Goal: Information Seeking & Learning: Learn about a topic

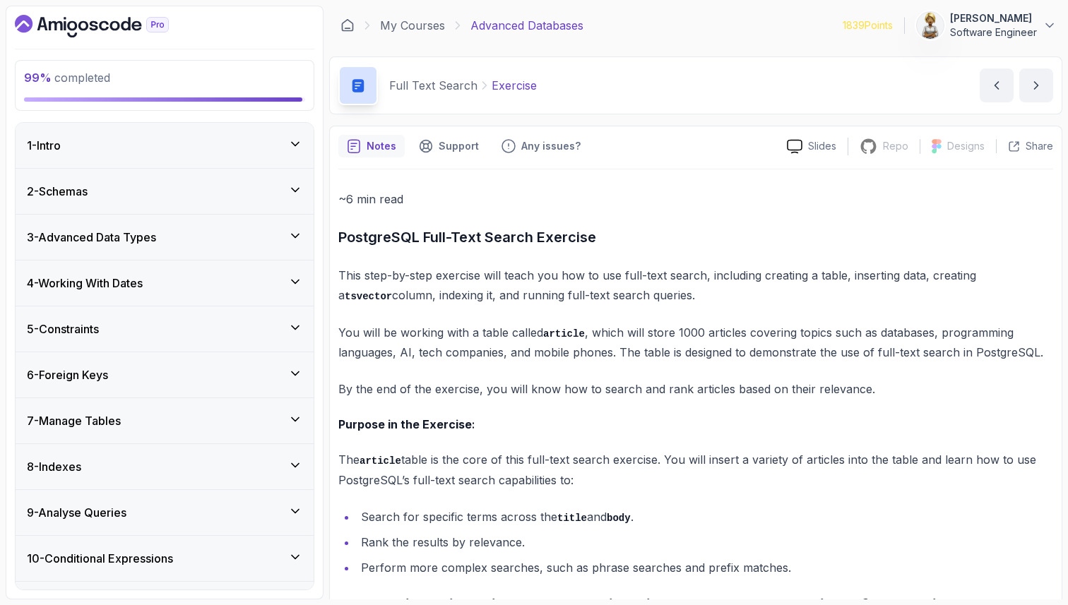
scroll to position [537, 0]
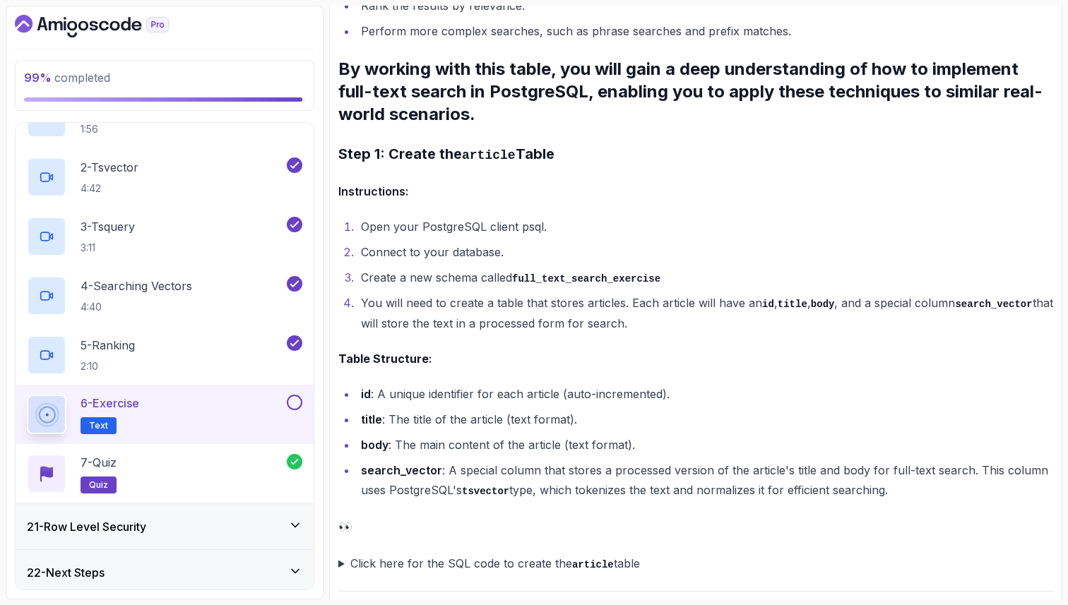
click at [698, 321] on li "You will need to create a table that stores articles. Each article will have an…" at bounding box center [705, 313] width 697 height 40
click at [341, 560] on summary "Click here for the SQL code to create the article table" at bounding box center [695, 564] width 715 height 20
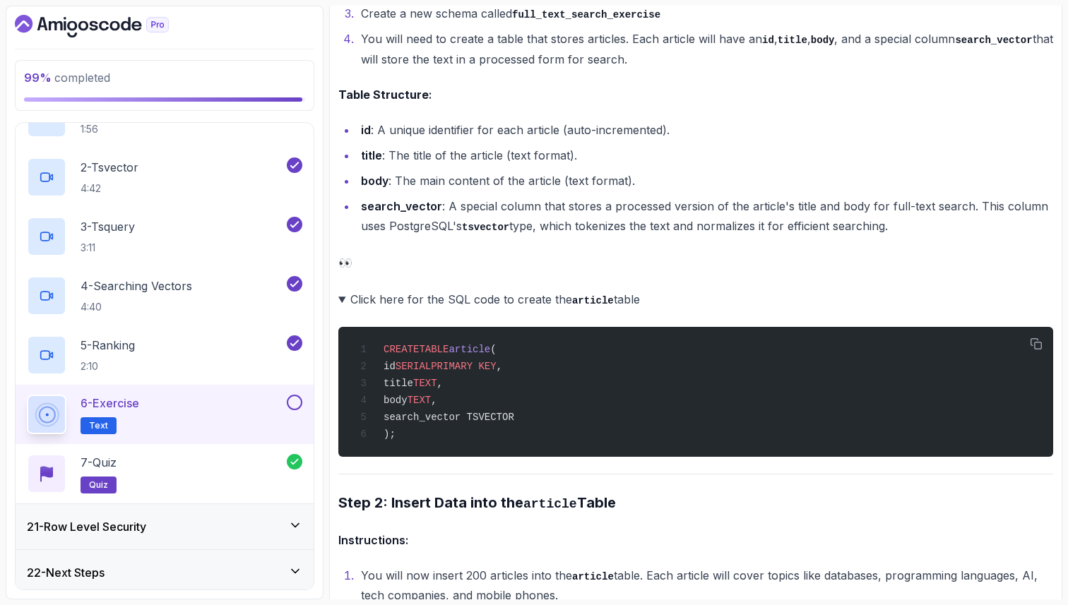
scroll to position [791, 0]
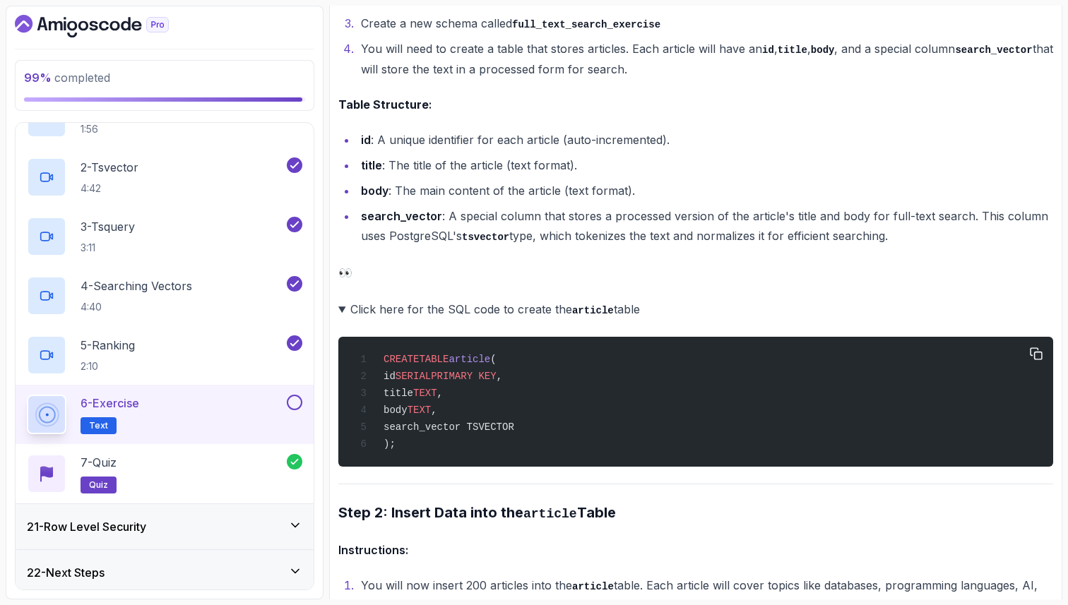
click at [431, 374] on span "SERIAL" at bounding box center [413, 376] width 35 height 11
click at [495, 374] on span "PRIMARY KEY" at bounding box center [463, 376] width 65 height 11
click at [413, 390] on span "title" at bounding box center [399, 393] width 30 height 11
click at [462, 430] on span "search_vector TSVECTOR" at bounding box center [449, 427] width 131 height 11
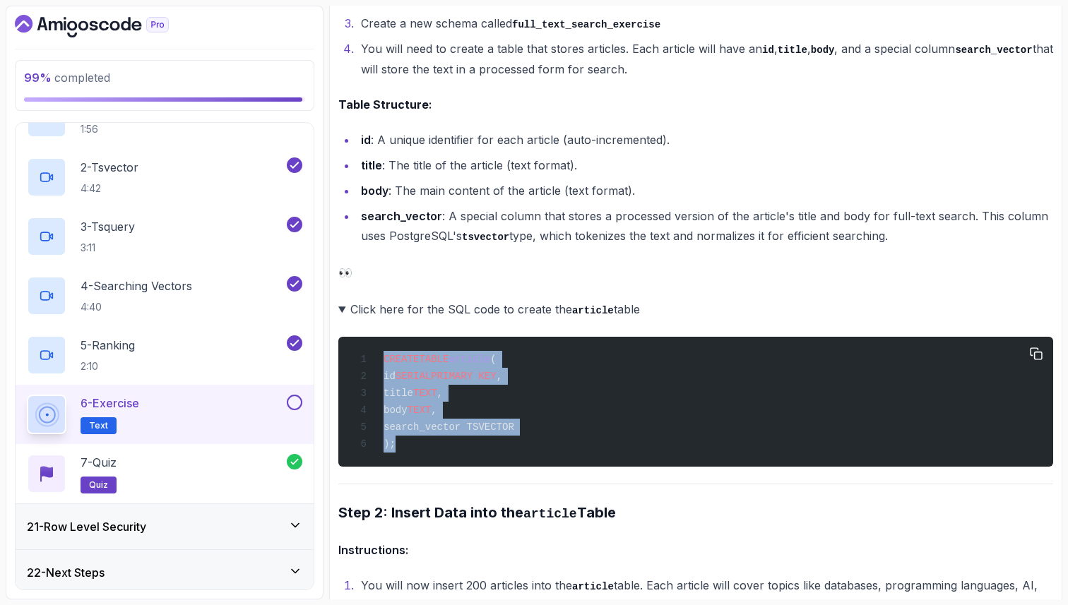
drag, startPoint x: 401, startPoint y: 444, endPoint x: 374, endPoint y: 359, distance: 88.7
click at [375, 360] on div "CREATE TABLE article ( id SERIAL PRIMARY KEY , title TEXT , body TEXT , search_…" at bounding box center [696, 401] width 692 height 113
copy code "CREATE TABLE article ( id SERIAL PRIMARY KEY , title TEXT , body TEXT , search_…"
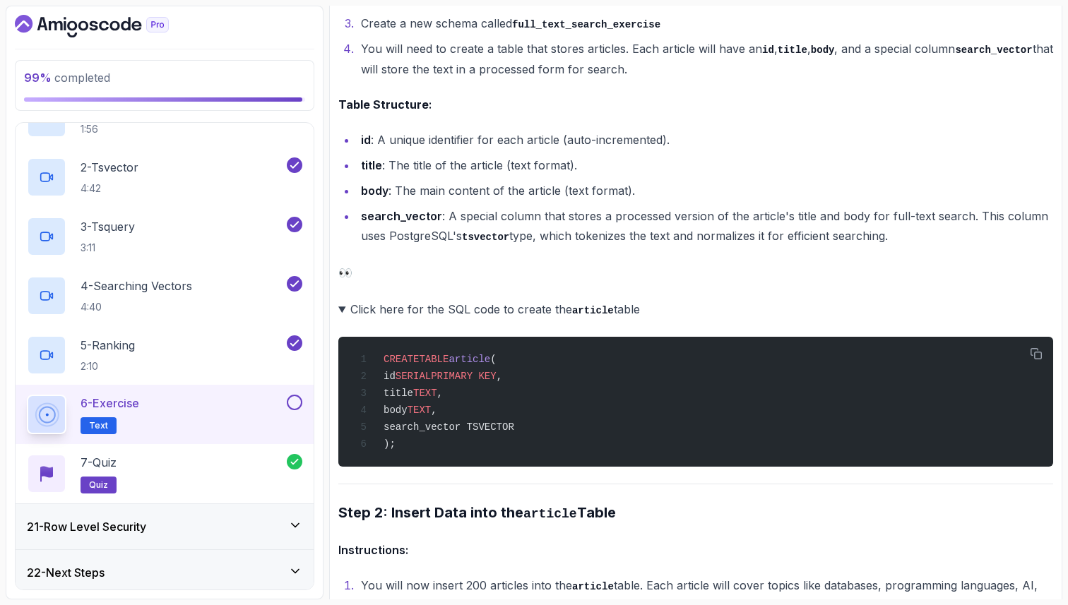
click at [723, 148] on ul "id : A unique identifier for each article (auto-incremented). title : The title…" at bounding box center [695, 188] width 715 height 117
click at [650, 274] on p "👀" at bounding box center [695, 273] width 715 height 20
click at [343, 307] on summary "Click here for the SQL code to create the article table" at bounding box center [695, 310] width 715 height 20
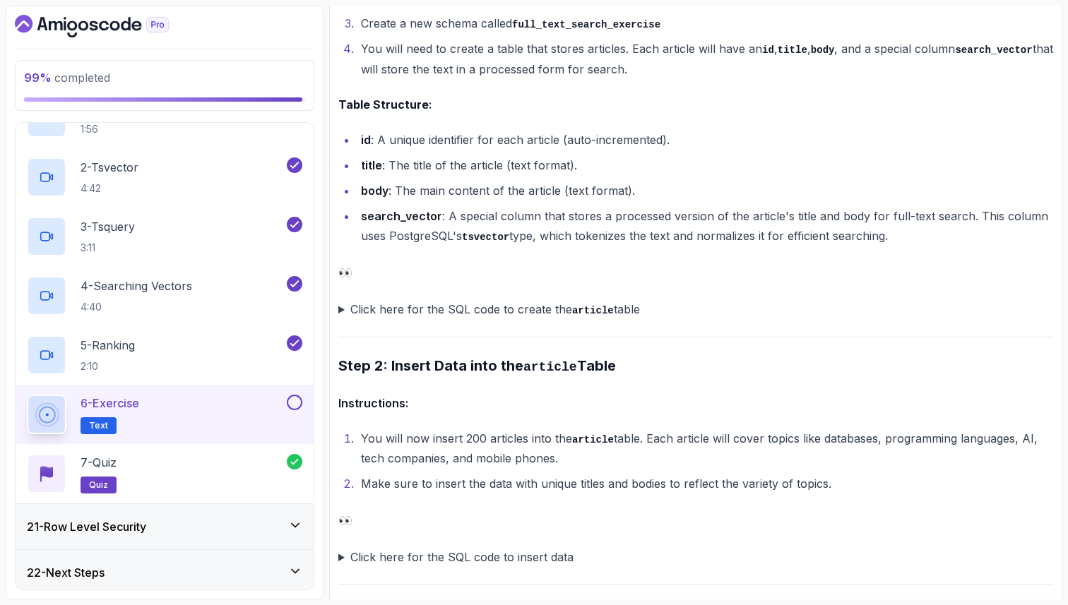
click at [402, 468] on ol "You will now insert 200 articles into the article table. Each article will cove…" at bounding box center [695, 462] width 715 height 66
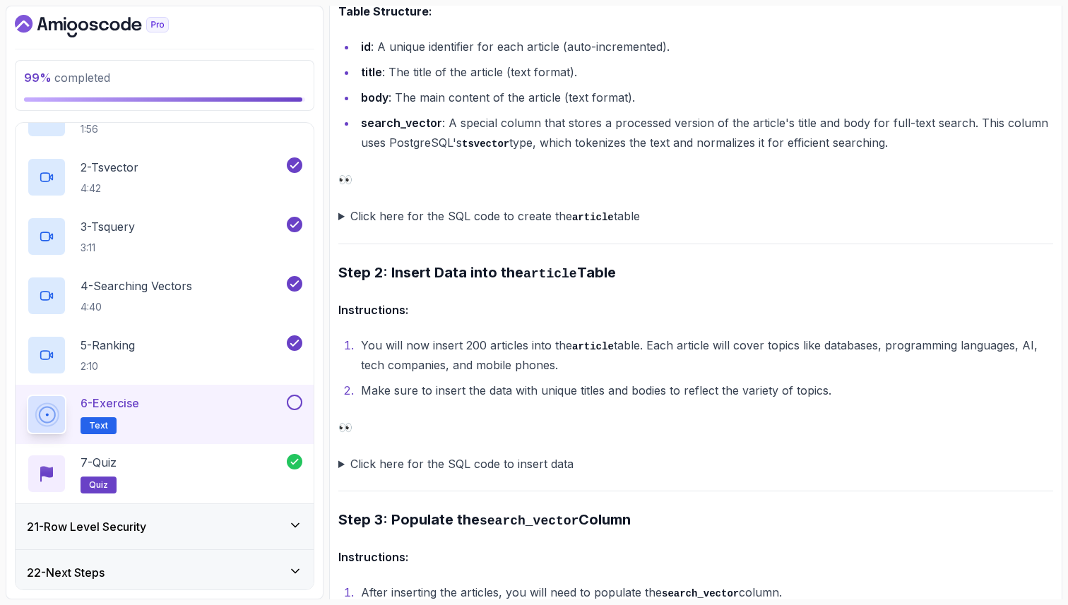
scroll to position [904, 0]
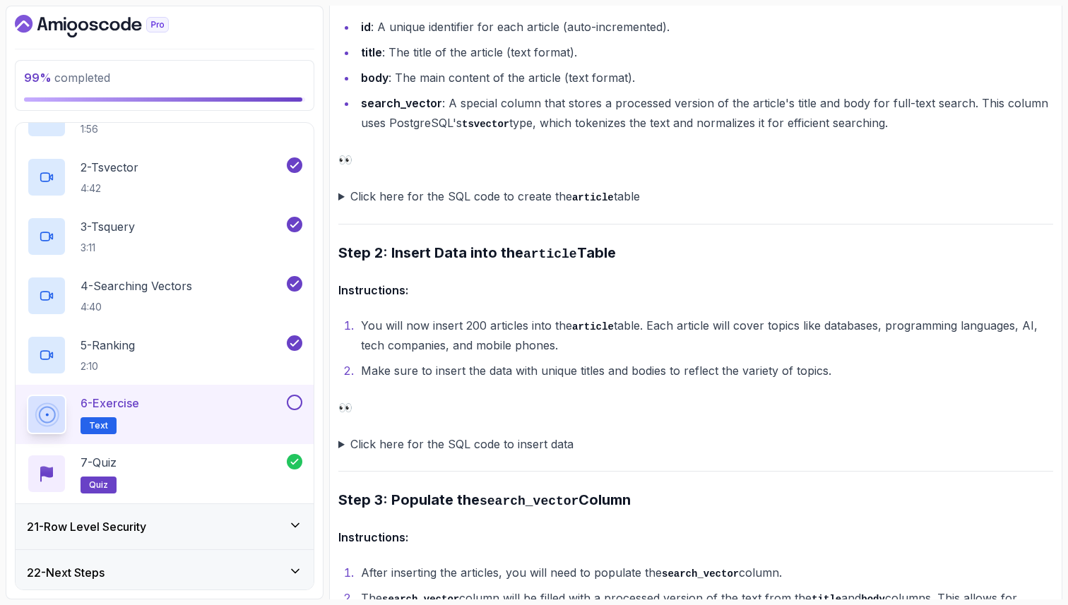
click at [341, 437] on summary "Click here for the SQL code to insert data" at bounding box center [695, 444] width 715 height 20
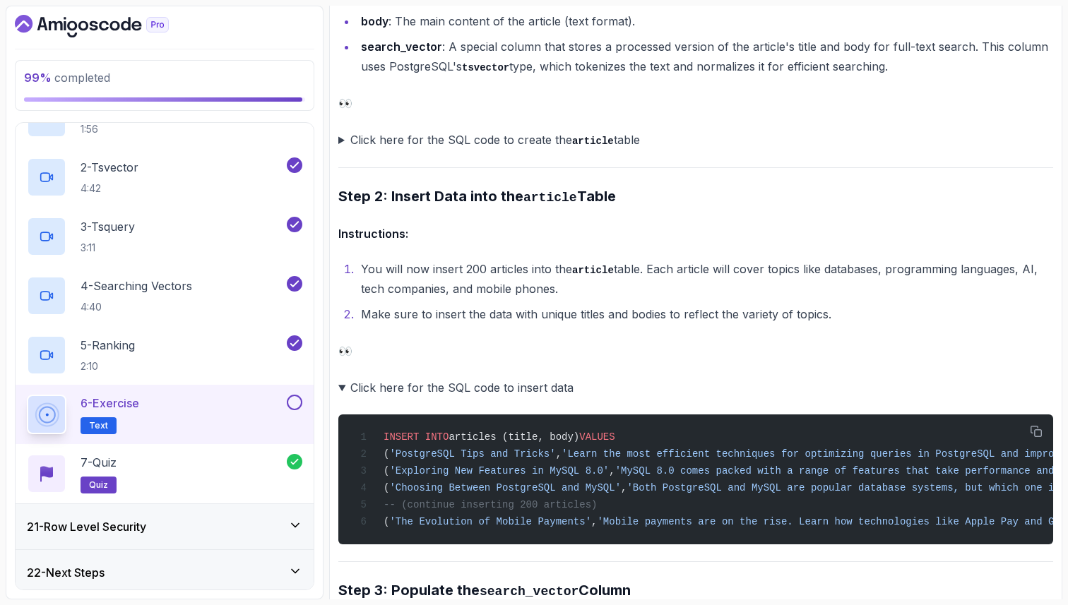
scroll to position [989, 0]
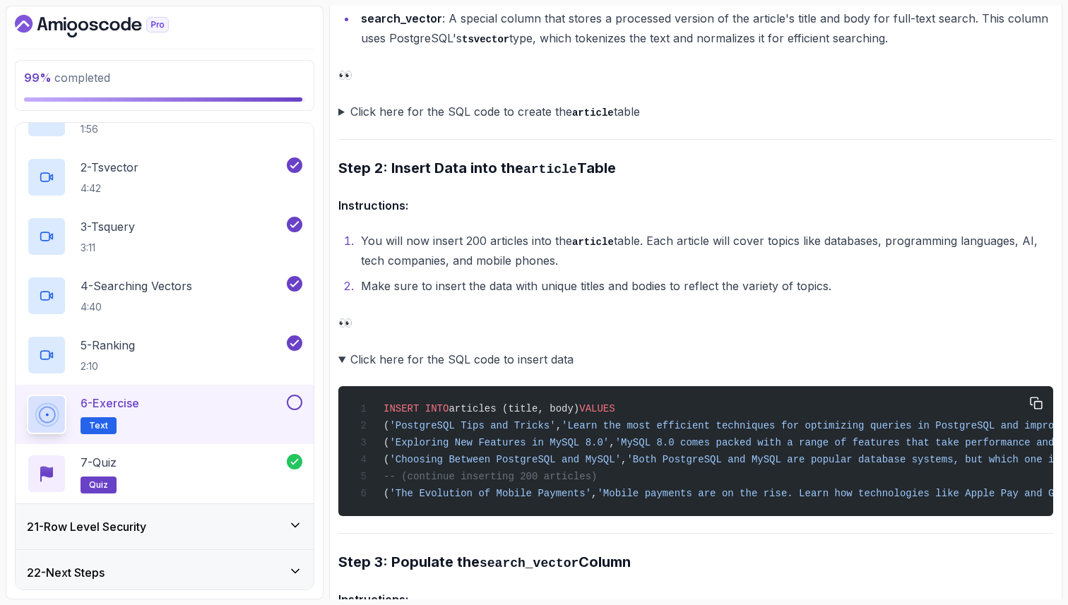
click at [455, 425] on span "'PostgreSQL Tips and Tricks'" at bounding box center [472, 425] width 166 height 11
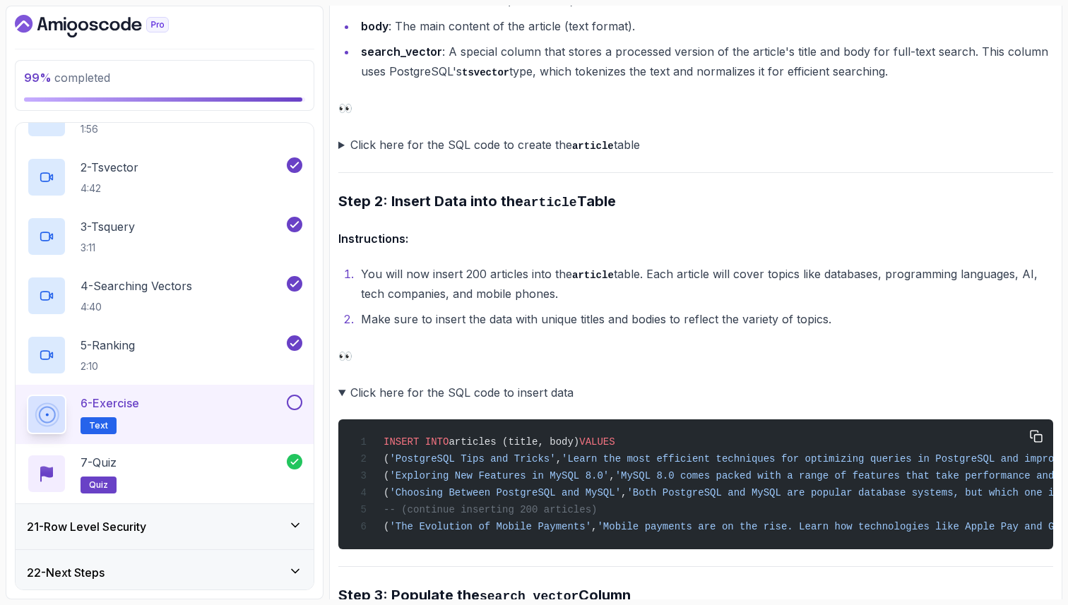
scroll to position [965, 0]
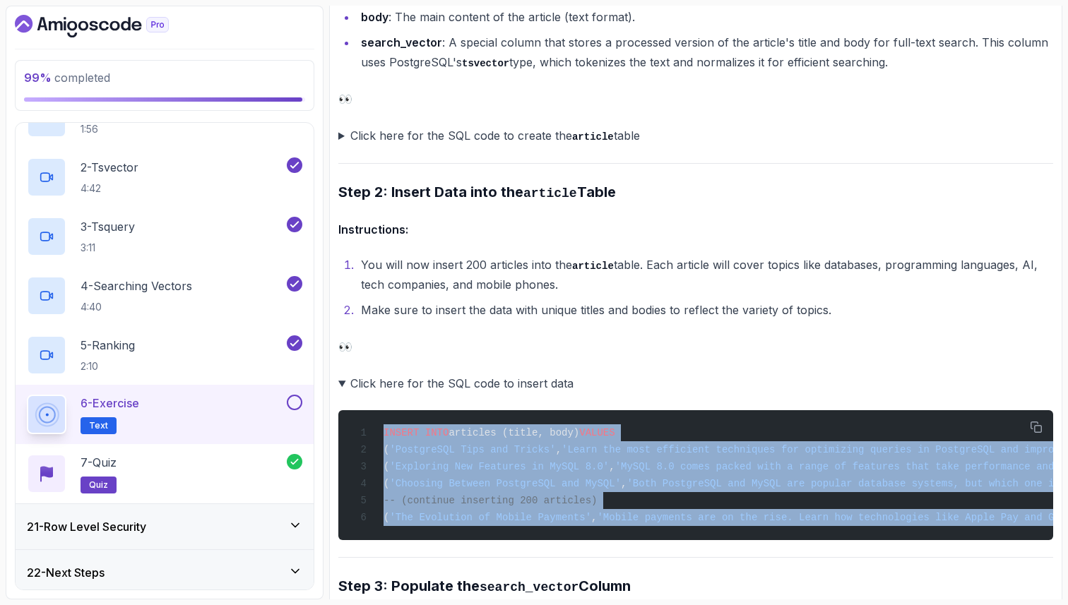
drag, startPoint x: 386, startPoint y: 430, endPoint x: 382, endPoint y: 574, distance: 144.2
copy div "INSERT INTO articles (title, body) VALUES ( 'PostgreSQL Tips and Tricks' , 'Lea…"
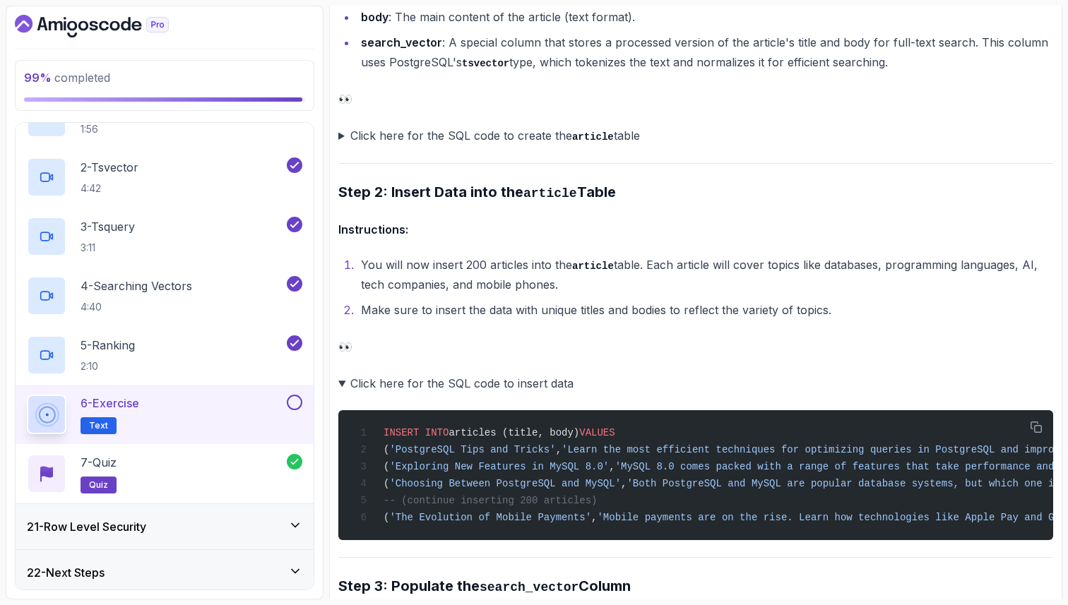
click at [545, 342] on p "👀" at bounding box center [695, 347] width 715 height 20
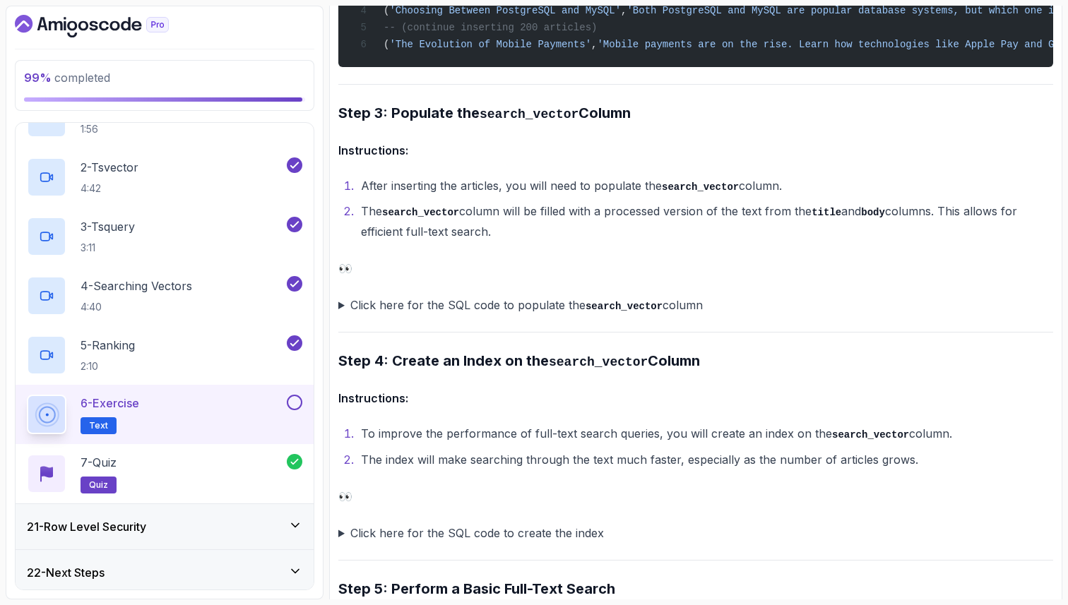
scroll to position [1474, 0]
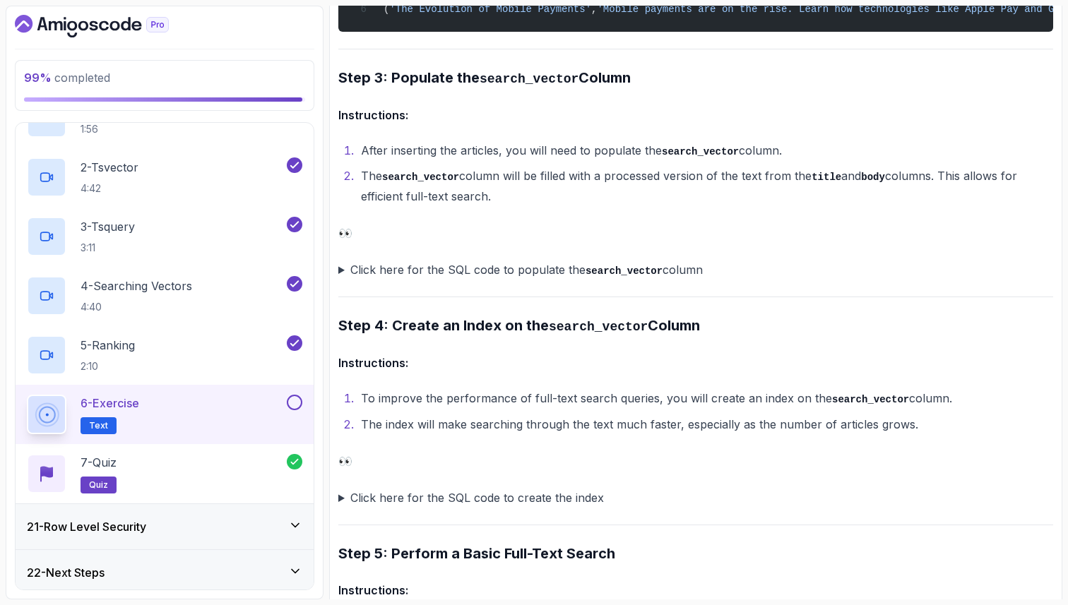
click at [339, 270] on summary "Click here for the SQL code to populate the search_vector column" at bounding box center [695, 270] width 715 height 20
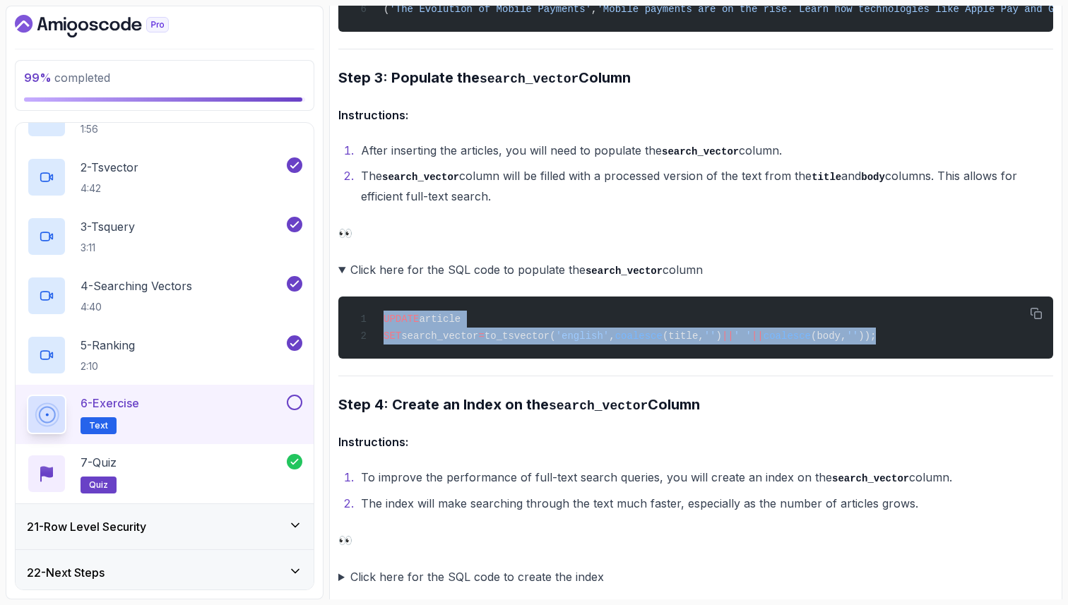
drag, startPoint x: 947, startPoint y: 340, endPoint x: 338, endPoint y: 280, distance: 611.2
click at [340, 280] on details "Click here for the SQL code to populate the search_vector column UPDATE article…" at bounding box center [695, 310] width 715 height 100
copy code "UPDATE article SET search_vector = to_tsvector( 'english' , coalesce (title, ''…"
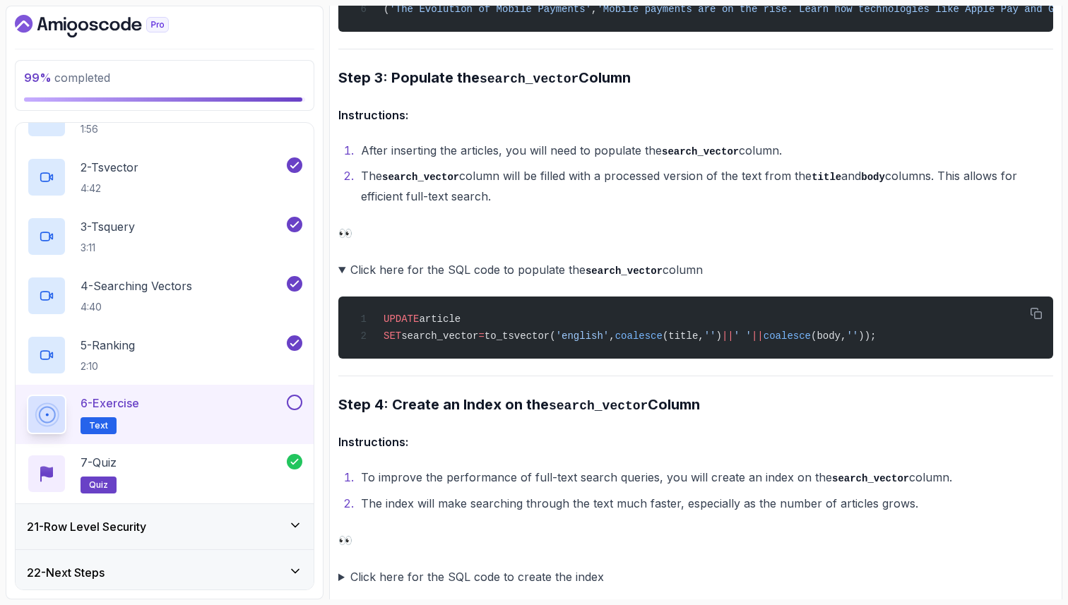
click at [531, 203] on li "The search_vector column will be filled with a processed version of the text fr…" at bounding box center [705, 186] width 697 height 40
drag, startPoint x: 409, startPoint y: 196, endPoint x: 494, endPoint y: 199, distance: 84.8
click at [494, 199] on li "The search_vector column will be filled with a processed version of the text fr…" at bounding box center [705, 186] width 697 height 40
click at [494, 195] on li "The search_vector column will be filled with a processed version of the text fr…" at bounding box center [705, 186] width 697 height 40
drag, startPoint x: 494, startPoint y: 195, endPoint x: 510, endPoint y: 201, distance: 17.2
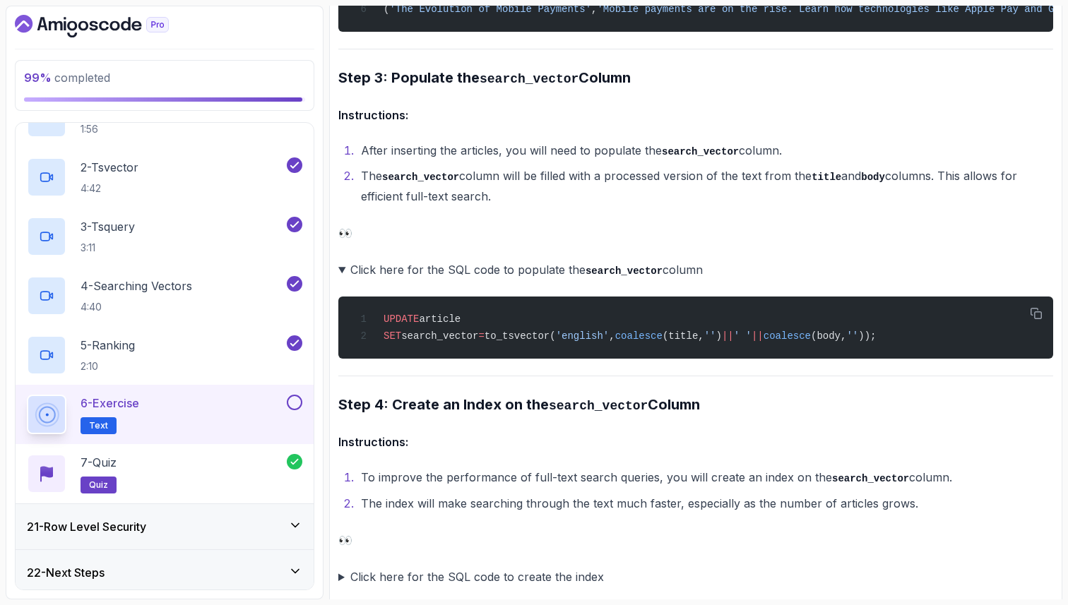
click at [510, 201] on li "The search_vector column will be filled with a processed version of the text fr…" at bounding box center [705, 186] width 697 height 40
click at [545, 536] on p "👀" at bounding box center [695, 541] width 715 height 20
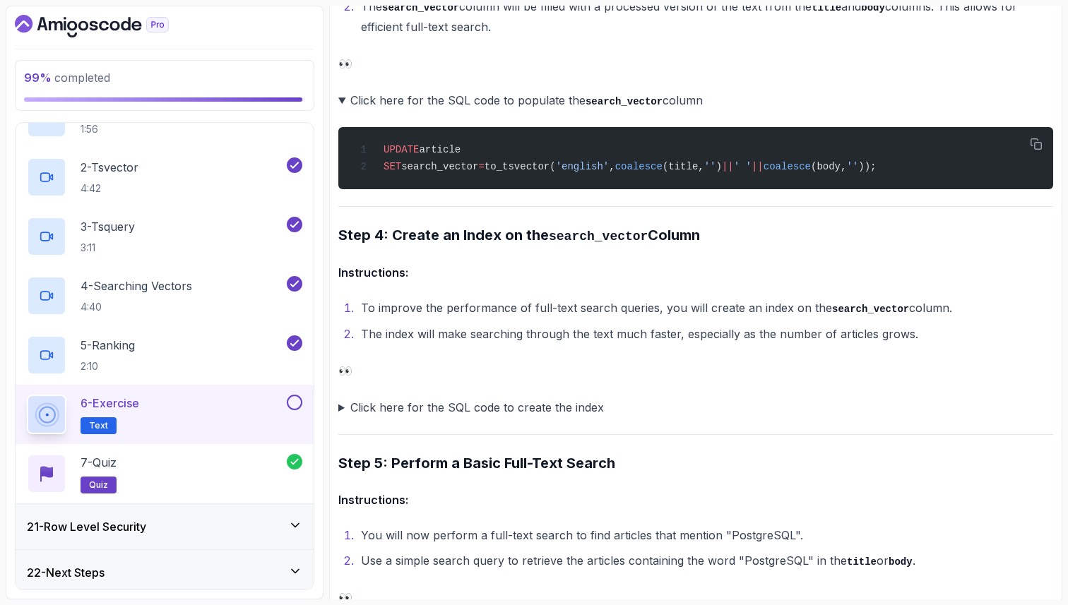
scroll to position [1671, 0]
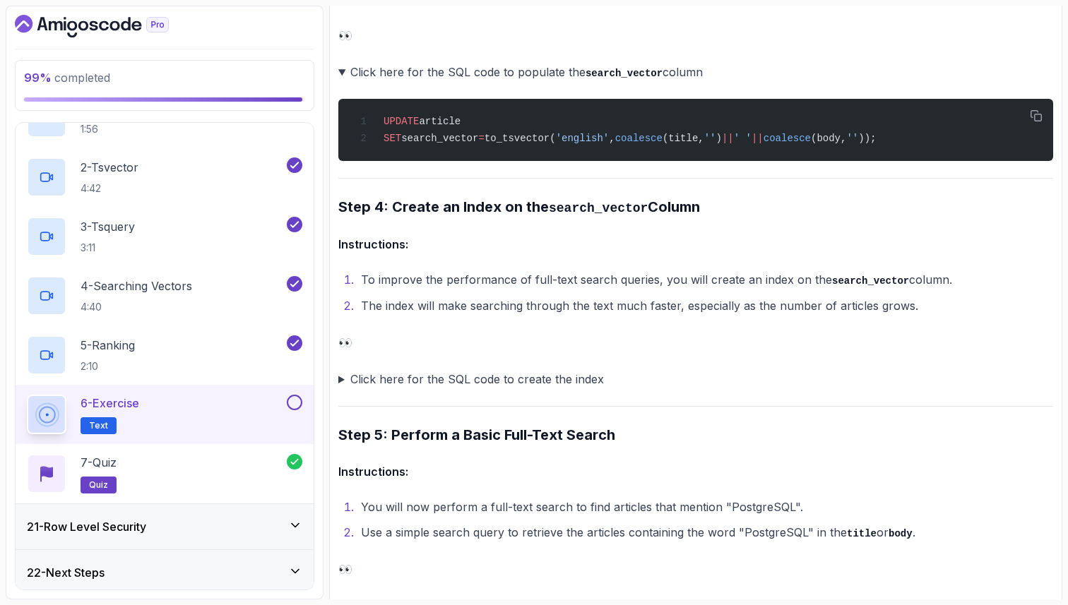
click at [342, 377] on summary "Click here for the SQL code to create the index" at bounding box center [695, 379] width 715 height 20
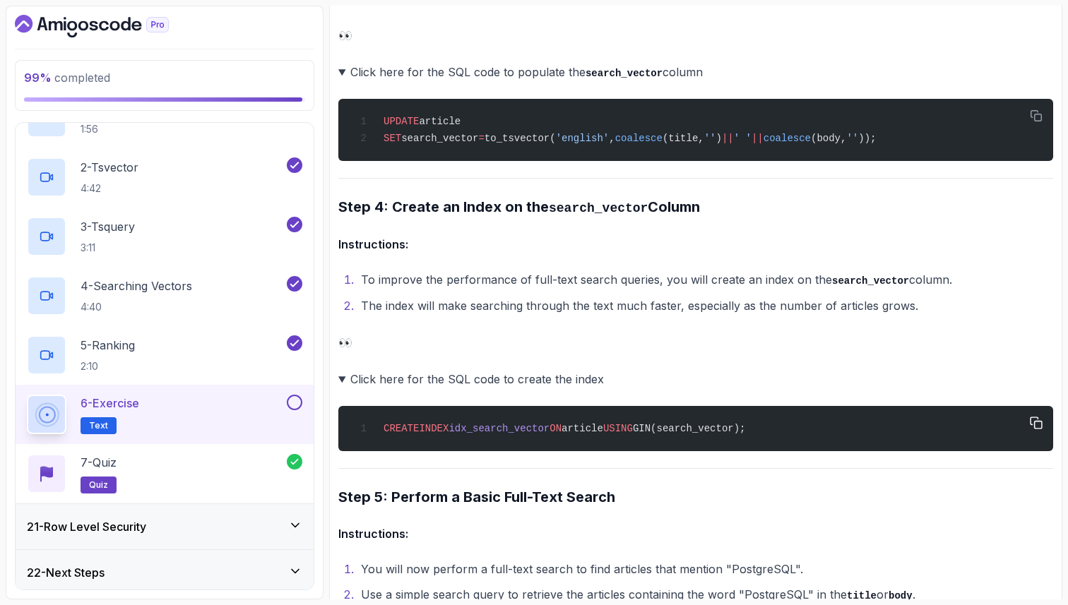
drag, startPoint x: 793, startPoint y: 433, endPoint x: 386, endPoint y: 413, distance: 408.1
click at [386, 415] on div "CREATE INDEX idx_search_vector ON article USING GIN(search_vector);" at bounding box center [696, 429] width 692 height 28
copy span "CREATE INDEX idx_search_vector ON article USING GIN(search_vector);"
click at [576, 552] on div "~6 min read PostgreSQL Full-Text Search Exercise This step-by-step exercise wil…" at bounding box center [695, 381] width 715 height 3727
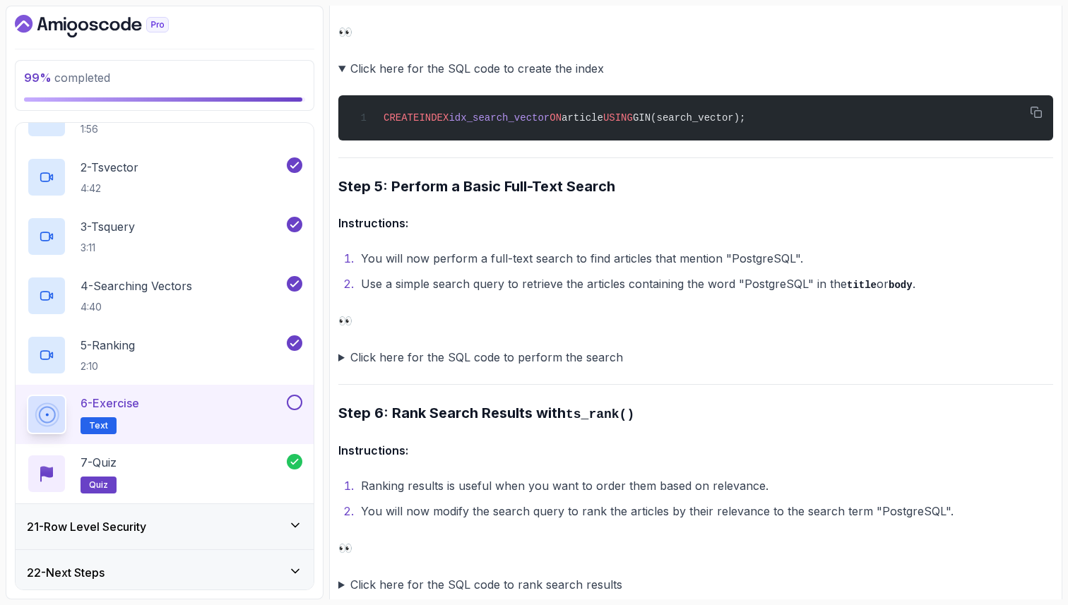
scroll to position [2011, 0]
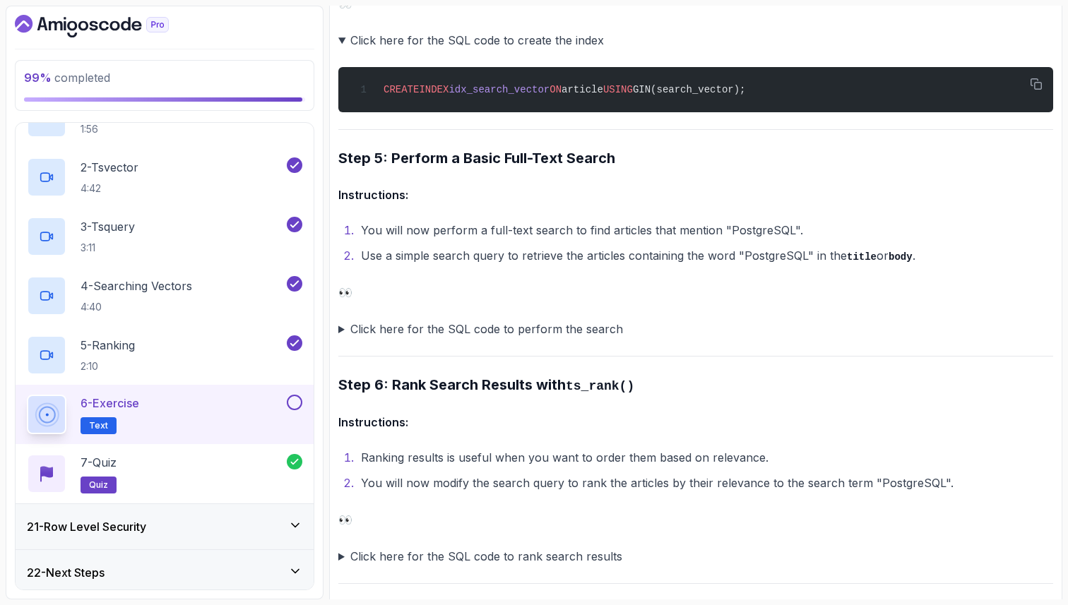
click at [340, 329] on summary "Click here for the SQL code to perform the search" at bounding box center [695, 329] width 715 height 20
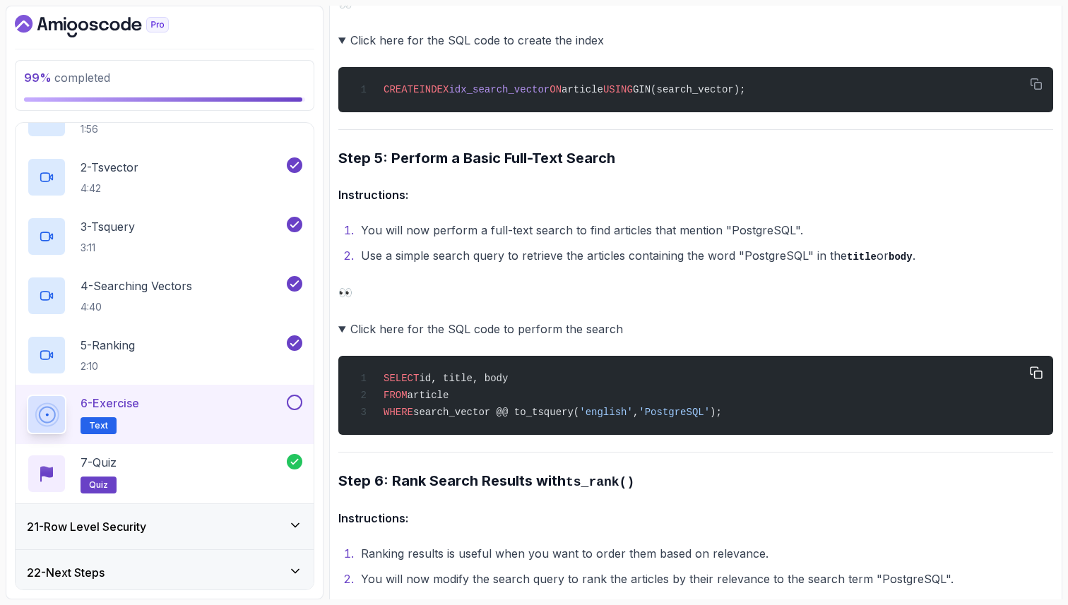
click at [442, 397] on span "article" at bounding box center [429, 395] width 42 height 11
click at [458, 415] on span "search_vector @@ to_tsquery(" at bounding box center [496, 412] width 166 height 11
click at [505, 410] on span "search_vector @@ to_tsquery(" at bounding box center [496, 412] width 166 height 11
click at [531, 410] on span "search_vector @@ to_tsquery(" at bounding box center [496, 412] width 166 height 11
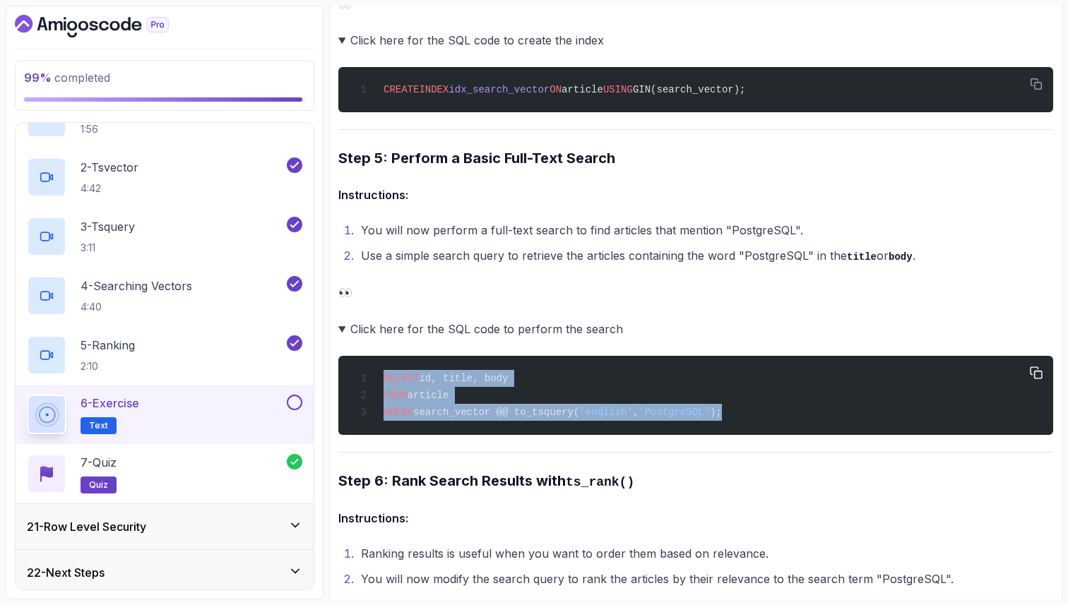
drag, startPoint x: 740, startPoint y: 419, endPoint x: 364, endPoint y: 384, distance: 378.2
click at [364, 384] on div "SELECT id, title, body FROM article WHERE search_vector @@ to_tsquery( 'english…" at bounding box center [696, 396] width 692 height 62
copy code "SELECT id, title, body FROM article WHERE search_vector @@ to_tsquery( 'english…"
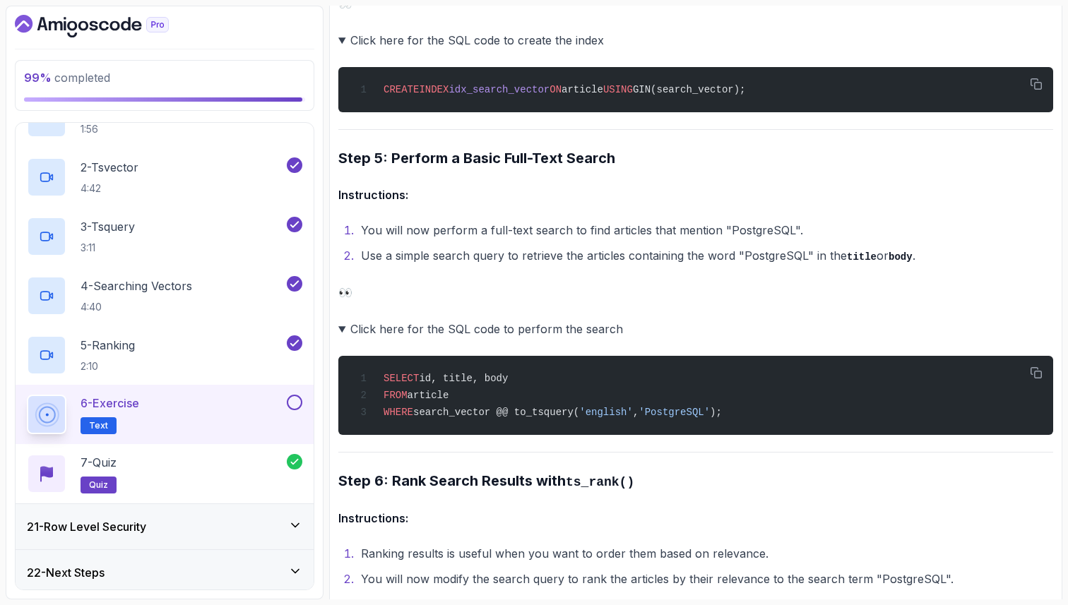
click at [505, 519] on h4 "Instructions:" at bounding box center [695, 518] width 715 height 17
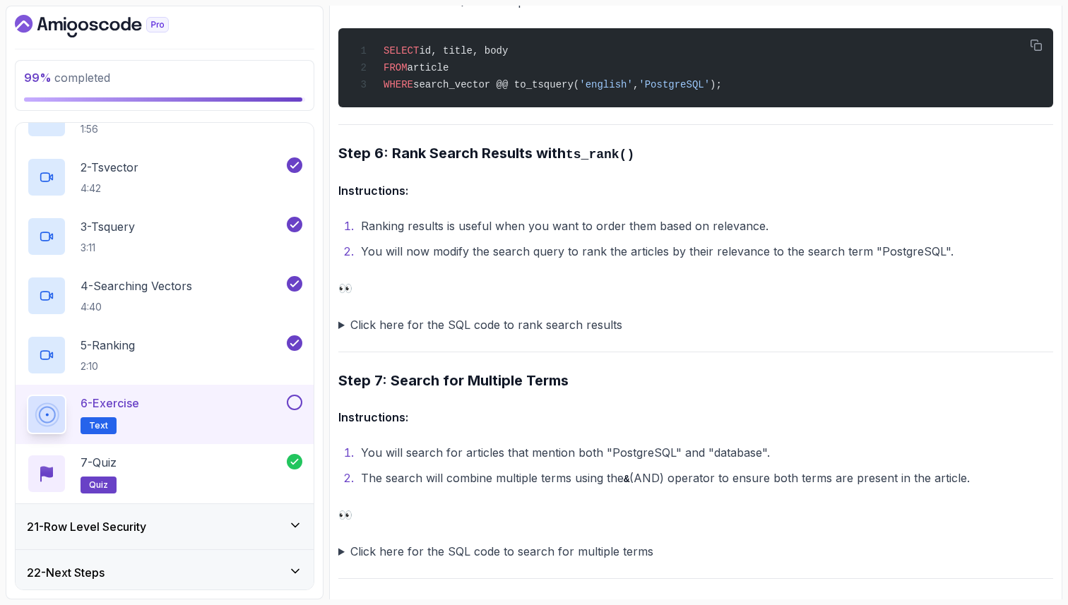
scroll to position [2350, 0]
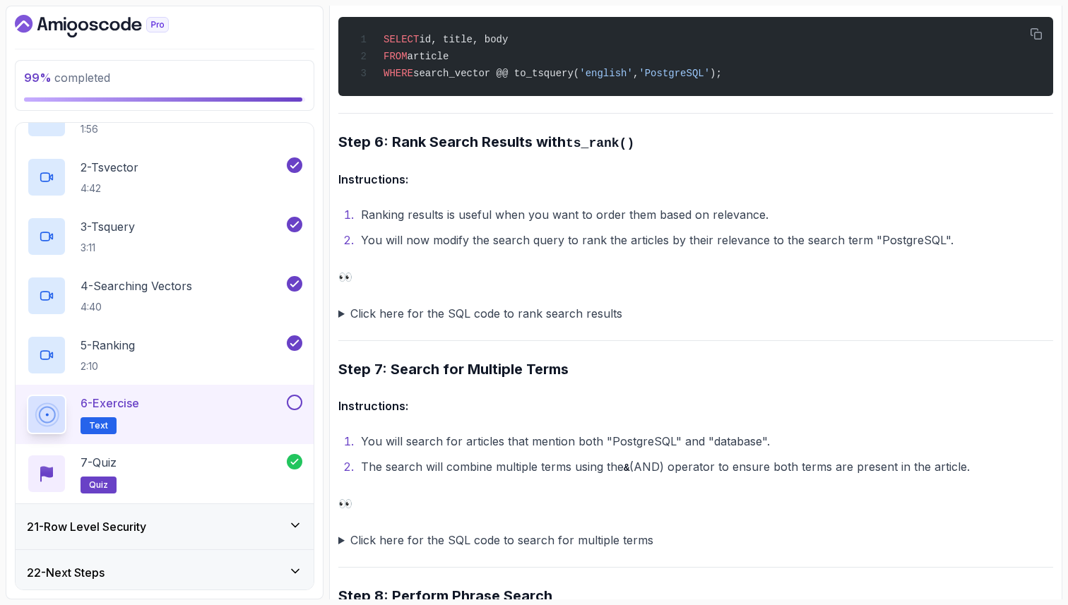
click at [340, 316] on summary "Click here for the SQL code to rank search results" at bounding box center [695, 314] width 715 height 20
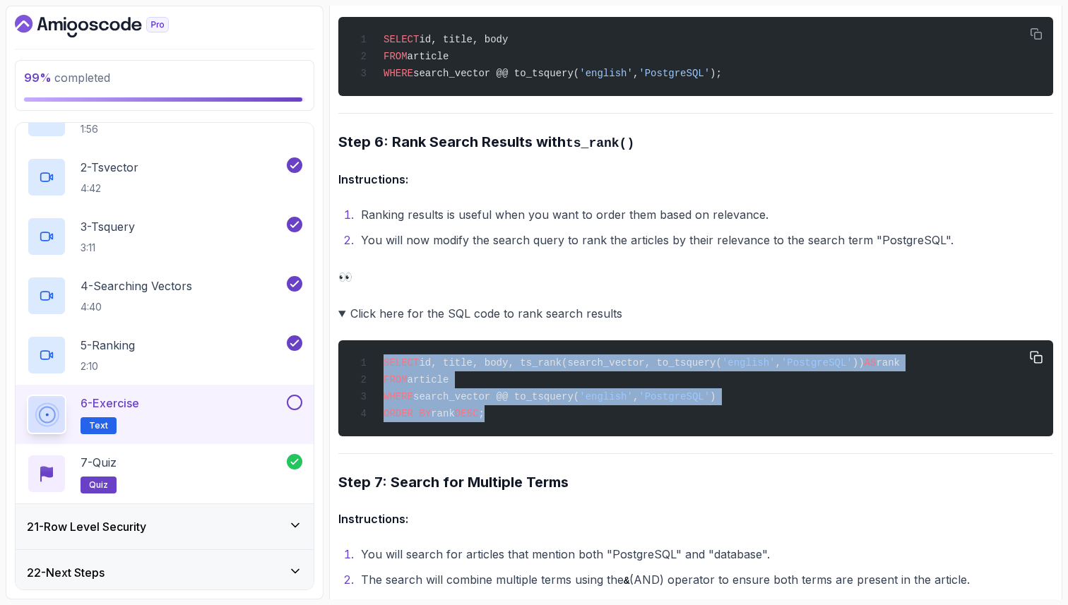
drag, startPoint x: 501, startPoint y: 421, endPoint x: 353, endPoint y: 350, distance: 164.3
click at [355, 352] on div "SELECT id, title, body, ts_rank(search_vector, to_tsquery( 'english' , 'Postgre…" at bounding box center [696, 388] width 692 height 79
copy code "SELECT id, title, body, ts_rank(search_vector, to_tsquery( 'english' , 'Postgre…"
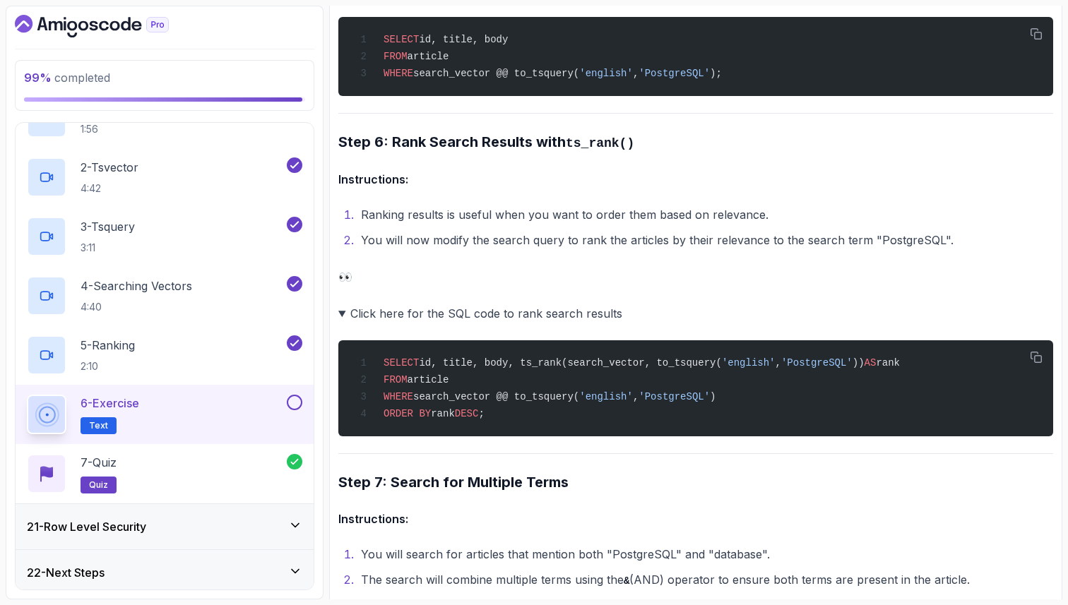
click at [481, 522] on h4 "Instructions:" at bounding box center [695, 519] width 715 height 17
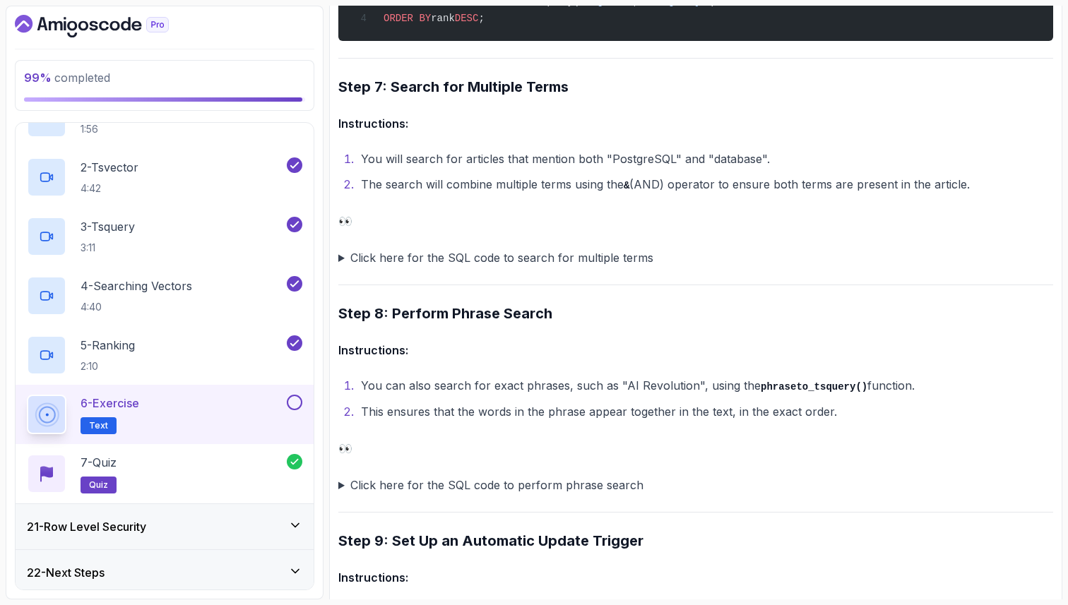
scroll to position [2774, 0]
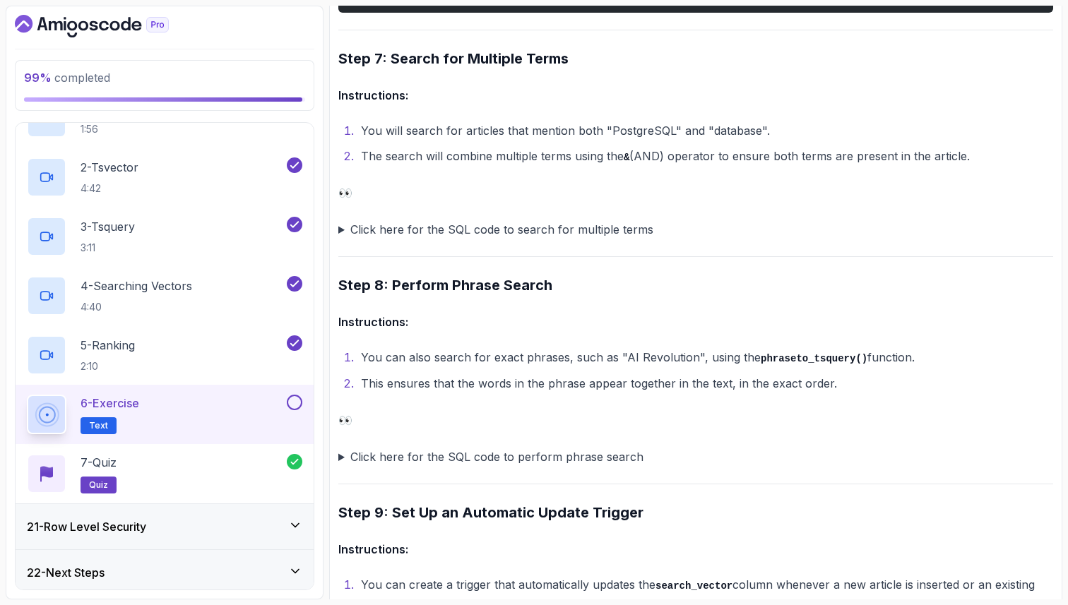
click at [343, 228] on summary "Click here for the SQL code to search for multiple terms" at bounding box center [695, 230] width 715 height 20
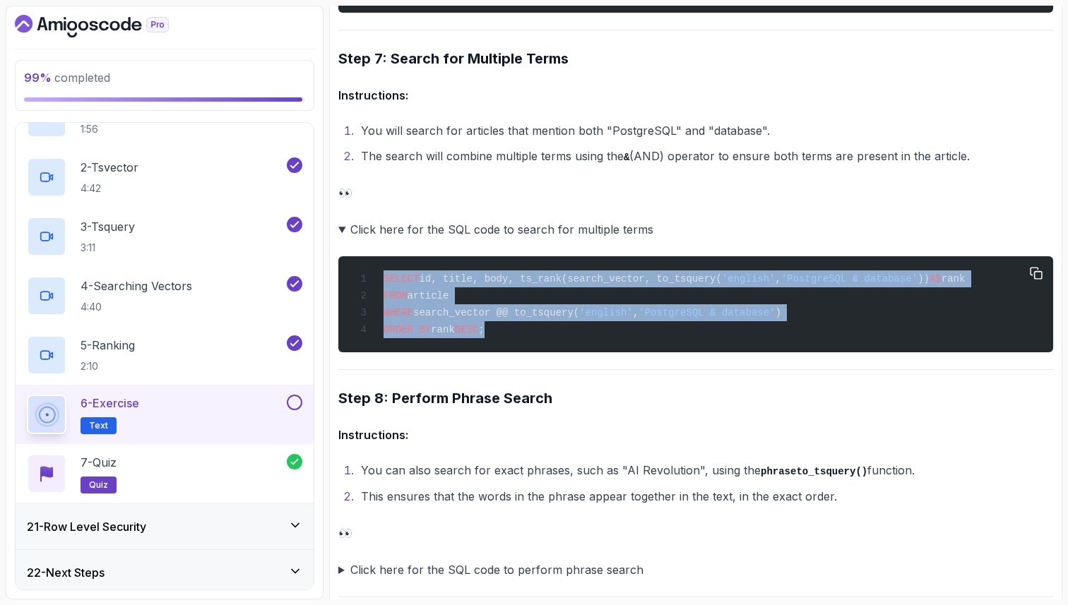
drag, startPoint x: 500, startPoint y: 336, endPoint x: 380, endPoint y: 283, distance: 131.6
click at [380, 283] on div "SELECT id, title, body, ts_rank(search_vector, to_tsquery( 'english' , 'Postgre…" at bounding box center [696, 304] width 692 height 79
copy code "SELECT id, title, body, ts_rank(search_vector, to_tsquery( 'english' , 'Postgre…"
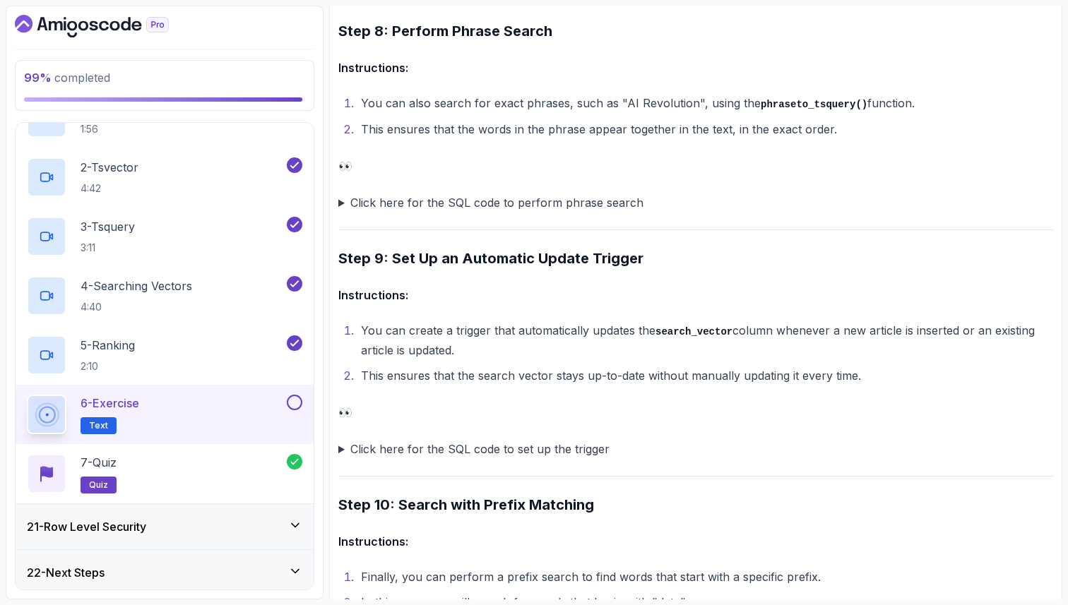
scroll to position [3169, 0]
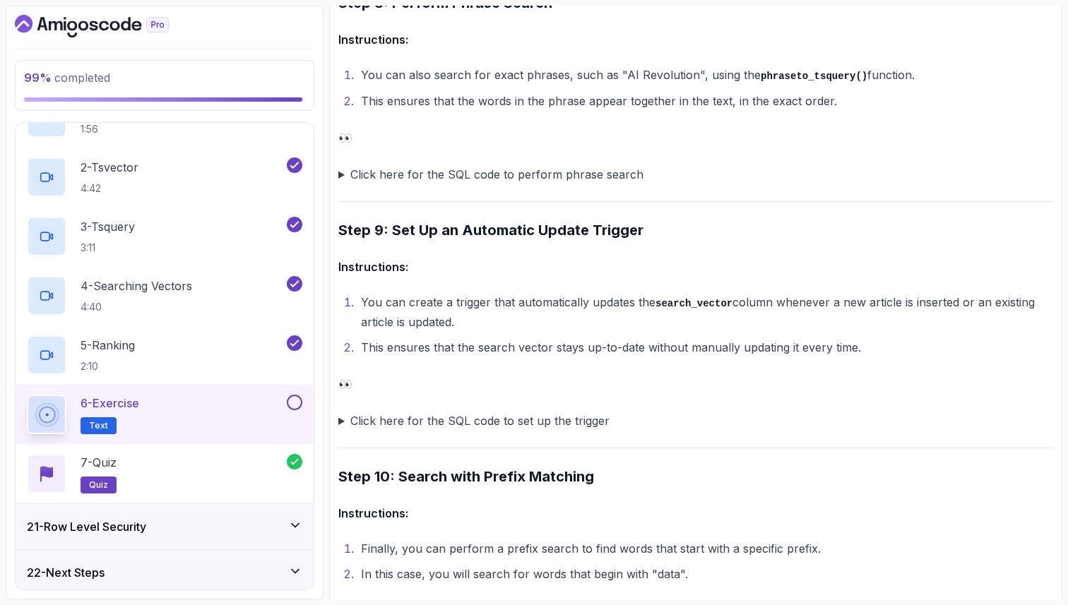
click at [341, 178] on summary "Click here for the SQL code to perform phrase search" at bounding box center [695, 175] width 715 height 20
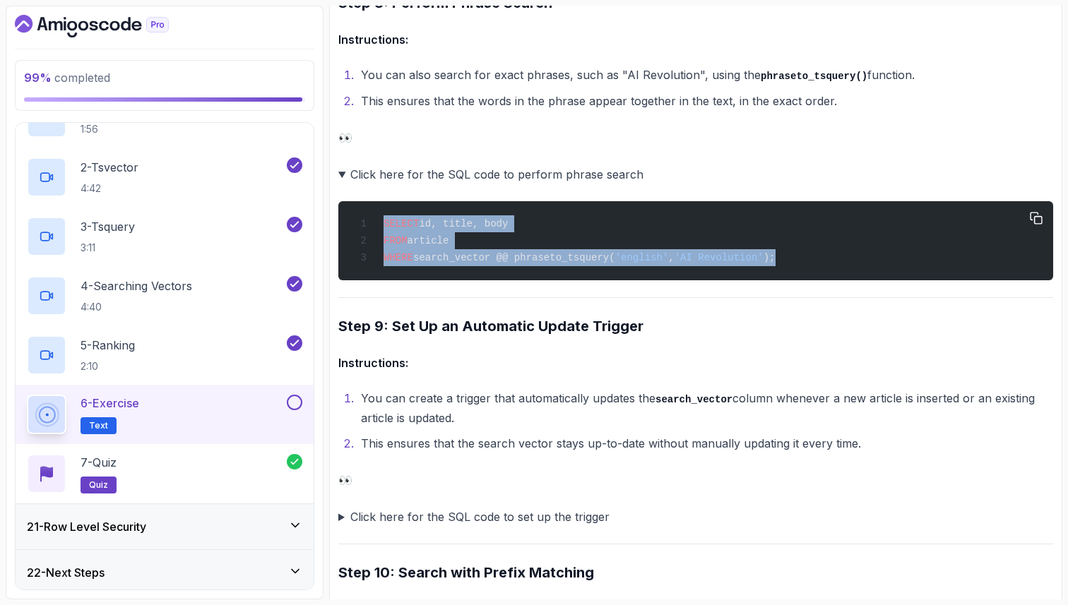
drag, startPoint x: 795, startPoint y: 263, endPoint x: 367, endPoint y: 230, distance: 429.3
click at [367, 230] on div "SELECT id, title, body FROM article WHERE search_vector @@ phraseto_tsquery( 'e…" at bounding box center [696, 241] width 692 height 62
copy code "SELECT id, title, body FROM article WHERE search_vector @@ phraseto_tsquery( 'e…"
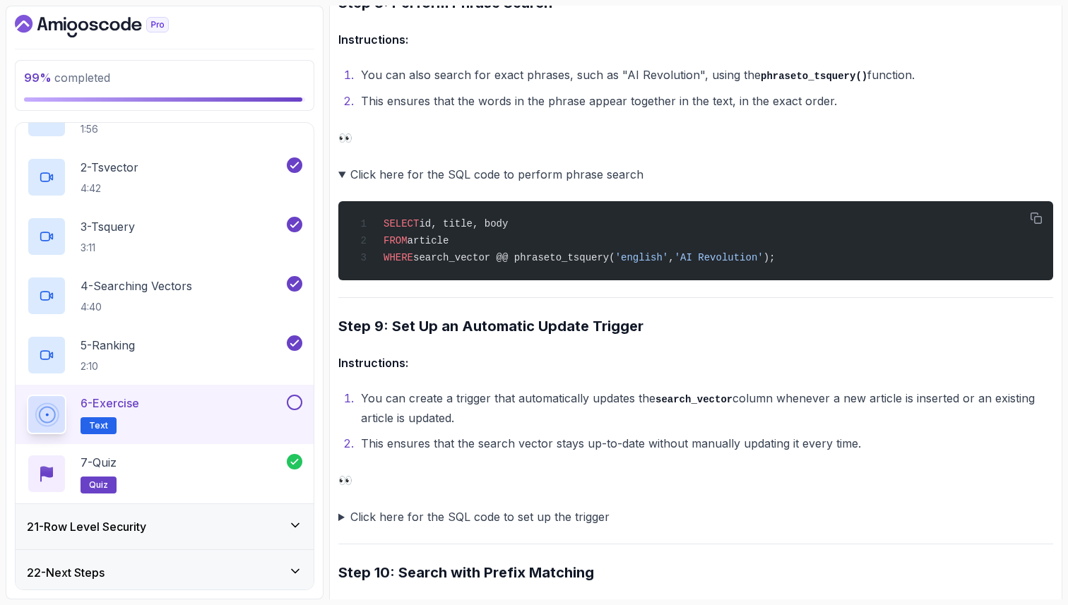
click at [444, 364] on h4 "Instructions:" at bounding box center [695, 363] width 715 height 17
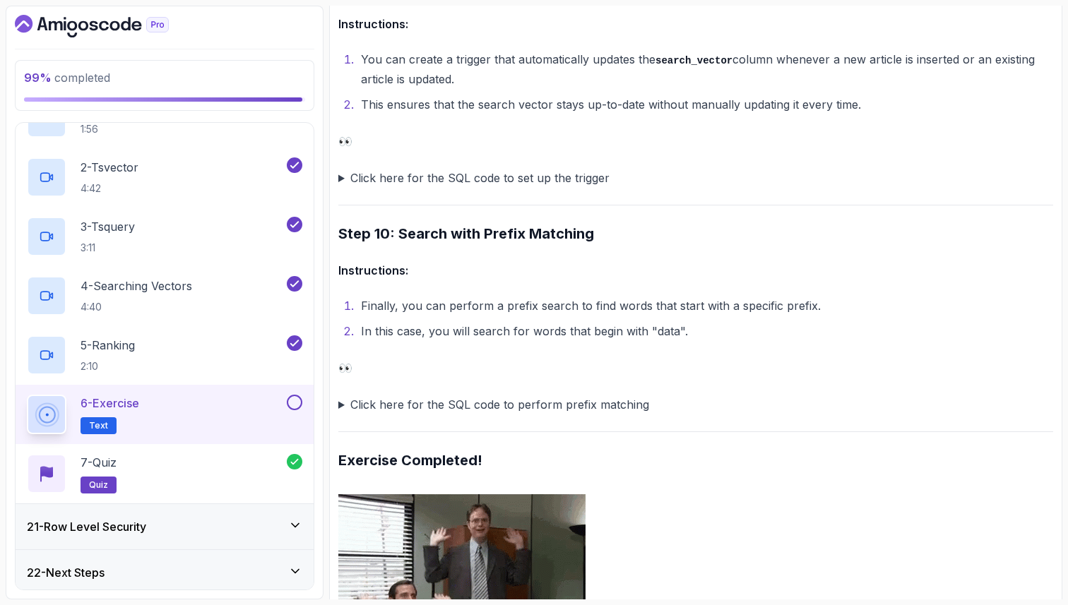
scroll to position [3536, 0]
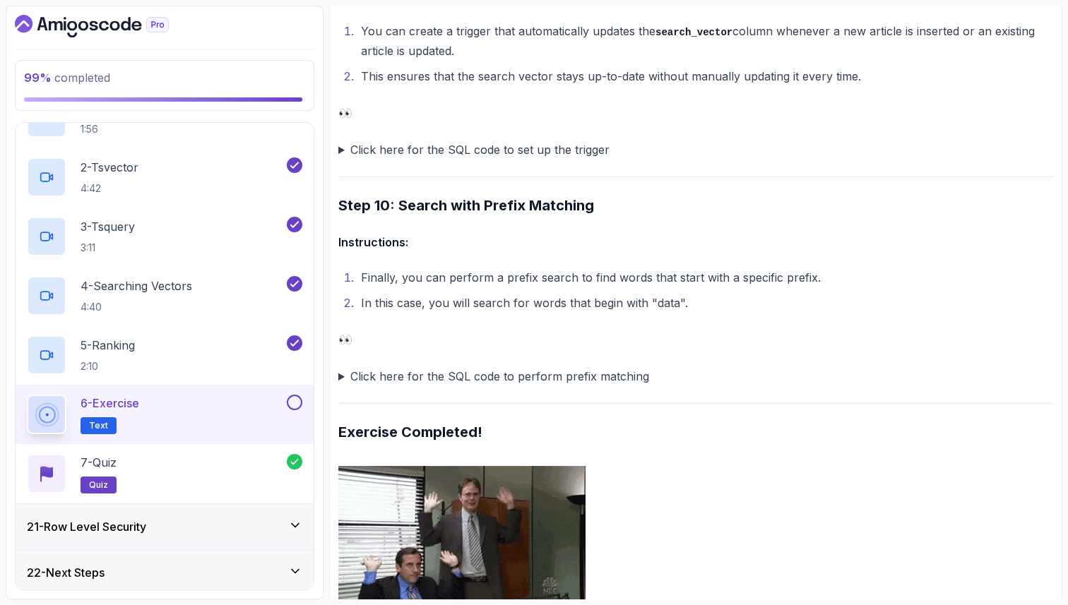
click at [342, 159] on summary "Click here for the SQL code to set up the trigger" at bounding box center [695, 150] width 715 height 20
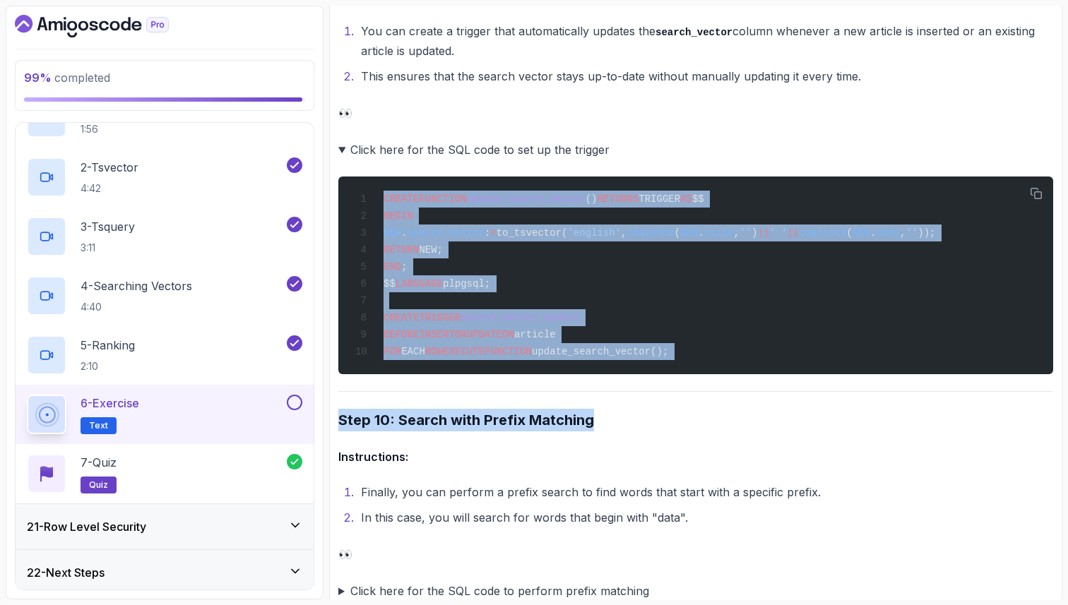
drag, startPoint x: 381, startPoint y: 206, endPoint x: 610, endPoint y: 425, distance: 317.8
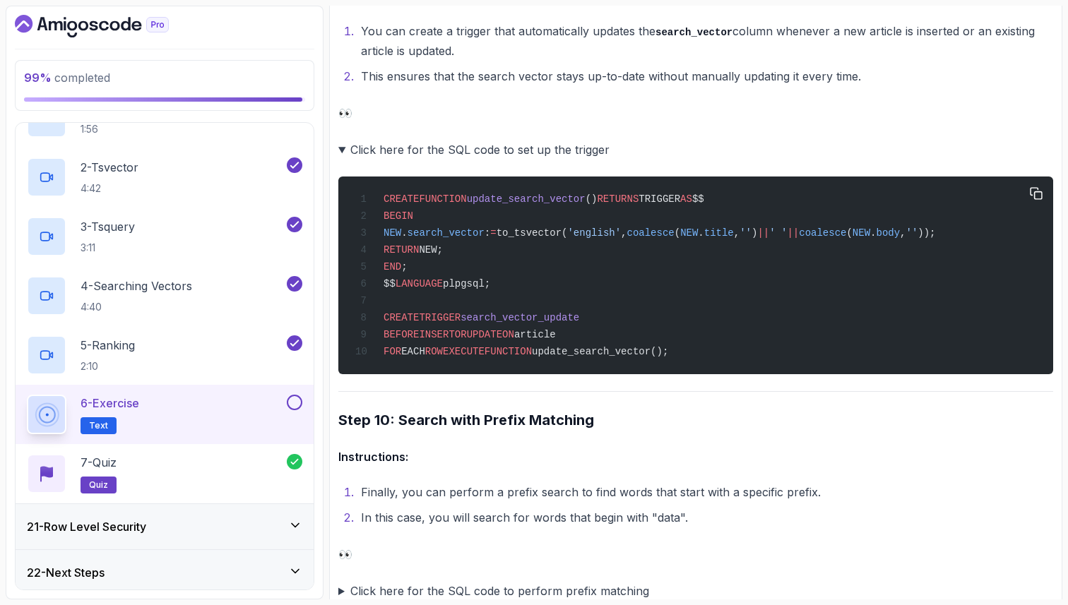
click at [704, 366] on div "CREATE FUNCTION update_search_vector () RETURNS TRIGGER AS $$ BEGIN NEW . searc…" at bounding box center [696, 275] width 692 height 181
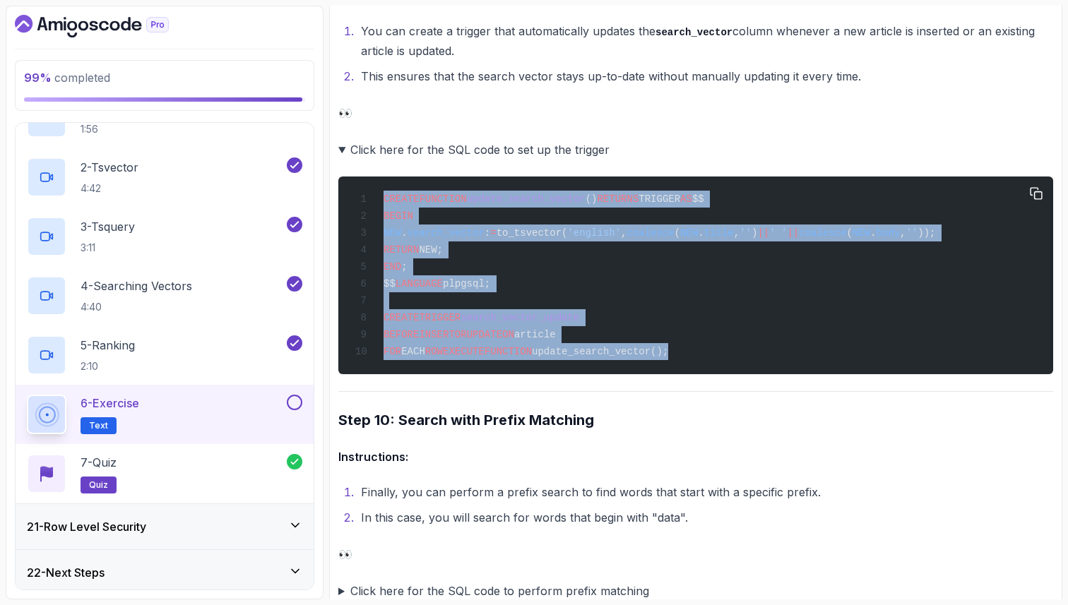
drag, startPoint x: 704, startPoint y: 370, endPoint x: 384, endPoint y: 209, distance: 358.3
click at [384, 209] on div "CREATE FUNCTION update_search_vector () RETURNS TRIGGER AS $$ BEGIN NEW . searc…" at bounding box center [696, 275] width 692 height 181
copy code "CREATE FUNCTION update_search_vector () RETURNS TRIGGER AS $$ BEGIN NEW . searc…"
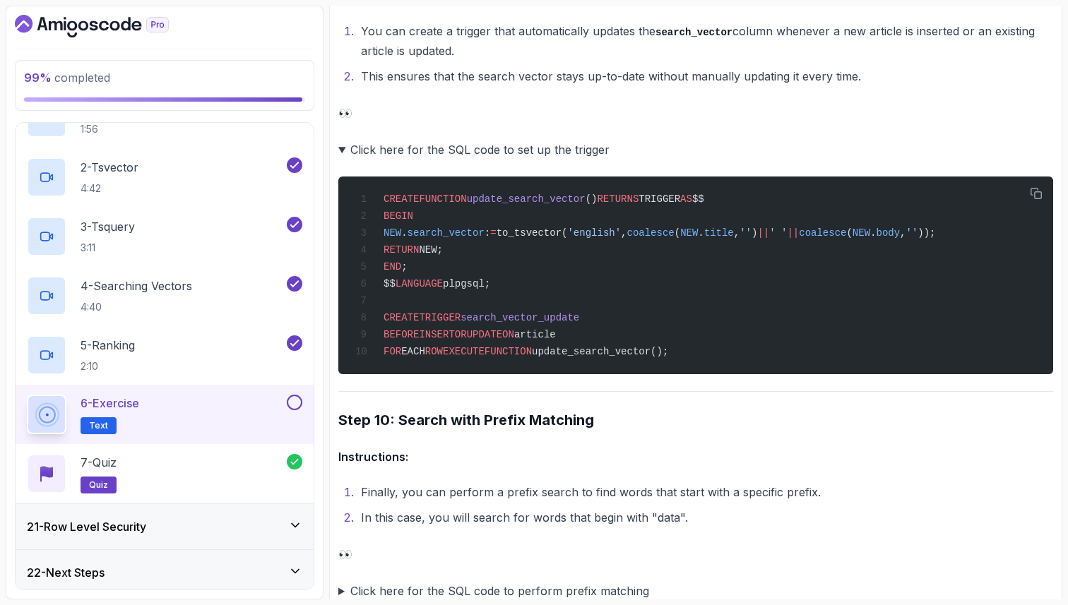
click at [479, 466] on h4 "Instructions:" at bounding box center [695, 457] width 715 height 17
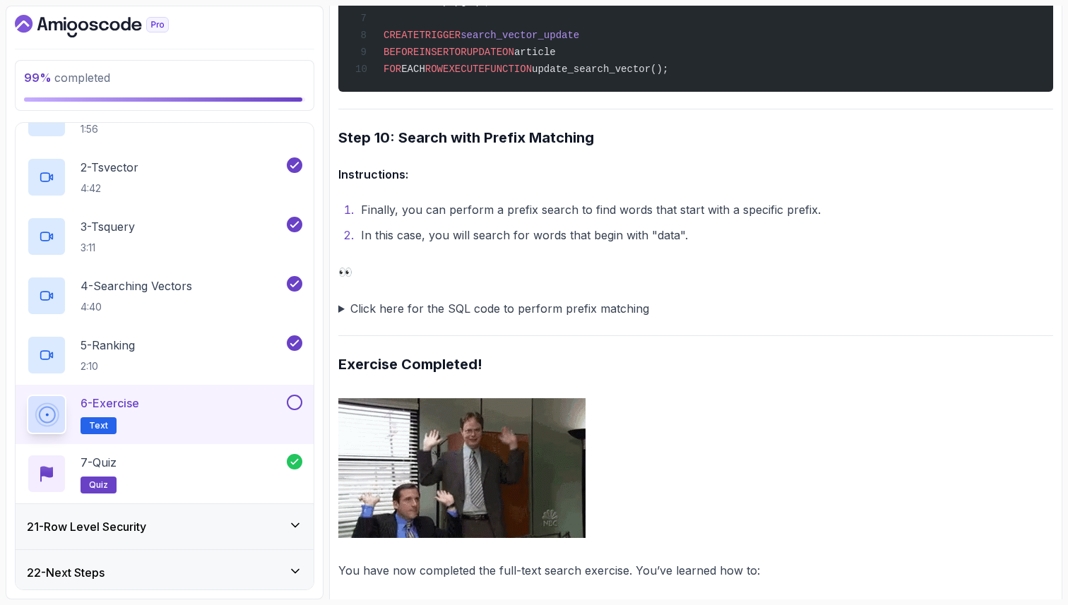
scroll to position [3847, 0]
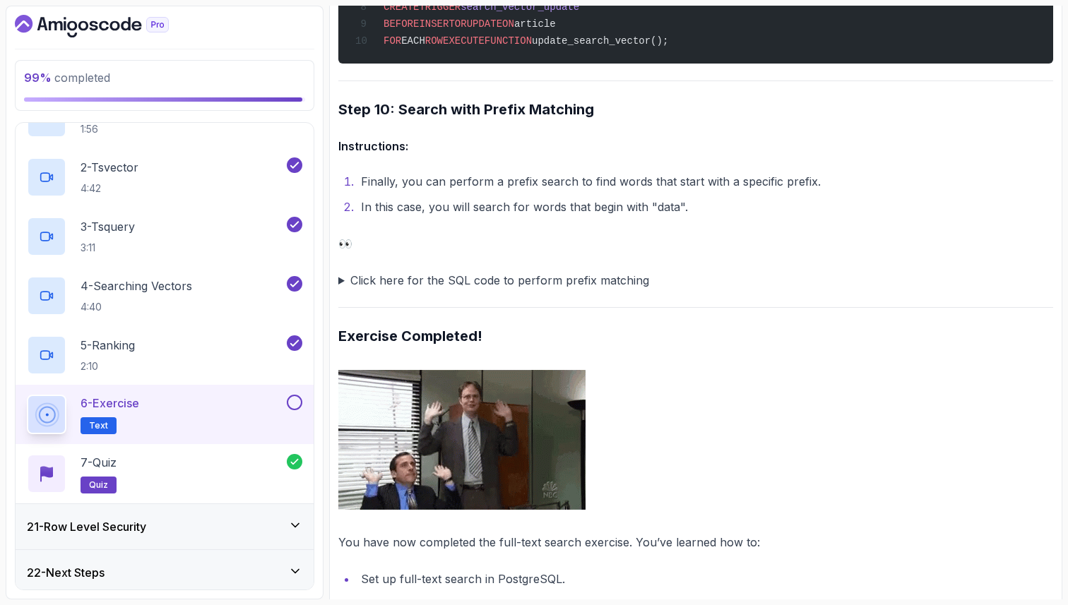
click at [339, 290] on summary "Click here for the SQL code to perform prefix matching" at bounding box center [695, 281] width 715 height 20
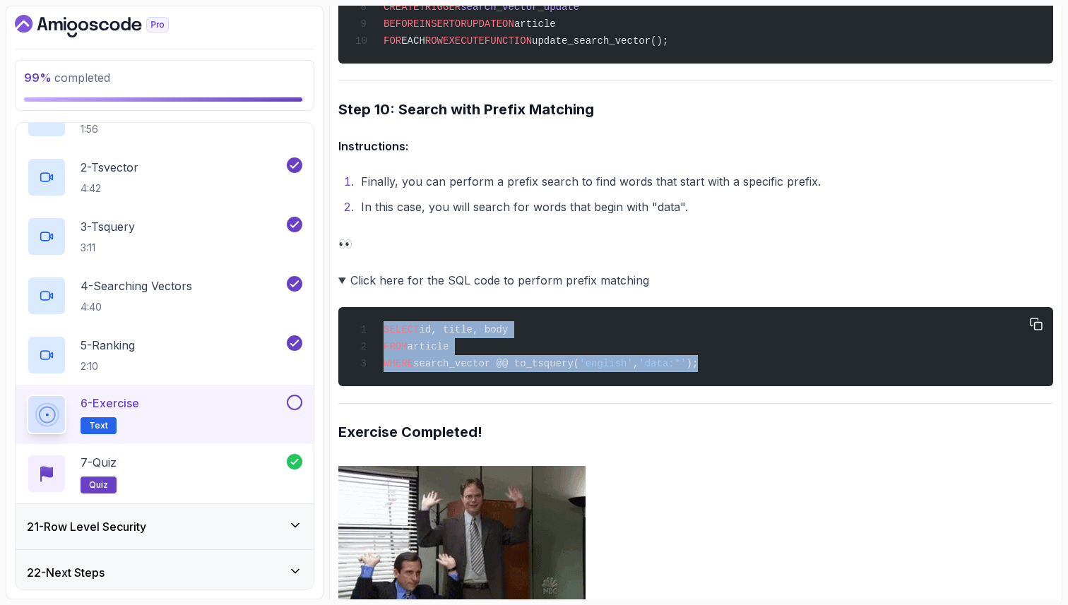
drag, startPoint x: 383, startPoint y: 342, endPoint x: 633, endPoint y: 398, distance: 256.2
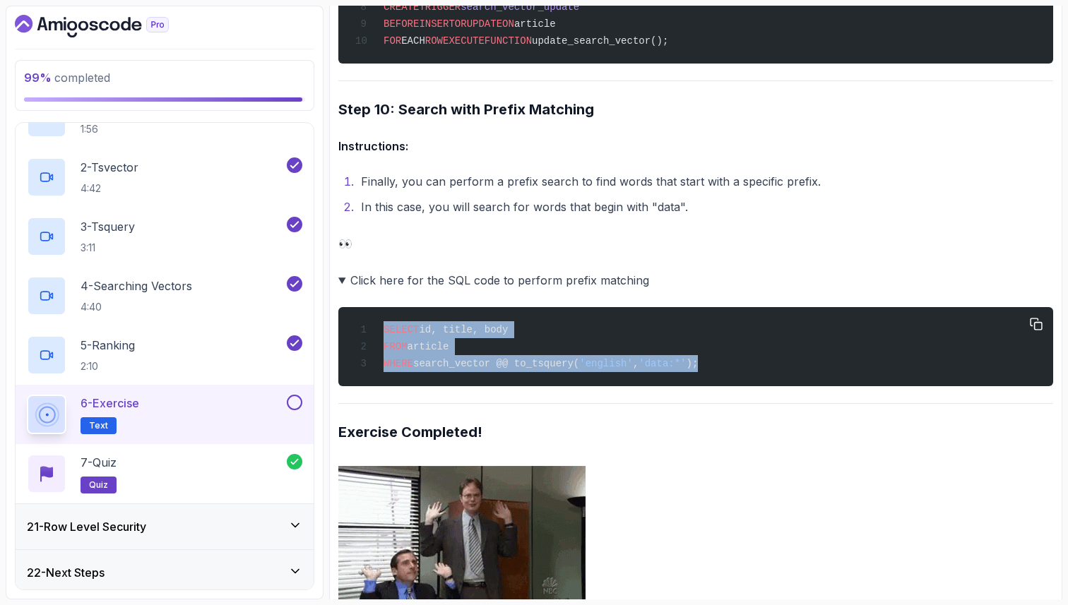
click at [633, 386] on pre "SELECT id, title, body FROM article WHERE search_vector @@ to_tsquery( 'english…" at bounding box center [695, 346] width 715 height 79
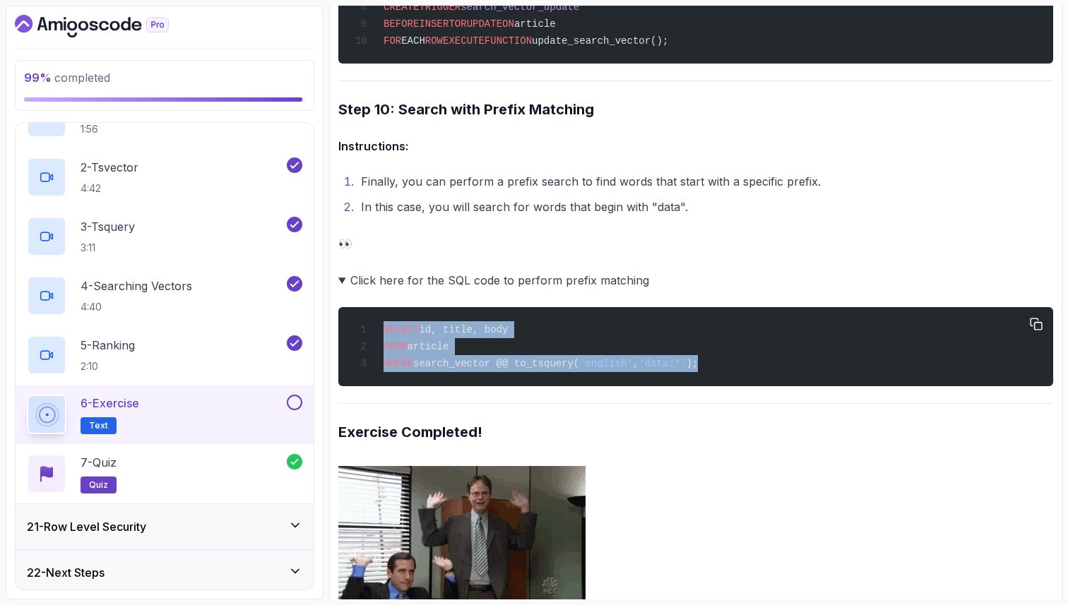
copy code "SELECT id, title, body FROM article WHERE search_vector @@ to_tsquery( 'english…"
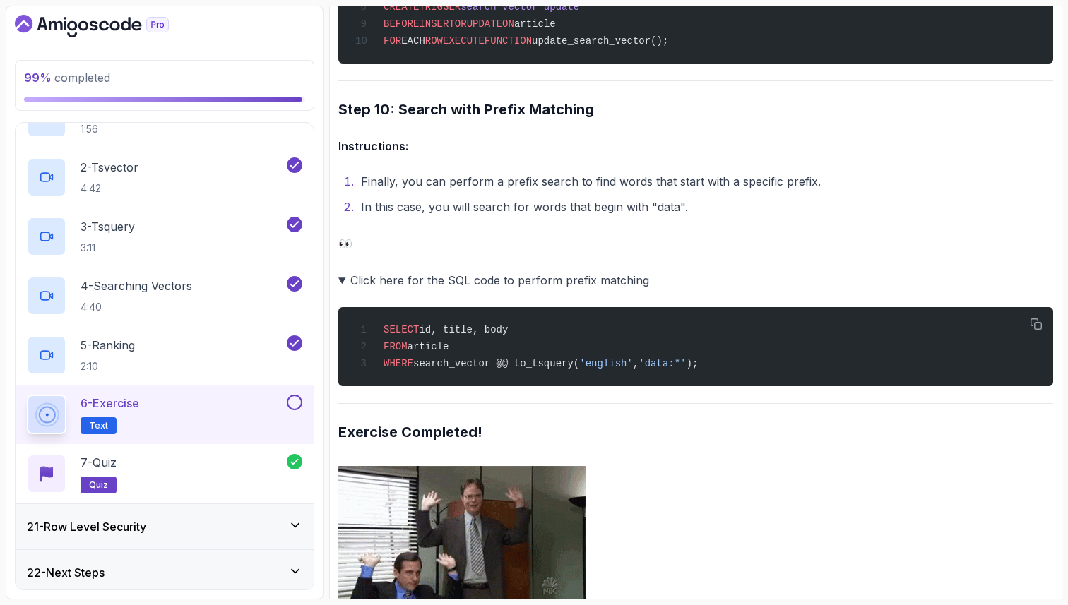
click at [654, 444] on h3 "Exercise Completed!" at bounding box center [695, 432] width 715 height 23
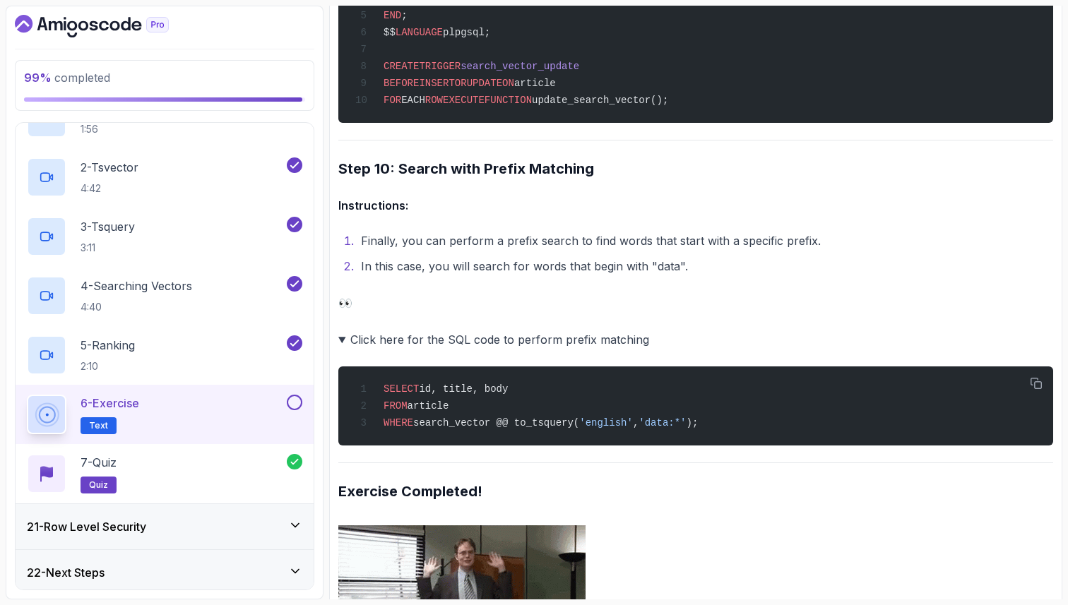
scroll to position [3781, 0]
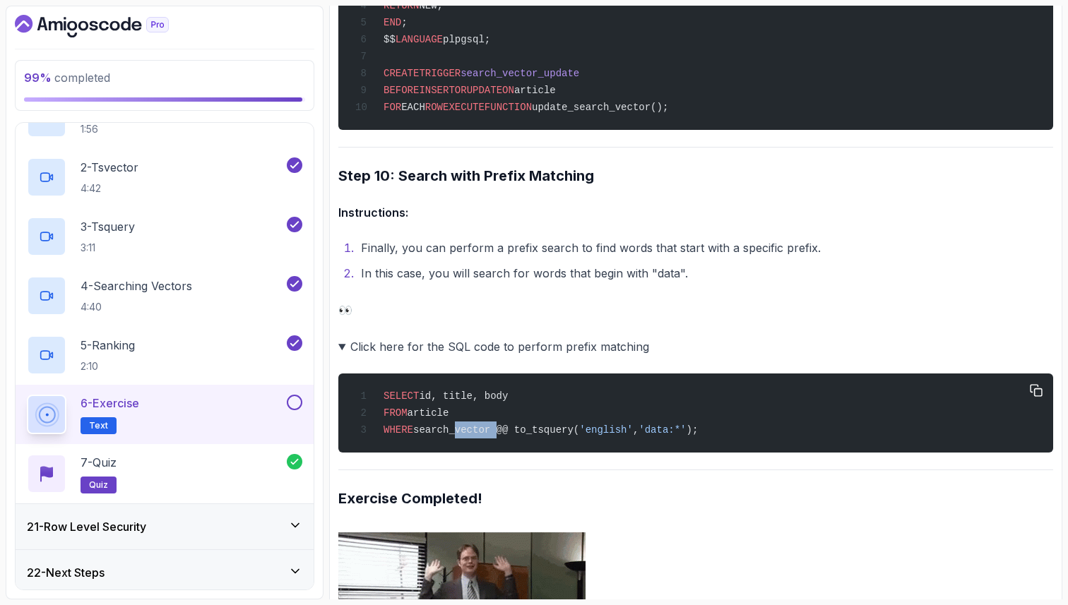
drag, startPoint x: 454, startPoint y: 449, endPoint x: 497, endPoint y: 449, distance: 43.1
click at [497, 436] on span "search_vector @@ to_tsquery(" at bounding box center [496, 430] width 166 height 11
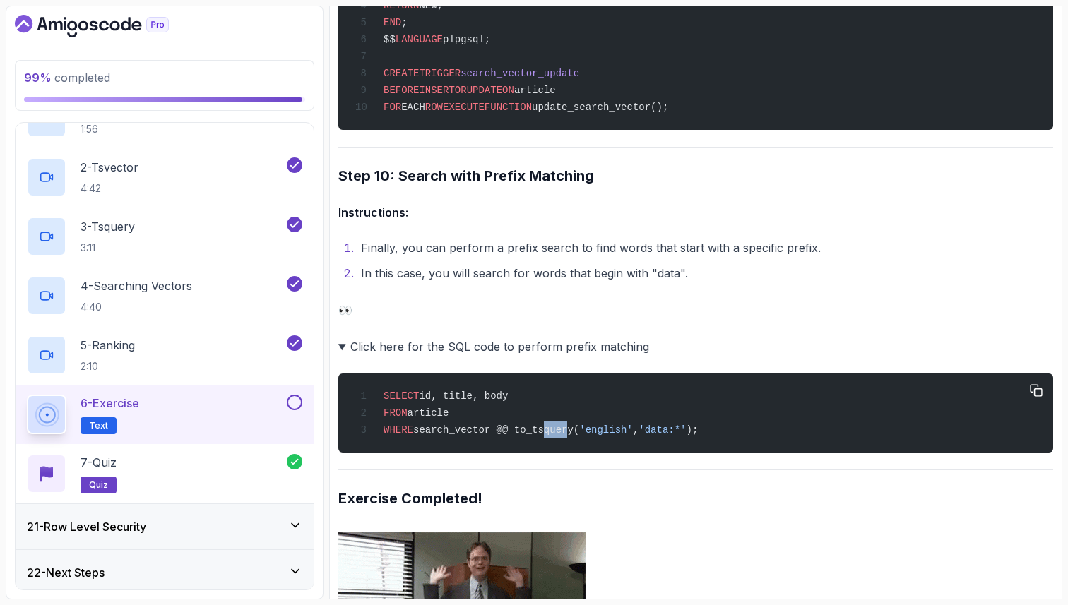
drag, startPoint x: 545, startPoint y: 451, endPoint x: 569, endPoint y: 449, distance: 23.4
click at [569, 436] on span "search_vector @@ to_tsquery(" at bounding box center [496, 430] width 166 height 11
click at [665, 436] on span "'data:*'" at bounding box center [662, 430] width 47 height 11
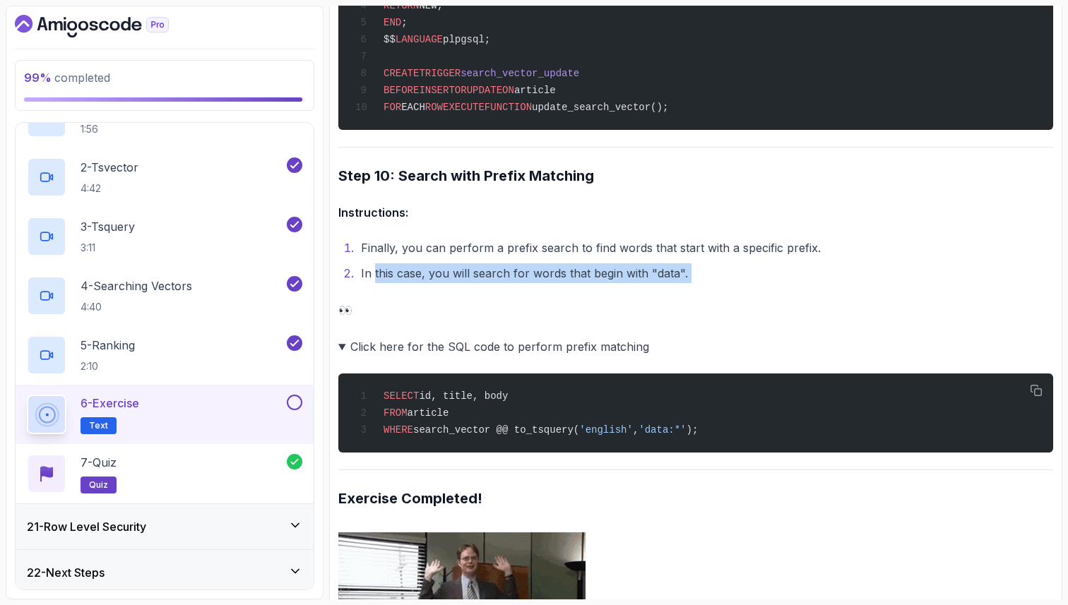
drag, startPoint x: 374, startPoint y: 291, endPoint x: 503, endPoint y: 299, distance: 128.8
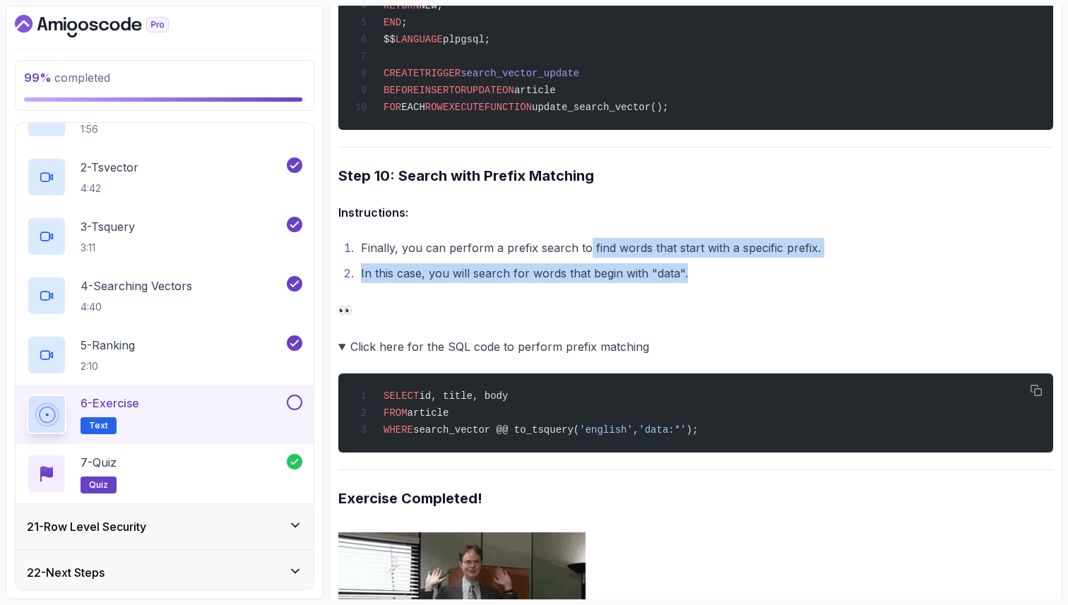
drag, startPoint x: 688, startPoint y: 292, endPoint x: 584, endPoint y: 267, distance: 106.9
click at [584, 268] on ol "Finally, you can perform a prefix search to find words that start with a specif…" at bounding box center [695, 260] width 715 height 45
click at [296, 403] on button at bounding box center [295, 403] width 16 height 16
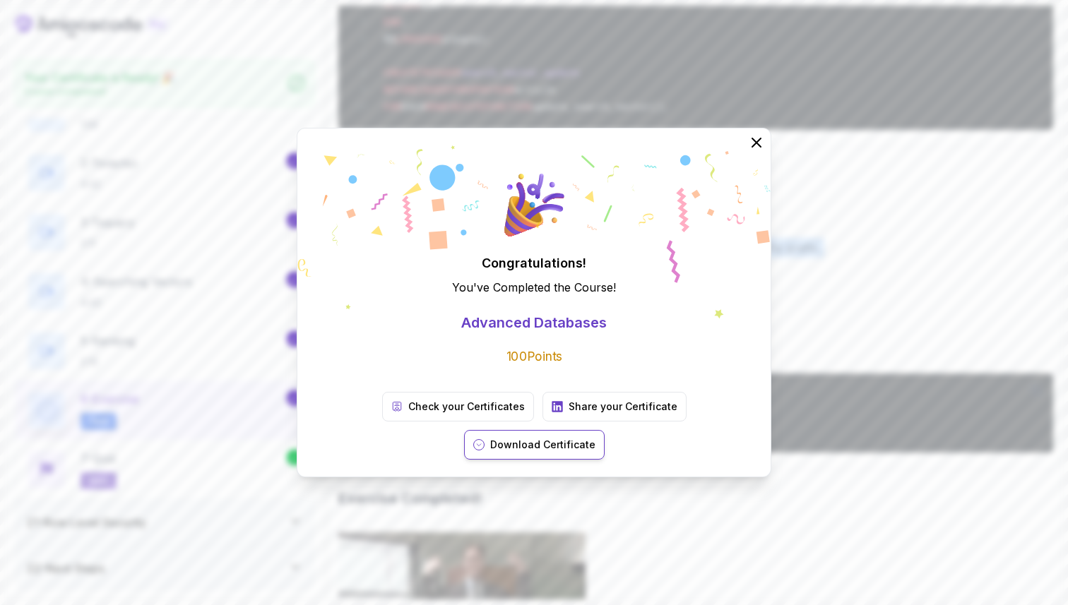
click at [596, 438] on p "Download Certificate" at bounding box center [542, 445] width 105 height 14
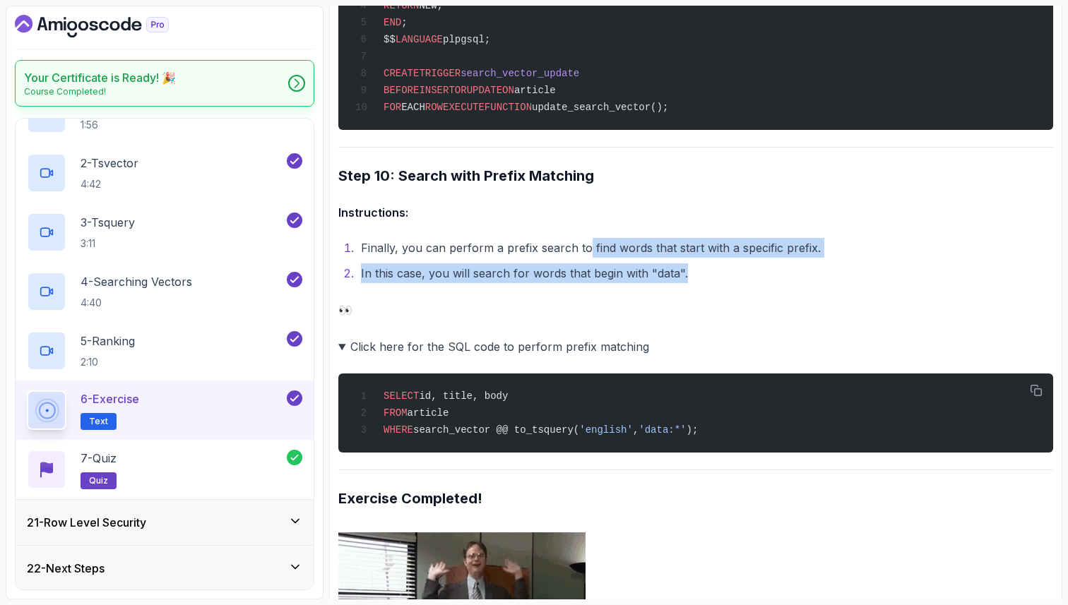
click at [300, 83] on icon at bounding box center [297, 83] width 14 height 14
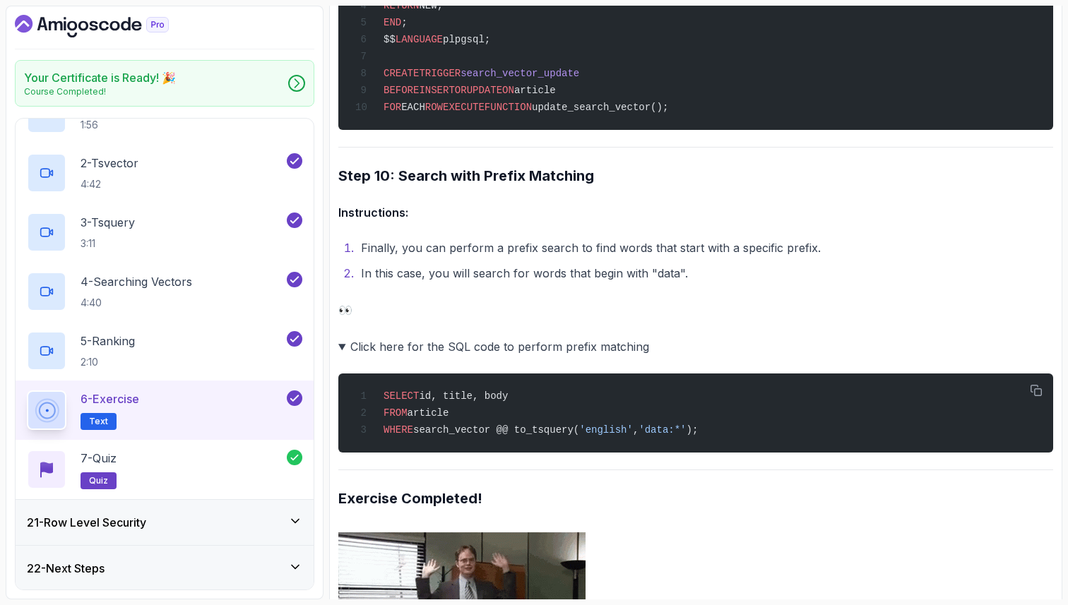
click at [892, 283] on li "In this case, you will search for words that begin with "data"." at bounding box center [705, 274] width 697 height 20
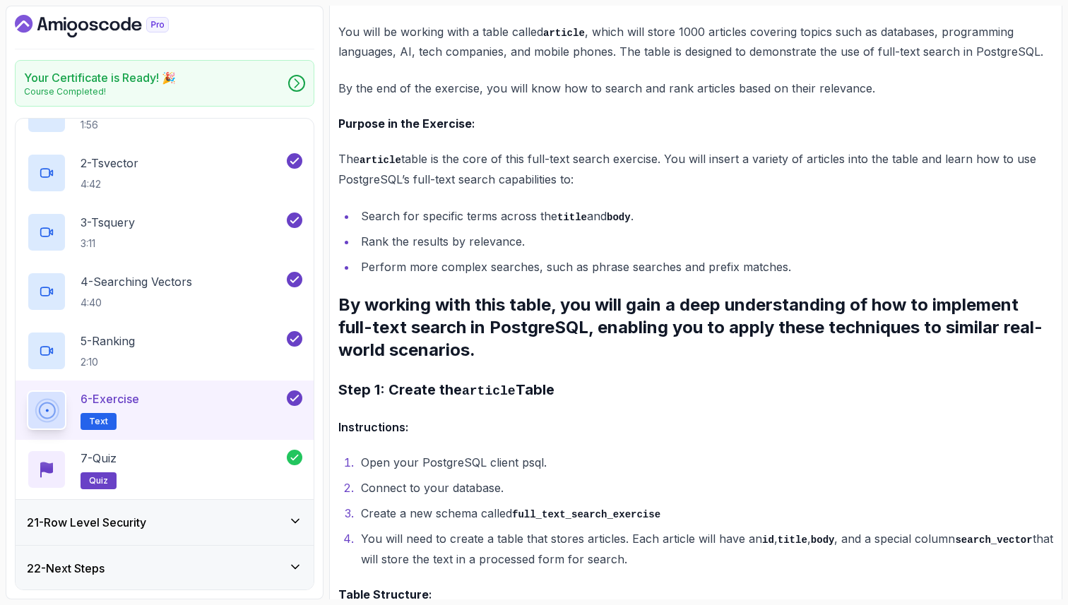
scroll to position [0, 0]
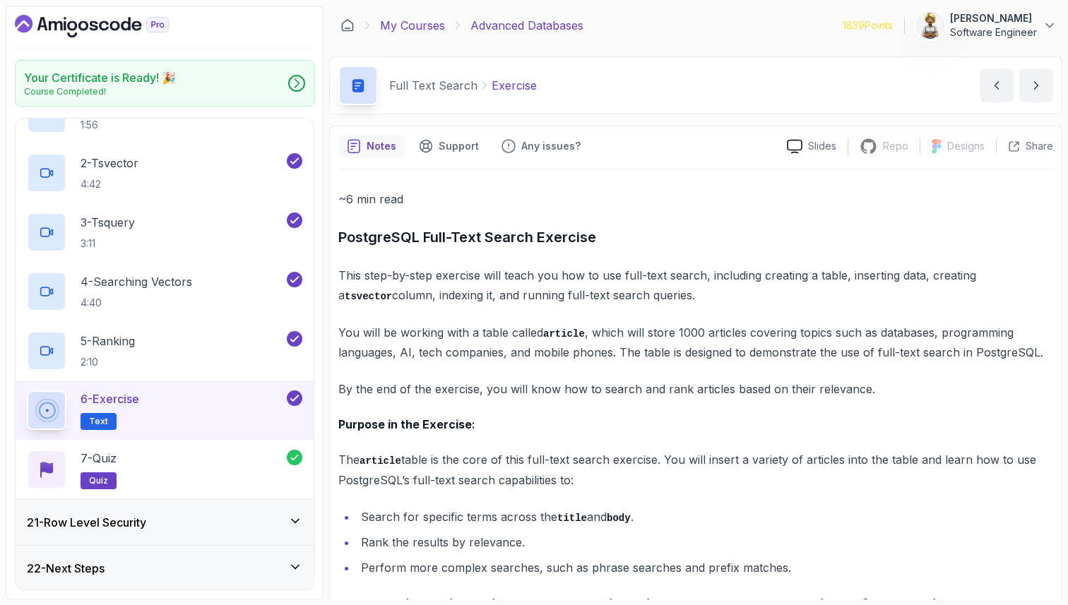
click at [423, 18] on link "My Courses" at bounding box center [412, 25] width 65 height 17
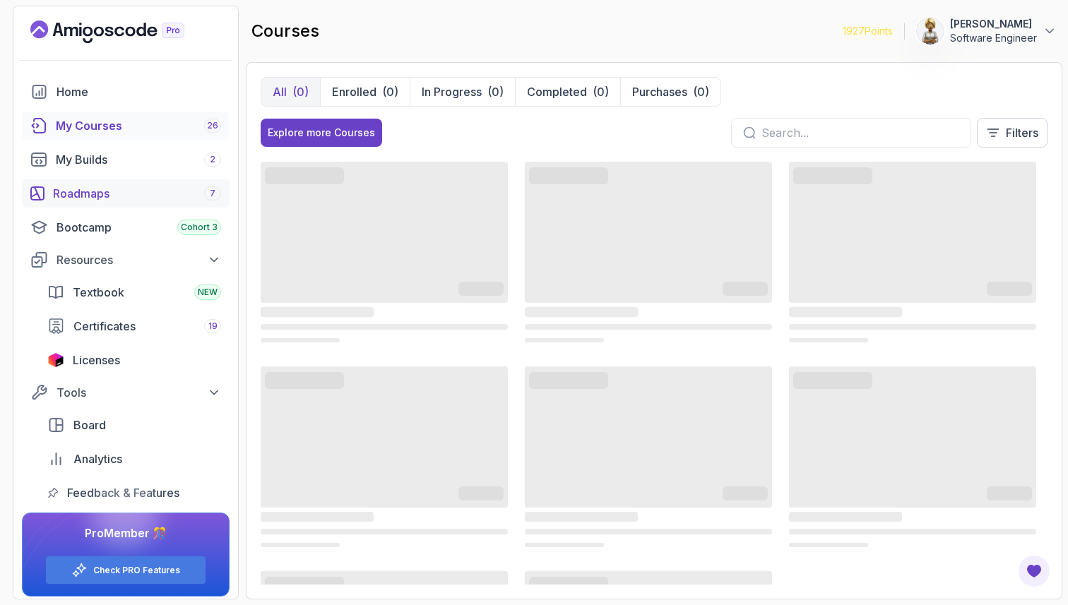
click at [84, 189] on div "Roadmaps 7" at bounding box center [137, 193] width 168 height 17
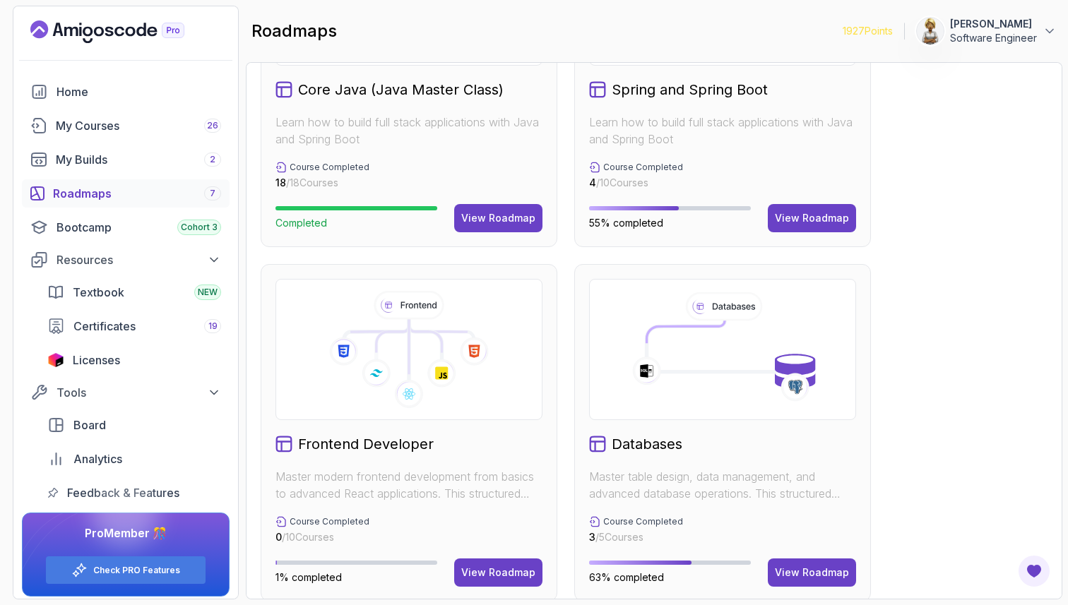
scroll to position [894, 0]
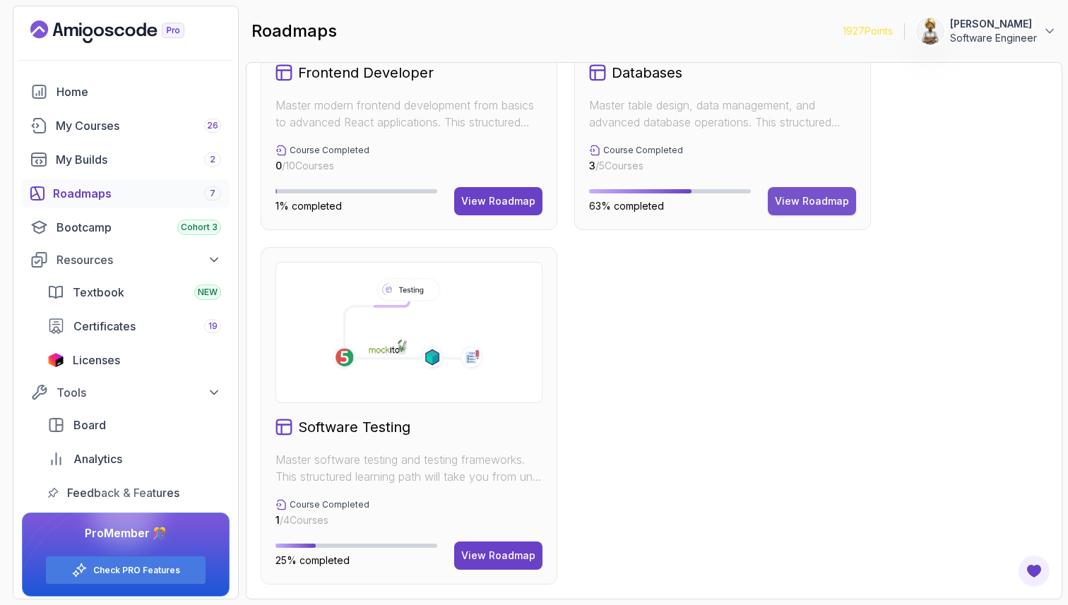
click at [800, 197] on div "View Roadmap" at bounding box center [812, 201] width 74 height 14
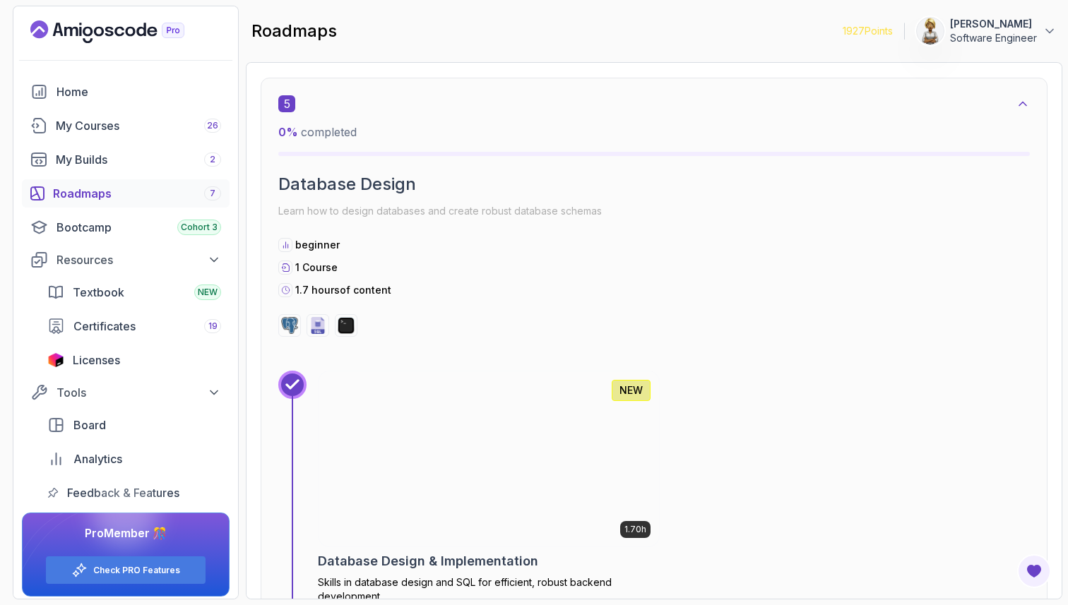
scroll to position [3000, 0]
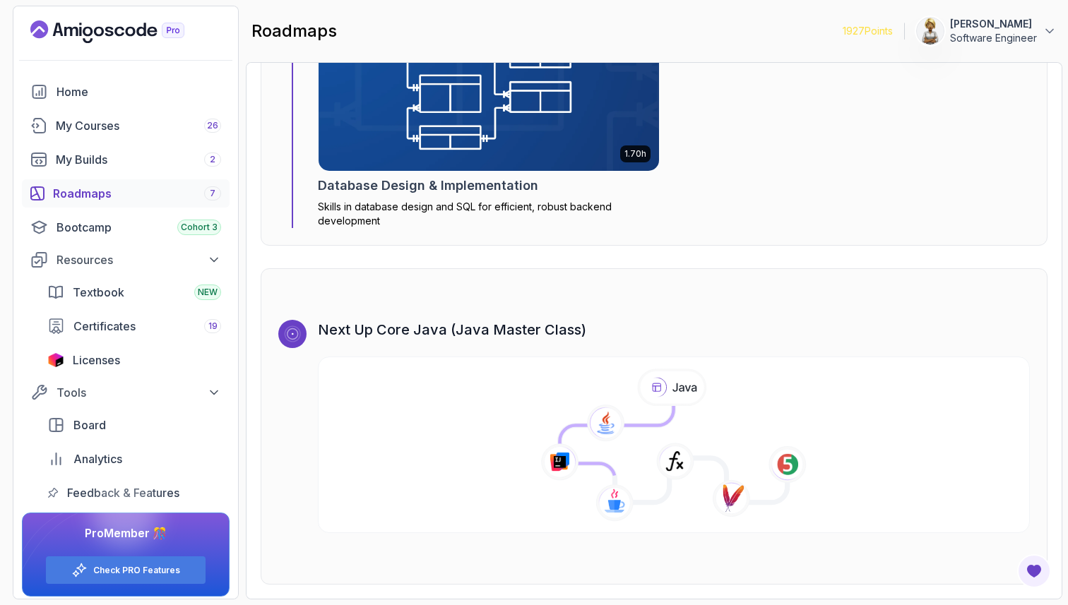
click at [550, 120] on img at bounding box center [488, 84] width 357 height 184
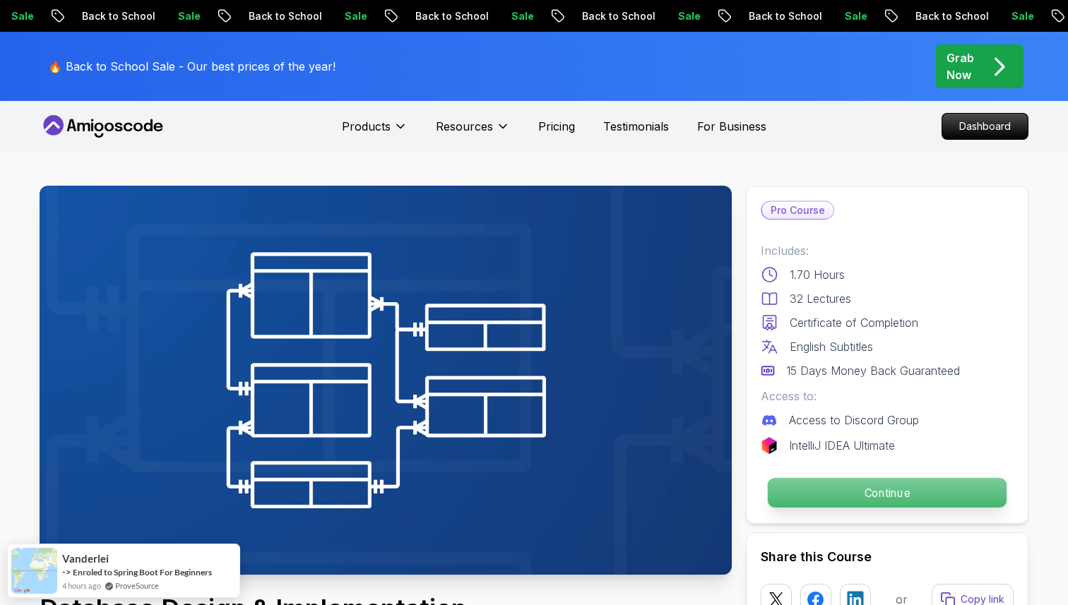
click at [845, 499] on p "Continue" at bounding box center [887, 493] width 239 height 30
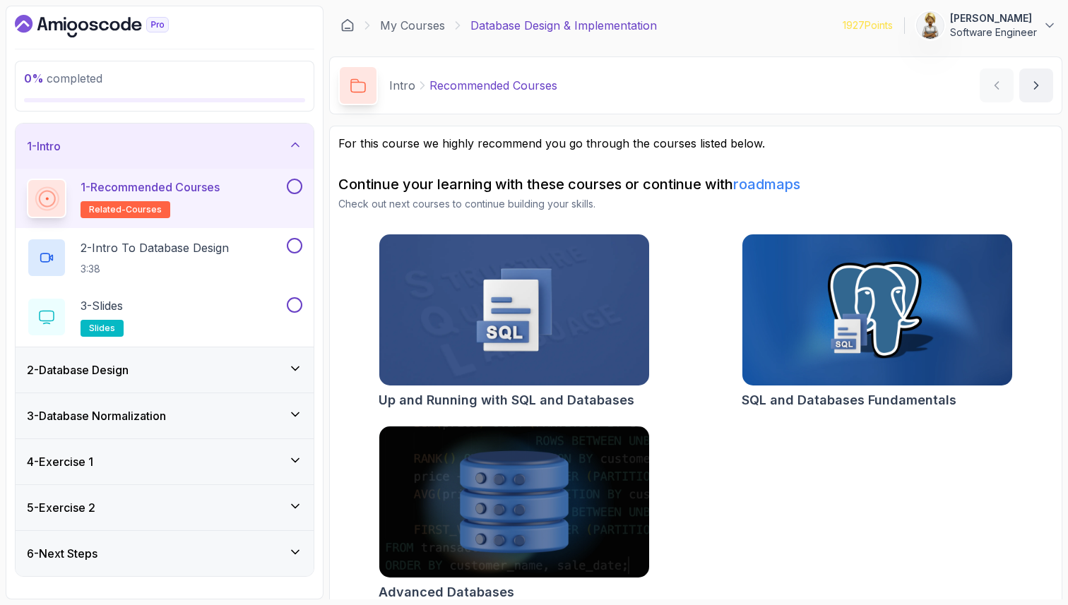
click at [297, 184] on button at bounding box center [295, 187] width 16 height 16
click at [229, 247] on p "2 - Intro To Database Design" at bounding box center [155, 247] width 148 height 17
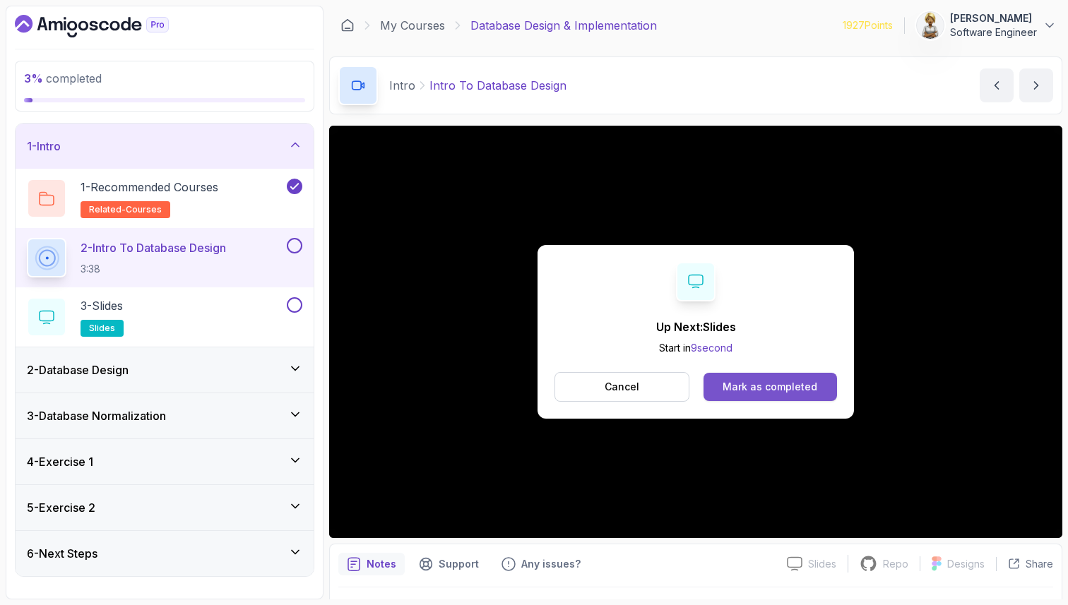
click at [747, 394] on button "Mark as completed" at bounding box center [771, 387] width 134 height 28
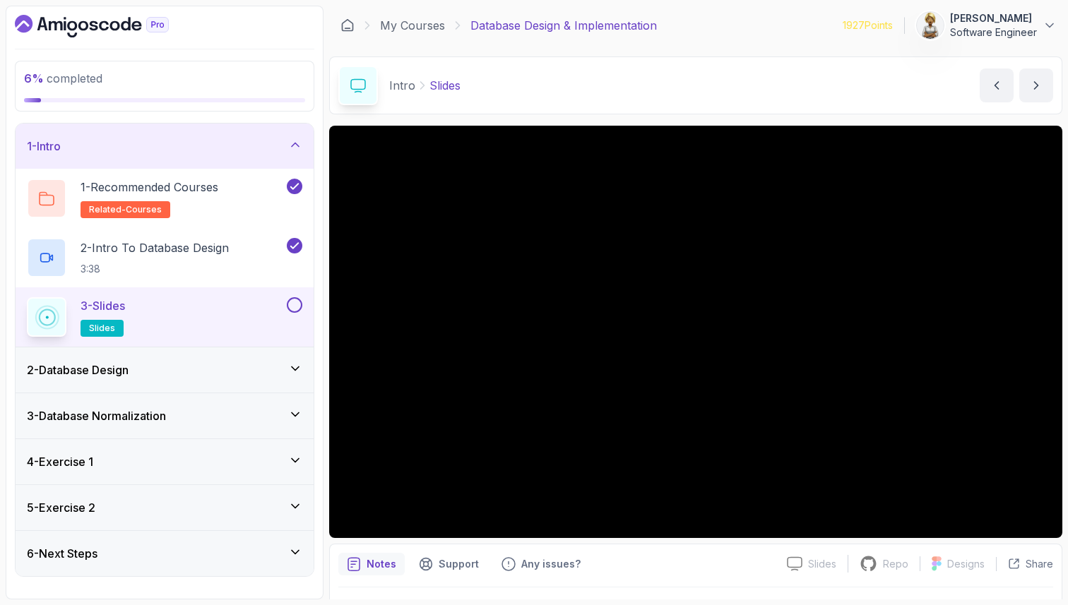
click at [296, 303] on button at bounding box center [295, 305] width 16 height 16
click at [294, 145] on icon at bounding box center [295, 145] width 14 height 14
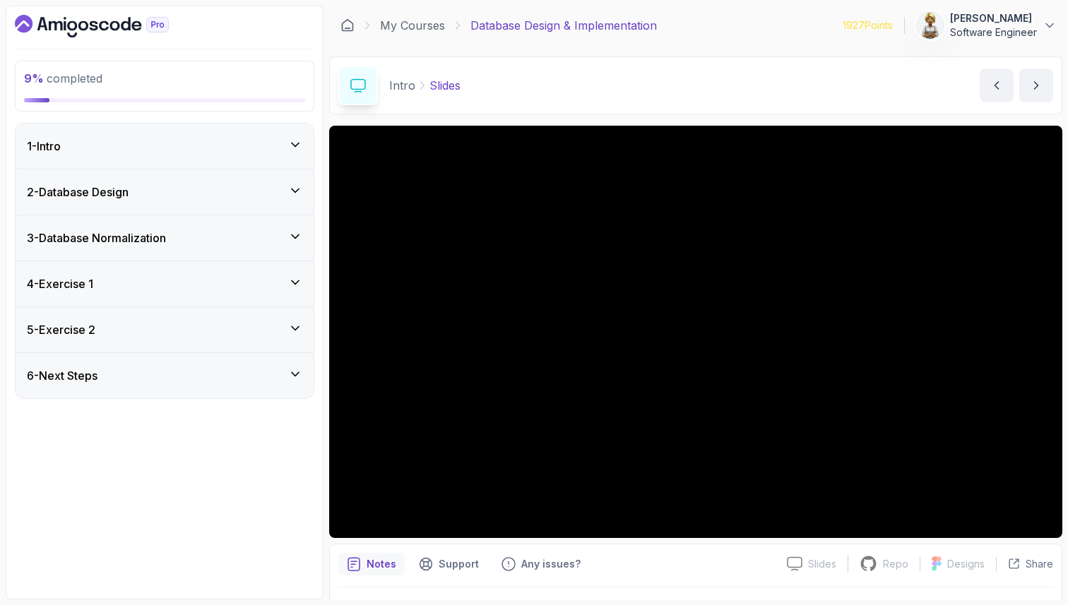
click at [302, 188] on div "2 - Database Design" at bounding box center [165, 192] width 298 height 45
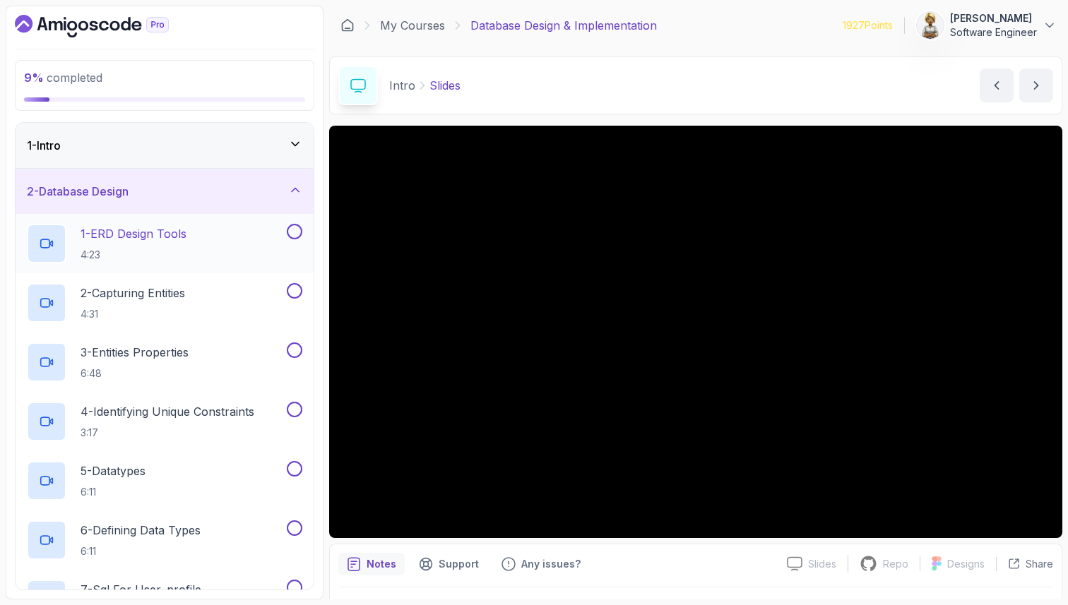
click at [187, 241] on p "1 - ERD Design Tools" at bounding box center [134, 233] width 106 height 17
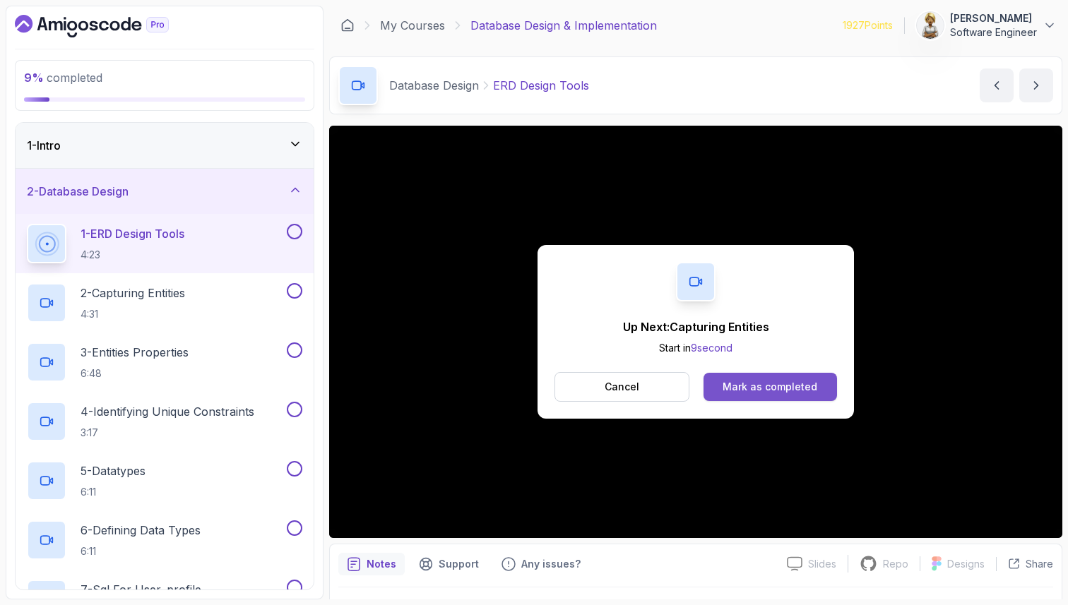
click at [809, 401] on button "Mark as completed" at bounding box center [771, 387] width 134 height 28
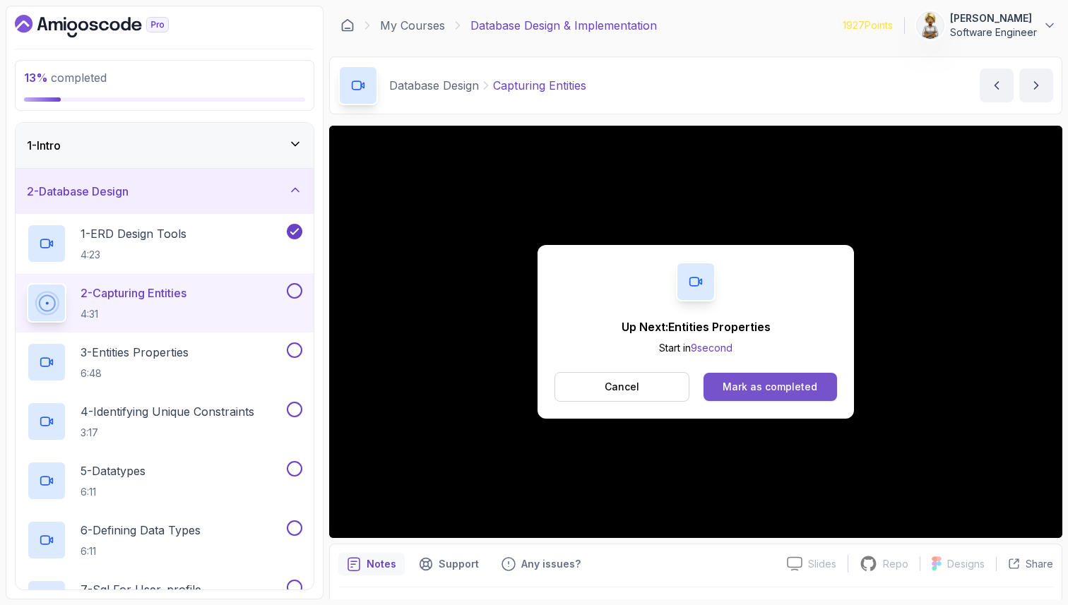
click at [805, 389] on div "Mark as completed" at bounding box center [770, 387] width 95 height 14
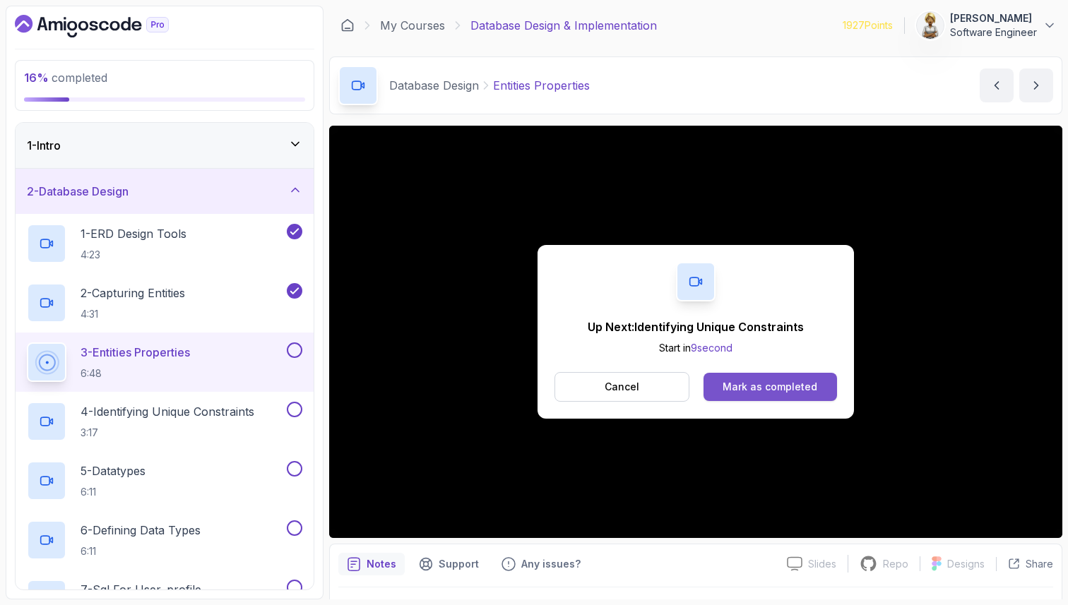
click at [809, 383] on div "Mark as completed" at bounding box center [770, 387] width 95 height 14
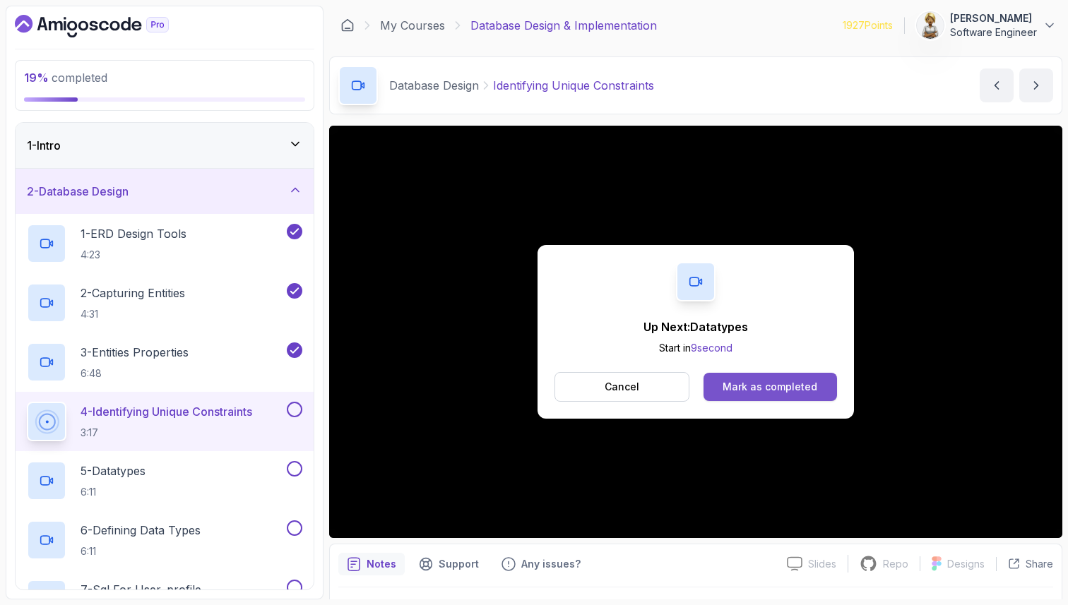
click at [770, 393] on div "Mark as completed" at bounding box center [770, 387] width 95 height 14
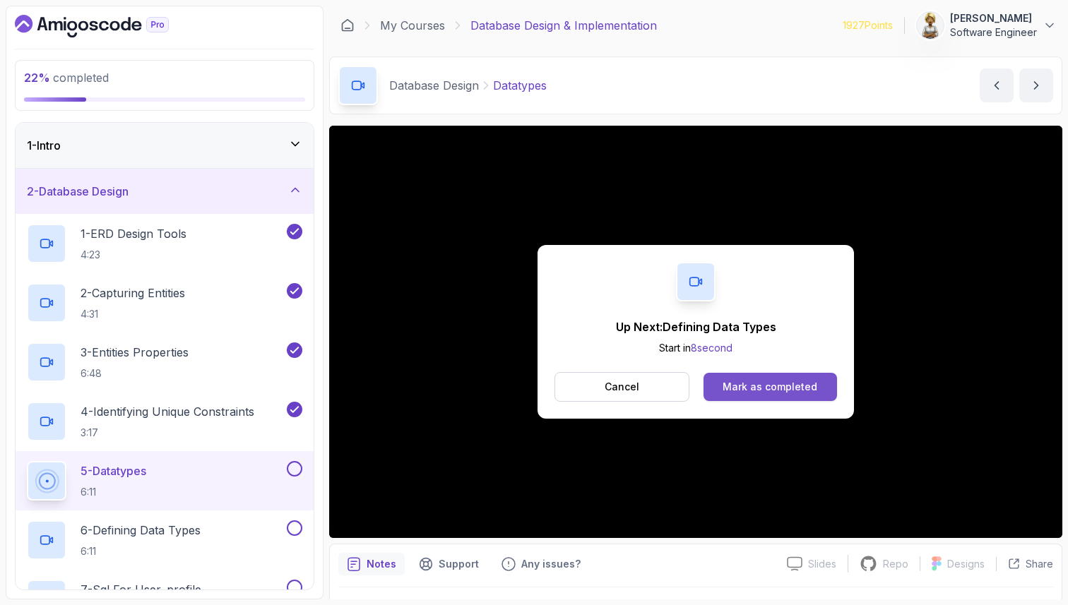
click at [721, 385] on button "Mark as completed" at bounding box center [771, 387] width 134 height 28
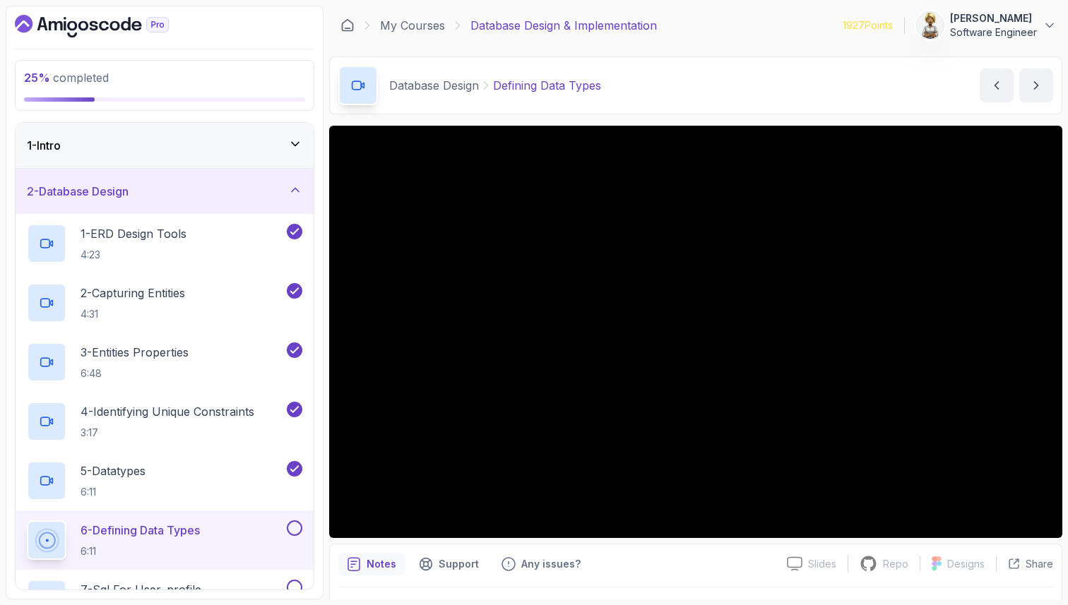
click at [132, 550] on p "6:11" at bounding box center [140, 552] width 119 height 14
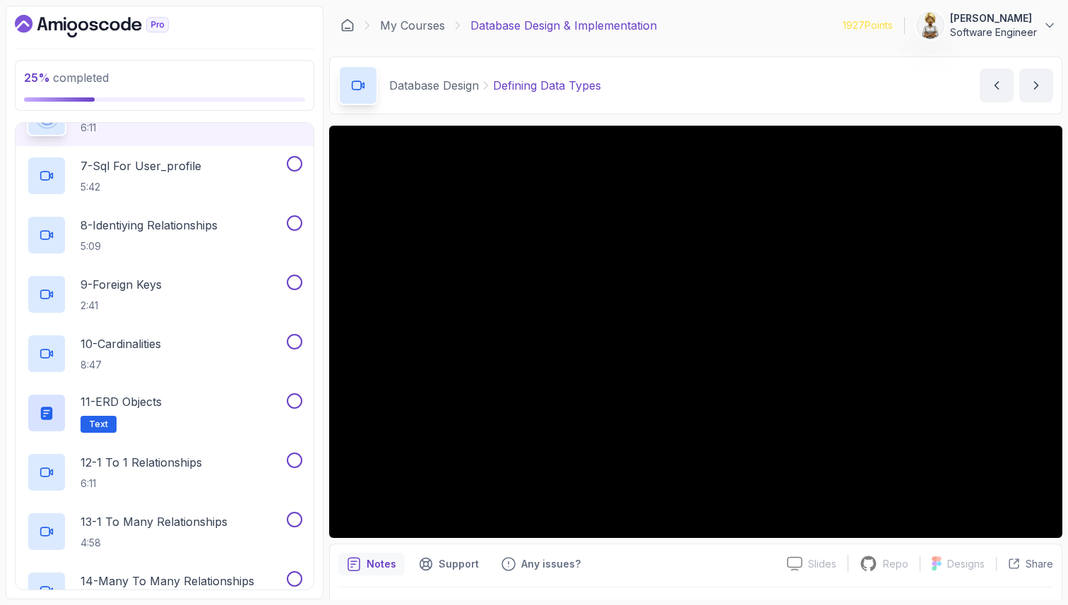
scroll to position [452, 0]
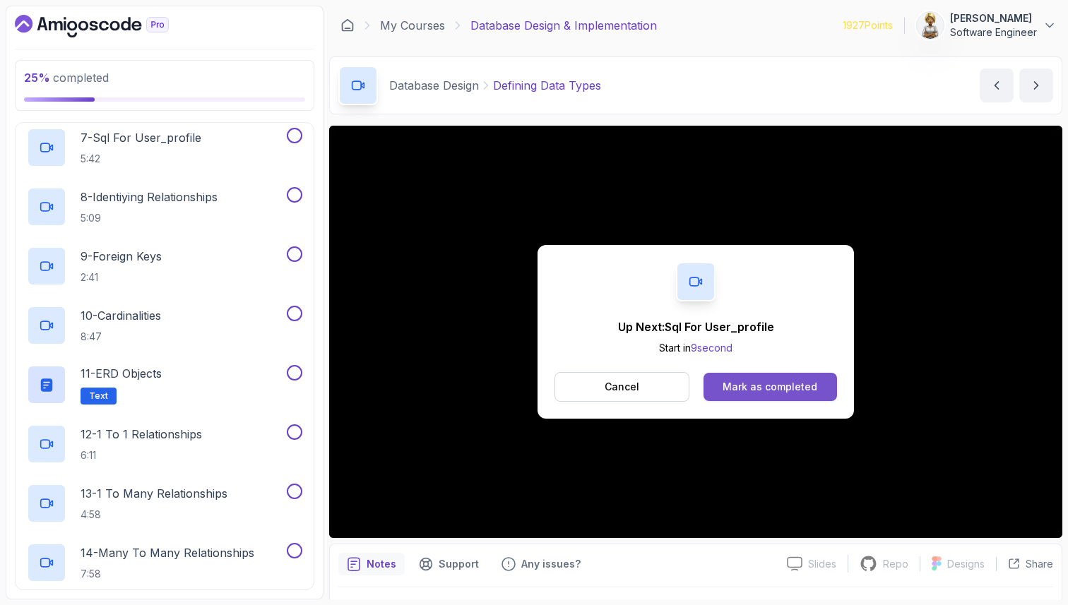
click at [790, 384] on div "Mark as completed" at bounding box center [770, 387] width 95 height 14
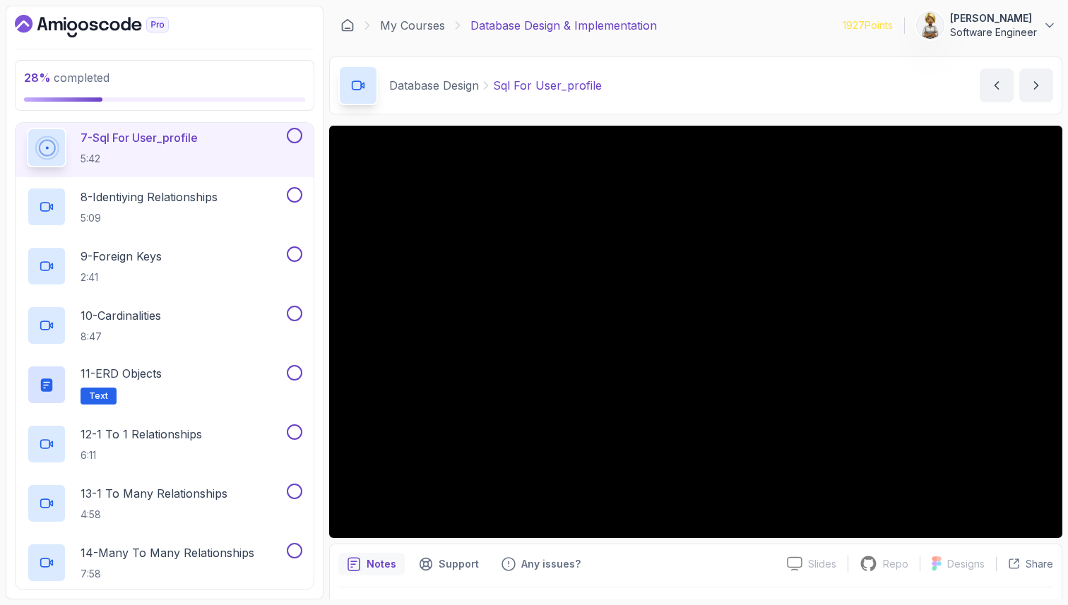
click at [100, 131] on p "7 - Sql For User_profile" at bounding box center [139, 137] width 117 height 17
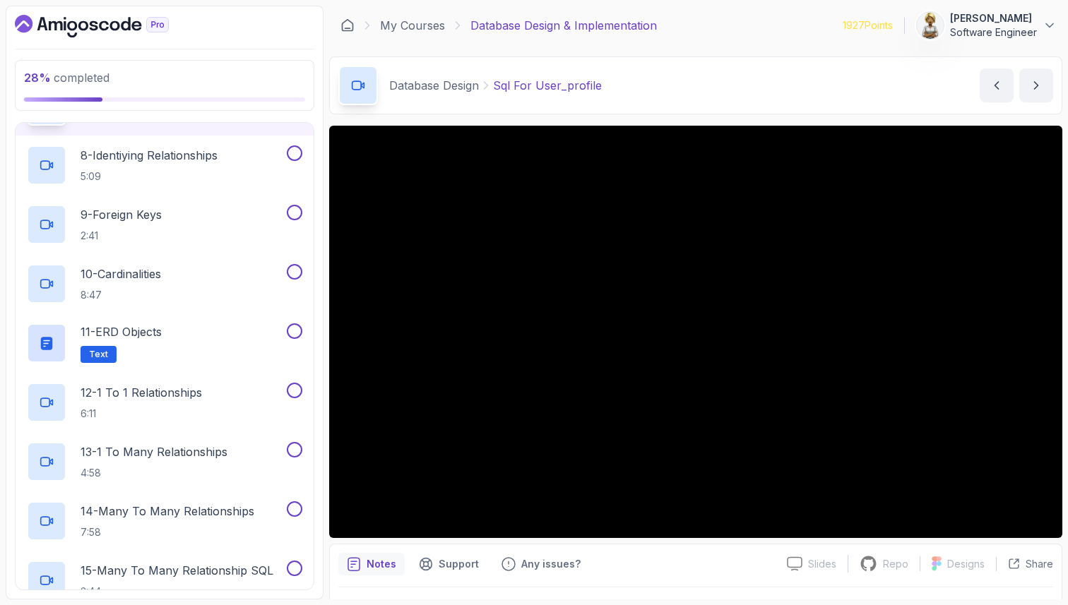
scroll to position [506, 0]
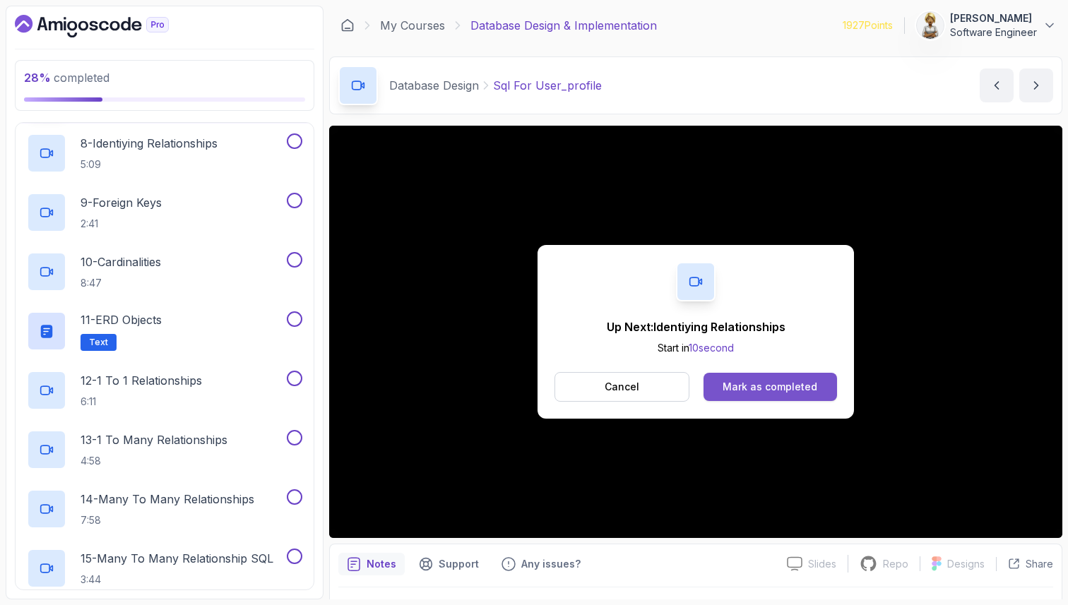
click at [735, 387] on div "Mark as completed" at bounding box center [770, 387] width 95 height 14
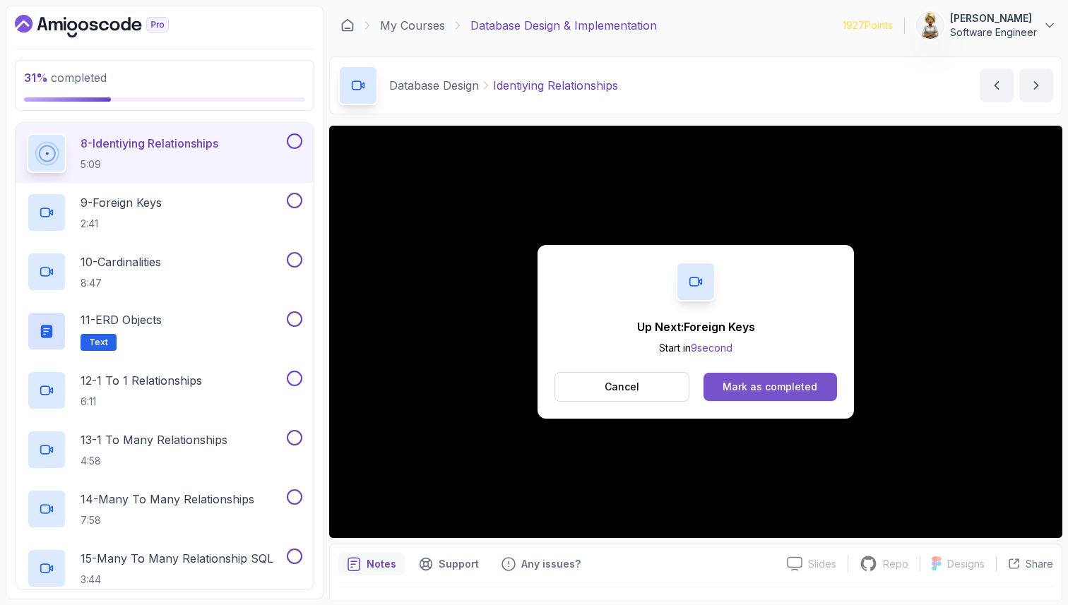
click at [762, 384] on div "Mark as completed" at bounding box center [770, 387] width 95 height 14
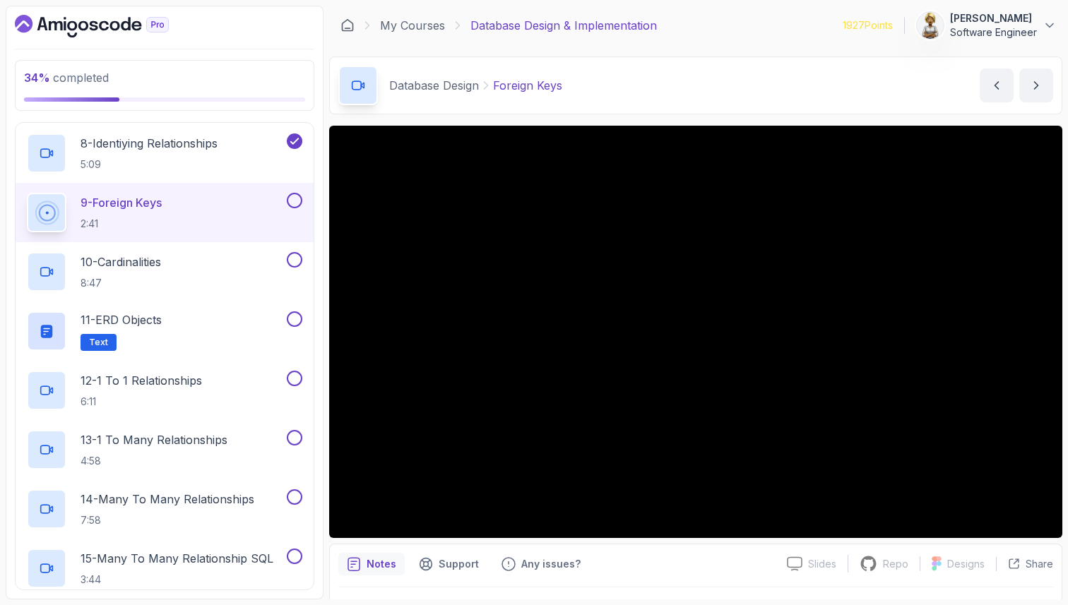
click at [193, 202] on div "9 - Foreign Keys 2:41" at bounding box center [155, 213] width 257 height 40
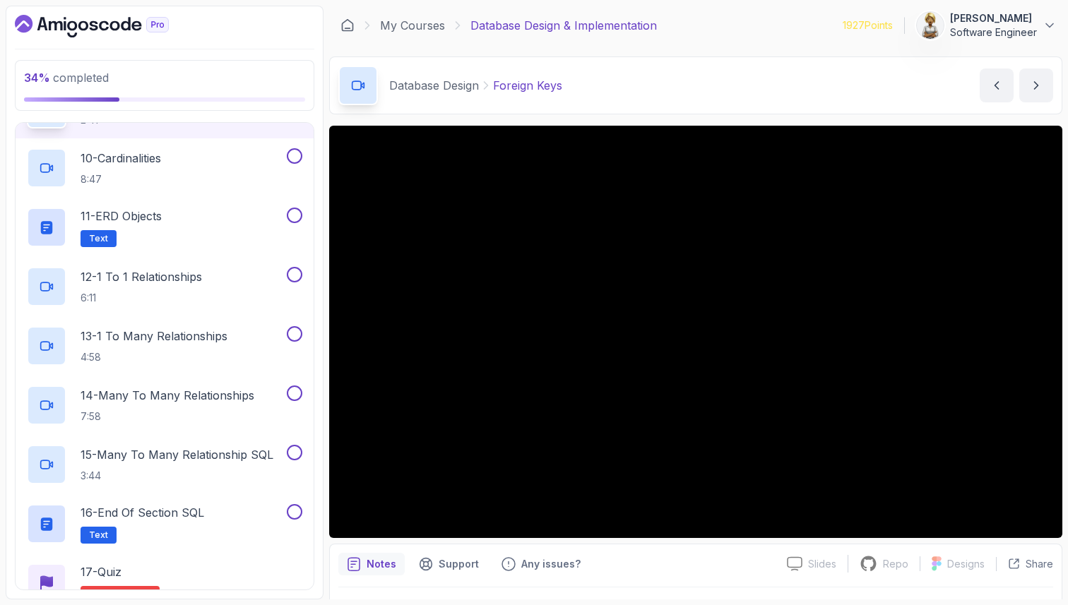
scroll to position [619, 0]
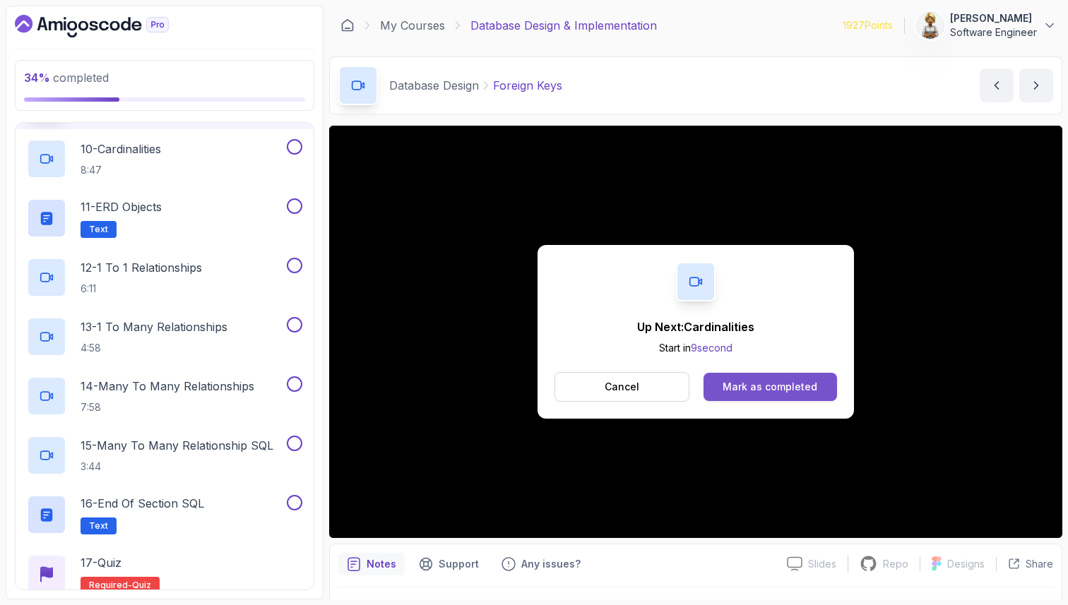
click at [796, 386] on div "Mark as completed" at bounding box center [770, 387] width 95 height 14
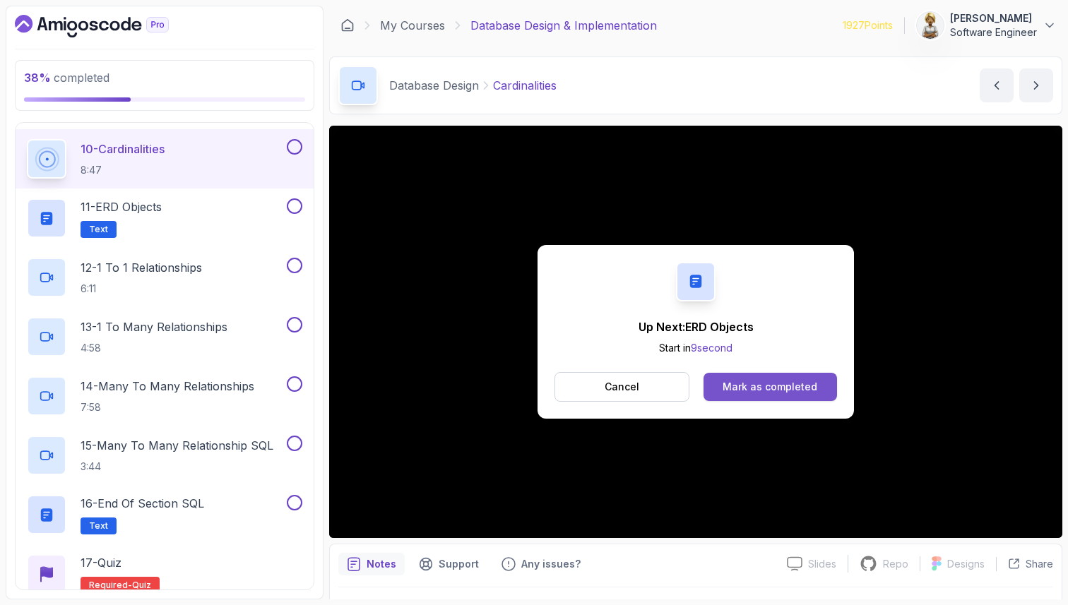
click at [762, 391] on div "Mark as completed" at bounding box center [770, 387] width 95 height 14
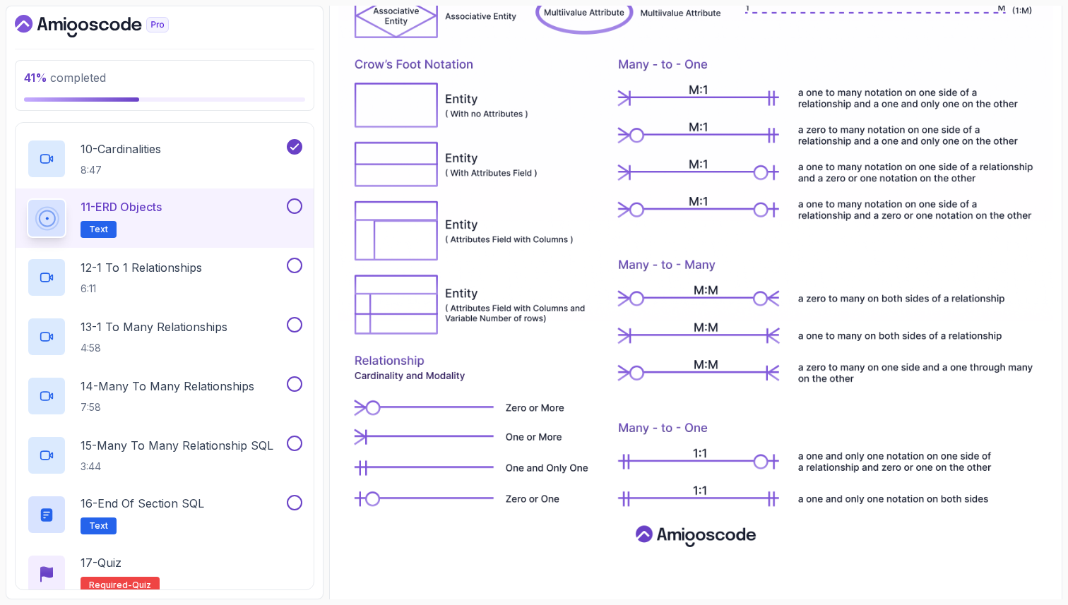
scroll to position [625, 0]
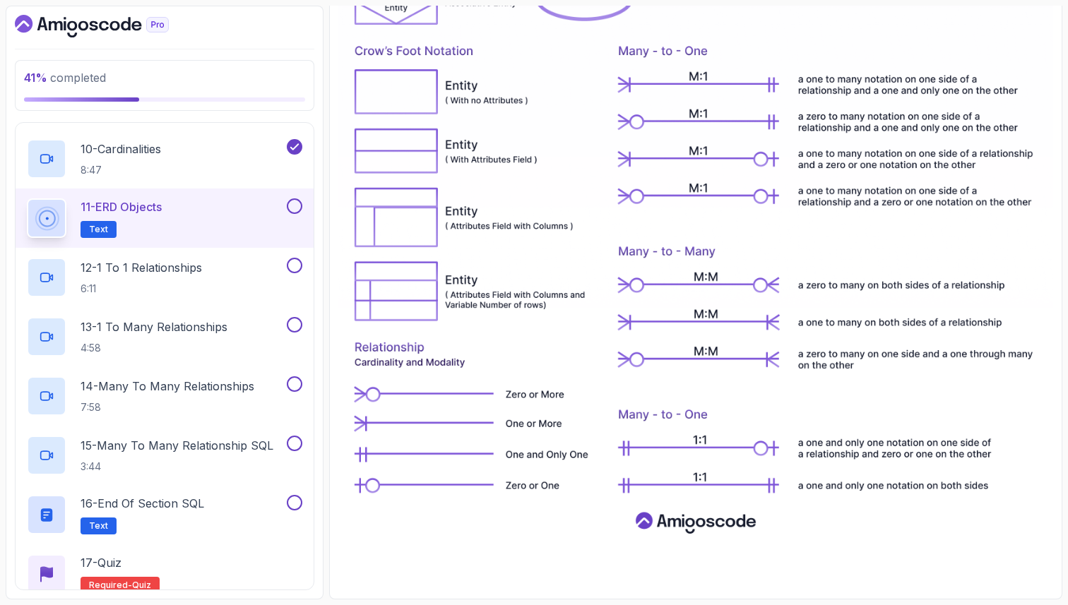
click at [297, 210] on button at bounding box center [295, 207] width 16 height 16
click at [228, 272] on div "12 - 1 To 1 Relationships 6:11" at bounding box center [155, 278] width 257 height 40
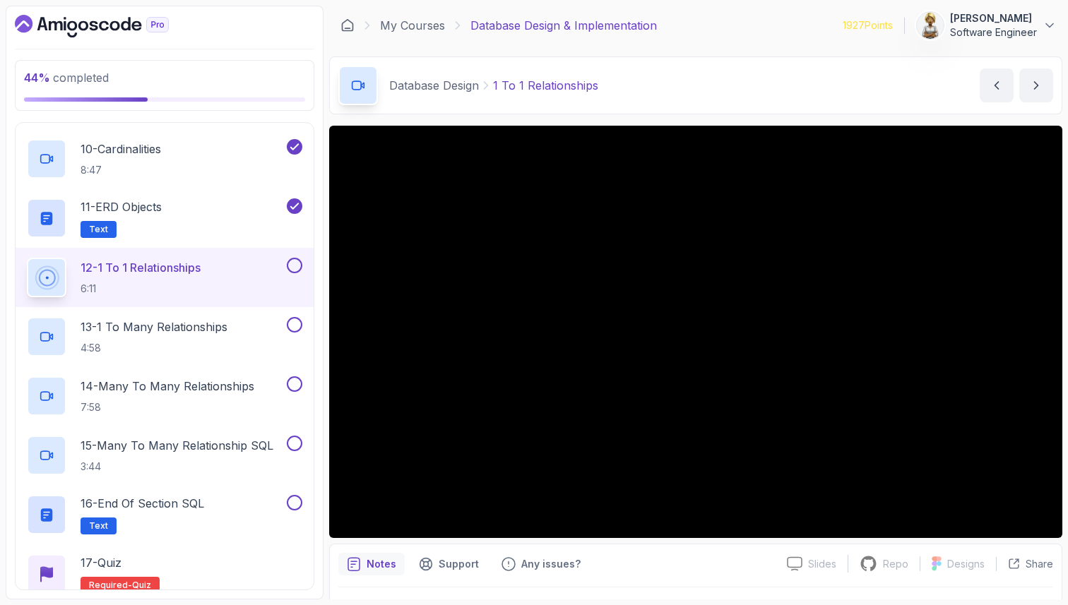
click at [128, 283] on p "6:11" at bounding box center [141, 289] width 120 height 14
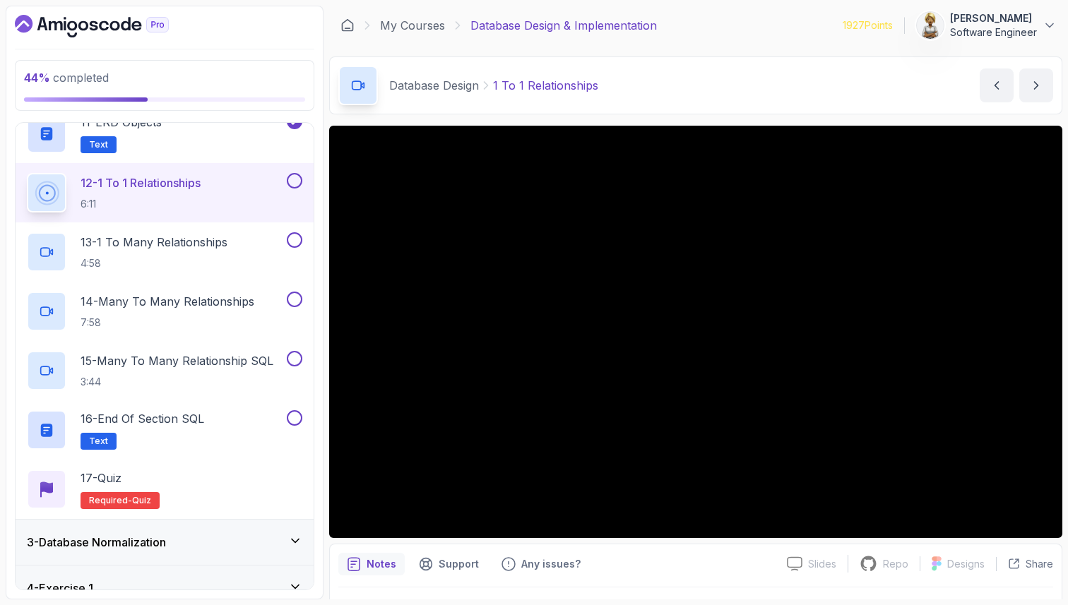
scroll to position [732, 0]
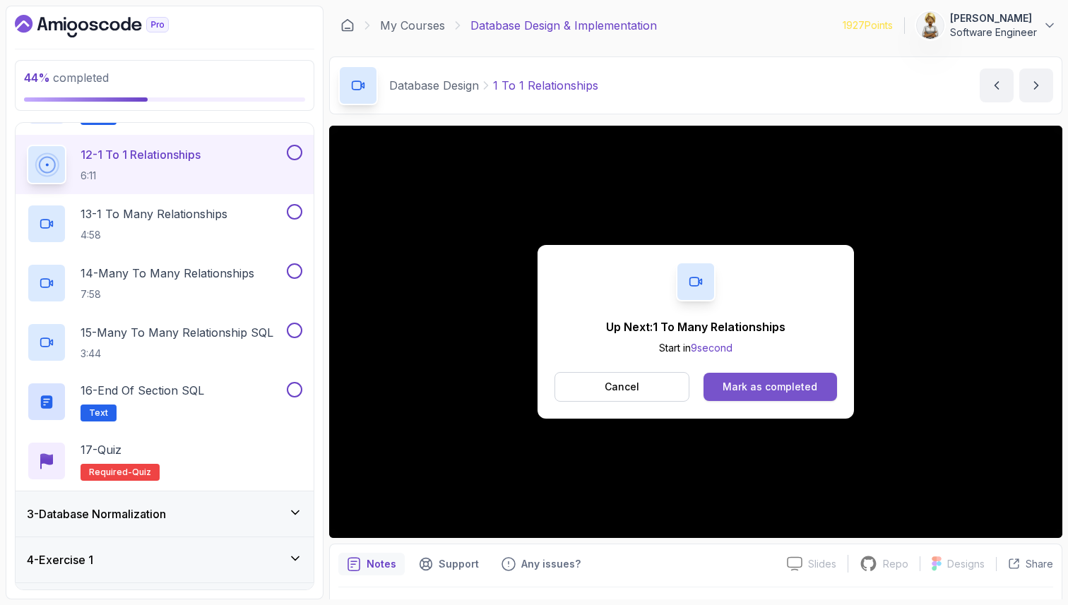
click at [768, 390] on div "Mark as completed" at bounding box center [770, 387] width 95 height 14
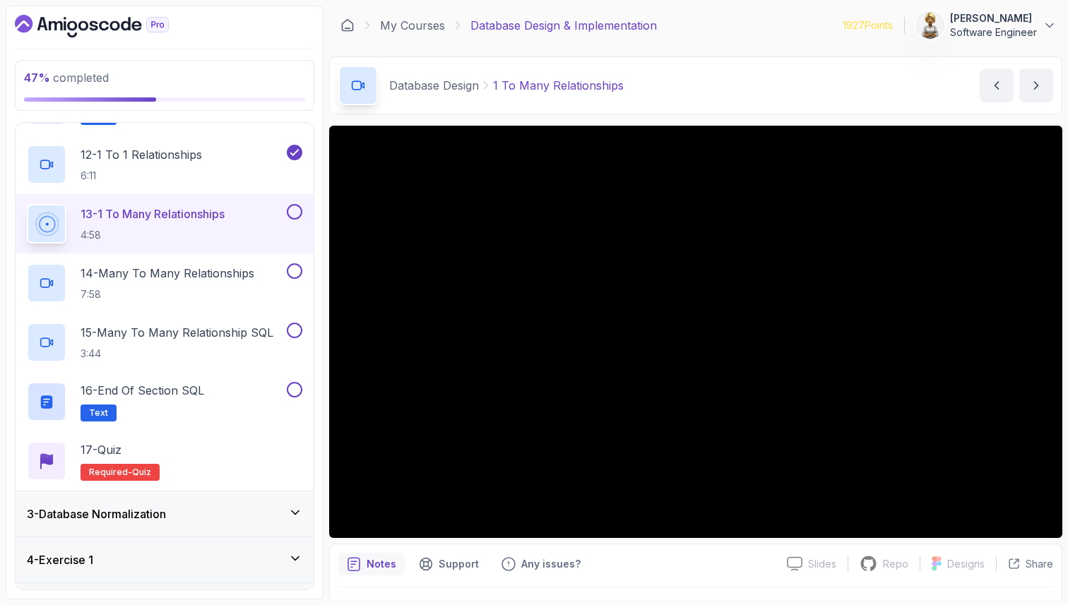
click at [290, 514] on icon at bounding box center [295, 513] width 14 height 14
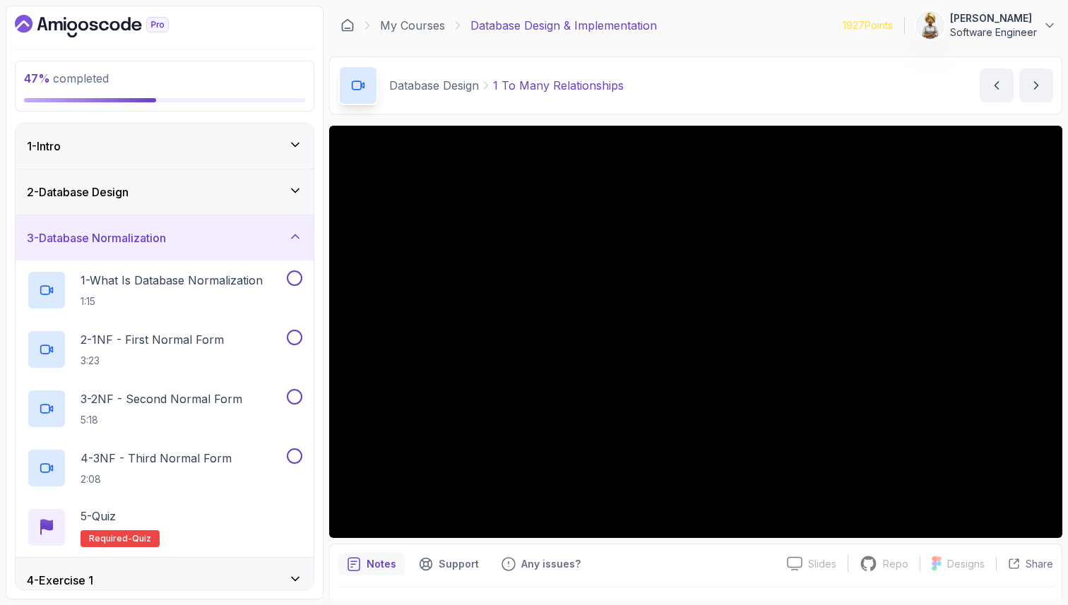
click at [293, 227] on div "3 - Database Normalization" at bounding box center [165, 237] width 298 height 45
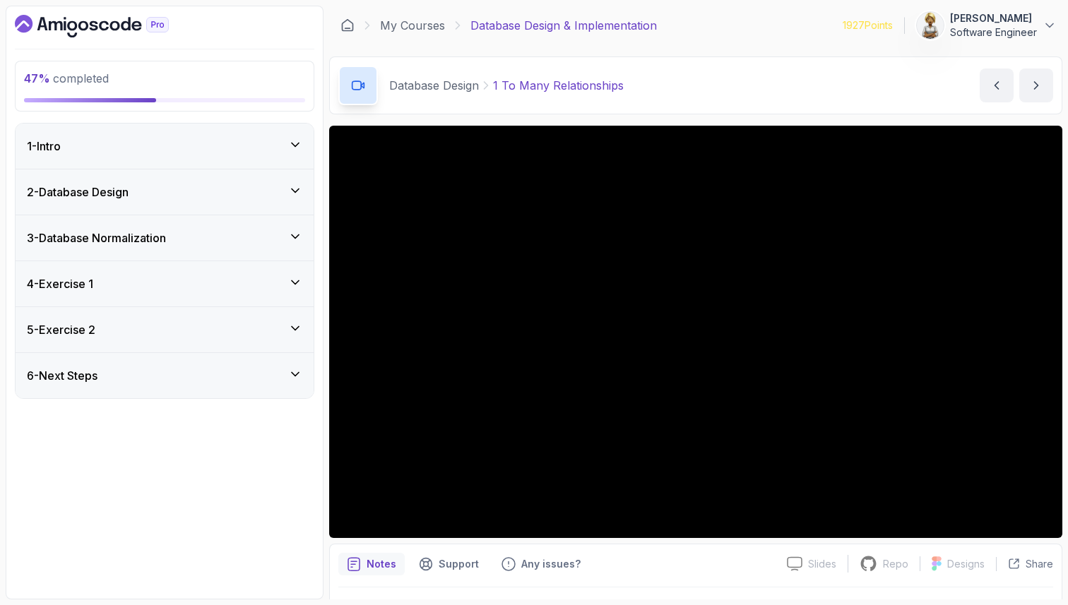
click at [297, 289] on icon at bounding box center [295, 283] width 14 height 14
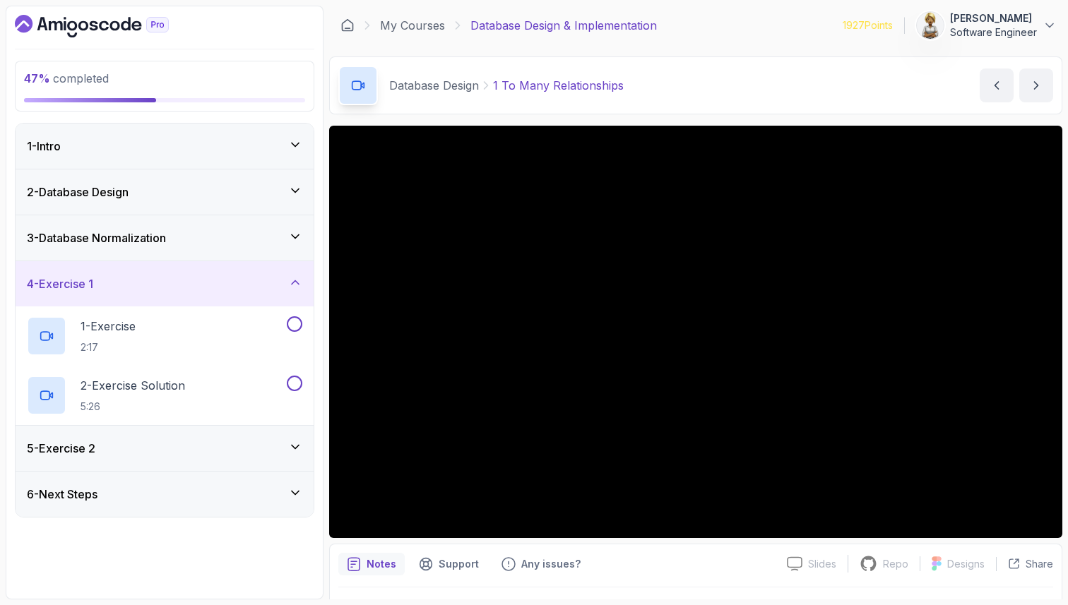
click at [296, 285] on icon at bounding box center [295, 283] width 14 height 14
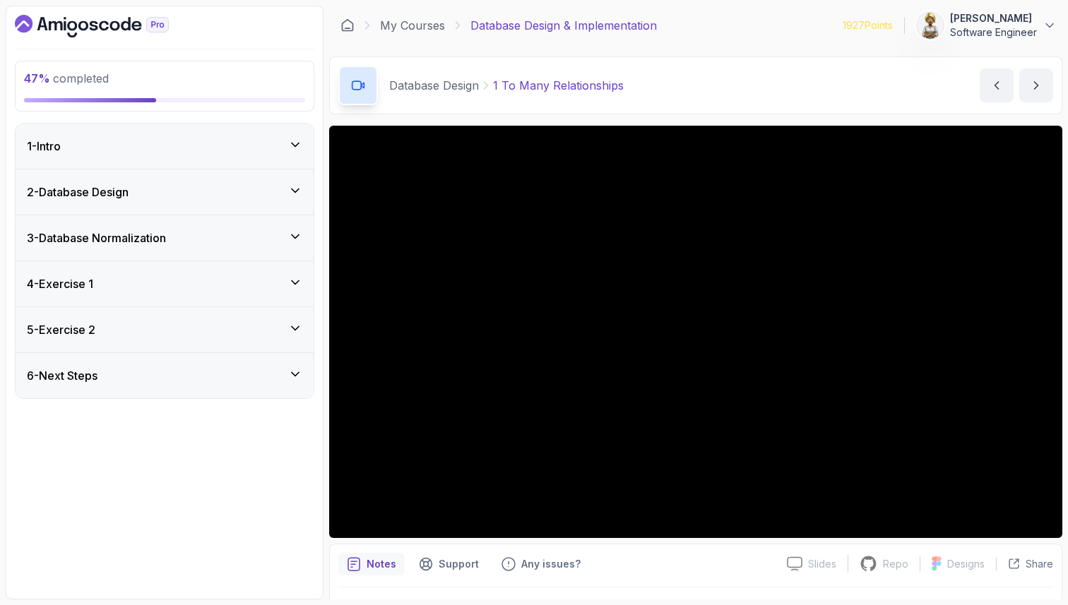
click at [300, 328] on icon at bounding box center [295, 328] width 14 height 14
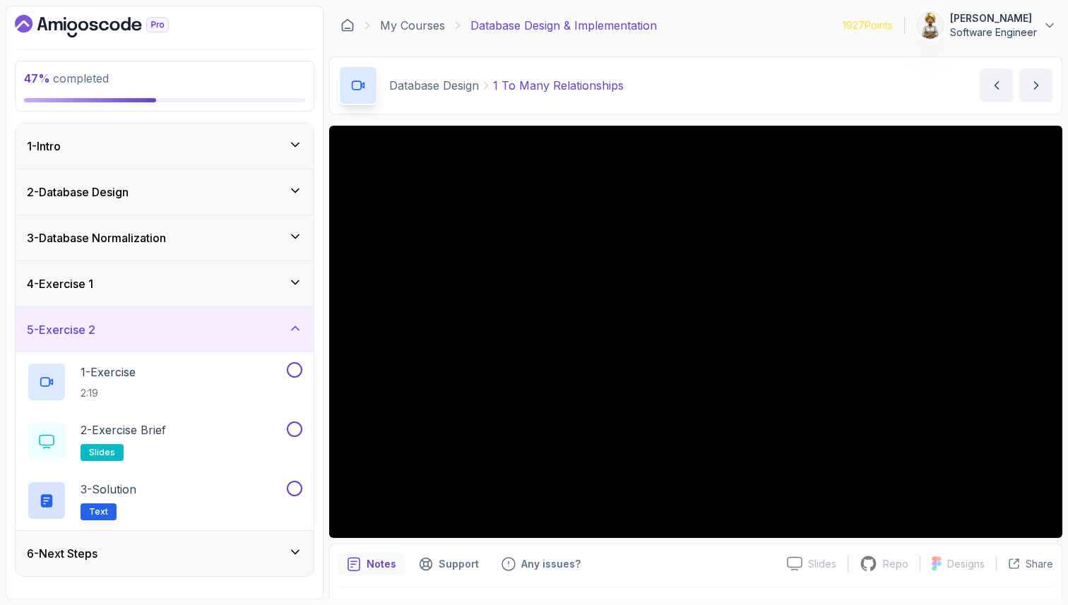
click at [300, 328] on icon at bounding box center [295, 328] width 14 height 14
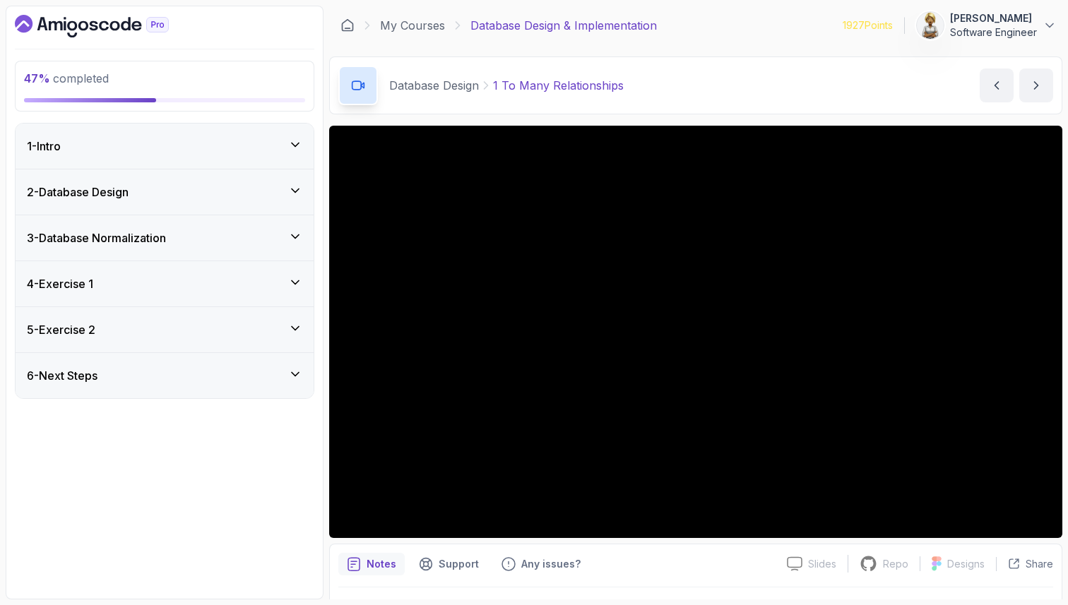
click at [299, 374] on icon at bounding box center [295, 374] width 14 height 14
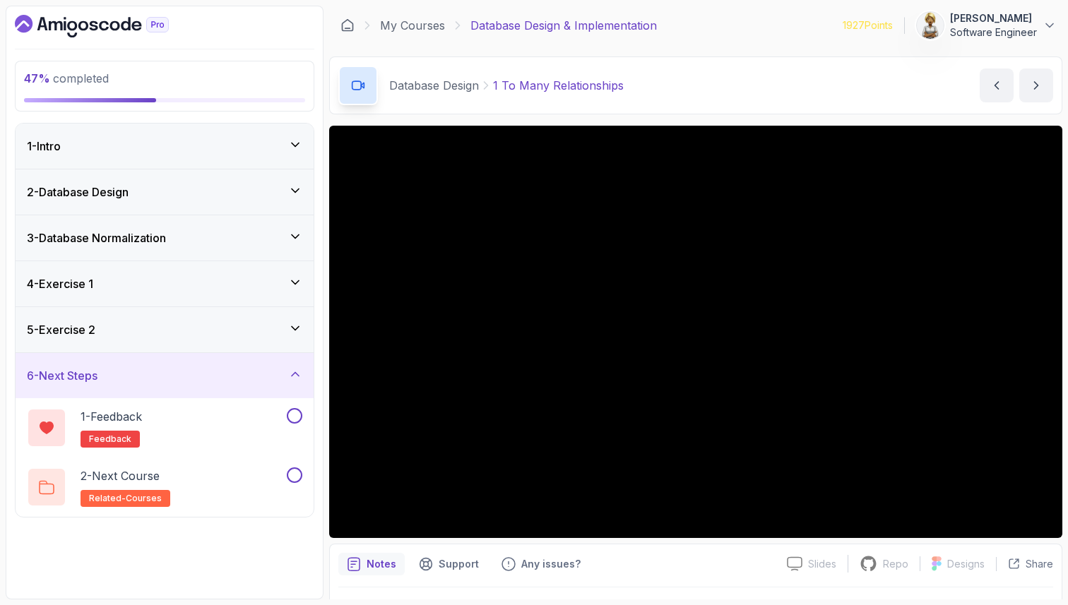
click at [299, 374] on icon at bounding box center [295, 374] width 14 height 14
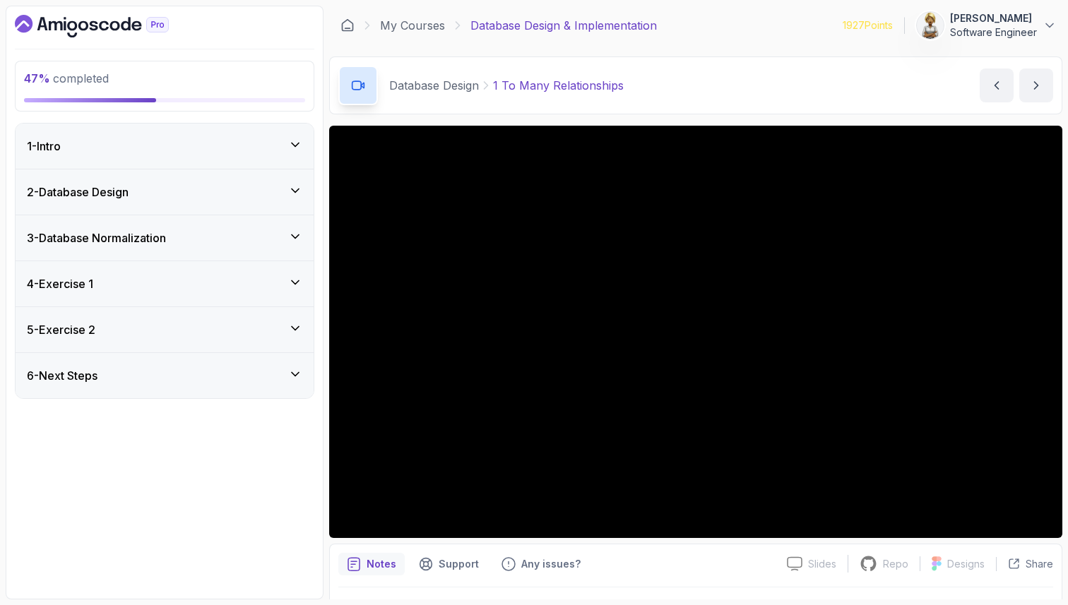
click at [303, 194] on div "2 - Database Design" at bounding box center [165, 192] width 298 height 45
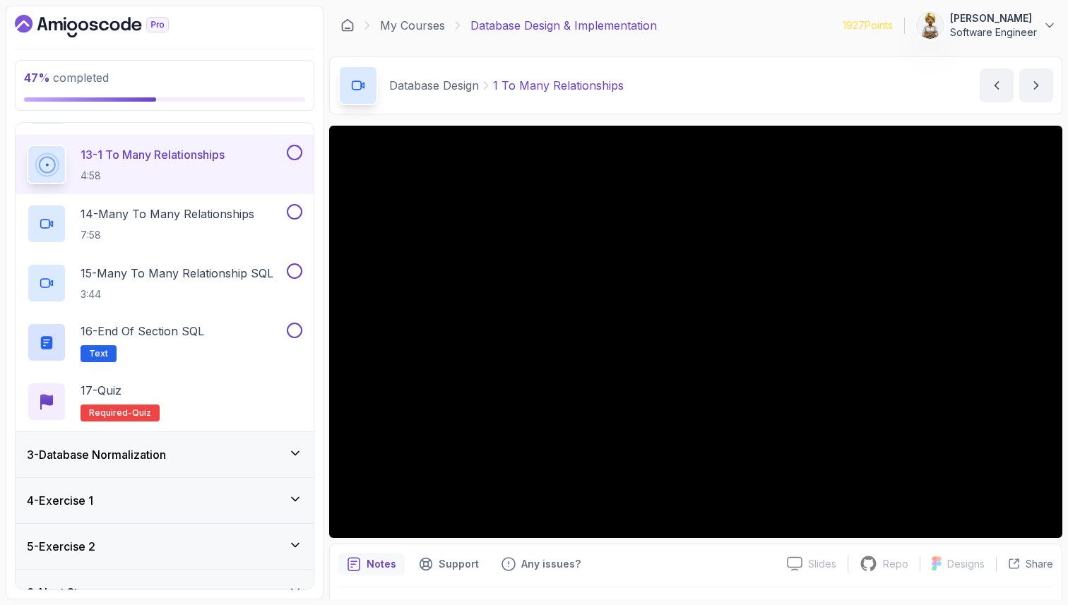
scroll to position [817, 0]
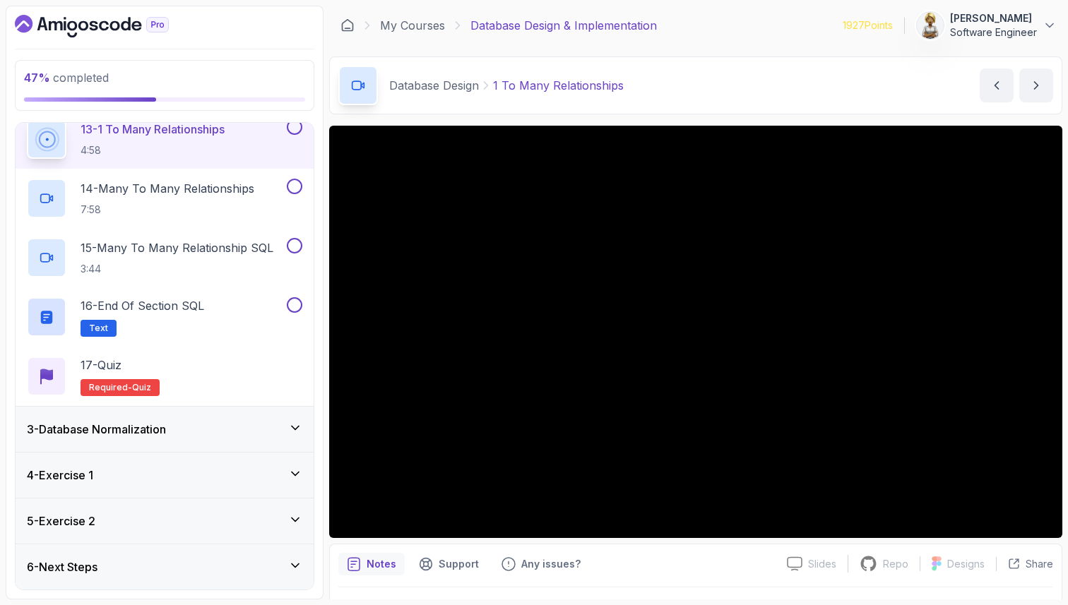
click at [149, 142] on h2 "13 - 1 To Many Relationships 4:58" at bounding box center [153, 139] width 144 height 37
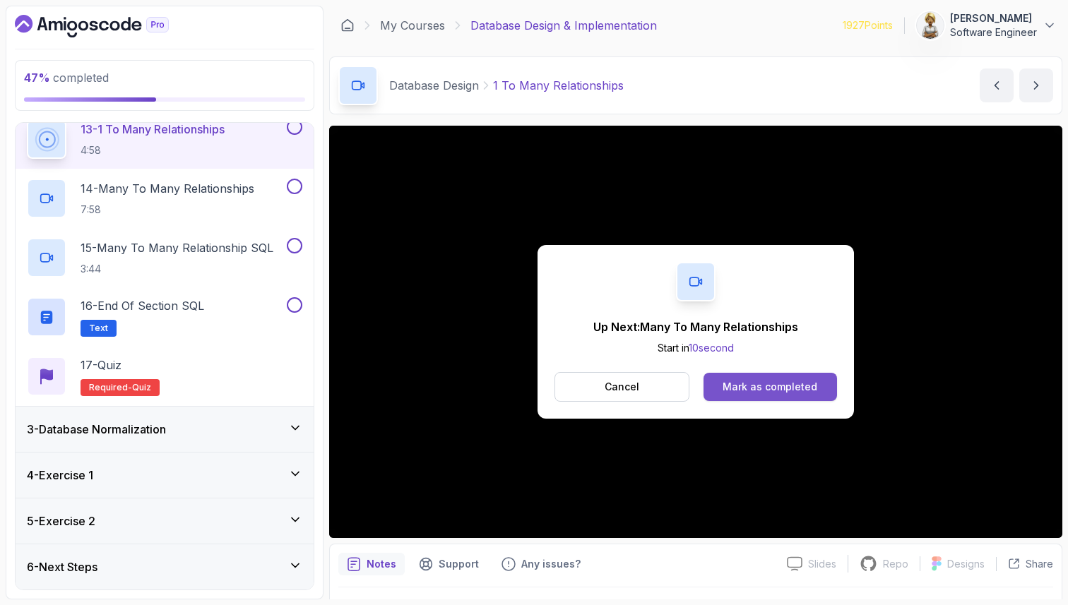
click at [795, 389] on div "Mark as completed" at bounding box center [770, 387] width 95 height 14
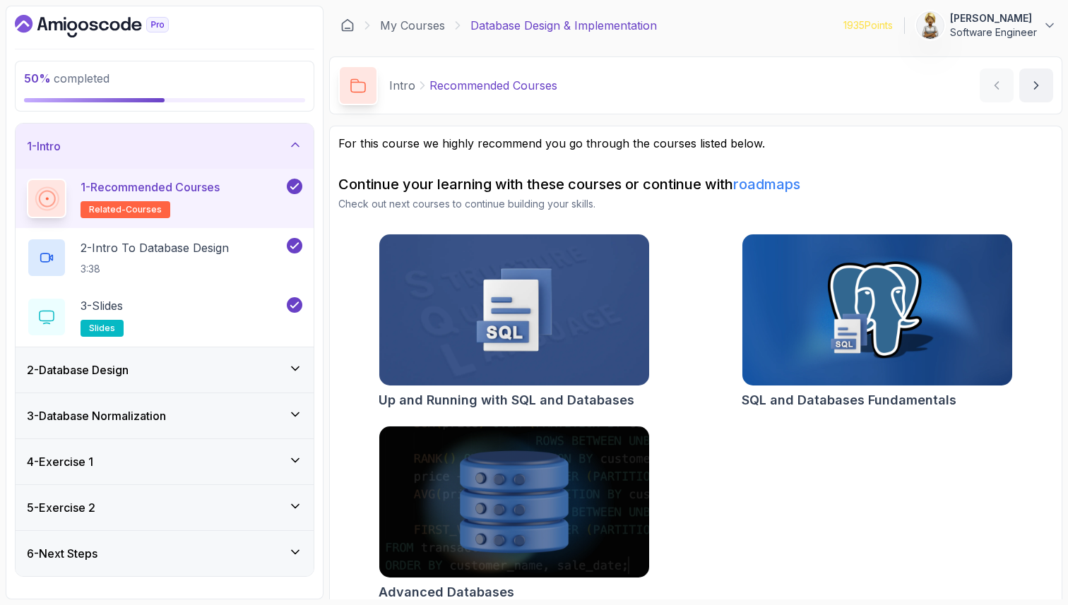
click at [289, 146] on icon at bounding box center [295, 145] width 14 height 14
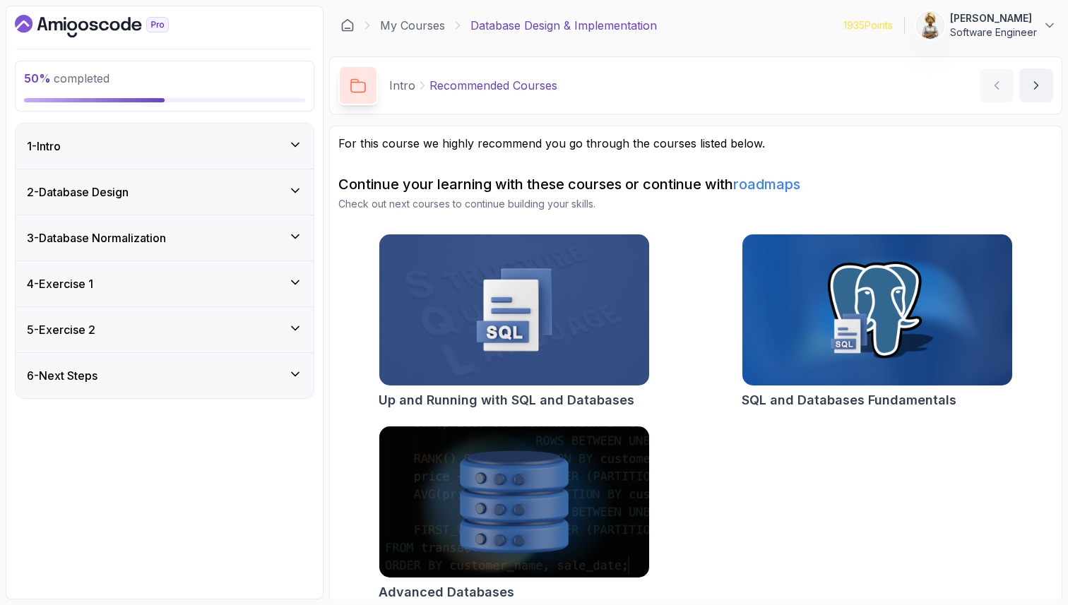
click at [294, 196] on icon at bounding box center [295, 191] width 14 height 14
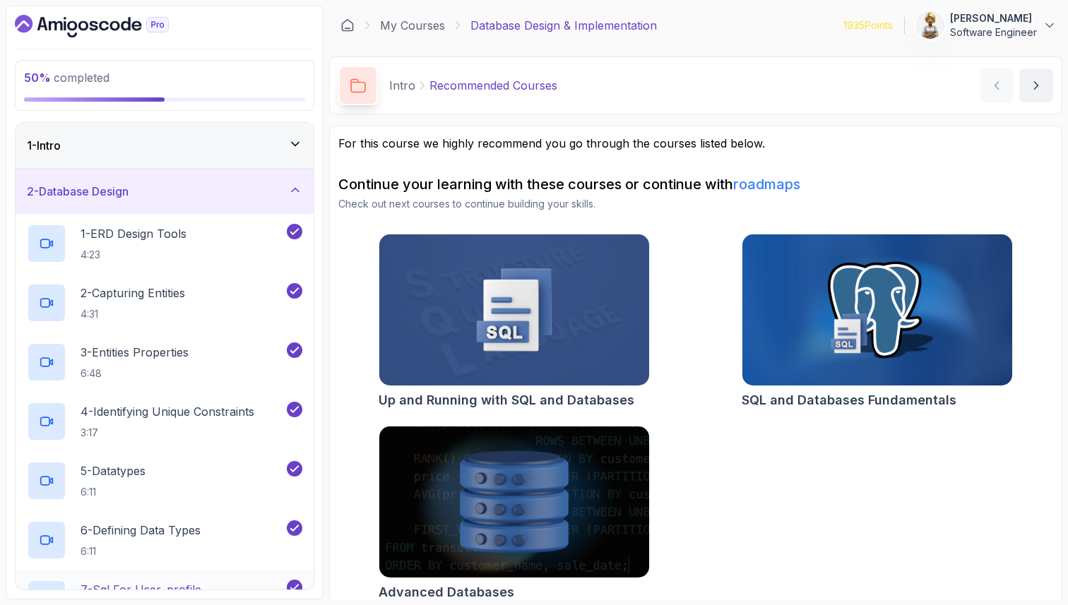
click at [225, 588] on div "7 - Sql For User_profile 5:42" at bounding box center [155, 600] width 257 height 40
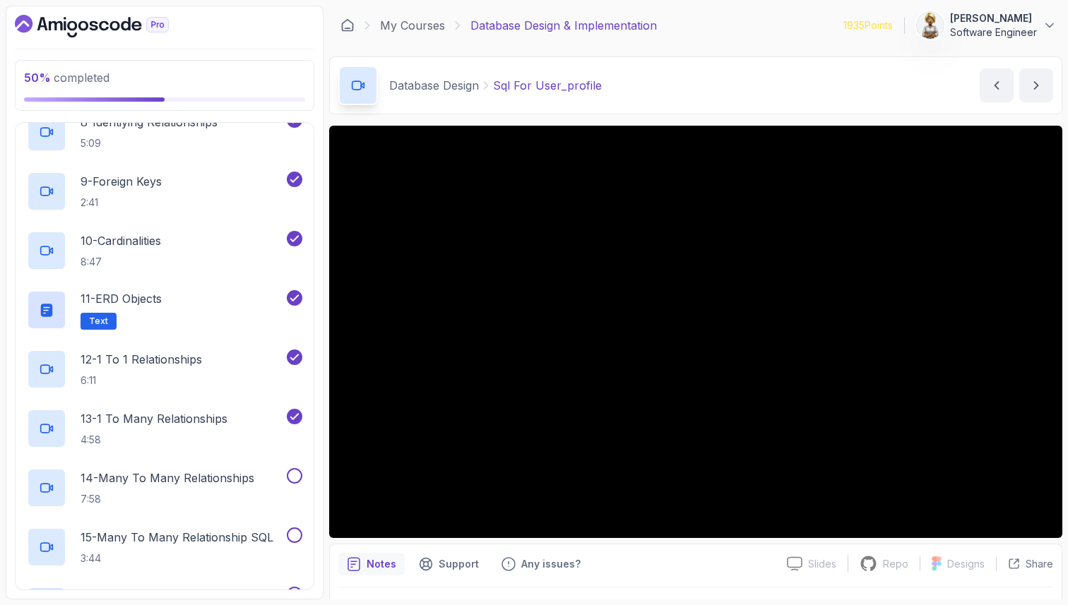
scroll to position [565, 0]
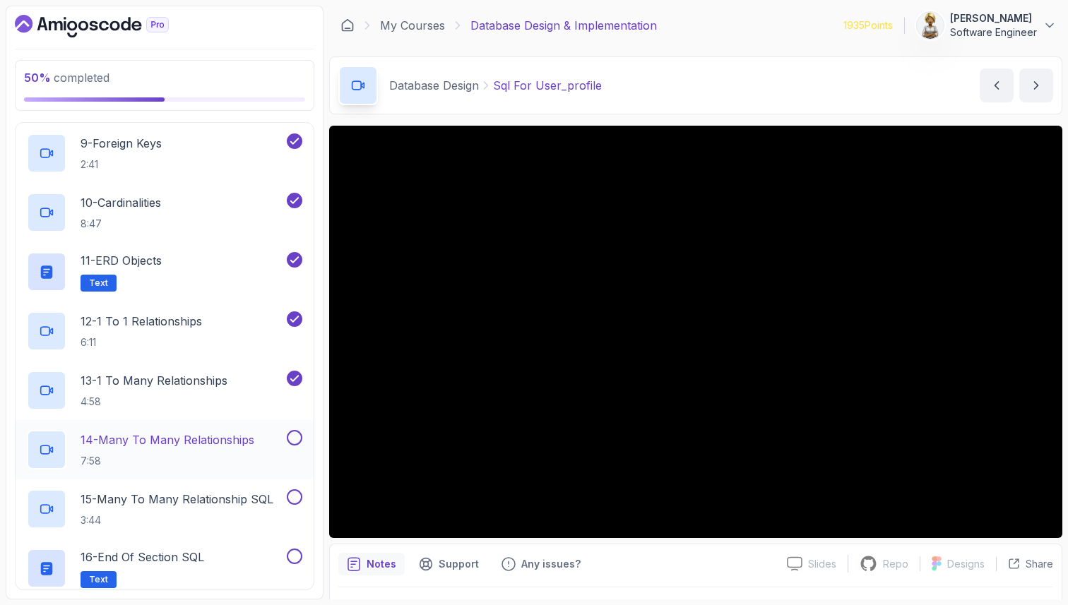
click at [243, 451] on h2 "14 - Many To Many Relationships 7:58" at bounding box center [168, 450] width 174 height 37
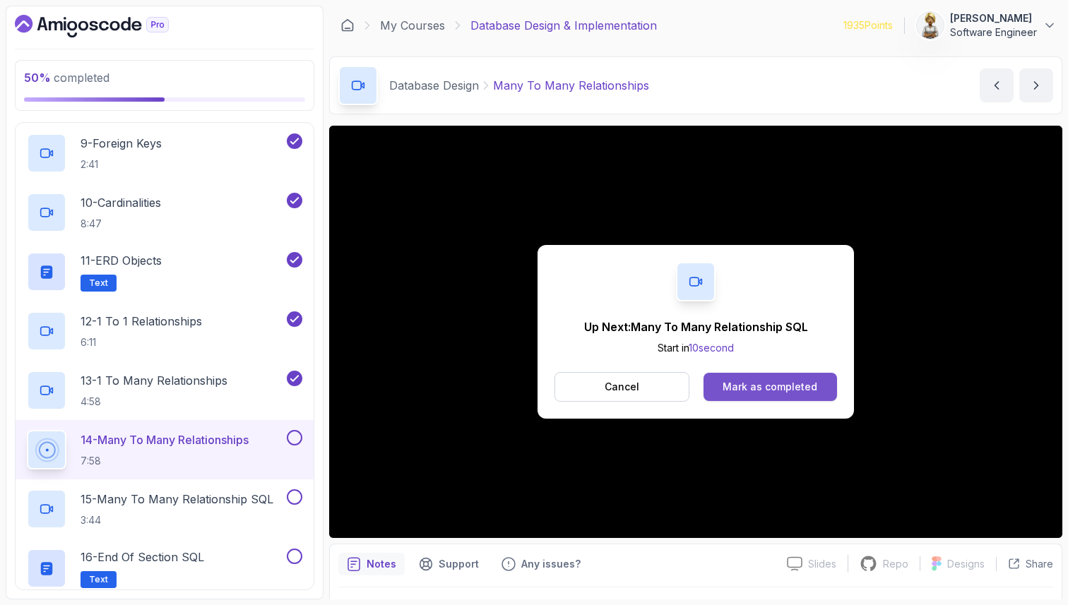
click at [757, 379] on button "Mark as completed" at bounding box center [771, 387] width 134 height 28
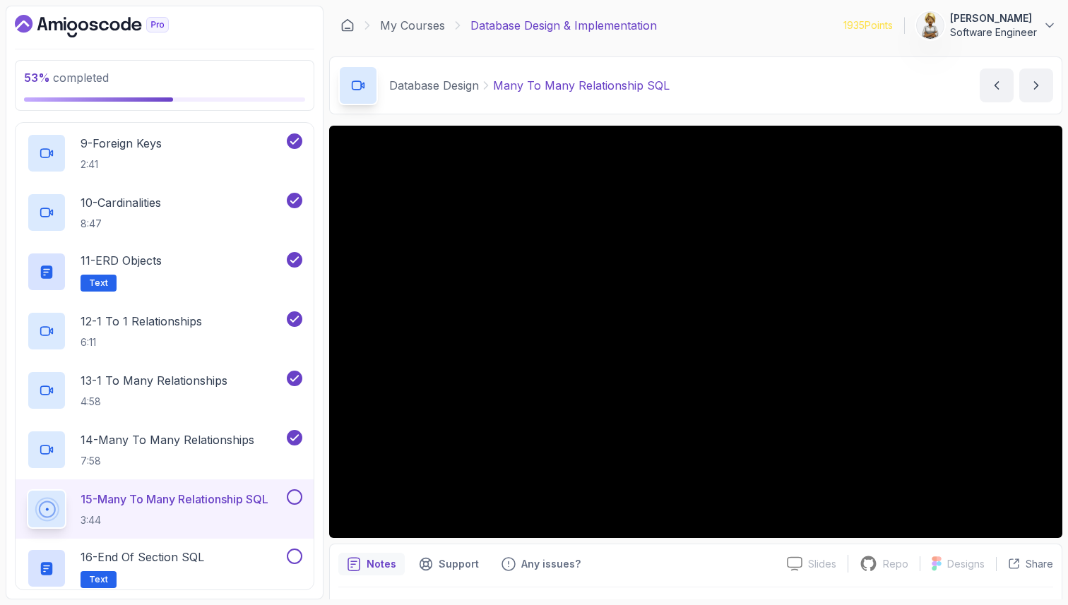
click at [173, 502] on p "15 - Many To Many Relationship SQL" at bounding box center [175, 499] width 188 height 17
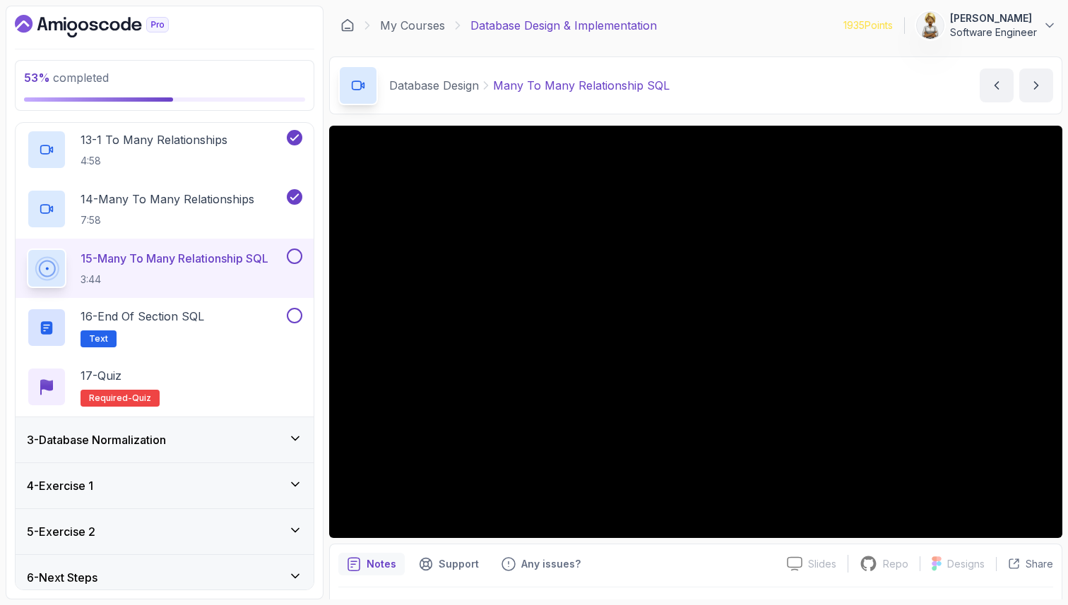
scroll to position [817, 0]
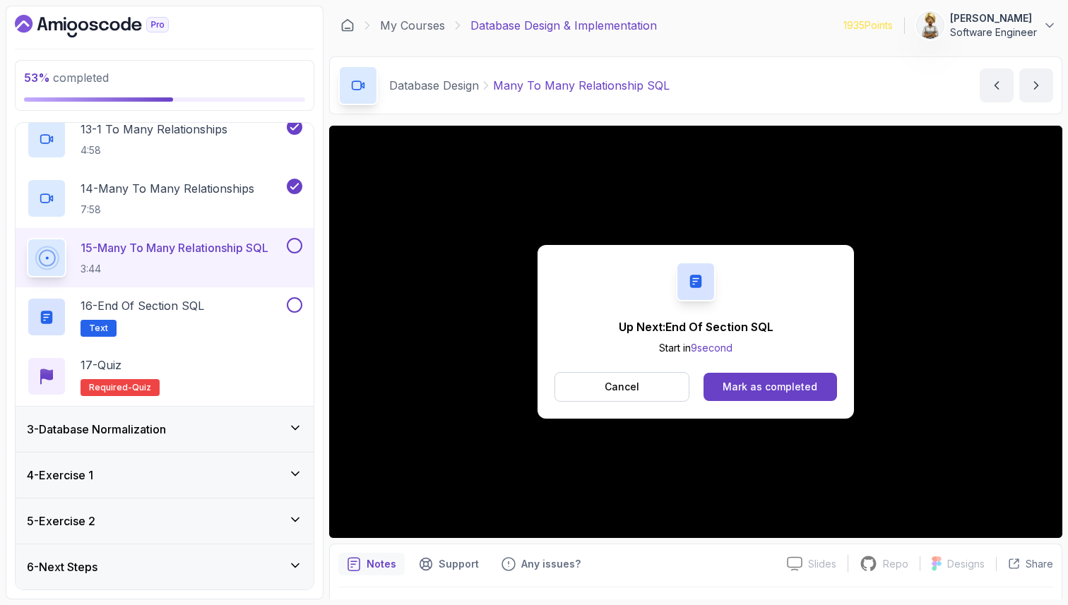
click at [779, 372] on div "Cancel Mark as completed" at bounding box center [696, 387] width 283 height 30
click at [777, 382] on div "Mark as completed" at bounding box center [770, 387] width 95 height 14
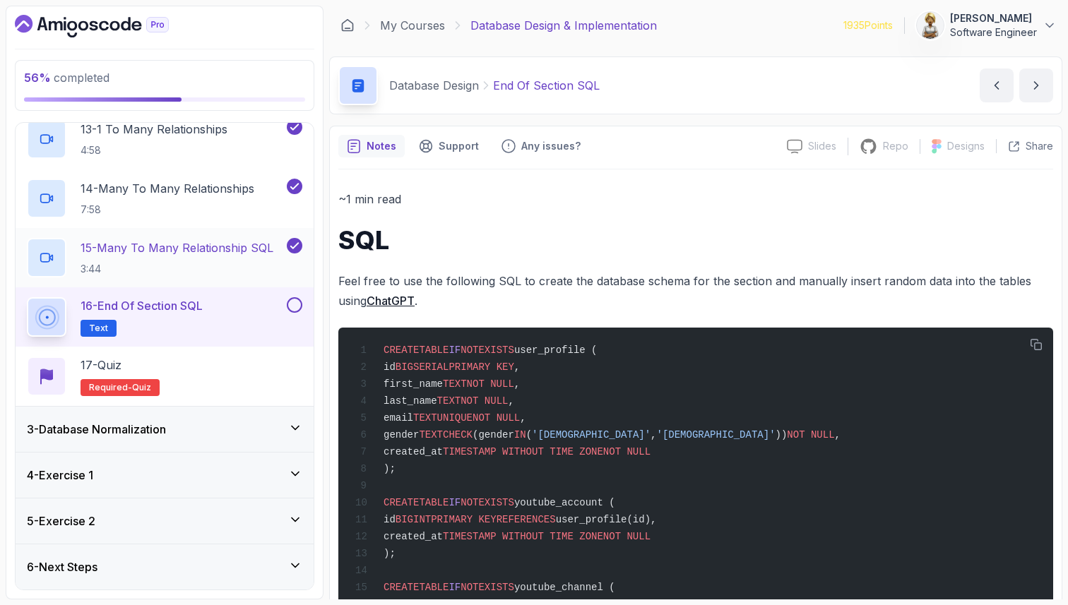
click at [157, 244] on p "15 - Many To Many Relationship SQL" at bounding box center [177, 247] width 193 height 17
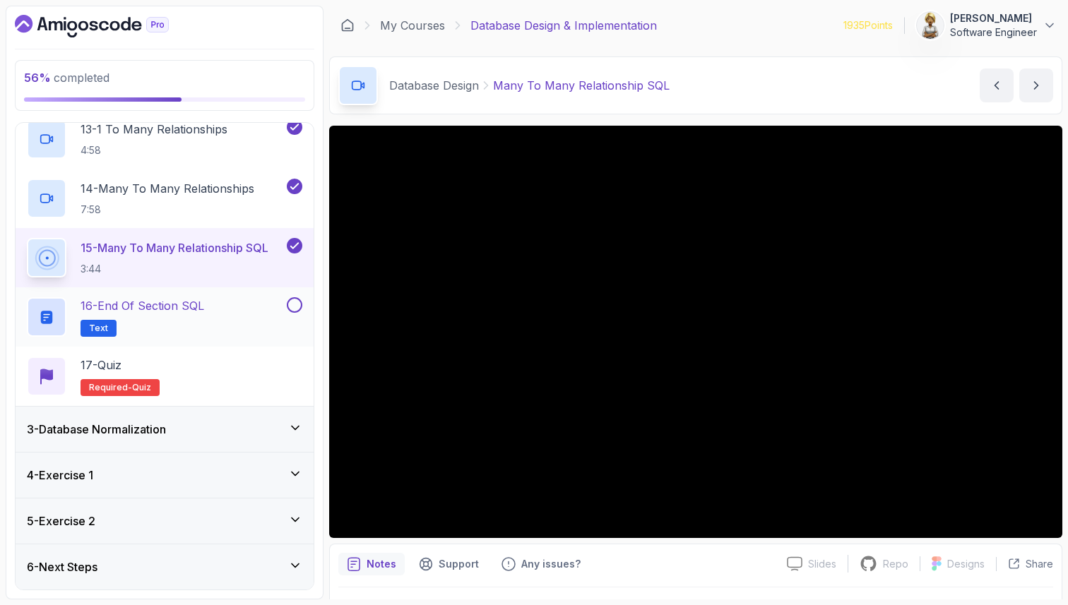
click at [146, 325] on h2 "16 - End Of Section SQL Text" at bounding box center [143, 317] width 124 height 40
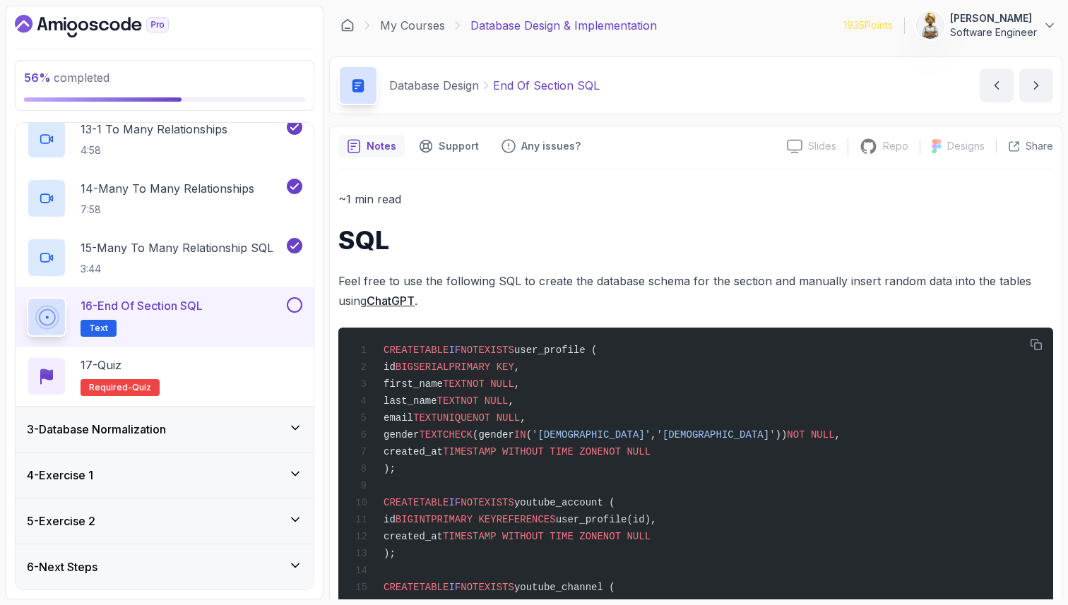
click at [460, 226] on h1 "SQL" at bounding box center [695, 240] width 715 height 28
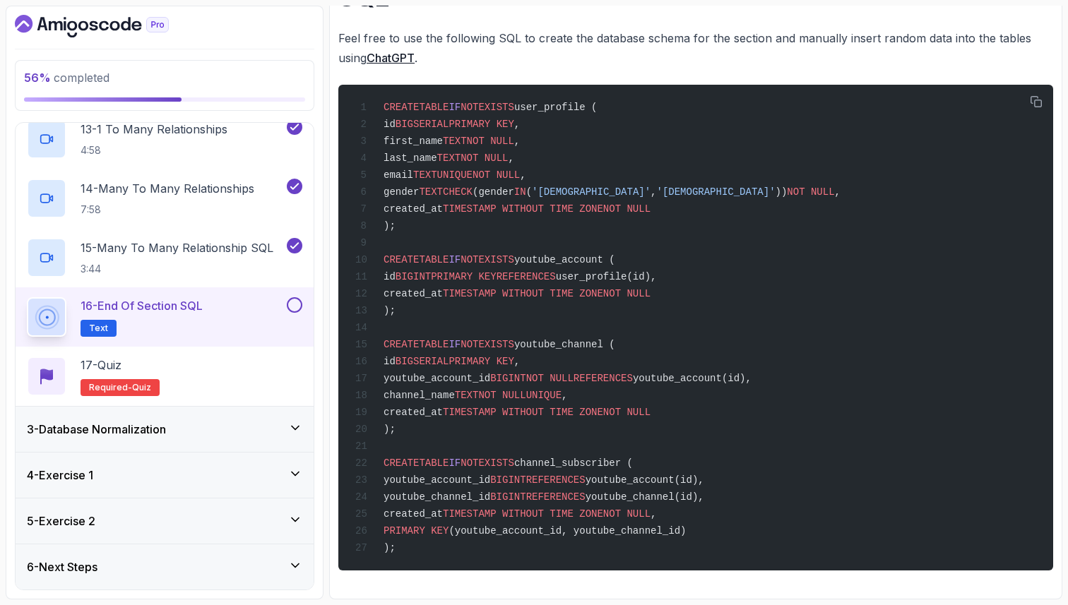
scroll to position [262, 0]
click at [232, 385] on div "17 - Quiz Required- quiz" at bounding box center [165, 377] width 276 height 40
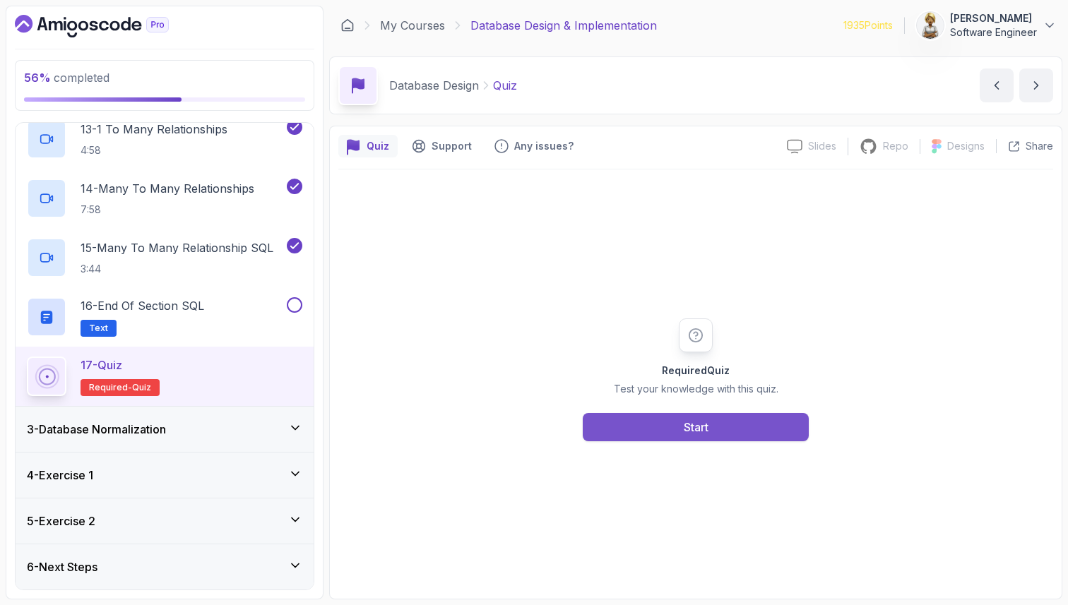
click at [647, 426] on button "Start" at bounding box center [696, 427] width 226 height 28
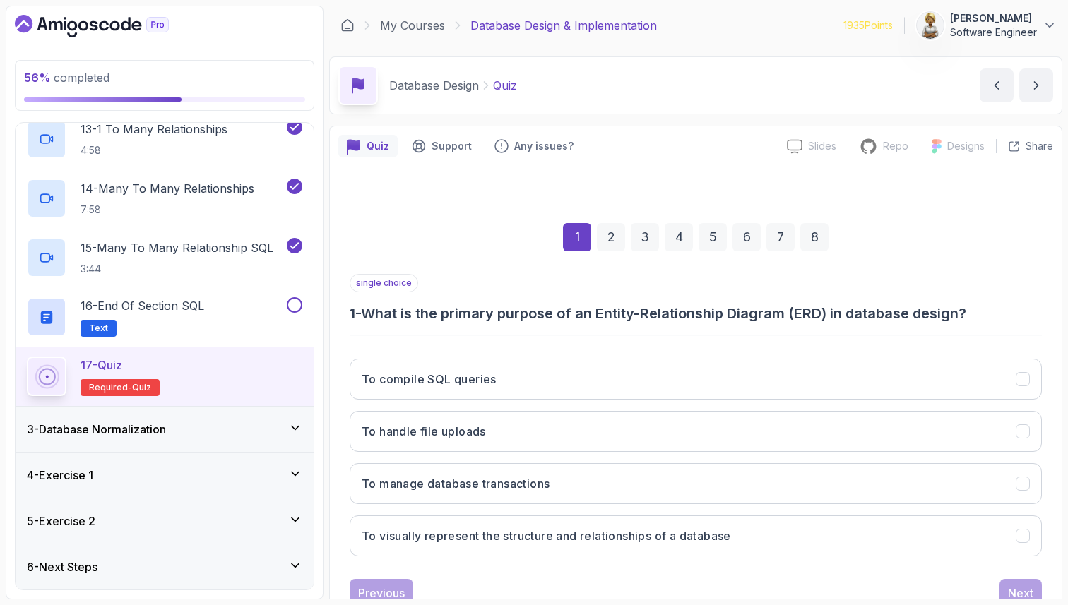
click at [817, 282] on div "single choice 1 - What is the primary purpose of an Entity-Relationship Diagram…" at bounding box center [696, 298] width 692 height 49
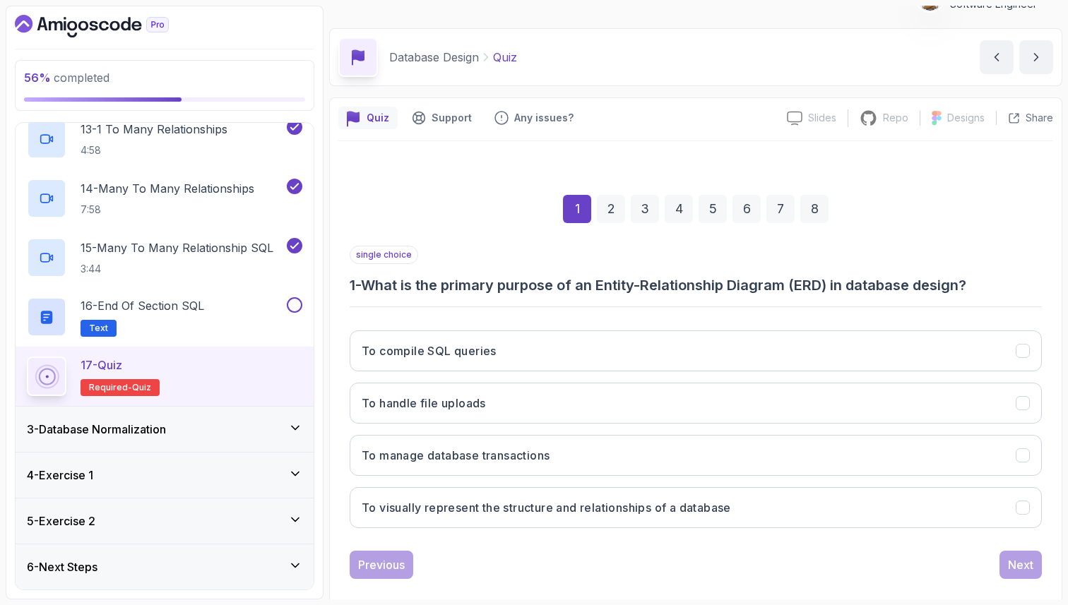
scroll to position [48, 0]
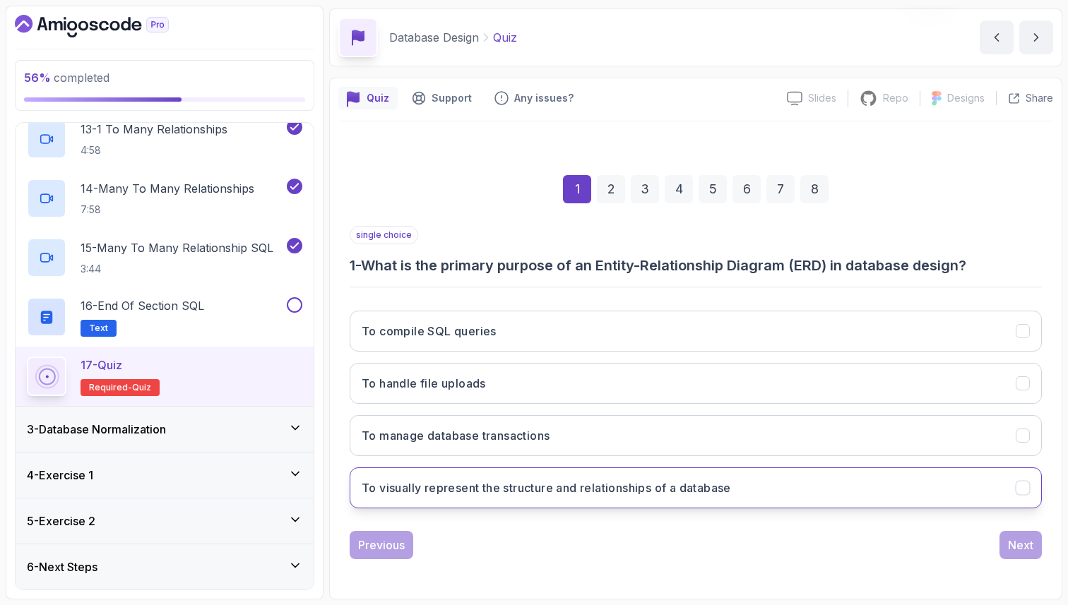
click at [644, 486] on h3 "To visually represent the structure and relationships of a database" at bounding box center [546, 488] width 369 height 17
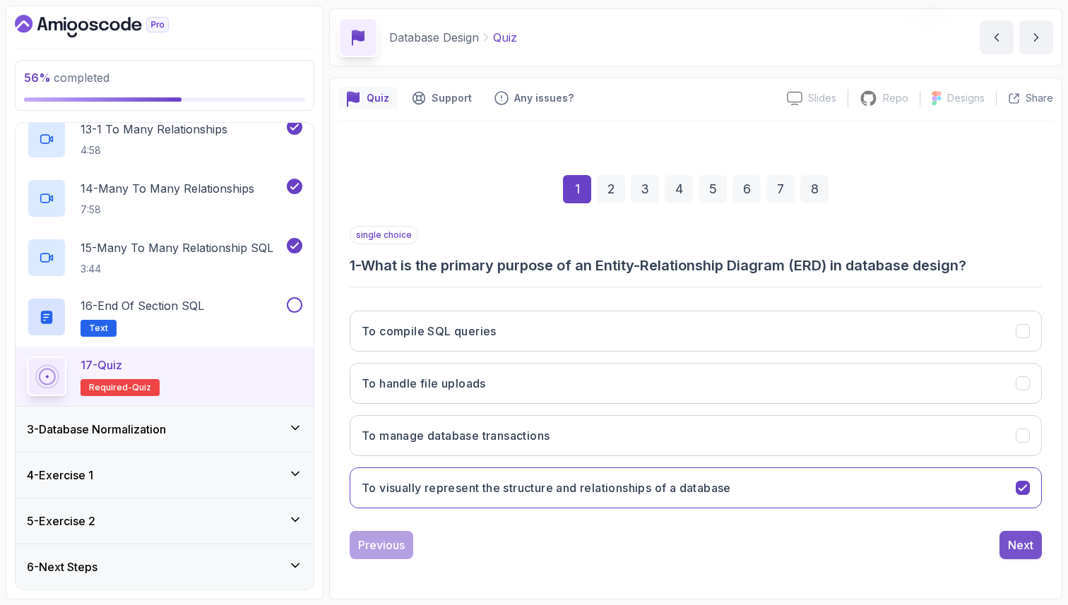
click at [1031, 545] on div "Next" at bounding box center [1020, 545] width 25 height 17
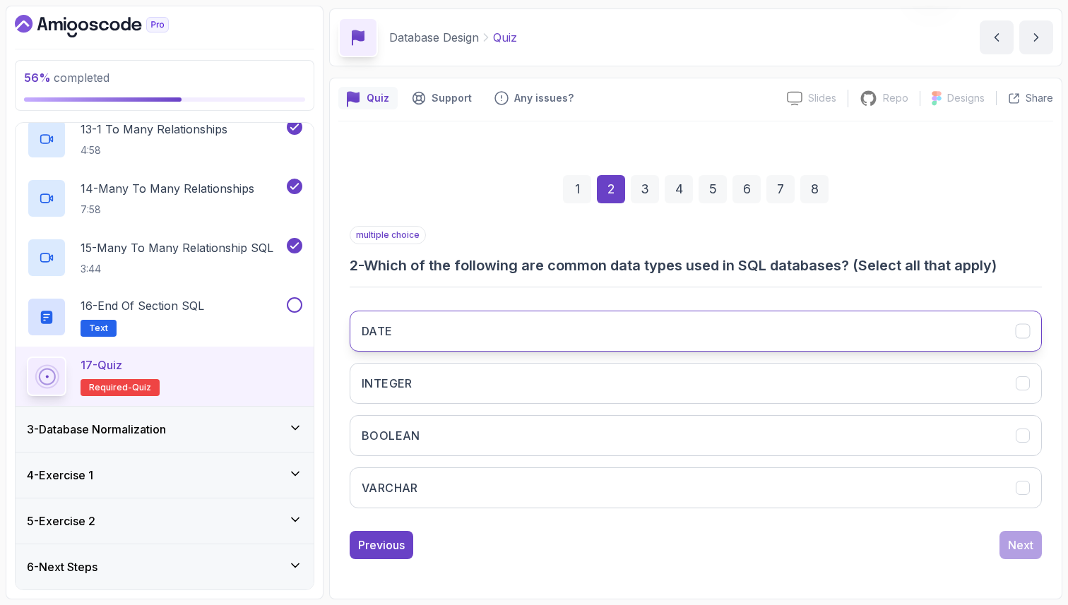
click at [610, 316] on button "DATE" at bounding box center [696, 331] width 692 height 41
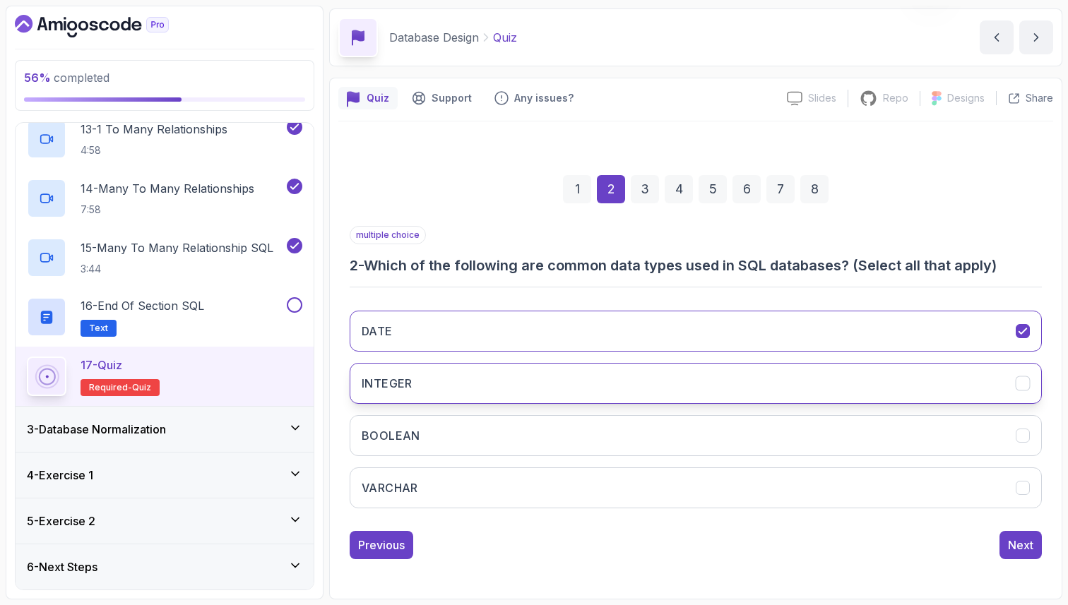
click at [572, 374] on button "INTEGER" at bounding box center [696, 383] width 692 height 41
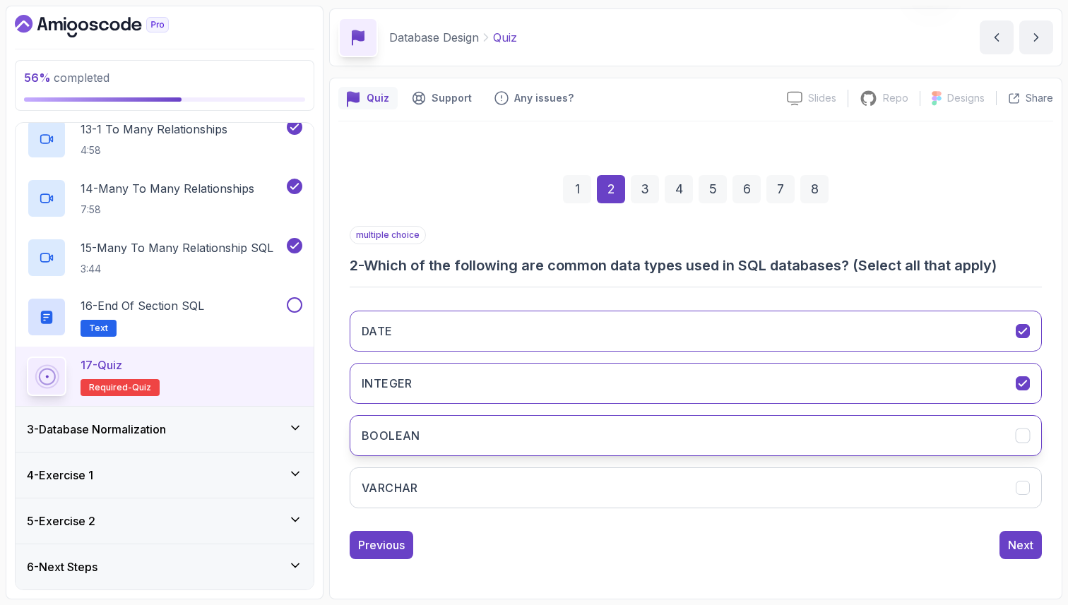
click at [555, 424] on button "BOOLEAN" at bounding box center [696, 435] width 692 height 41
click at [556, 475] on button "VARCHAR" at bounding box center [696, 488] width 692 height 41
click at [566, 386] on button "INTEGER" at bounding box center [696, 383] width 692 height 41
click at [1024, 548] on div "Next" at bounding box center [1020, 545] width 25 height 17
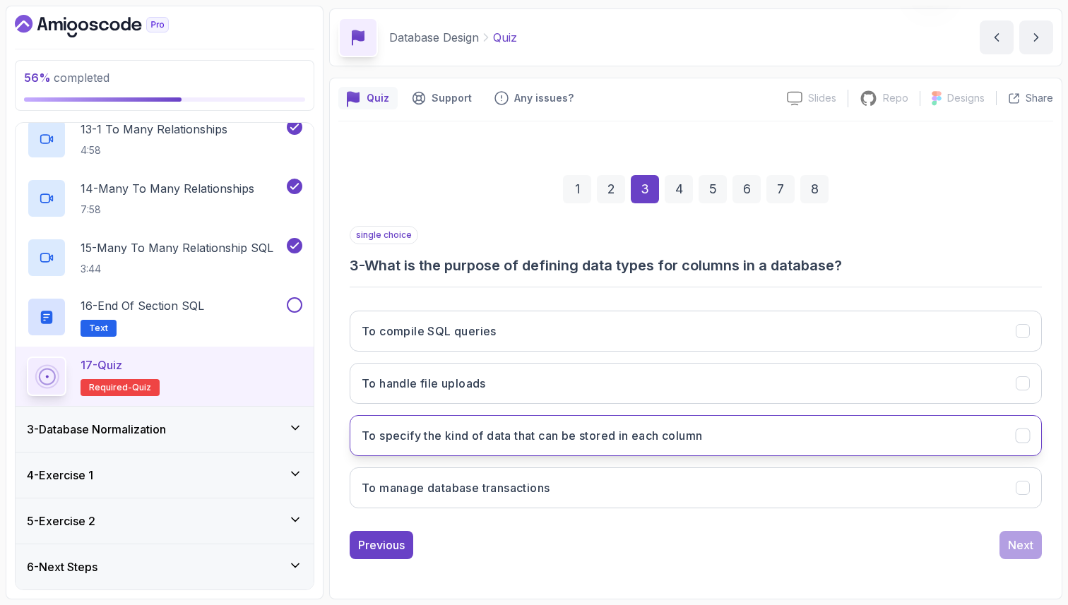
click at [745, 437] on button "To specify the kind of data that can be stored in each column" at bounding box center [696, 435] width 692 height 41
click at [1026, 549] on div "Next" at bounding box center [1020, 545] width 25 height 17
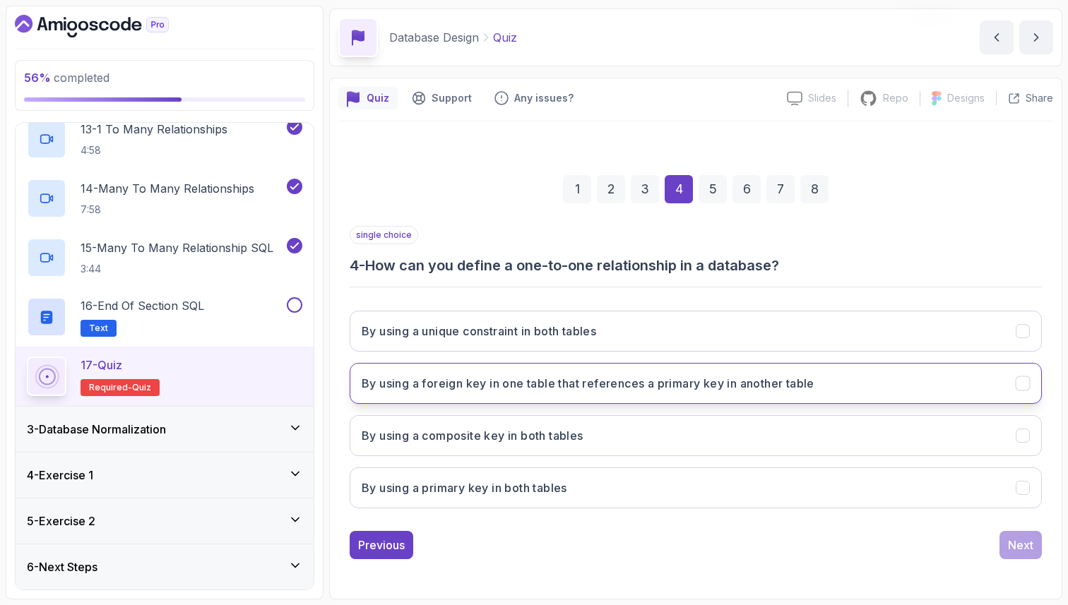
click at [928, 394] on button "By using a foreign key in one table that references a primary key in another ta…" at bounding box center [696, 383] width 692 height 41
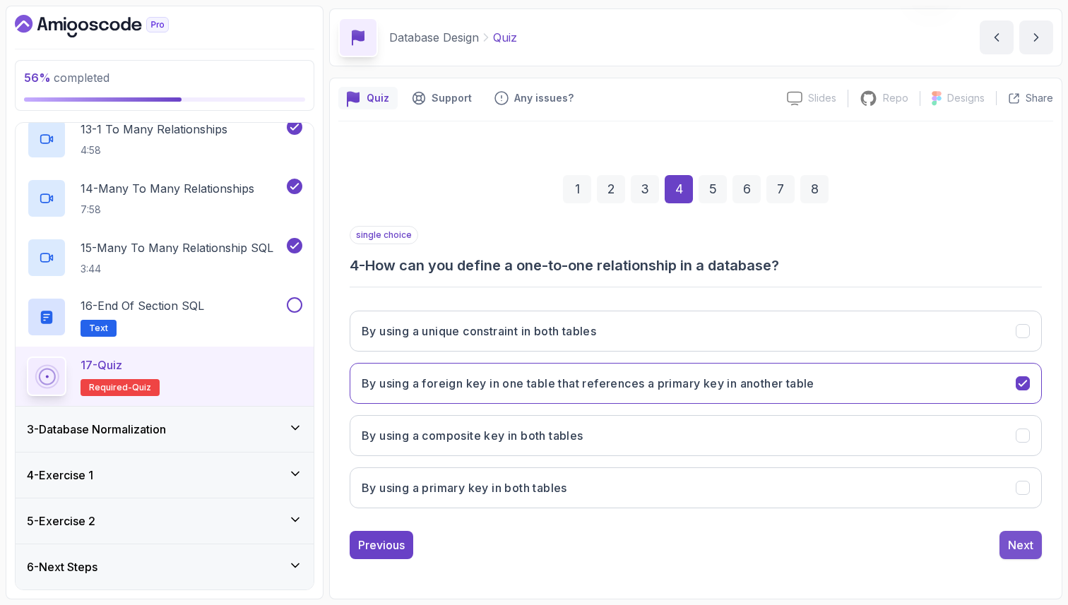
click at [1035, 550] on button "Next" at bounding box center [1021, 545] width 42 height 28
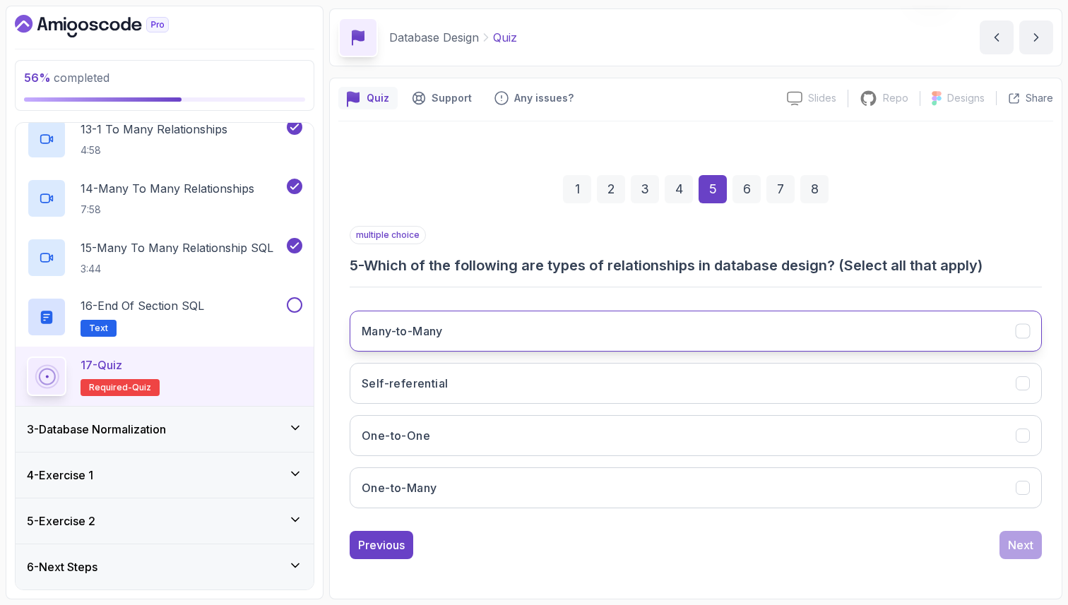
click at [864, 327] on button "Many-to-Many" at bounding box center [696, 331] width 692 height 41
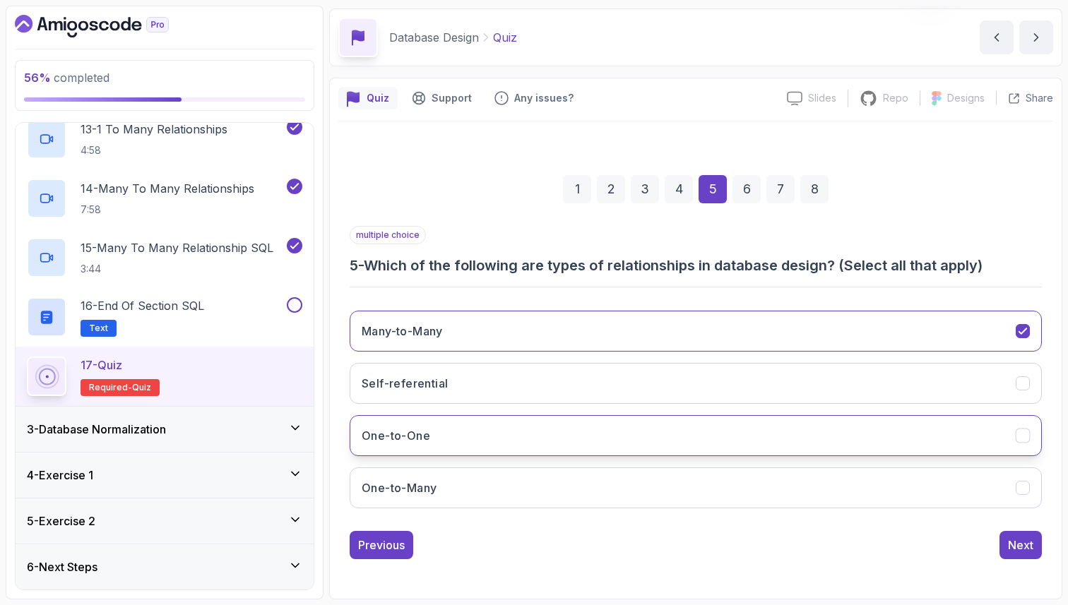
click at [819, 437] on button "One-to-One" at bounding box center [696, 435] width 692 height 41
click at [803, 489] on button "One-to-Many" at bounding box center [696, 488] width 692 height 41
click at [1019, 543] on div "Next" at bounding box center [1020, 545] width 25 height 17
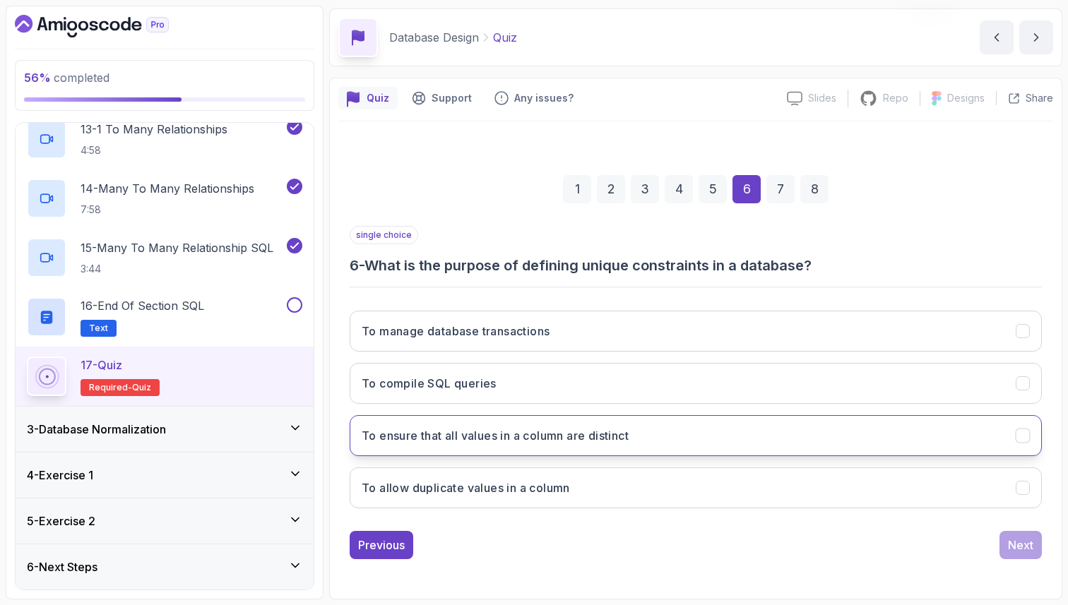
click at [825, 429] on button "To ensure that all values in a column are distinct" at bounding box center [696, 435] width 692 height 41
click at [1005, 540] on button "Next" at bounding box center [1021, 545] width 42 height 28
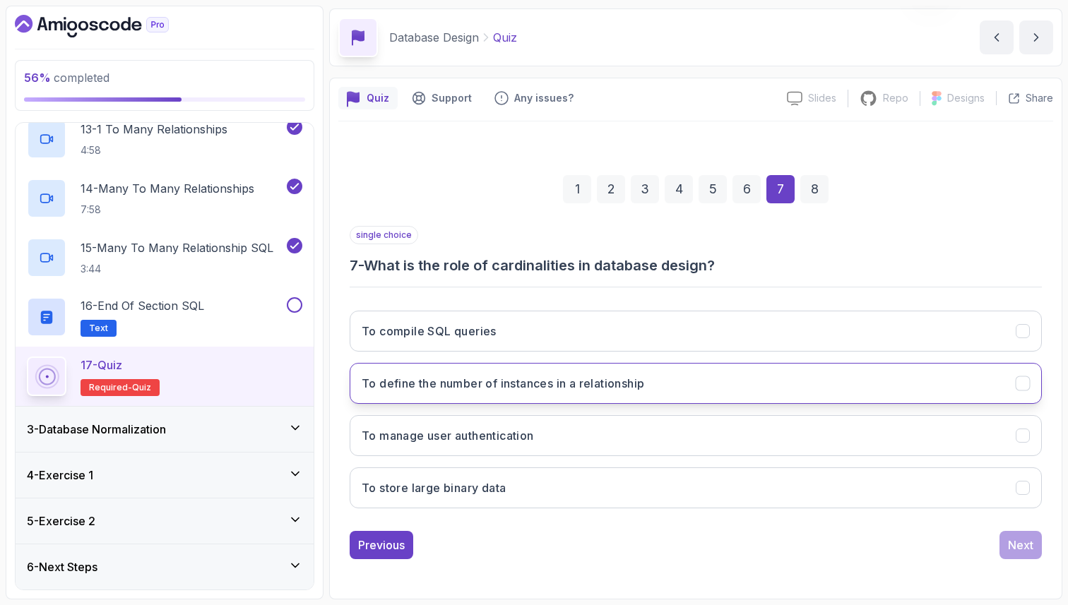
click at [725, 386] on button "To define the number of instances in a relationship" at bounding box center [696, 383] width 692 height 41
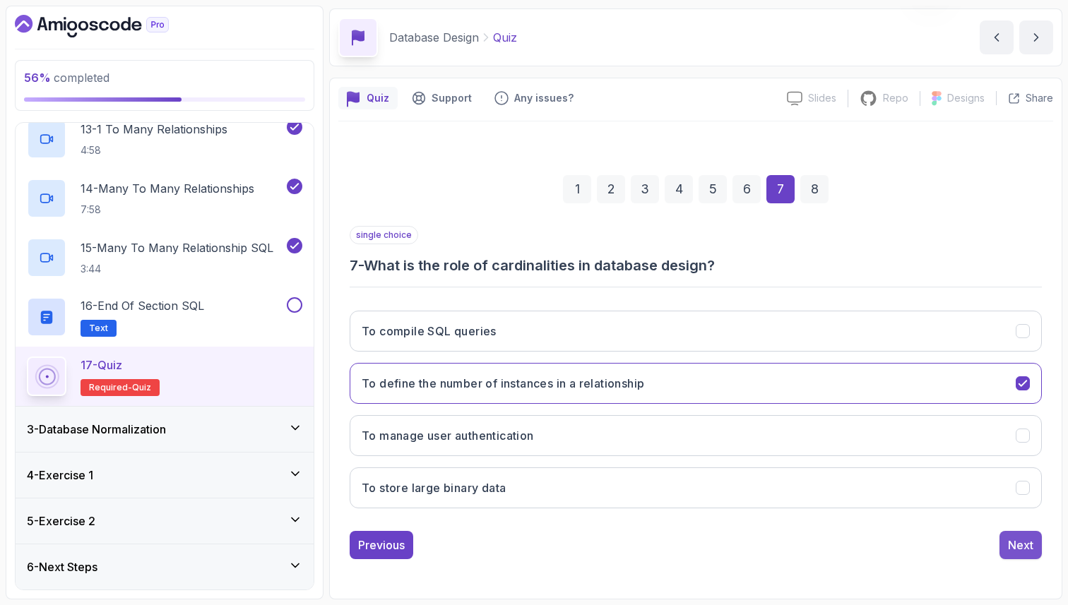
click at [1031, 546] on div "Next" at bounding box center [1020, 545] width 25 height 17
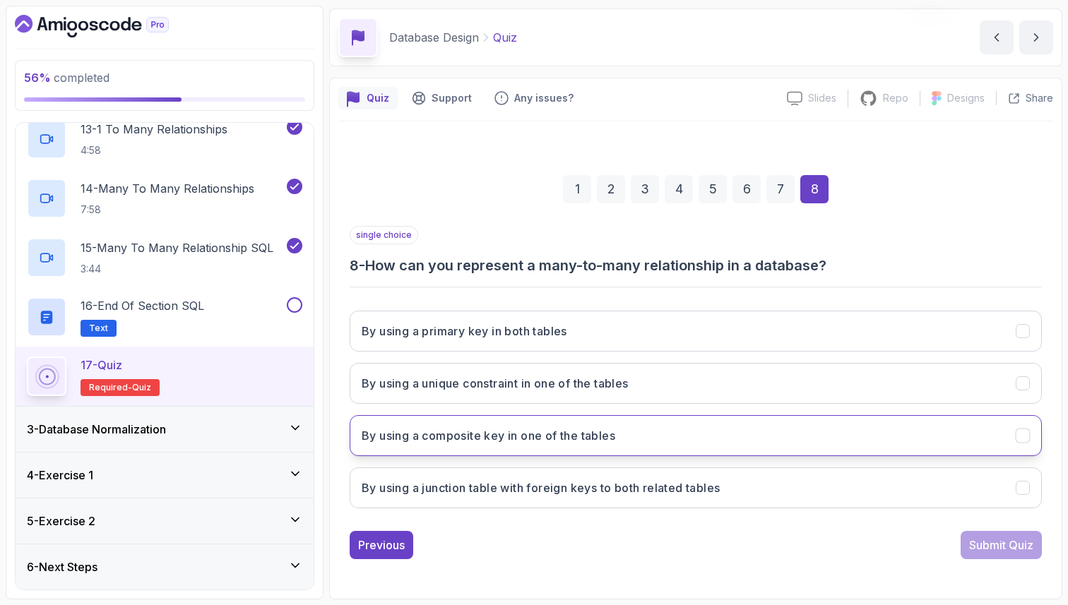
click at [719, 444] on button "By using a composite key in one of the tables" at bounding box center [696, 435] width 692 height 41
click at [986, 540] on div "Submit Quiz" at bounding box center [1001, 545] width 64 height 17
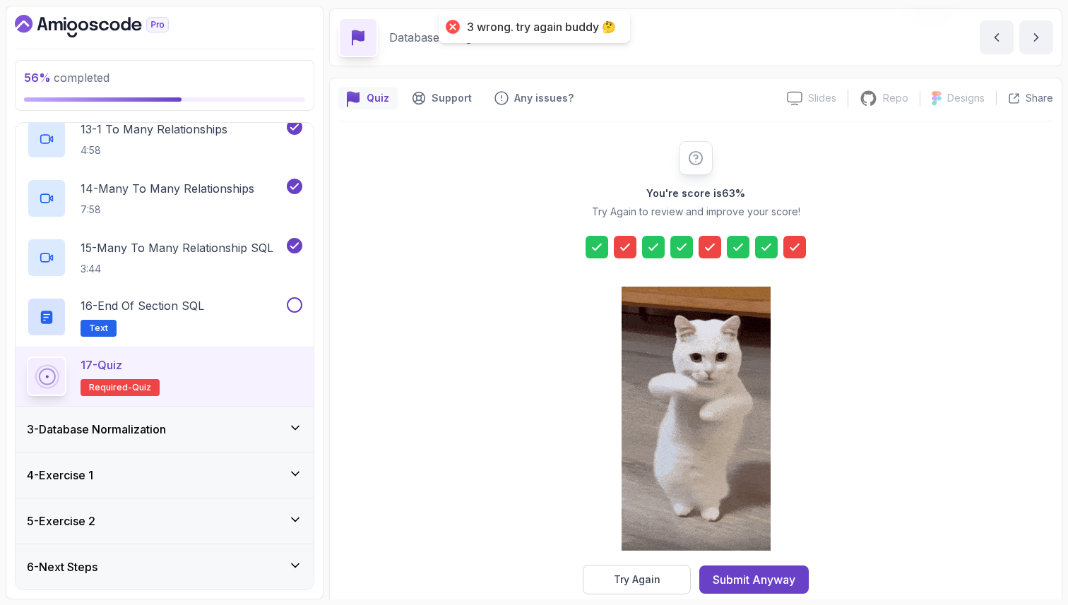
click at [628, 248] on icon at bounding box center [625, 247] width 14 height 14
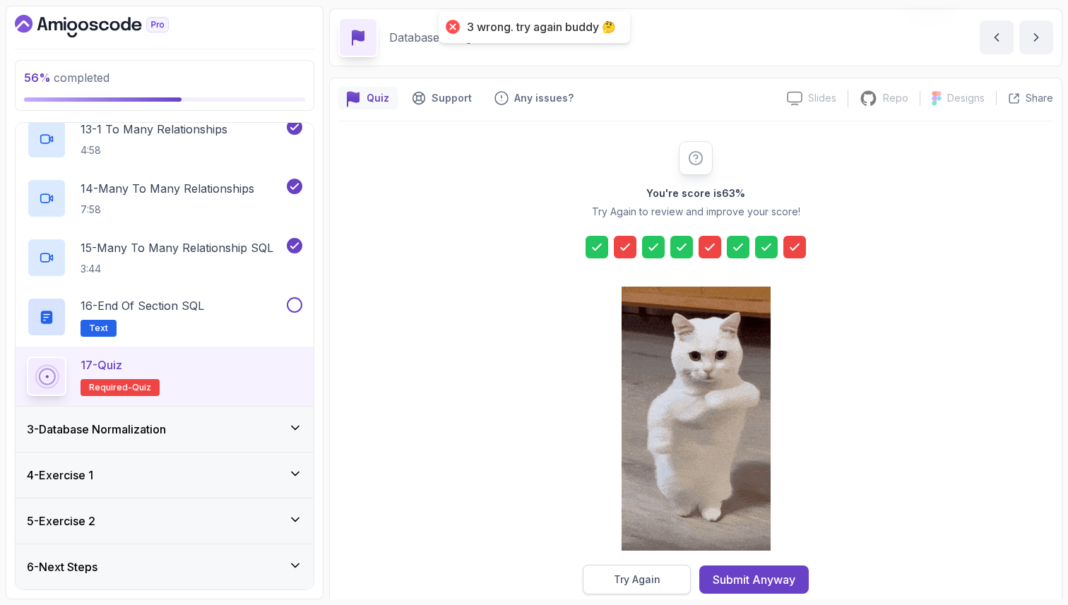
click at [615, 581] on div "Try Again" at bounding box center [637, 580] width 47 height 14
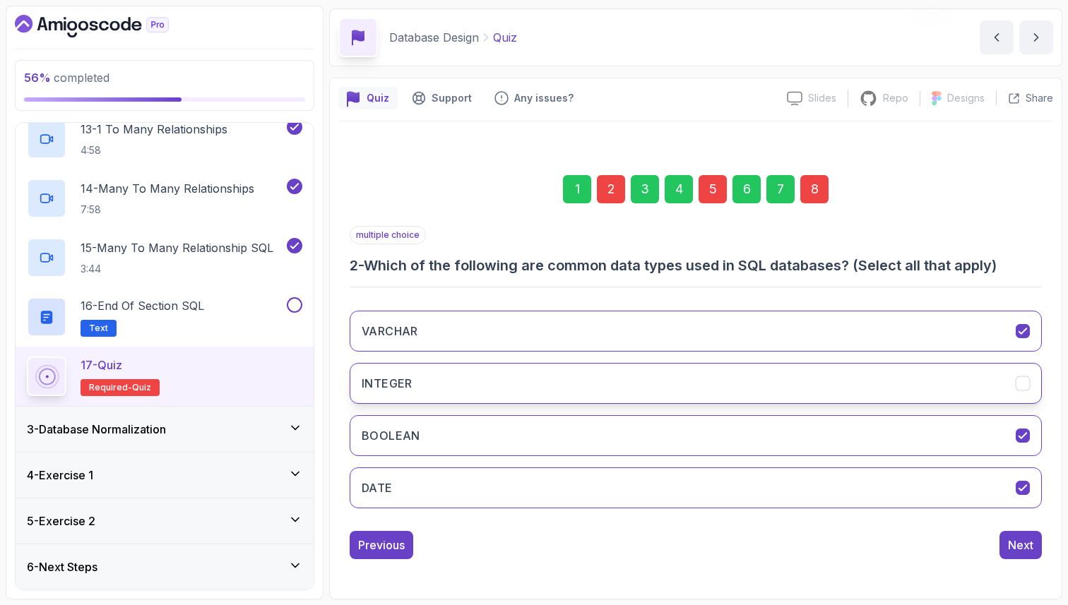
click at [851, 381] on button "INTEGER" at bounding box center [696, 383] width 692 height 41
click at [717, 191] on div "5" at bounding box center [713, 189] width 28 height 28
click at [596, 371] on button "Self-referential" at bounding box center [696, 383] width 692 height 41
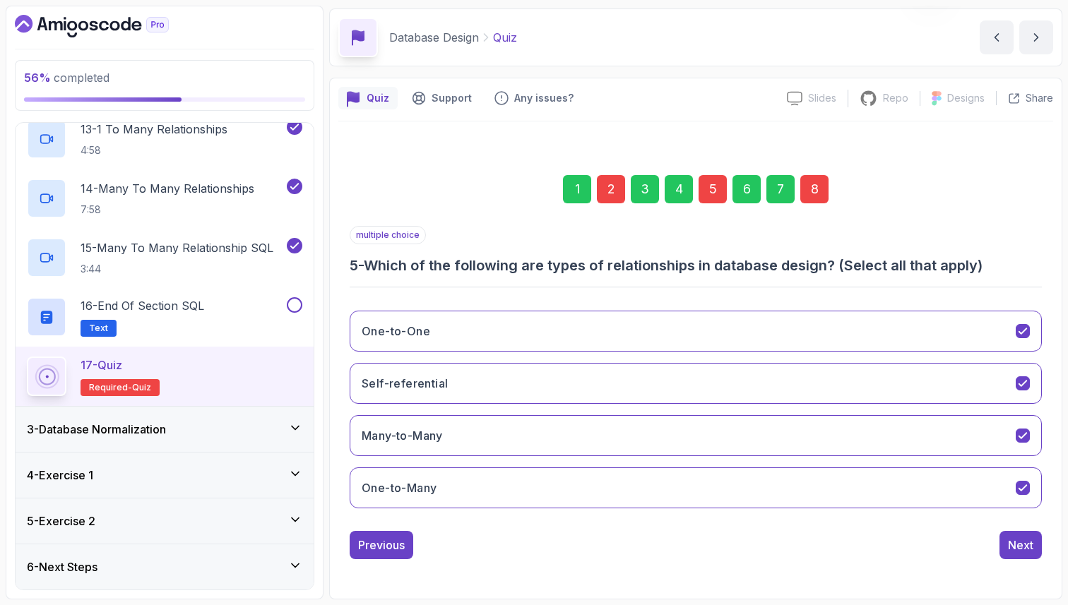
click at [817, 187] on div "8" at bounding box center [814, 189] width 28 height 28
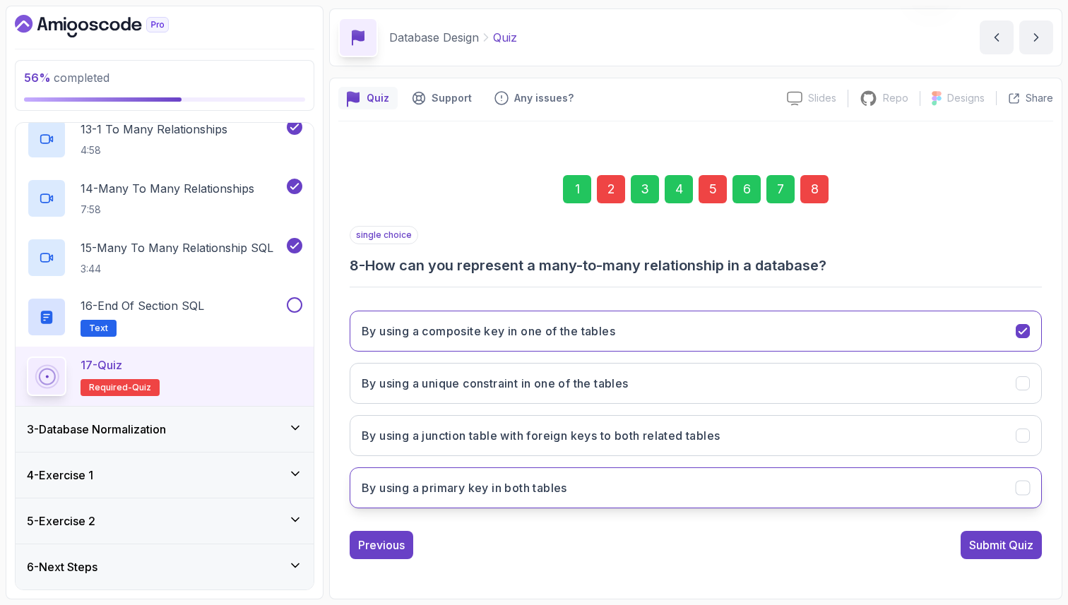
click at [551, 492] on h3 "By using a primary key in both tables" at bounding box center [465, 488] width 206 height 17
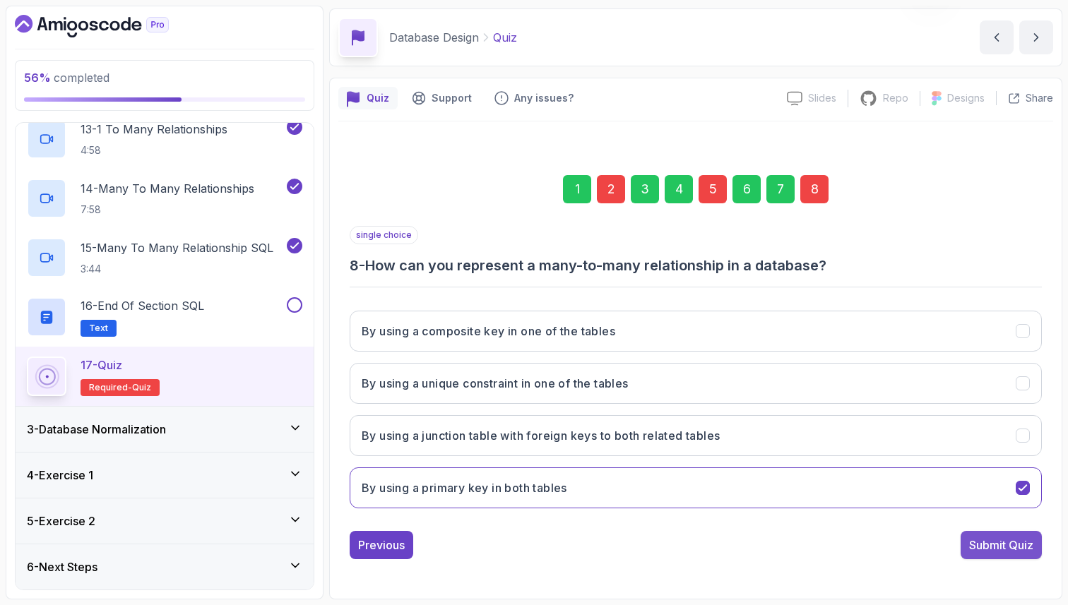
click at [983, 545] on div "Submit Quiz" at bounding box center [1001, 545] width 64 height 17
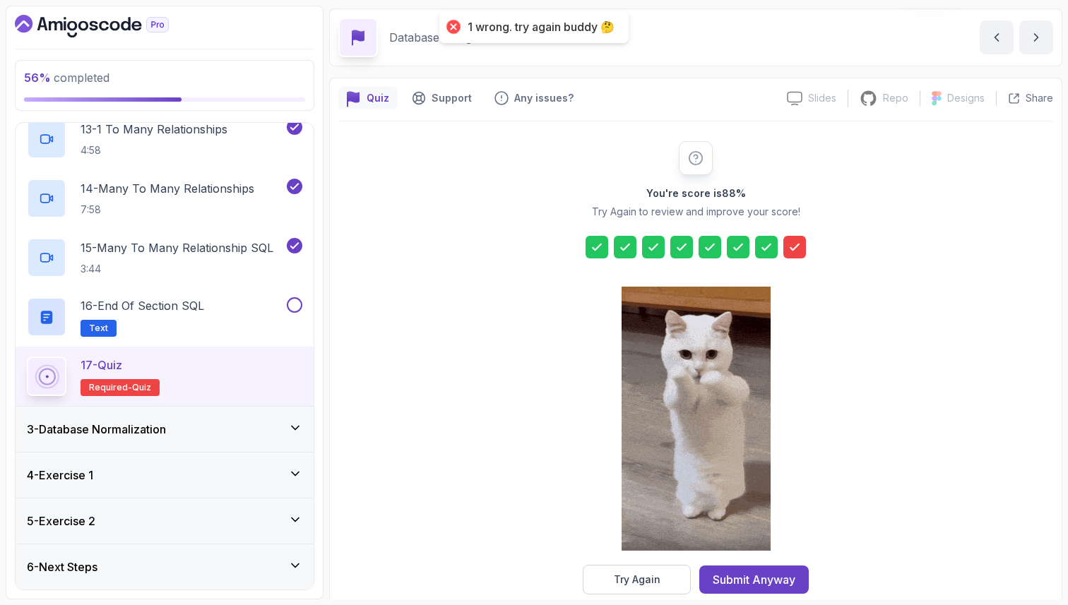
click at [793, 252] on icon at bounding box center [795, 247] width 14 height 14
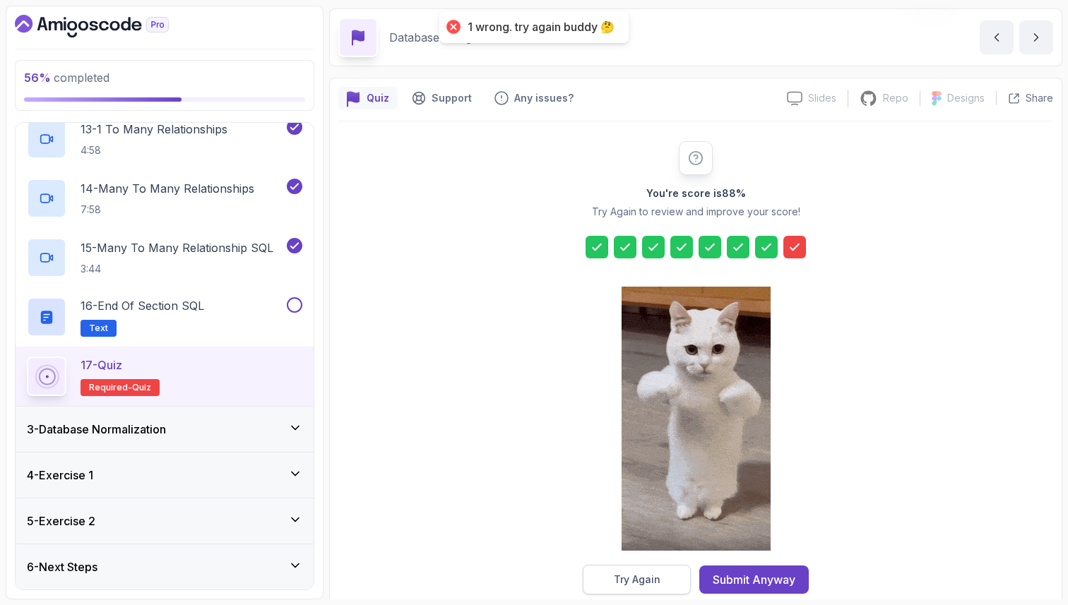
click at [632, 580] on div "Try Again" at bounding box center [637, 580] width 47 height 14
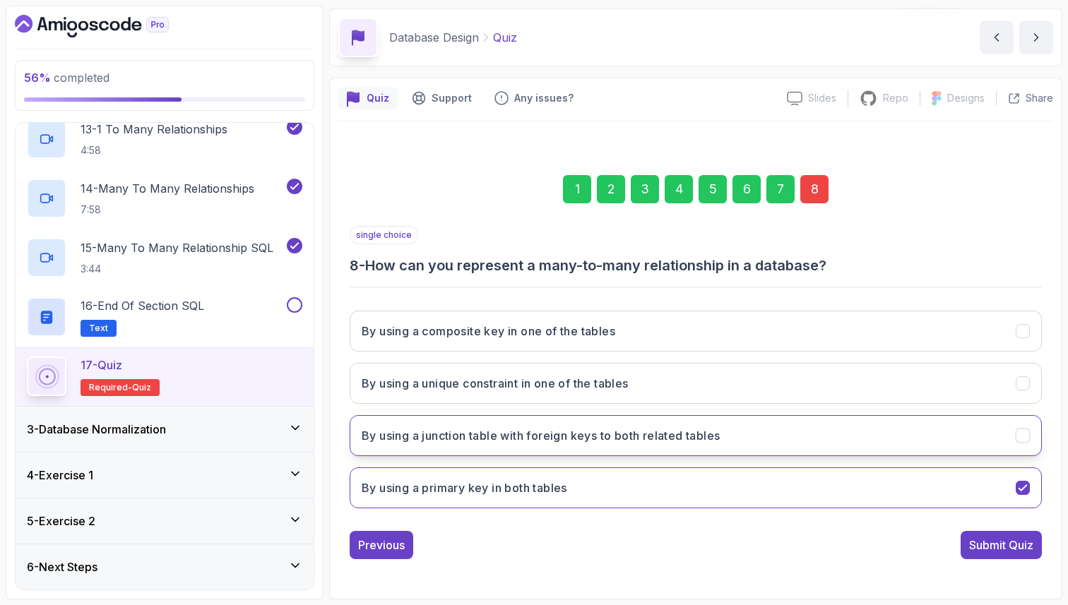
click at [680, 439] on h3 "By using a junction table with foreign keys to both related tables" at bounding box center [541, 435] width 358 height 17
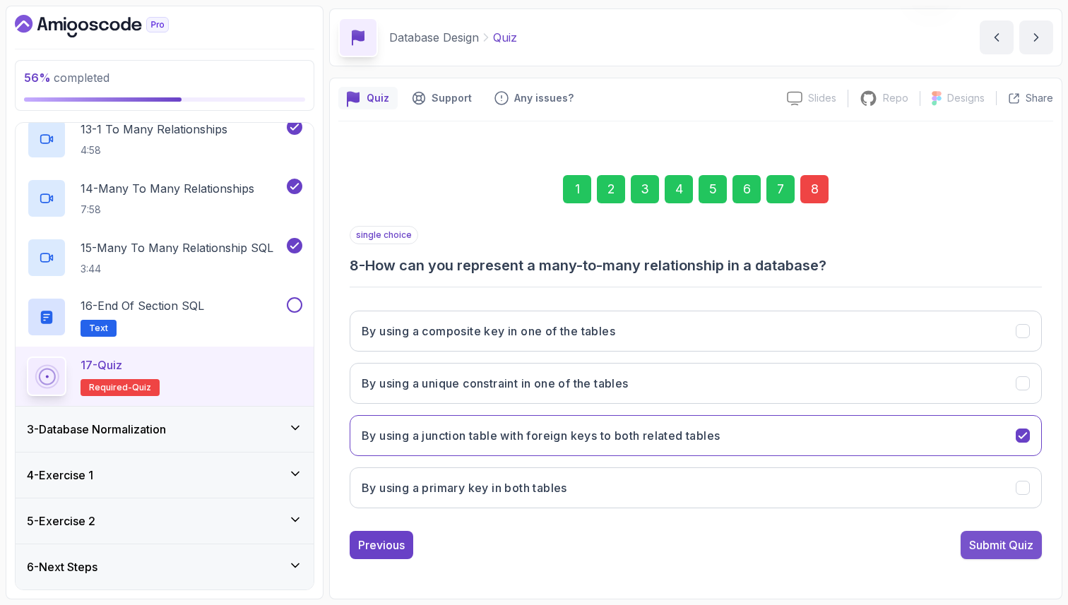
click at [981, 543] on div "Submit Quiz" at bounding box center [1001, 545] width 64 height 17
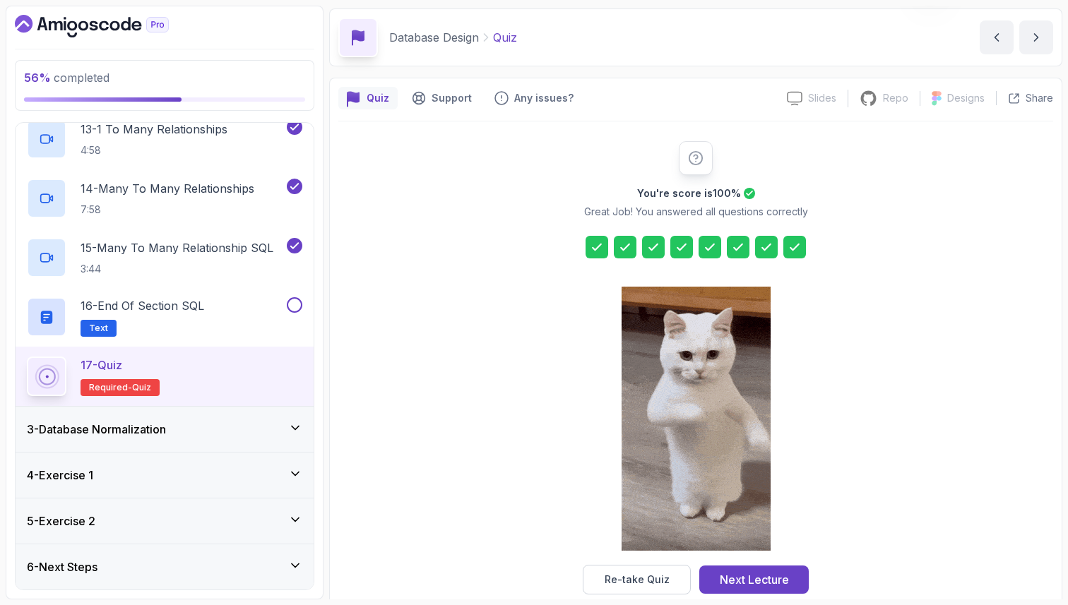
click at [600, 245] on icon at bounding box center [597, 247] width 14 height 14
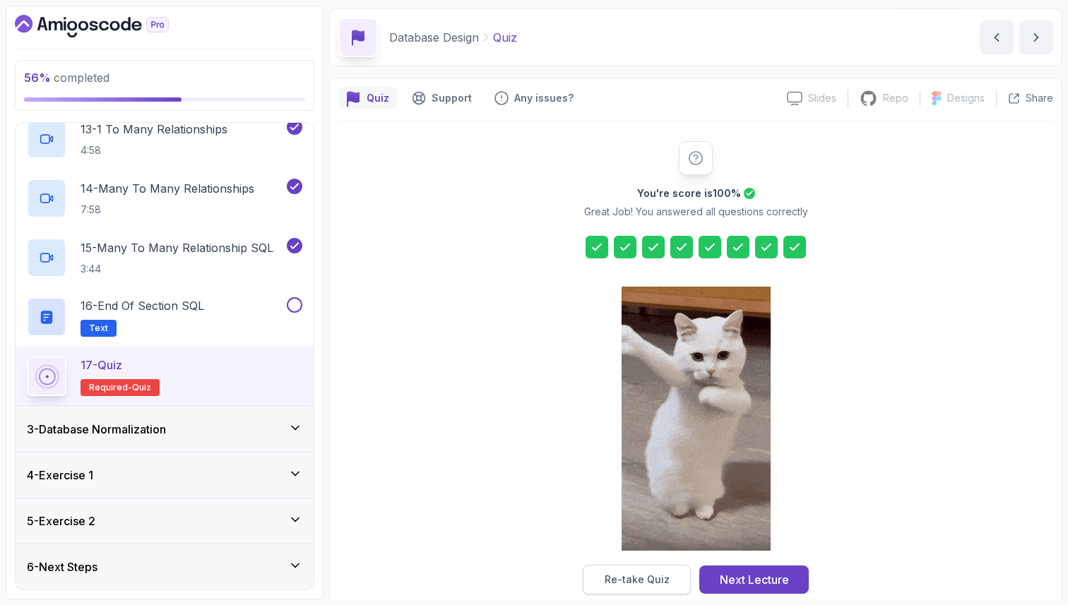
click at [658, 584] on div "Re-take Quiz" at bounding box center [637, 580] width 65 height 14
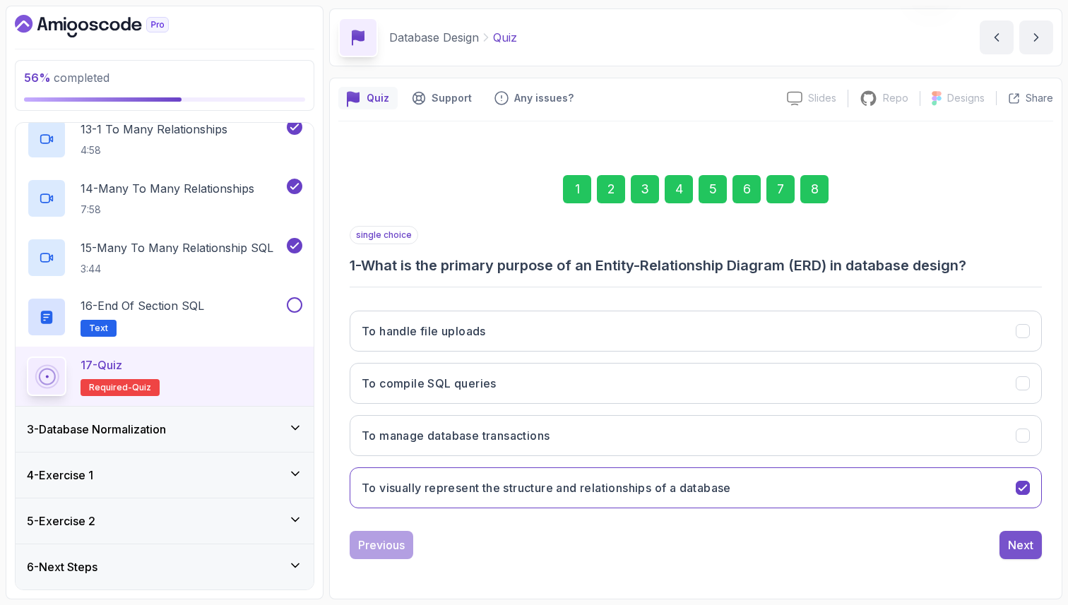
click at [1022, 553] on div "Next" at bounding box center [1020, 545] width 25 height 17
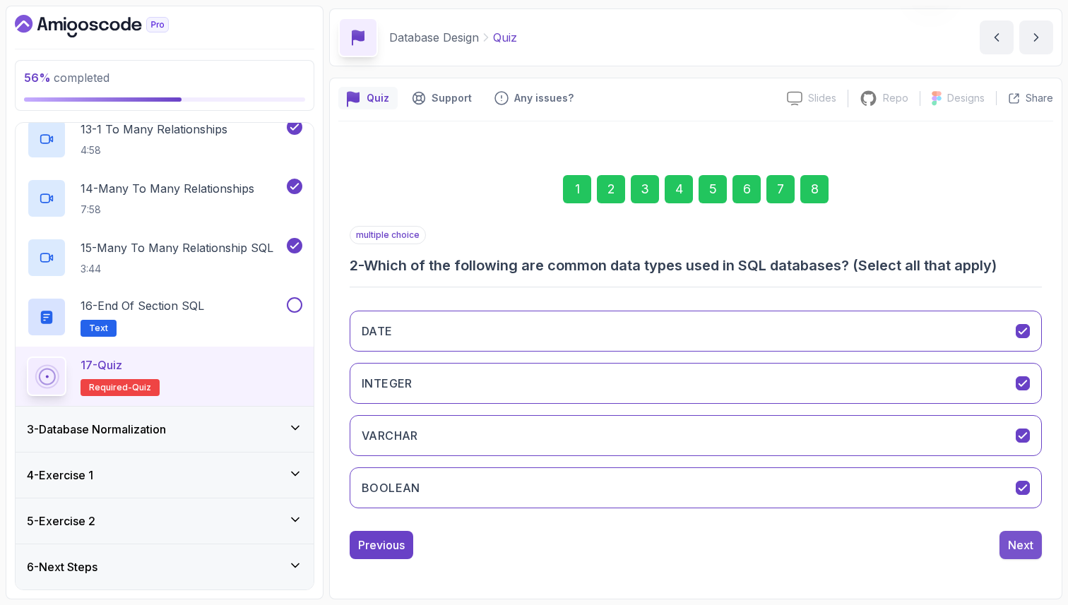
click at [1022, 551] on div "Next" at bounding box center [1020, 545] width 25 height 17
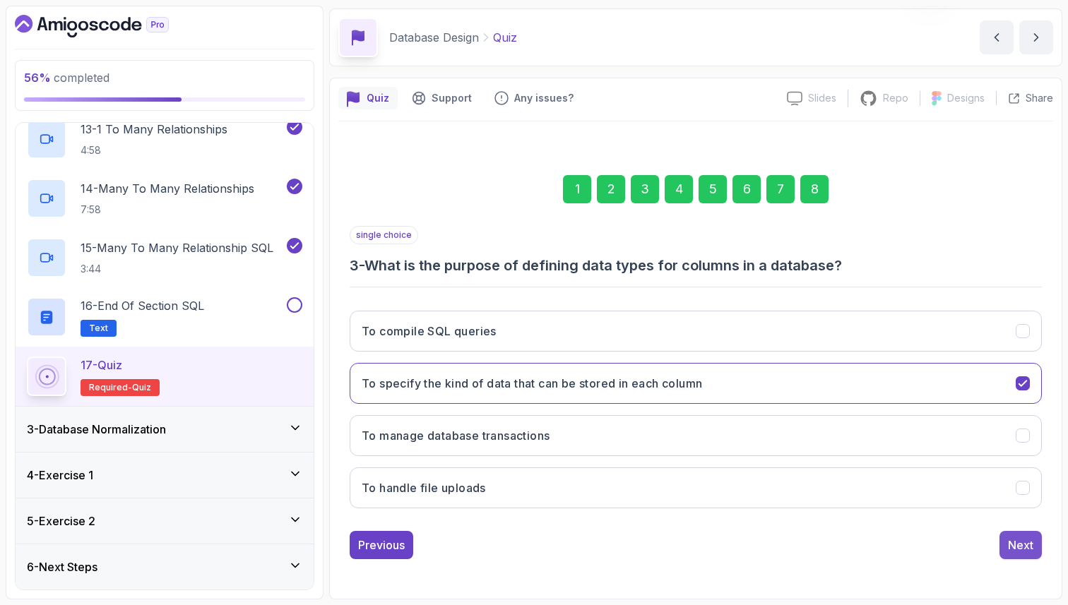
click at [1022, 554] on button "Next" at bounding box center [1021, 545] width 42 height 28
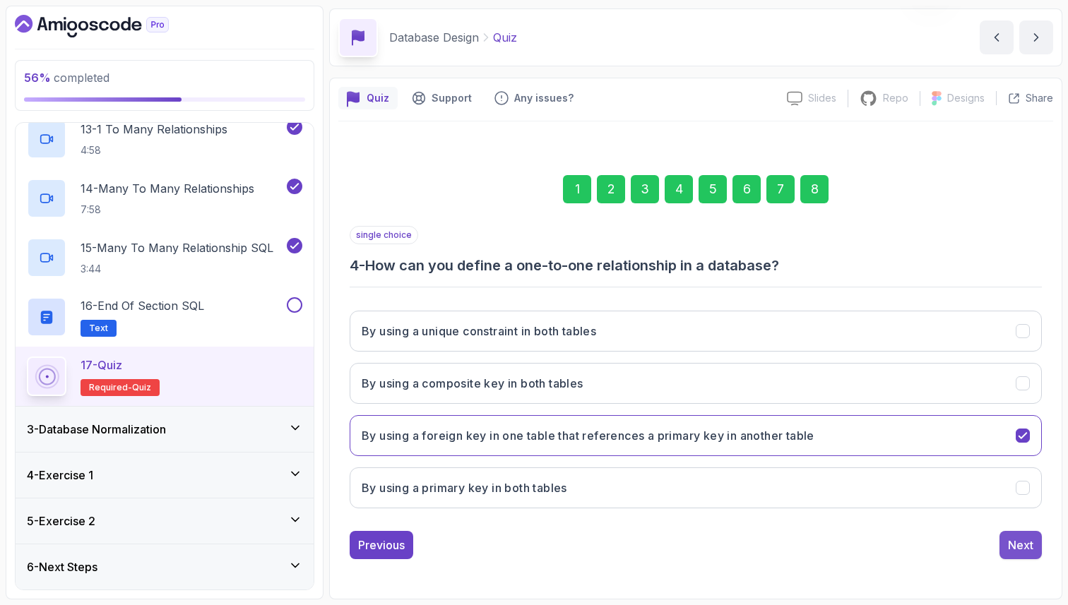
click at [1024, 557] on button "Next" at bounding box center [1021, 545] width 42 height 28
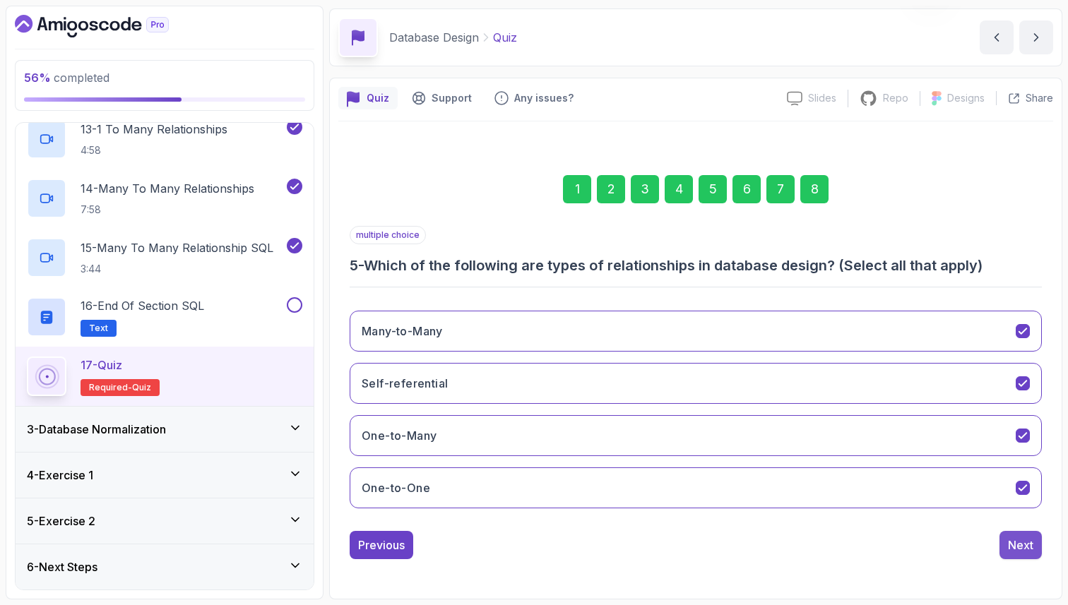
click at [1025, 541] on div "Next" at bounding box center [1020, 545] width 25 height 17
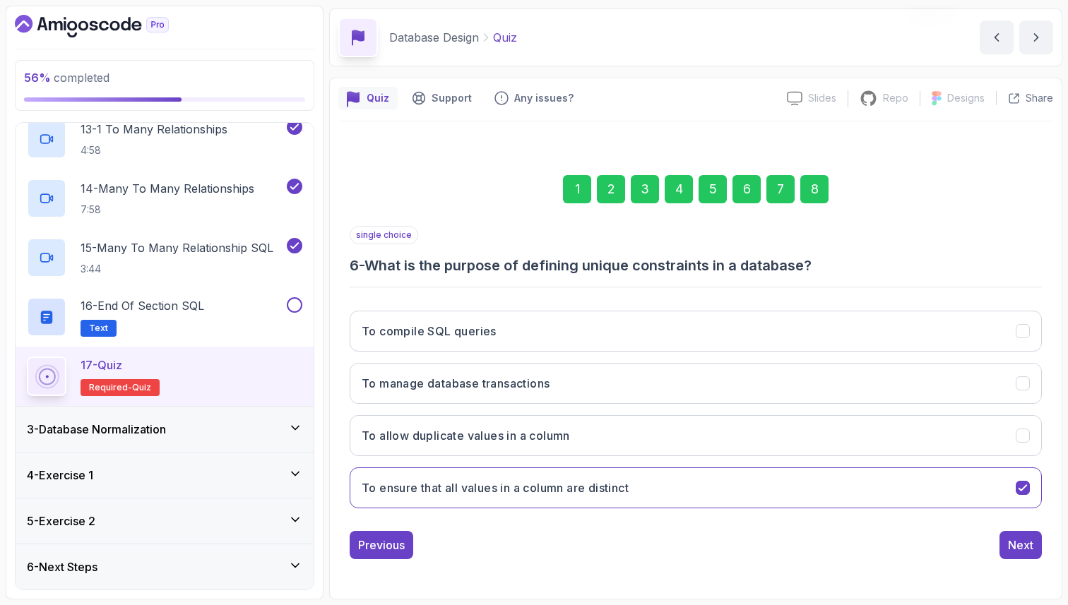
click at [1025, 541] on div "Next" at bounding box center [1020, 545] width 25 height 17
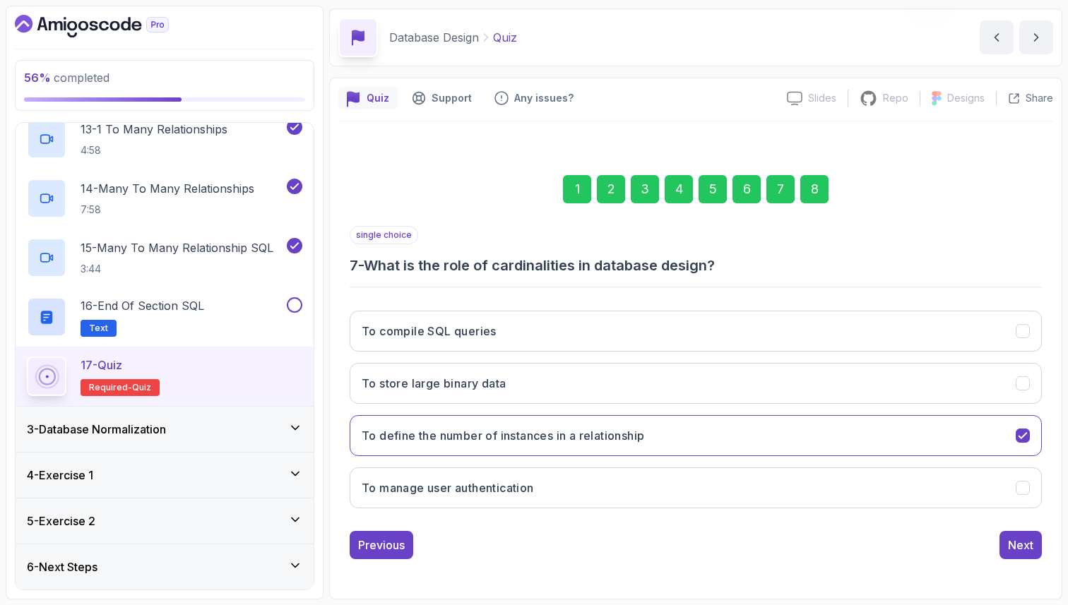
click at [1025, 541] on div "Next" at bounding box center [1020, 545] width 25 height 17
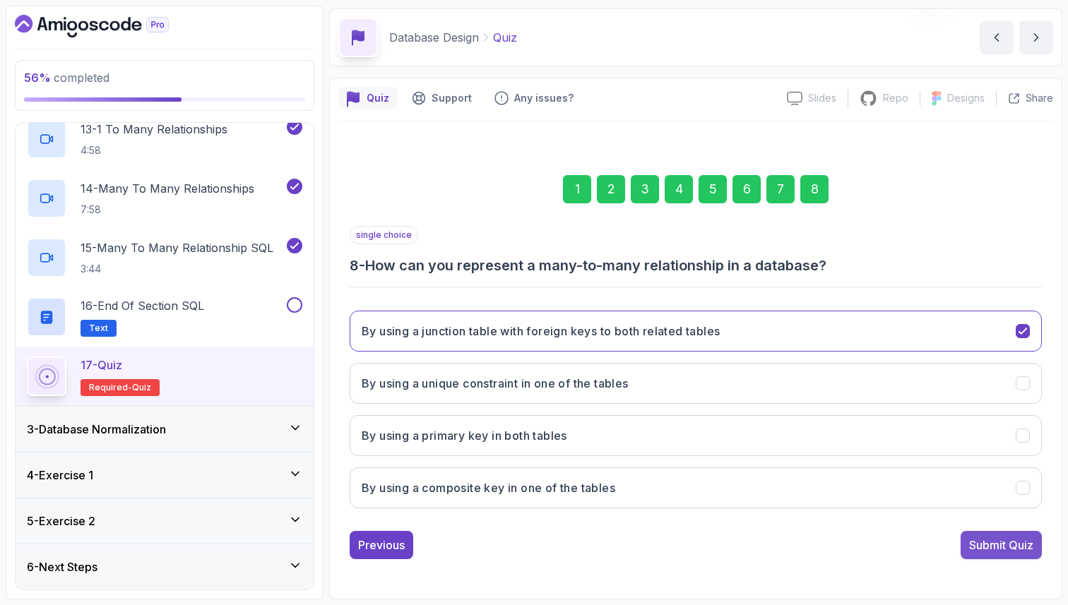
click at [1025, 541] on div "Submit Quiz" at bounding box center [1001, 545] width 64 height 17
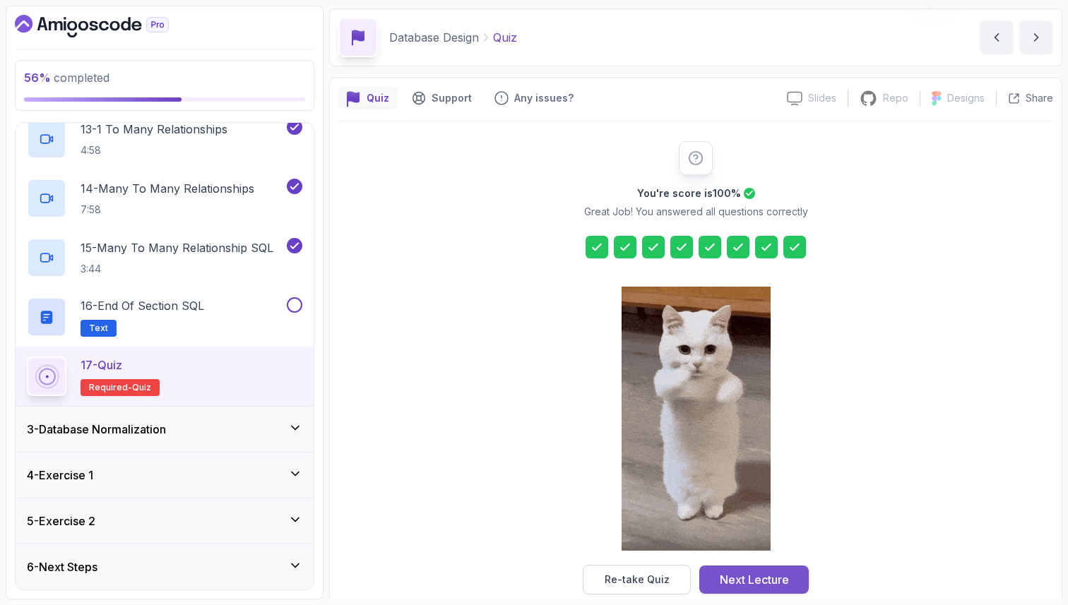
click at [779, 573] on div "Next Lecture" at bounding box center [754, 580] width 69 height 17
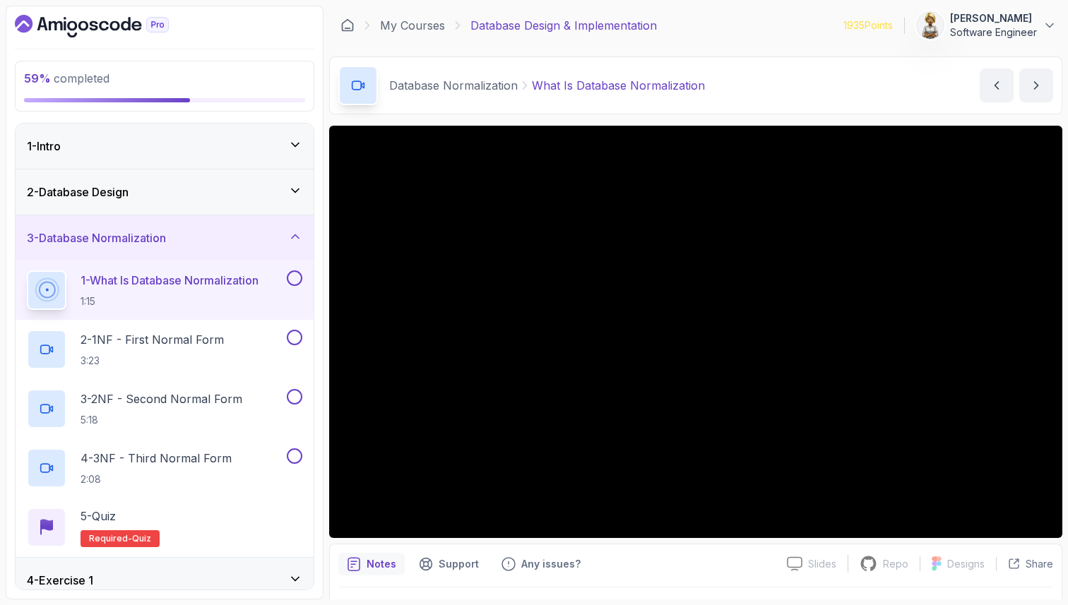
click at [292, 189] on icon at bounding box center [295, 191] width 7 height 4
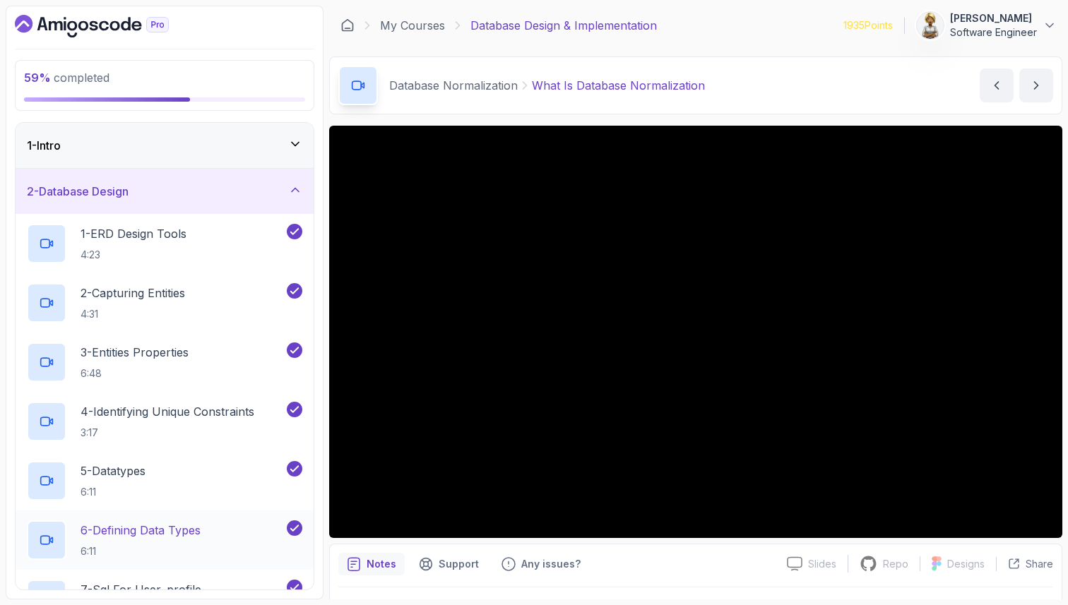
click at [199, 552] on p "6:11" at bounding box center [141, 552] width 120 height 14
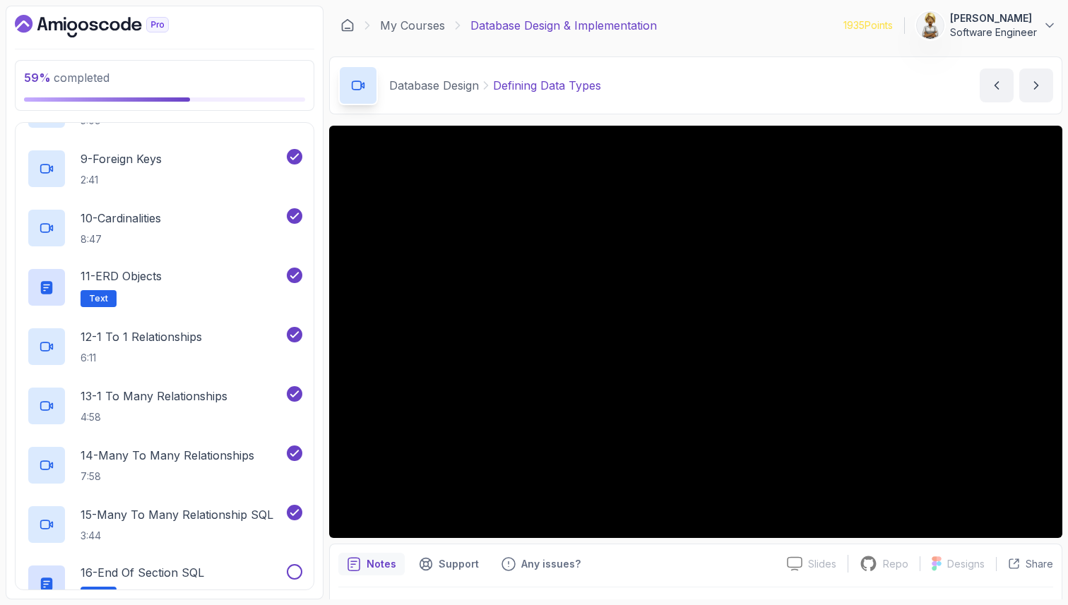
scroll to position [565, 0]
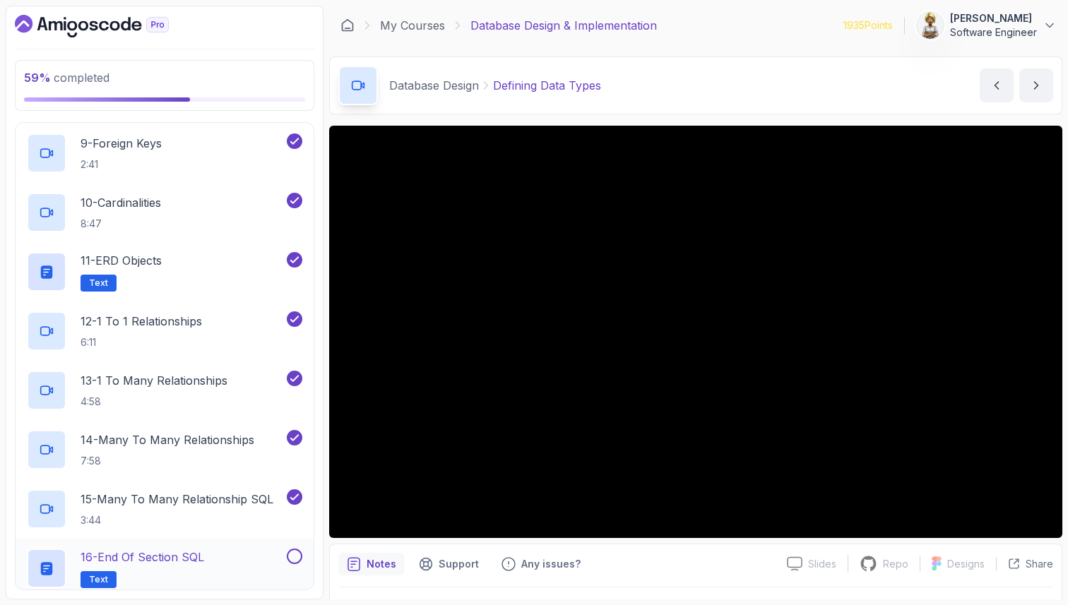
click at [222, 552] on div "16 - End Of Section SQL Text" at bounding box center [155, 569] width 257 height 40
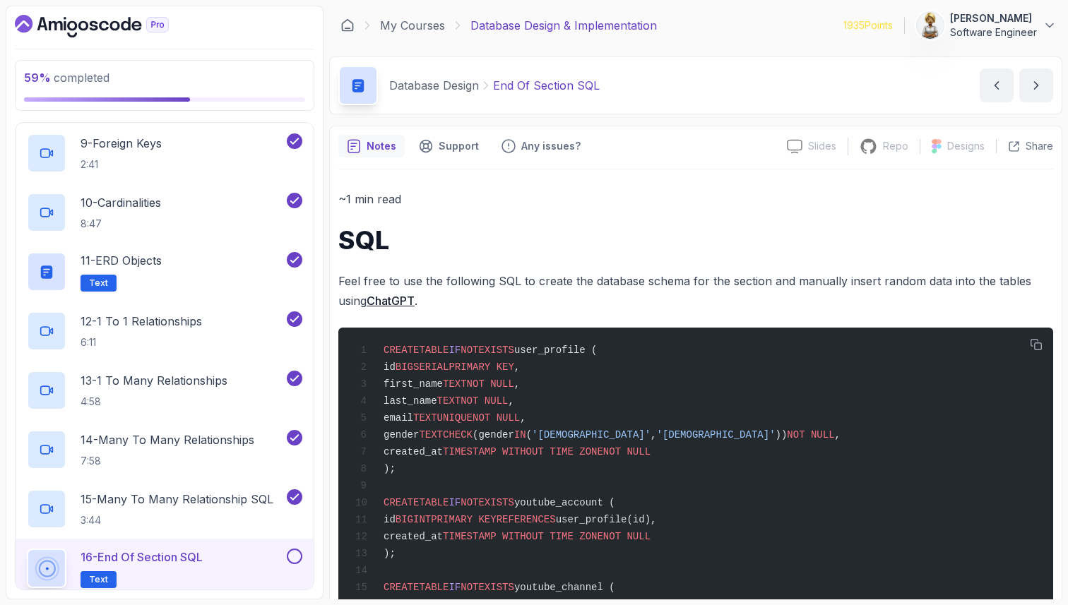
click at [299, 557] on button at bounding box center [295, 557] width 16 height 16
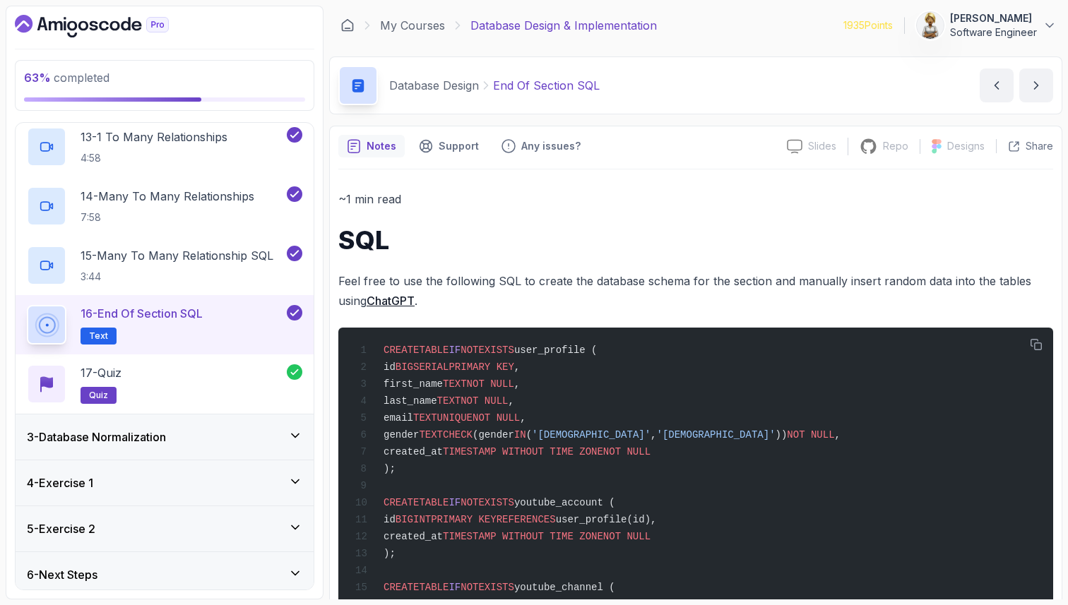
scroll to position [817, 0]
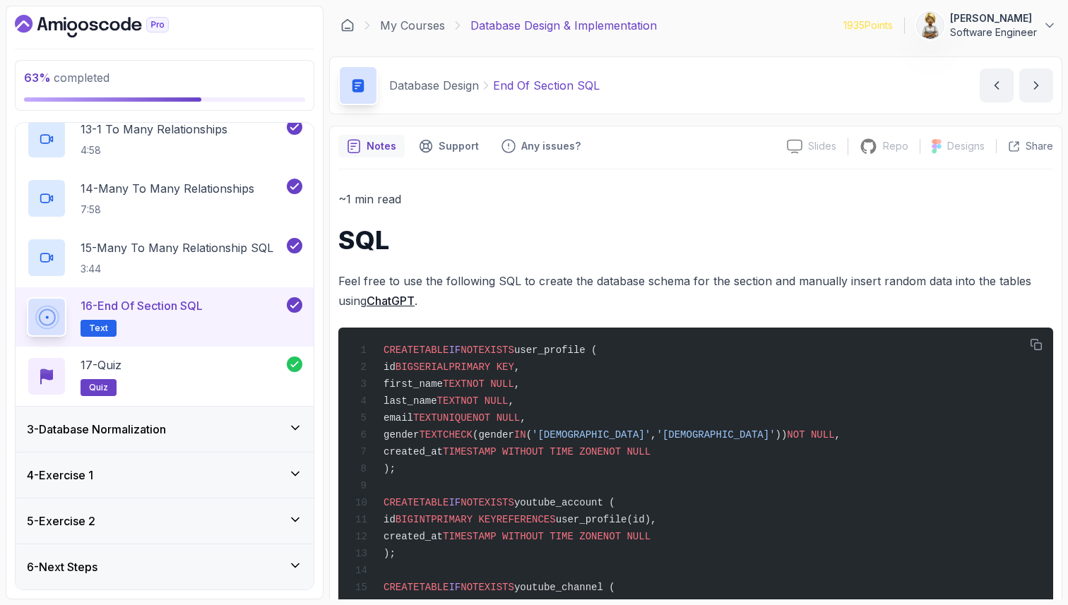
click at [297, 429] on icon at bounding box center [295, 429] width 7 height 4
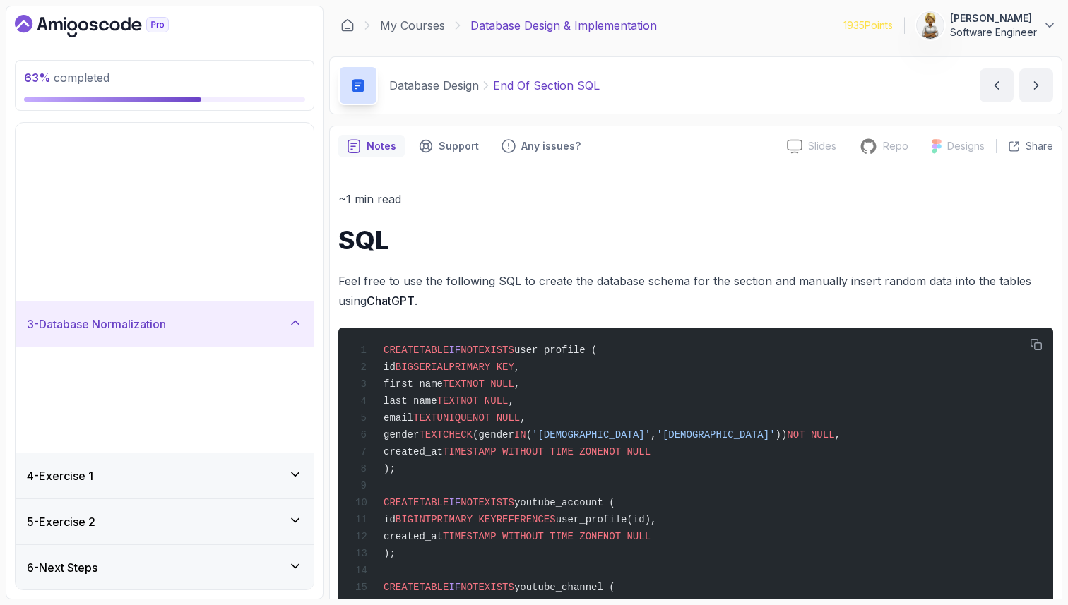
scroll to position [0, 0]
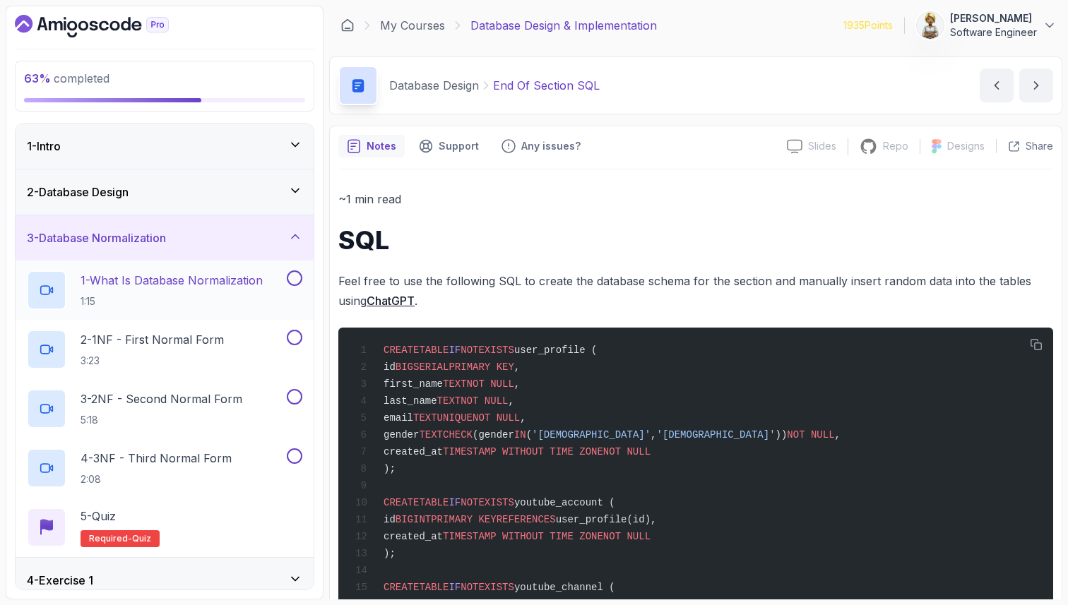
click at [216, 283] on p "1 - What Is Database Normalization" at bounding box center [172, 280] width 182 height 17
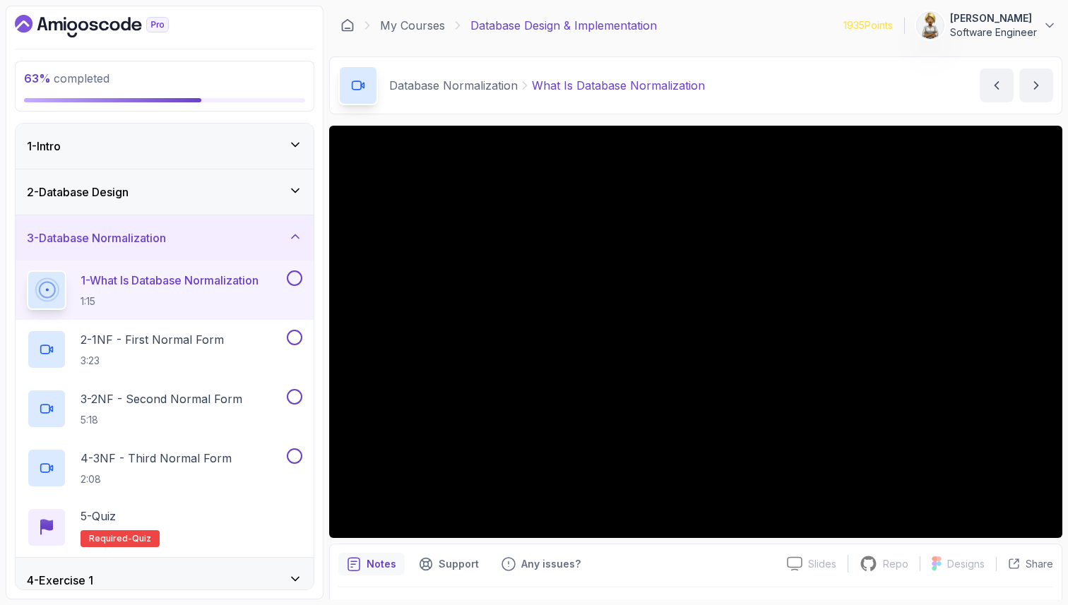
click at [183, 287] on p "1 - What Is Database Normalization" at bounding box center [170, 280] width 178 height 17
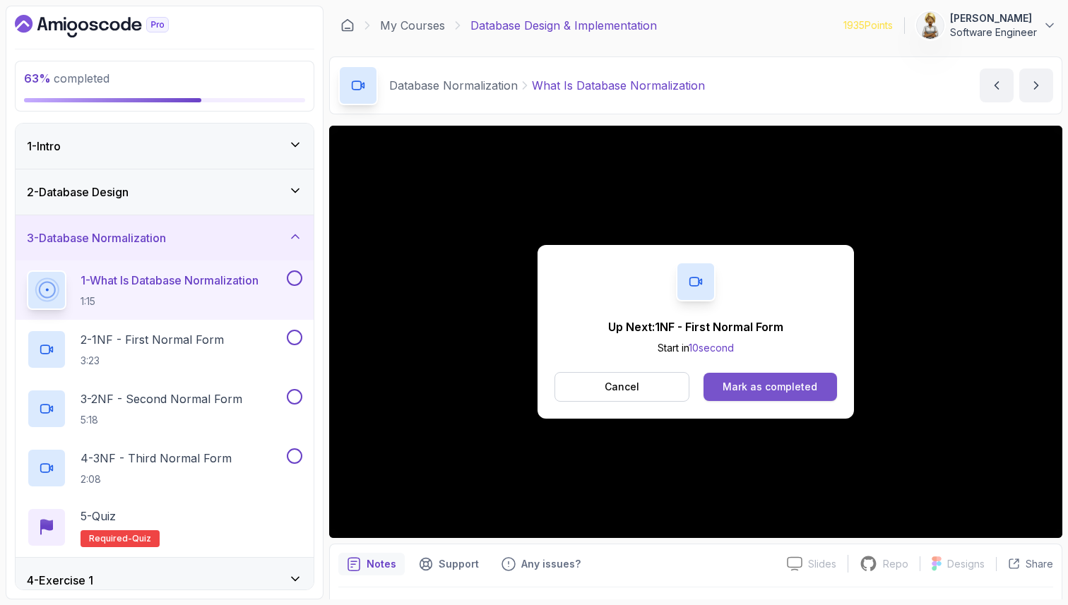
click at [807, 389] on div "Mark as completed" at bounding box center [770, 387] width 95 height 14
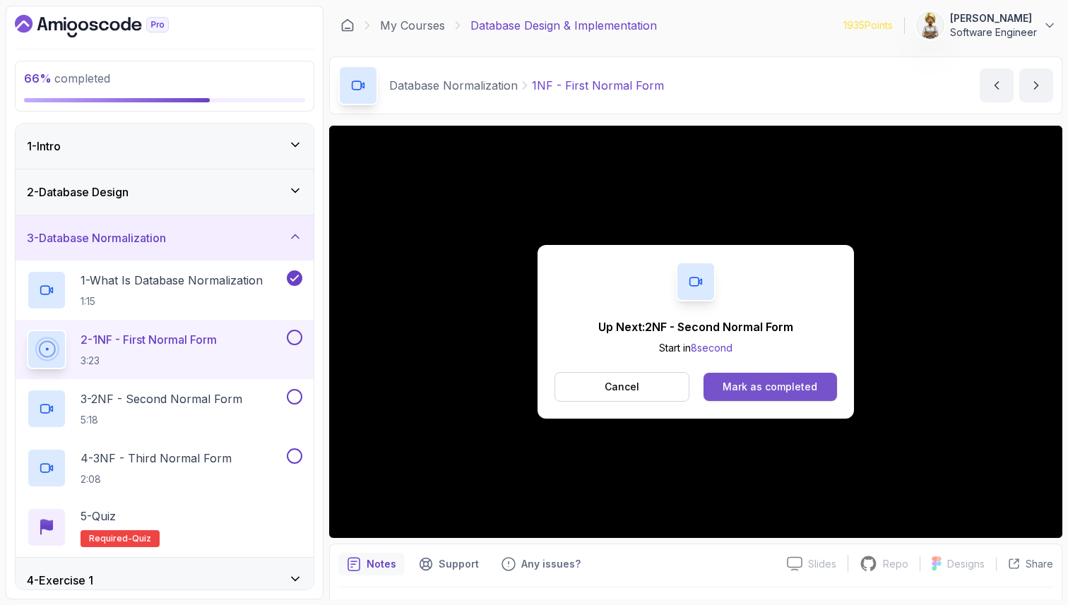
click at [760, 378] on button "Mark as completed" at bounding box center [771, 387] width 134 height 28
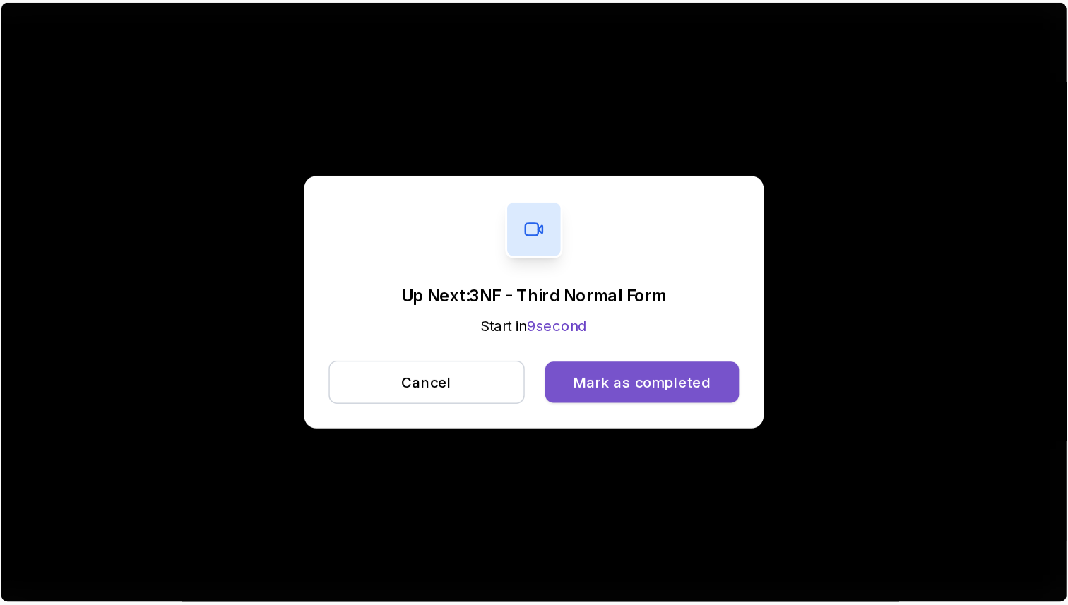
click at [730, 382] on div "Mark as completed" at bounding box center [770, 387] width 95 height 14
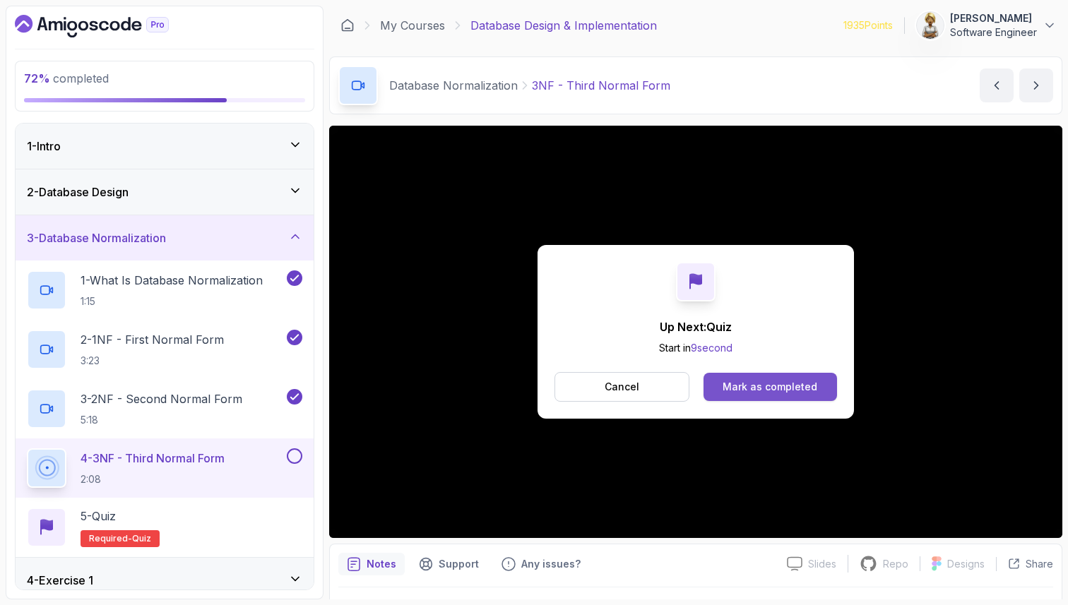
click at [779, 392] on div "Mark as completed" at bounding box center [770, 387] width 95 height 14
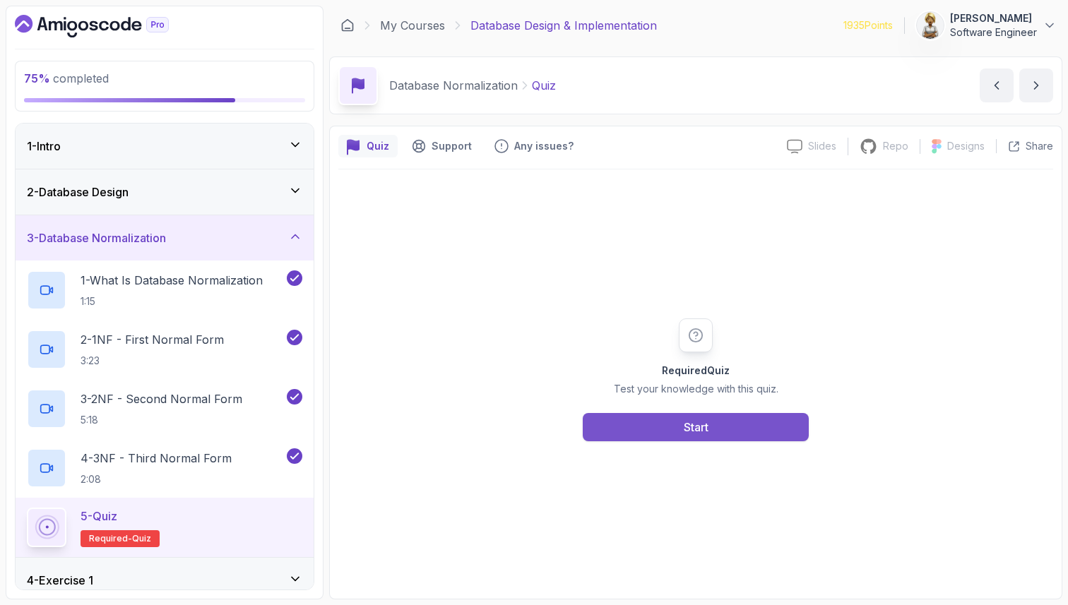
click at [754, 436] on button "Start" at bounding box center [696, 427] width 226 height 28
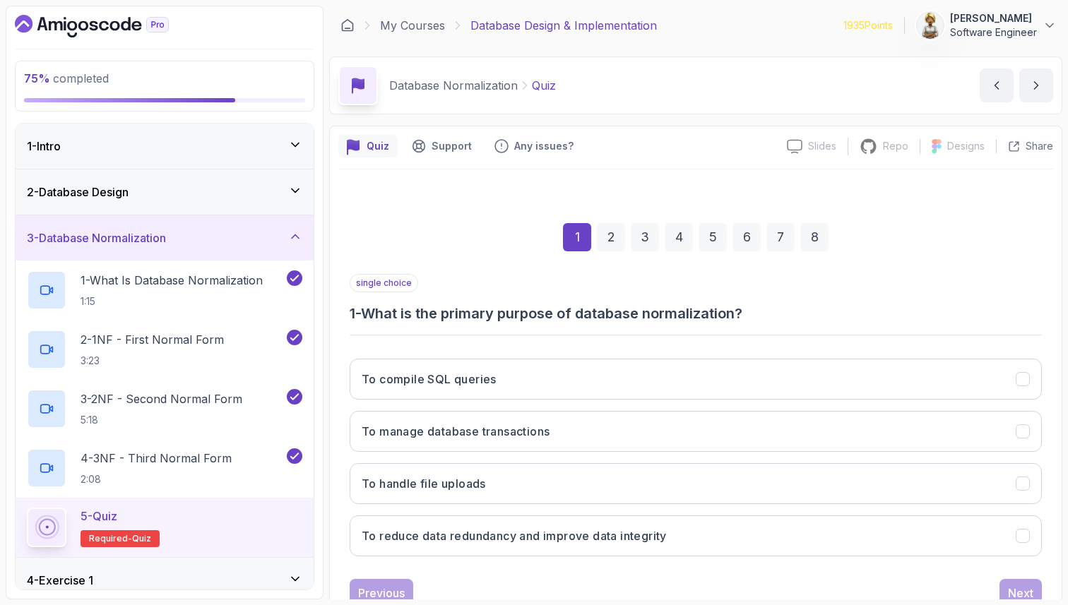
click at [867, 262] on div "1 2 3 4 5 6 7 8" at bounding box center [696, 237] width 692 height 73
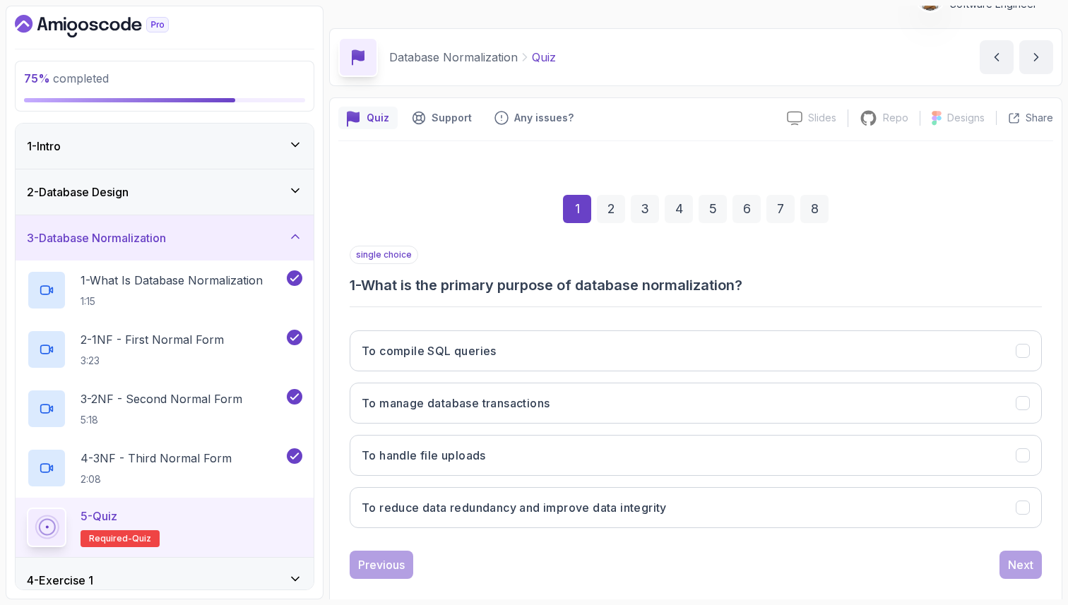
scroll to position [48, 0]
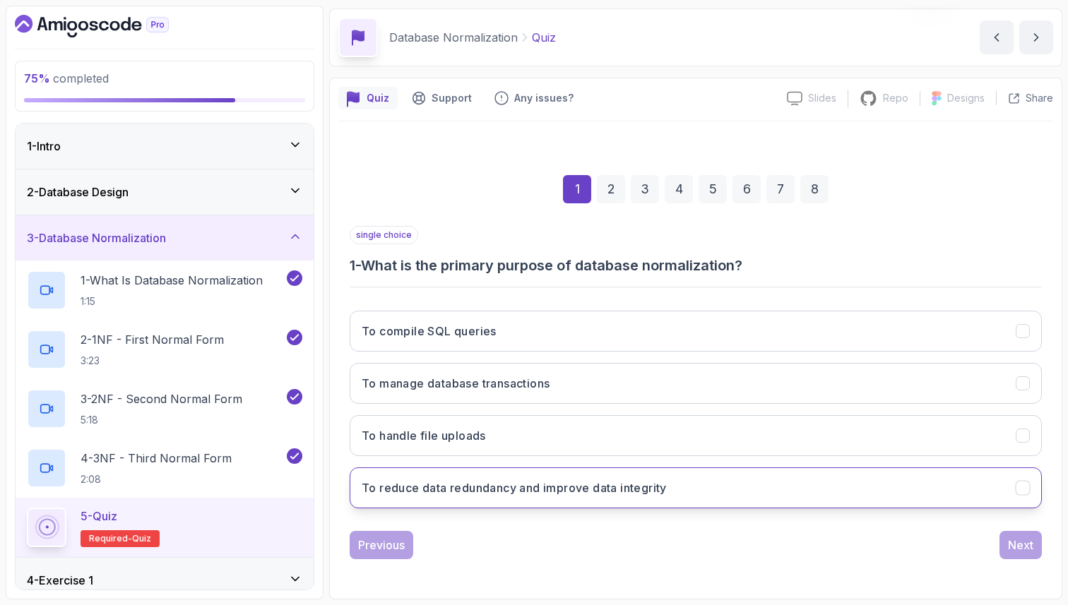
click at [639, 483] on h3 "To reduce data redundancy and improve data integrity" at bounding box center [514, 488] width 305 height 17
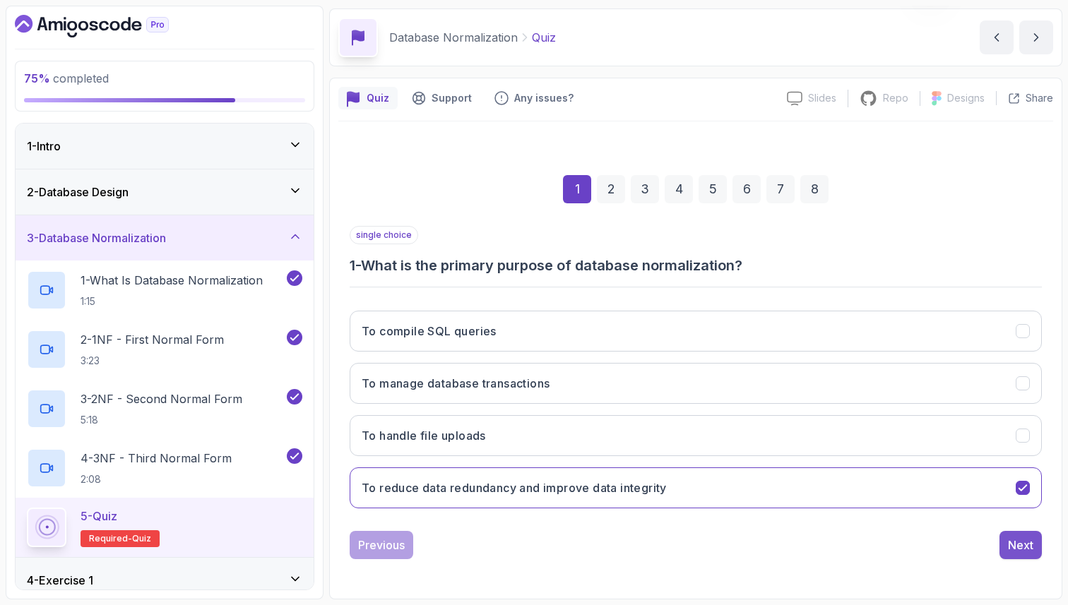
click at [1028, 542] on div "Next" at bounding box center [1020, 545] width 25 height 17
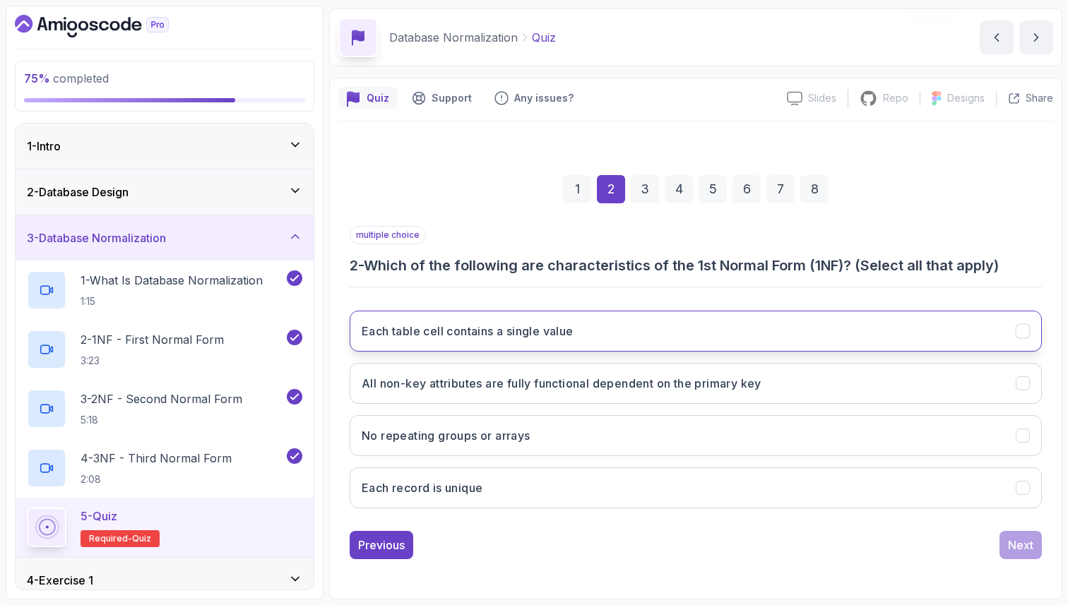
click at [530, 325] on h3 "Each table cell contains a single value" at bounding box center [468, 331] width 212 height 17
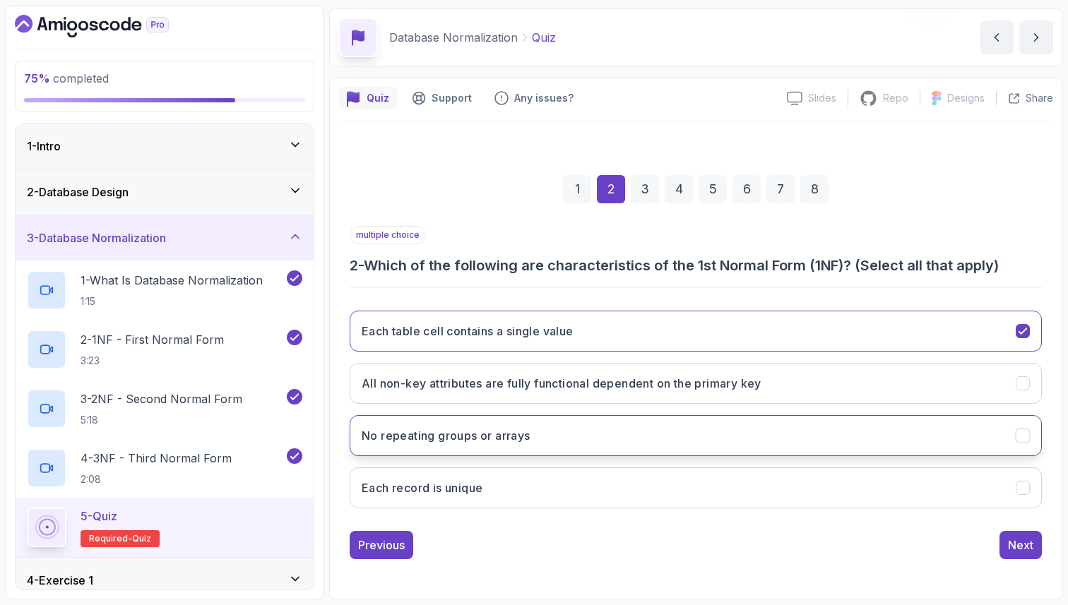
click at [449, 447] on button "No repeating groups or arrays" at bounding box center [696, 435] width 692 height 41
click at [487, 393] on button "All non-key attributes are fully functional dependent on the primary key" at bounding box center [696, 383] width 692 height 41
click at [1010, 542] on div "Next" at bounding box center [1020, 545] width 25 height 17
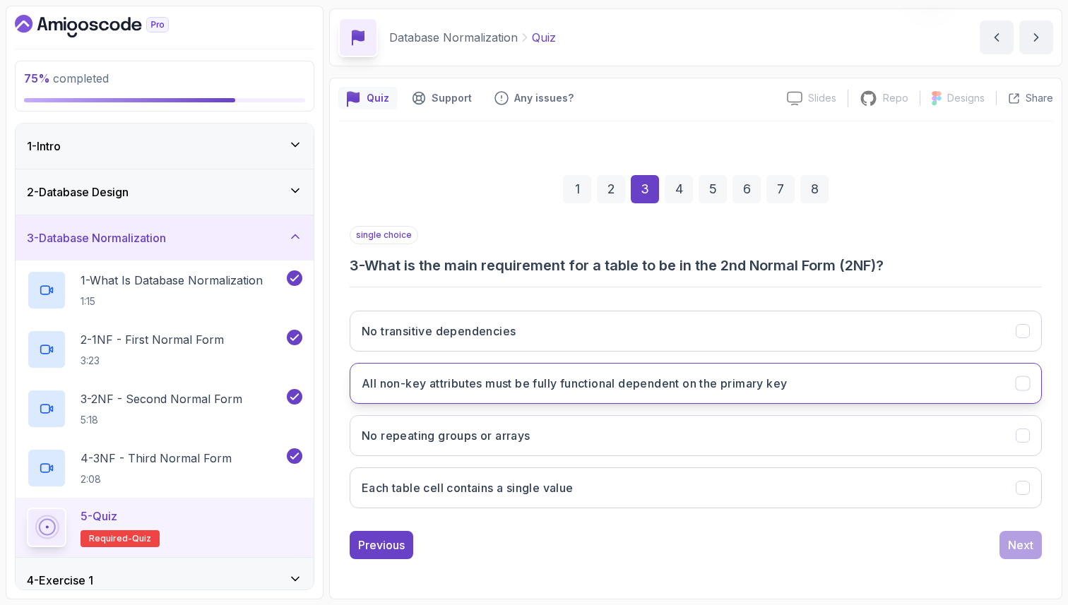
click at [886, 380] on button "All non-key attributes must be fully functional dependent on the primary key" at bounding box center [696, 383] width 692 height 41
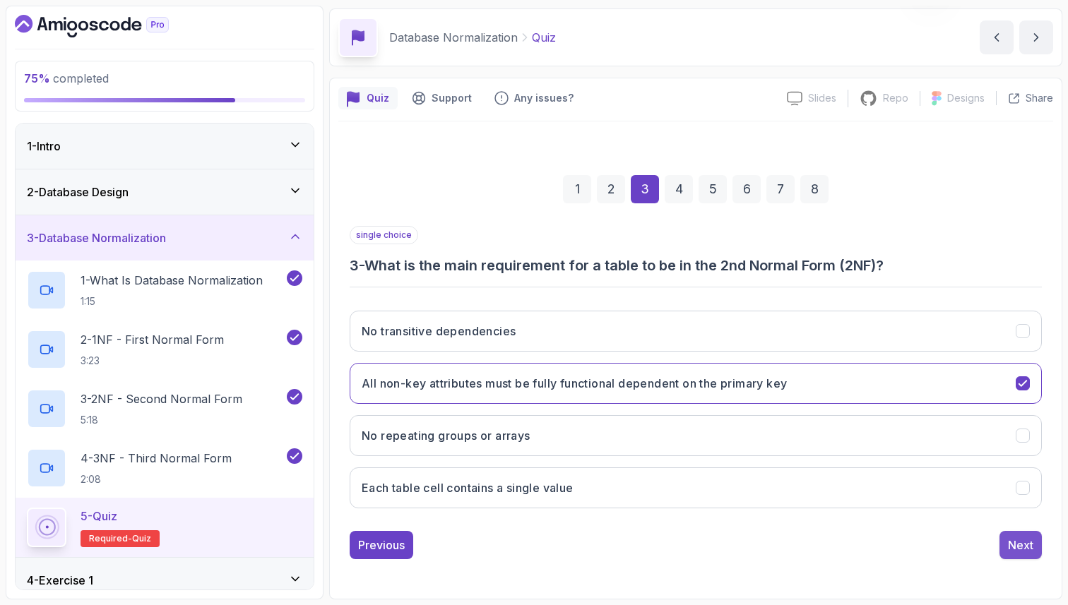
click at [1030, 544] on div "Next" at bounding box center [1020, 545] width 25 height 17
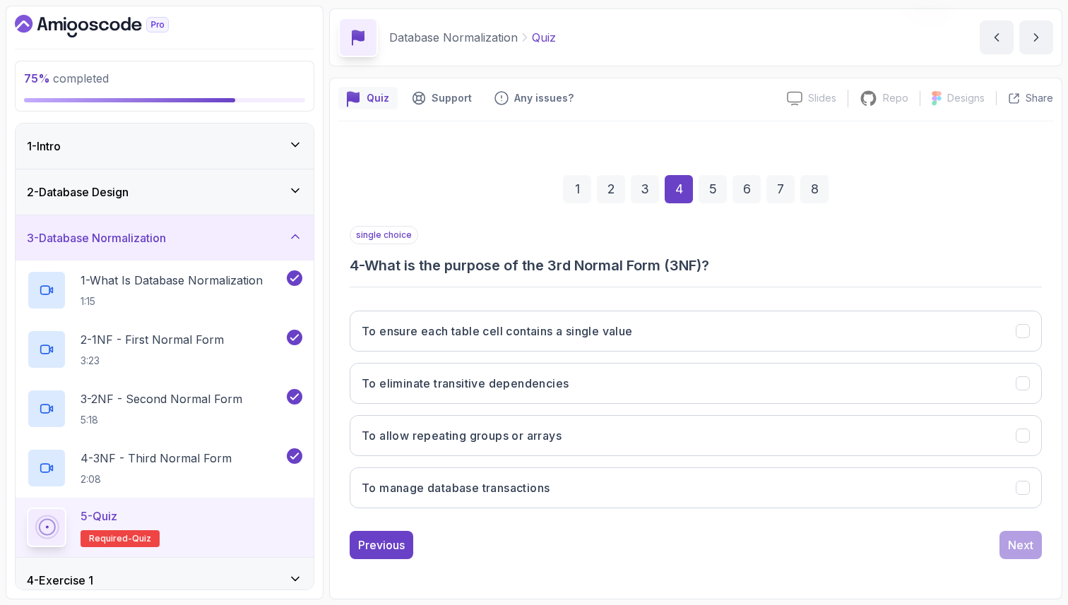
click at [988, 203] on div "1 2 3 4 5 6 7 8" at bounding box center [696, 189] width 692 height 73
click at [779, 389] on button "To eliminate transitive dependencies" at bounding box center [696, 383] width 692 height 41
click at [1022, 538] on div "Next" at bounding box center [1020, 545] width 25 height 17
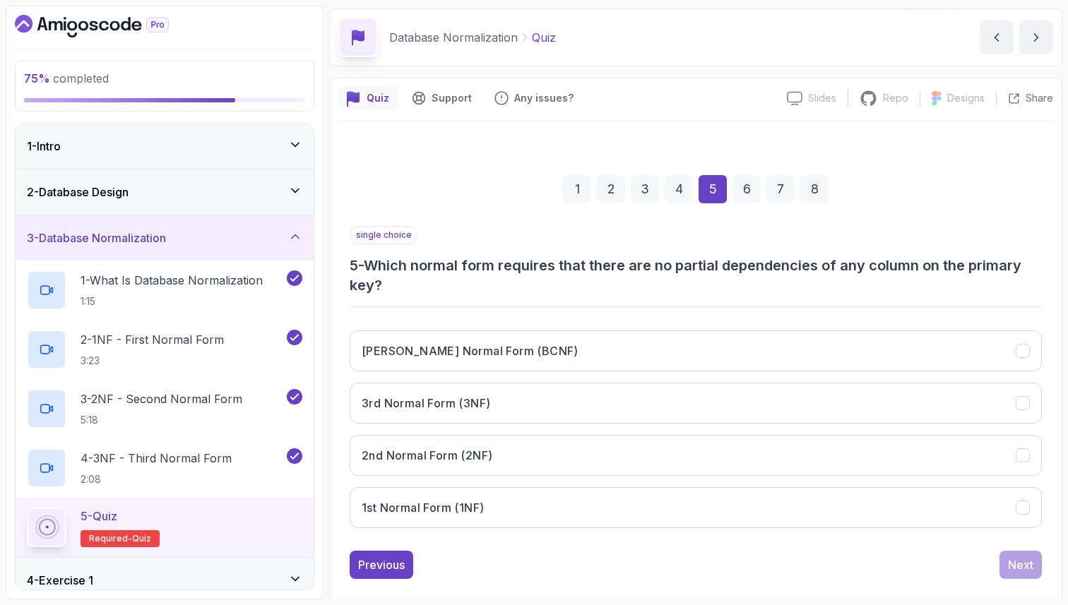
scroll to position [68, 0]
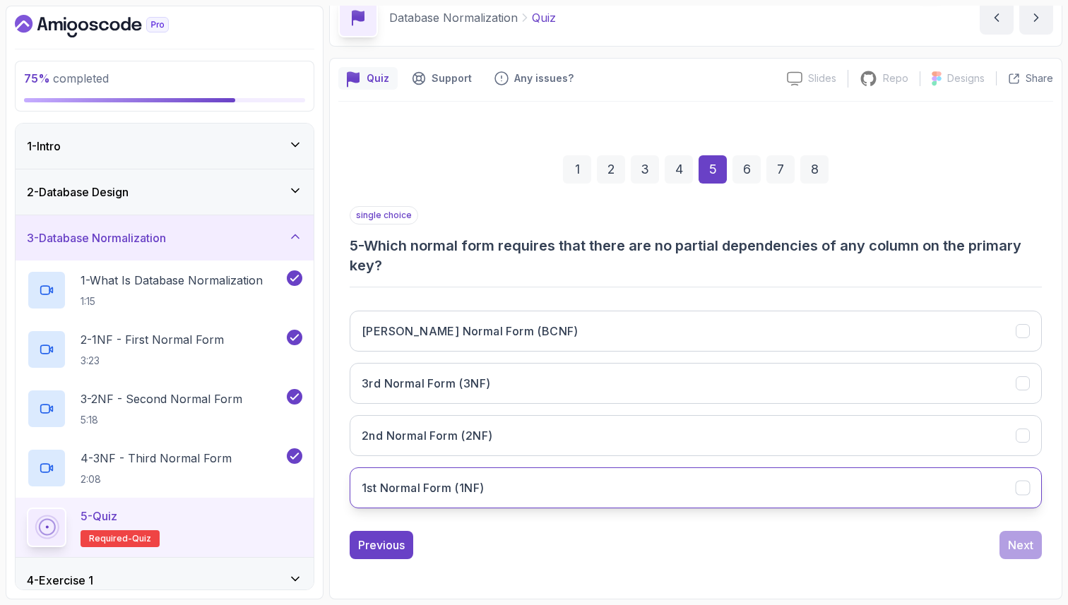
click at [615, 488] on button "1st Normal Form (1NF)" at bounding box center [696, 488] width 692 height 41
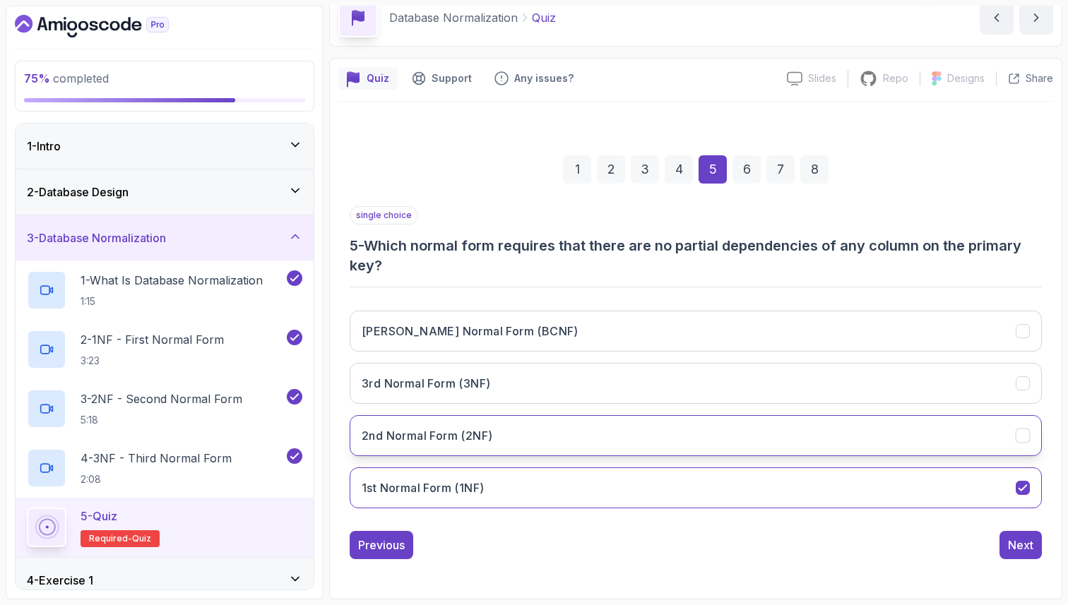
click at [979, 438] on button "2nd Normal Form (2NF)" at bounding box center [696, 435] width 692 height 41
click at [966, 483] on button "1st Normal Form (1NF)" at bounding box center [696, 488] width 692 height 41
click at [995, 447] on button "2nd Normal Form (2NF)" at bounding box center [696, 435] width 692 height 41
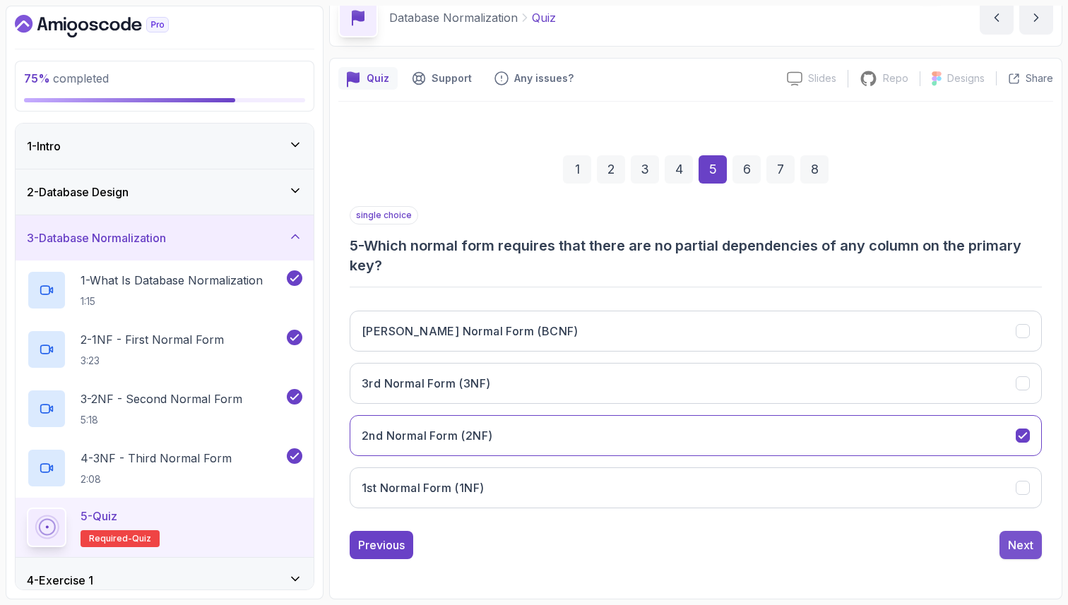
click at [1019, 545] on div "Next" at bounding box center [1020, 545] width 25 height 17
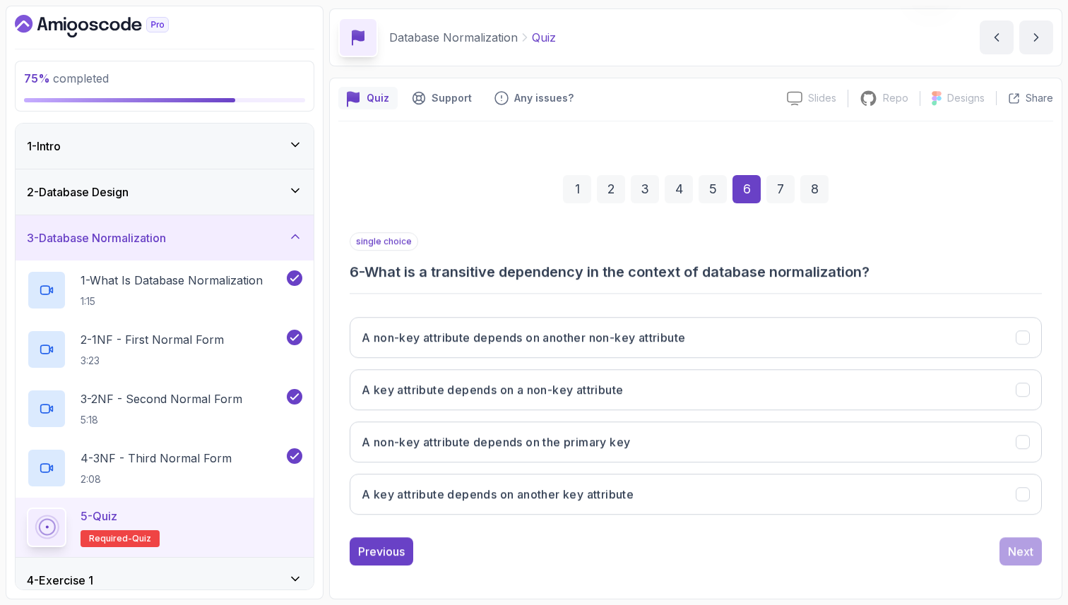
scroll to position [48, 0]
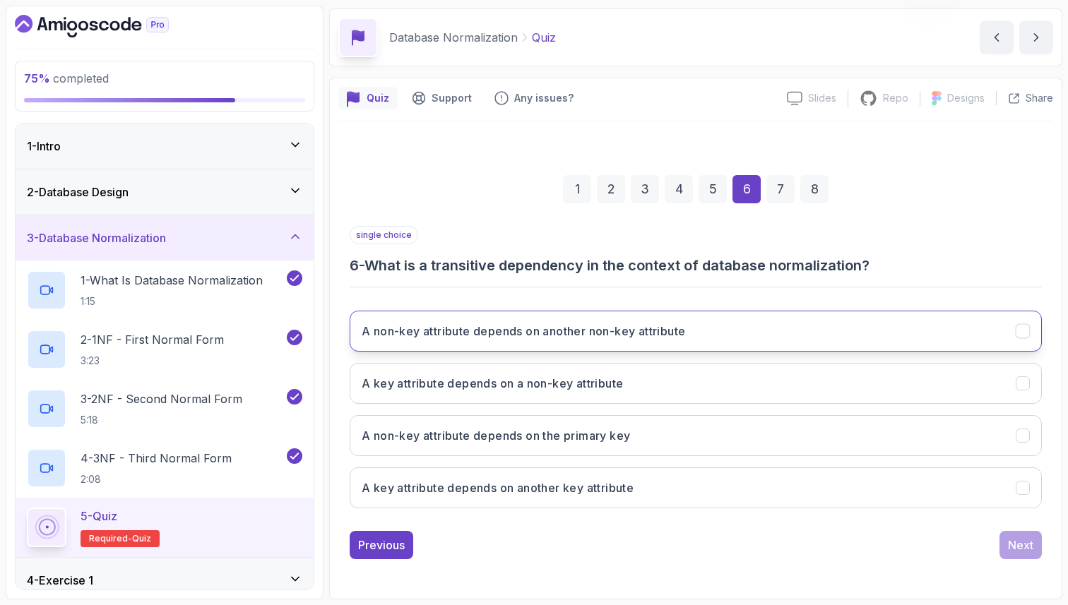
click at [912, 329] on button "A non-key attribute depends on another non-key attribute" at bounding box center [696, 331] width 692 height 41
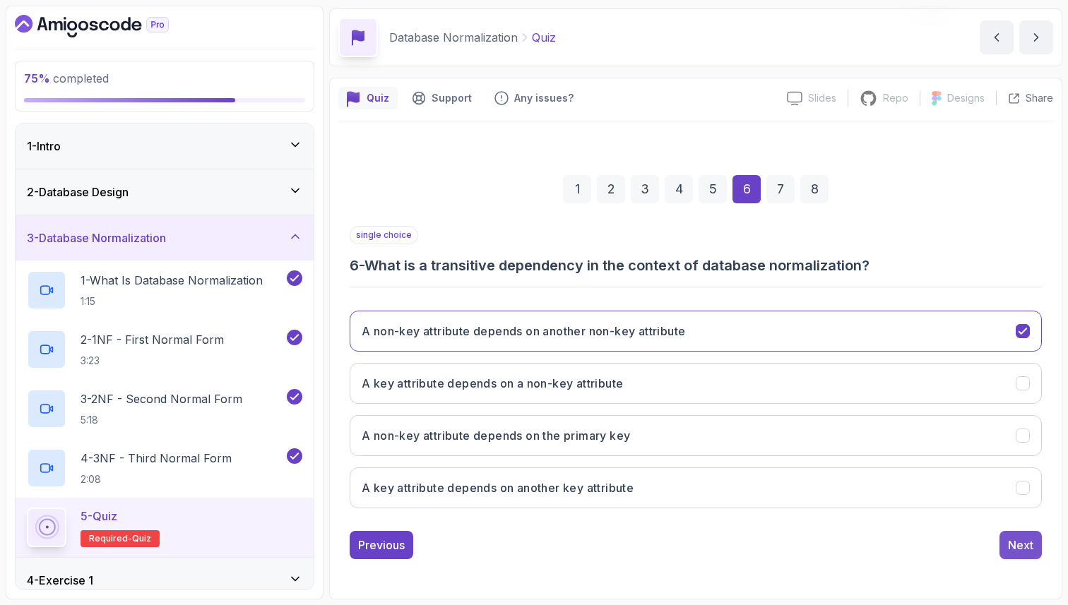
click at [1022, 540] on div "Next" at bounding box center [1020, 545] width 25 height 17
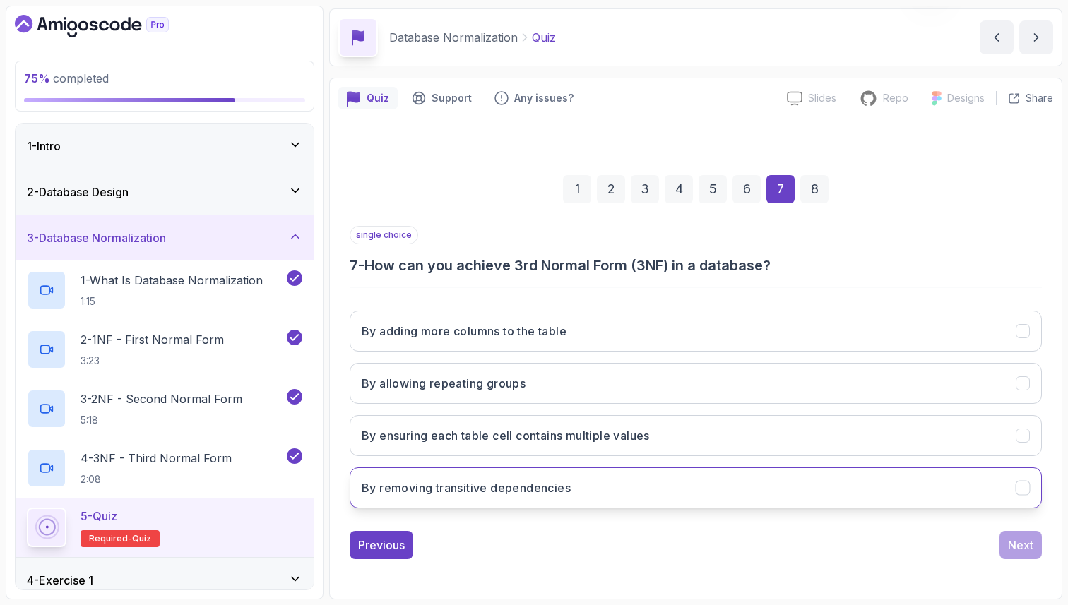
click at [881, 485] on button "By removing transitive dependencies" at bounding box center [696, 488] width 692 height 41
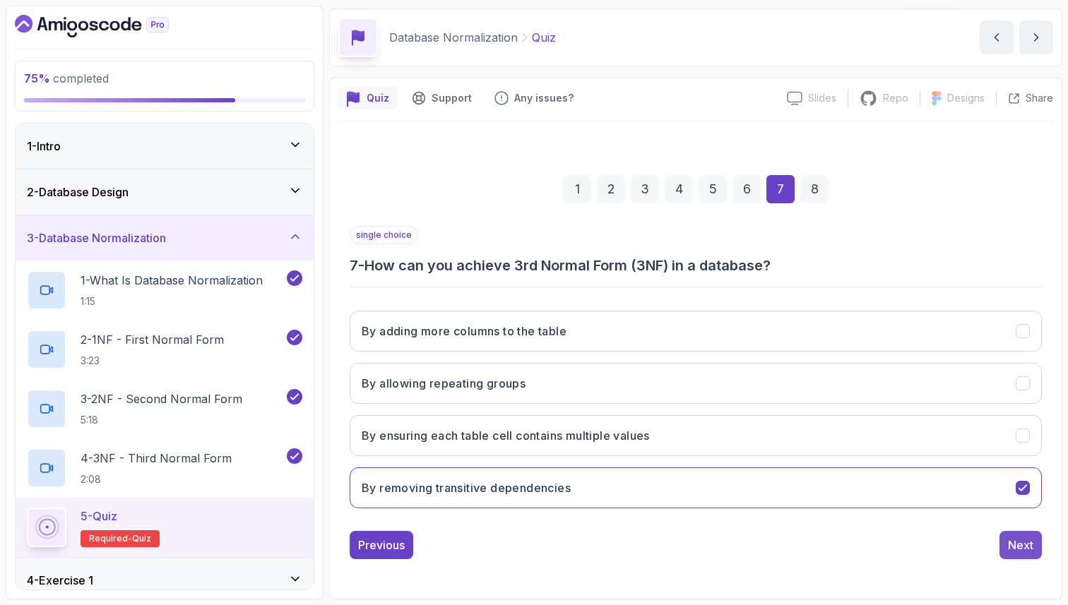
click at [1011, 542] on div "Next" at bounding box center [1020, 545] width 25 height 17
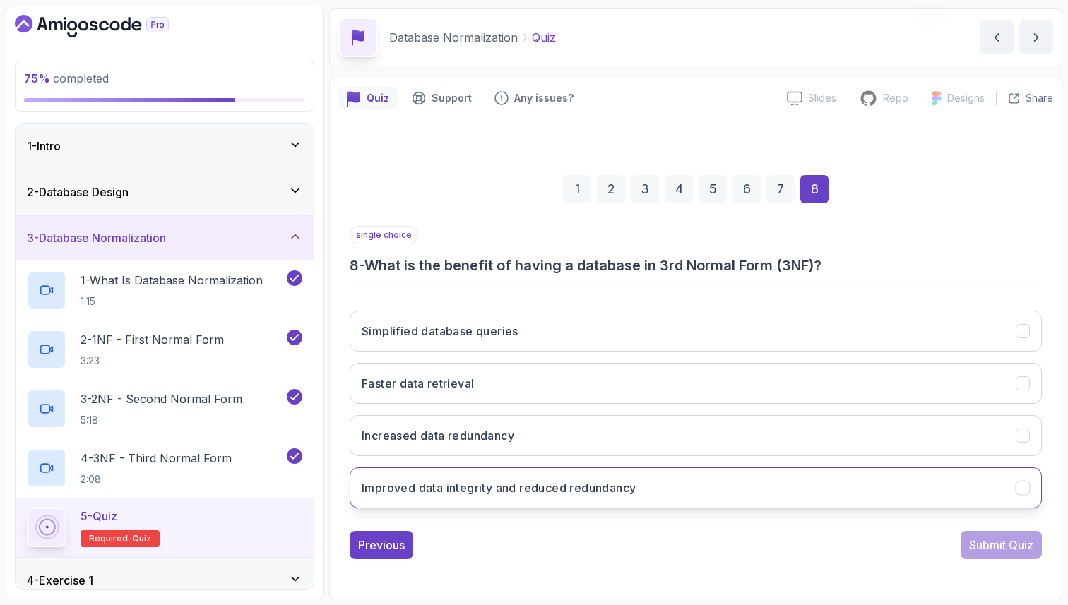
click at [993, 485] on button "Improved data integrity and reduced redundancy" at bounding box center [696, 488] width 692 height 41
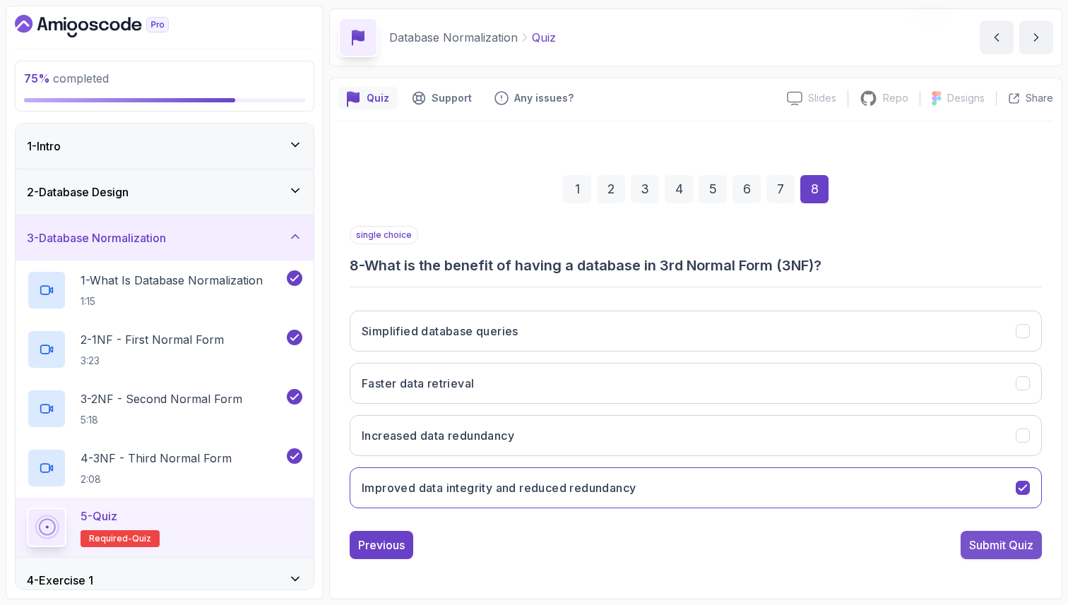
click at [1015, 543] on div "Submit Quiz" at bounding box center [1001, 545] width 64 height 17
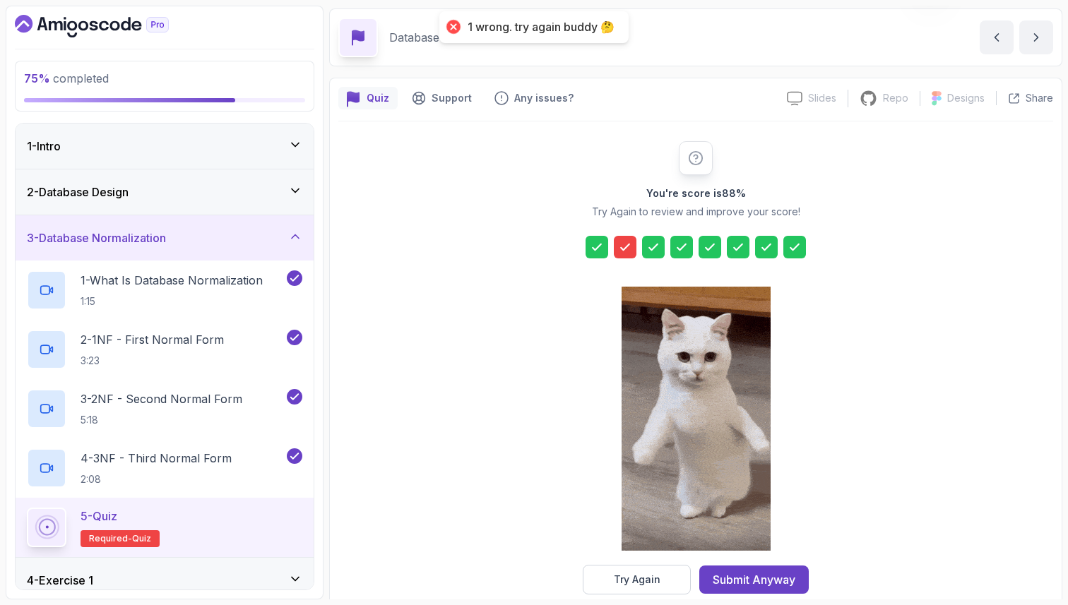
click at [620, 249] on icon at bounding box center [625, 247] width 14 height 14
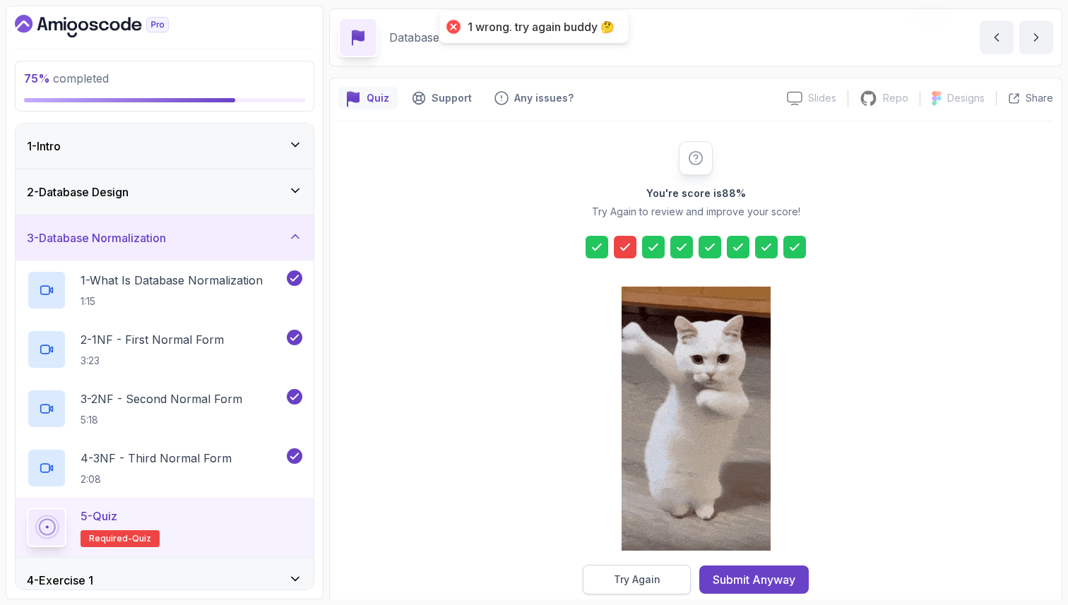
click at [626, 574] on div "Try Again" at bounding box center [637, 580] width 47 height 14
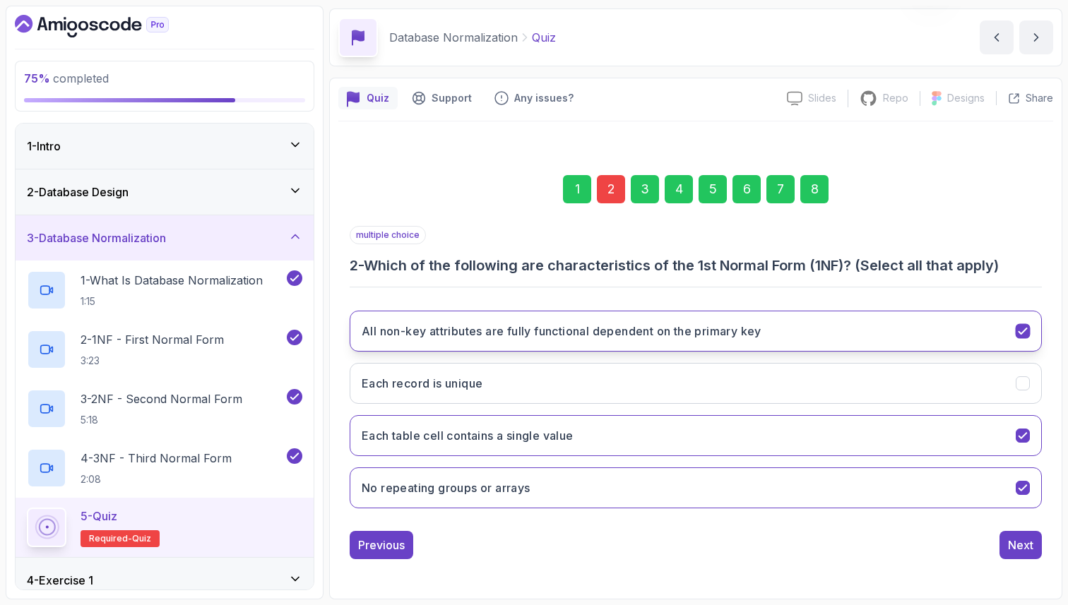
click at [637, 333] on h3 "All non-key attributes are fully functional dependent on the primary key" at bounding box center [562, 331] width 400 height 17
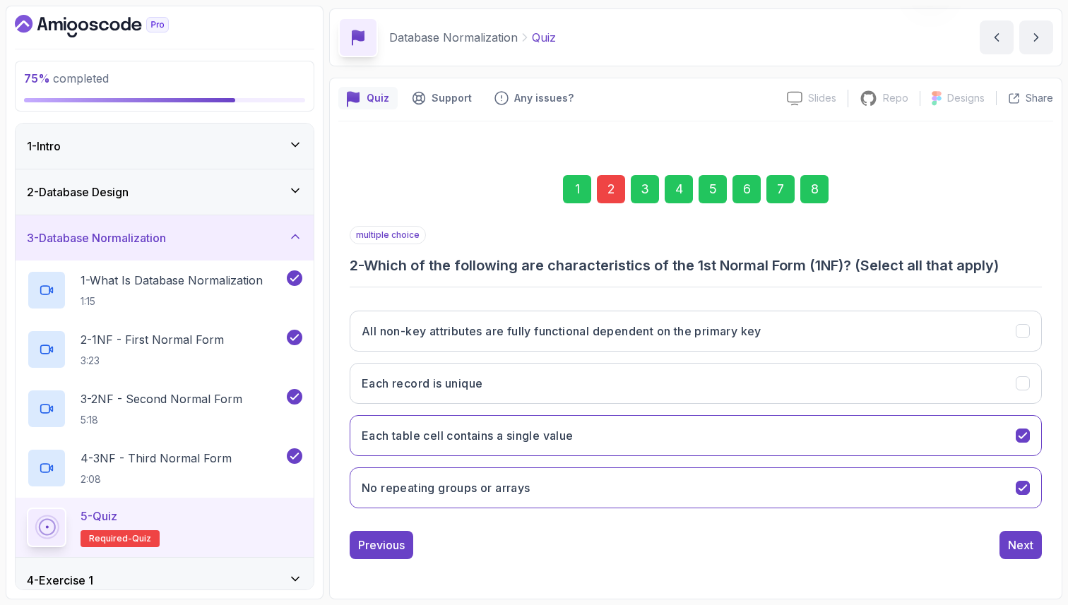
click at [811, 196] on div "8" at bounding box center [814, 189] width 28 height 28
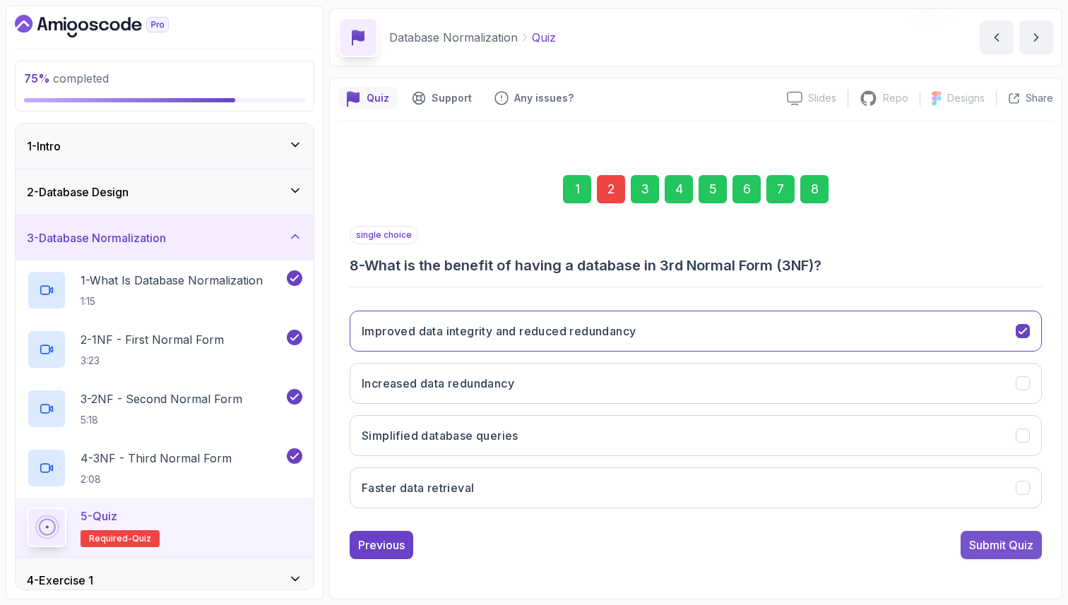
click at [1000, 550] on div "Submit Quiz" at bounding box center [1001, 545] width 64 height 17
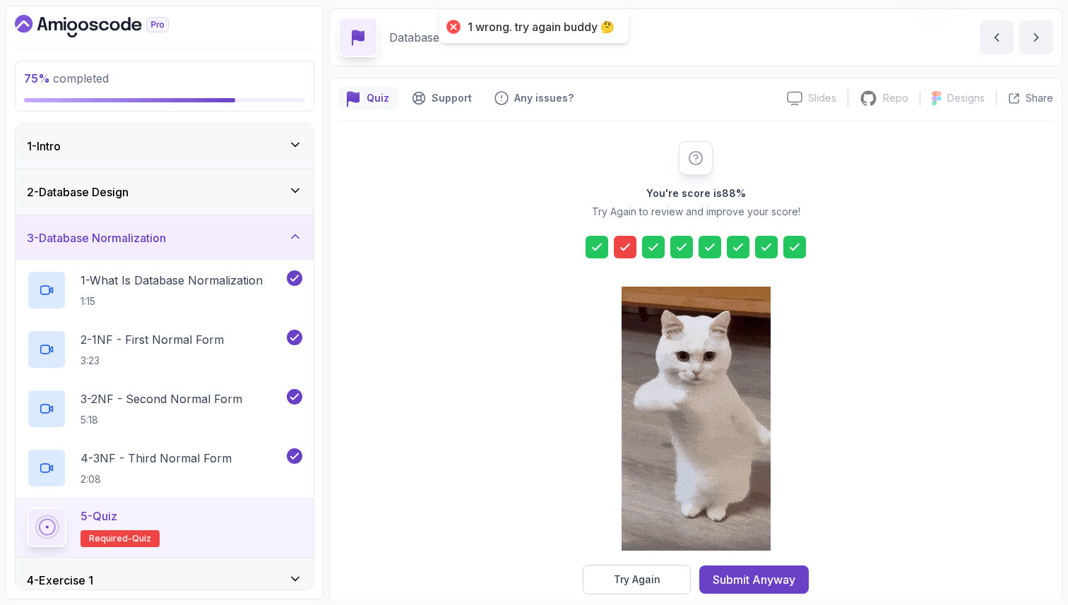
click at [627, 242] on icon at bounding box center [625, 247] width 14 height 14
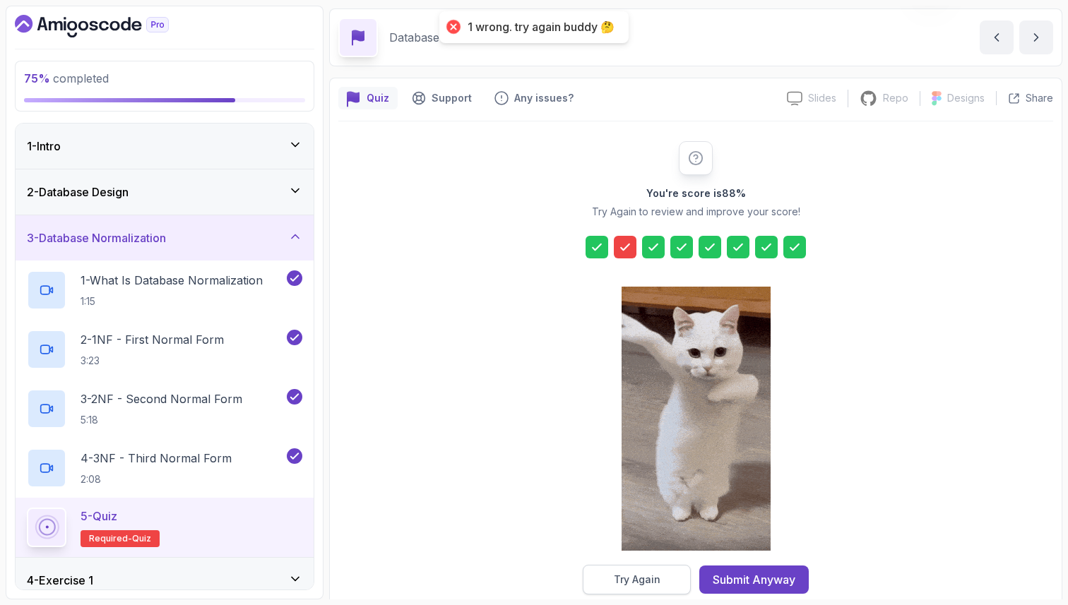
click at [650, 579] on div "Try Again" at bounding box center [637, 580] width 47 height 14
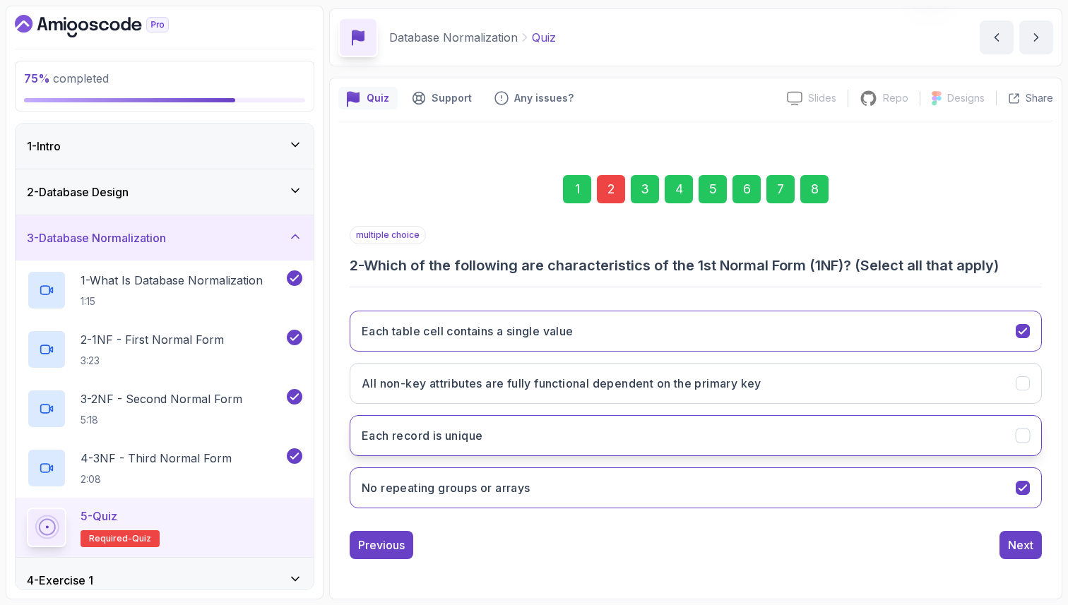
click at [682, 436] on button "Each record is unique" at bounding box center [696, 435] width 692 height 41
click at [815, 191] on div "8" at bounding box center [814, 189] width 28 height 28
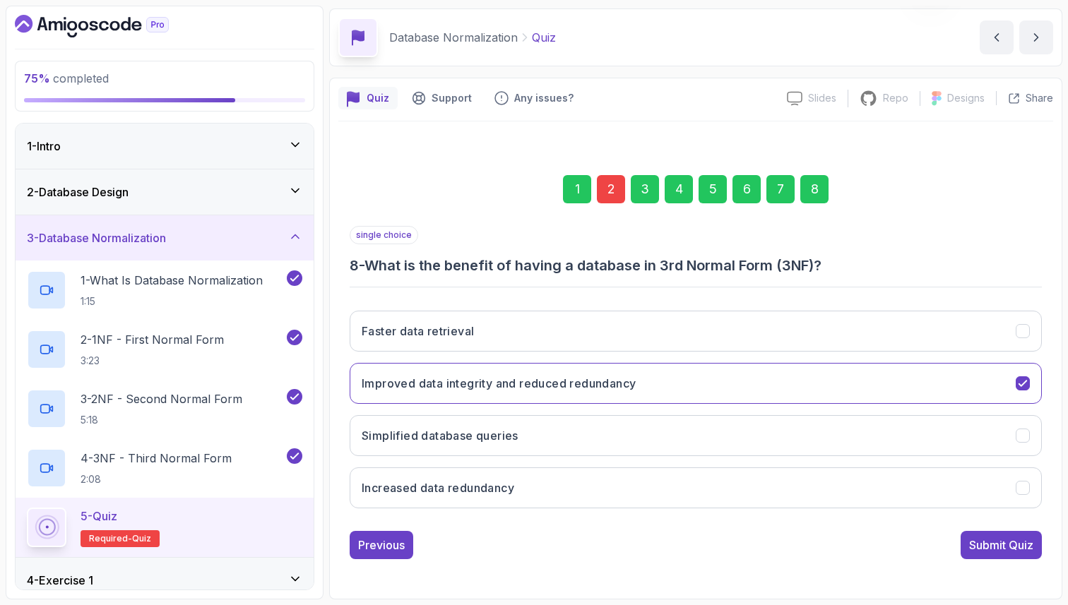
click at [1001, 545] on div "Submit Quiz" at bounding box center [1001, 545] width 64 height 17
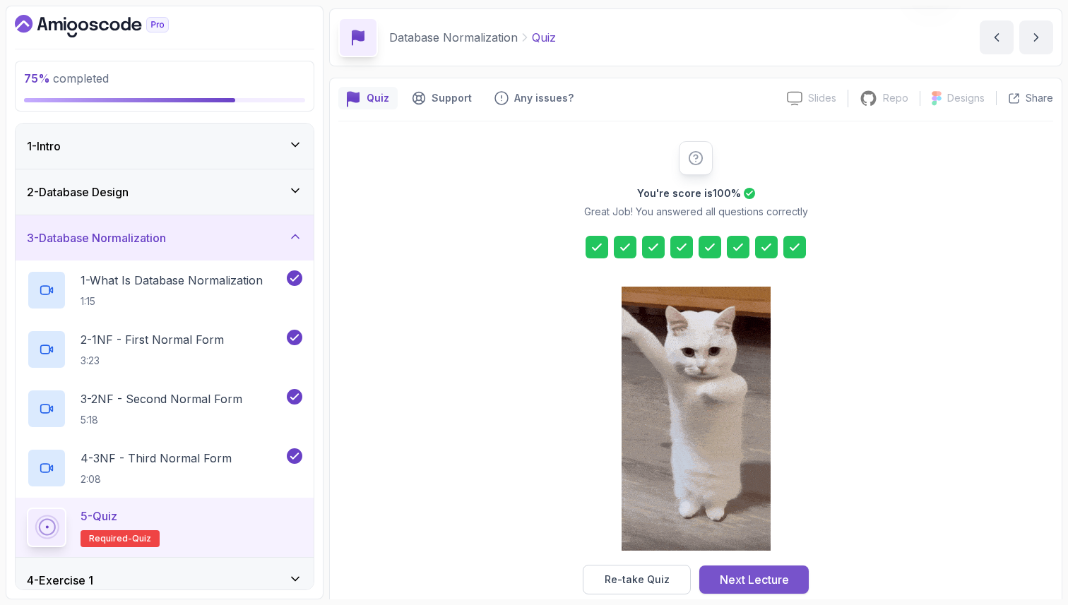
click at [754, 584] on div "Next Lecture" at bounding box center [754, 580] width 69 height 17
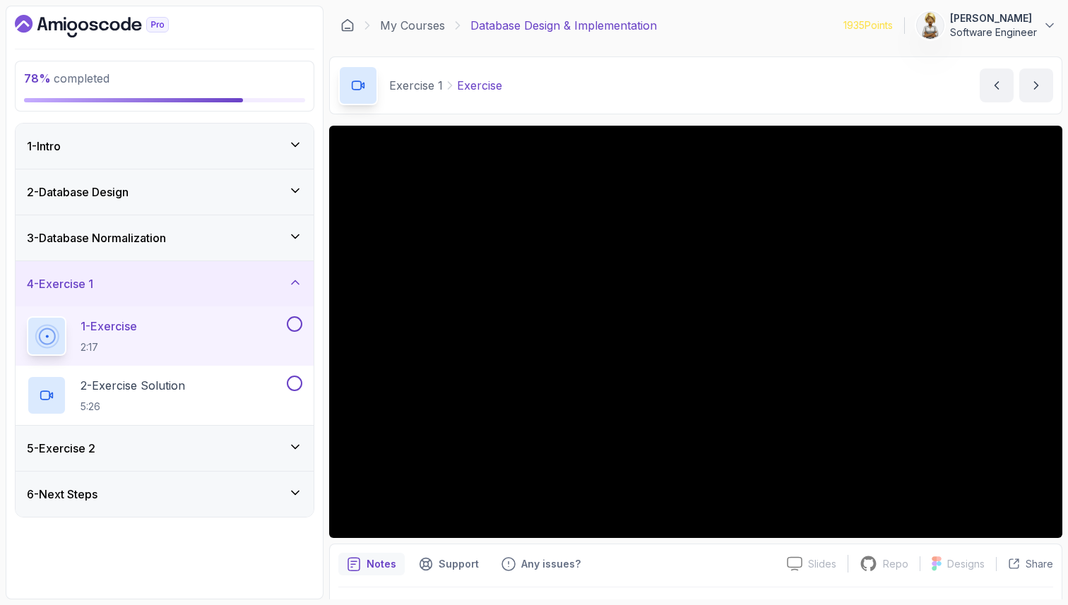
click at [716, 596] on div at bounding box center [695, 608] width 715 height 40
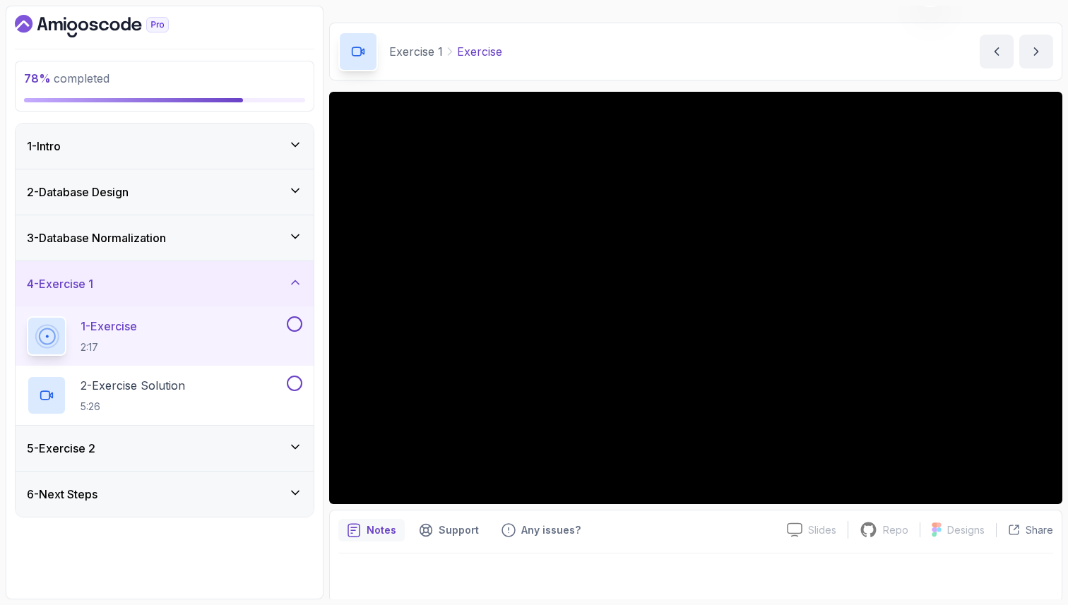
scroll to position [37, 0]
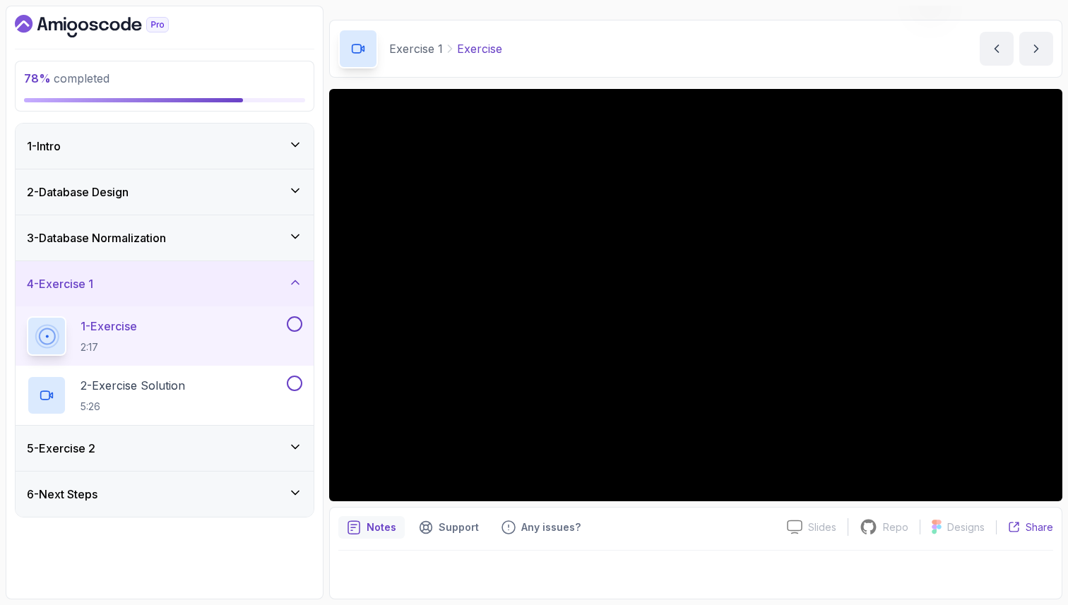
click at [1039, 526] on p "Share" at bounding box center [1040, 528] width 28 height 14
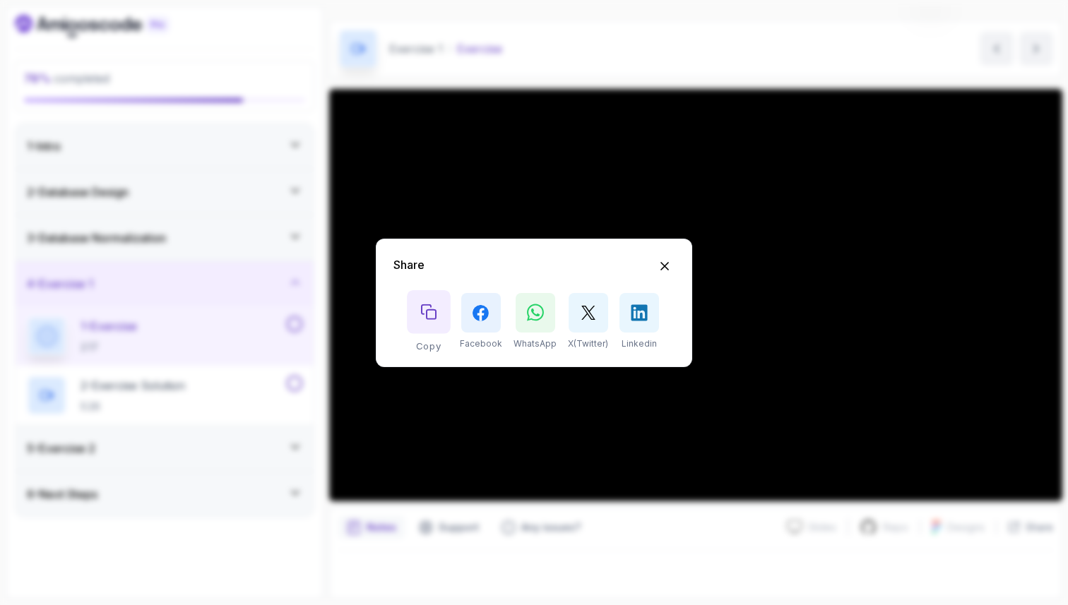
click at [429, 310] on icon "Copy button" at bounding box center [429, 311] width 14 height 14
click at [584, 585] on div "Share Copy Facebook WhatsApp X(Twitter) Linkedin" at bounding box center [534, 302] width 1068 height 605
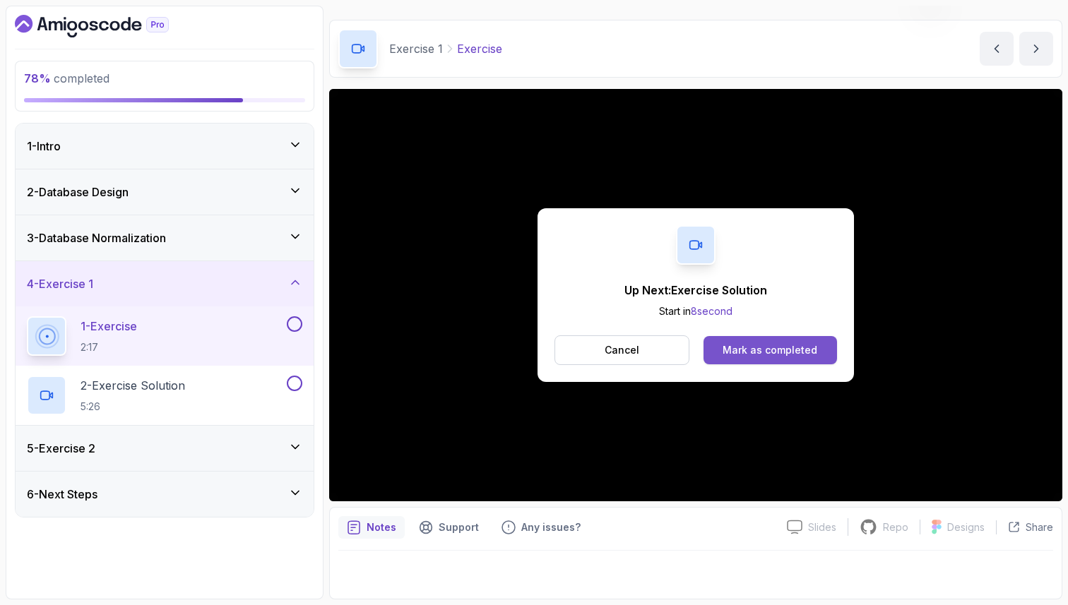
click at [737, 353] on div "Mark as completed" at bounding box center [770, 350] width 95 height 14
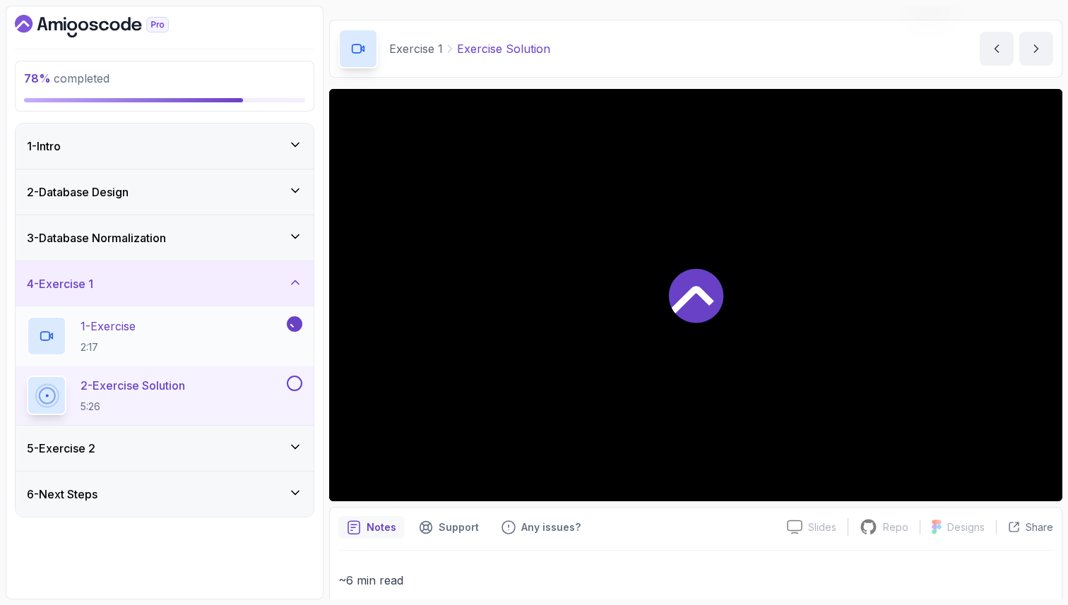
click at [227, 326] on div "1 - Exercise 2:17" at bounding box center [155, 336] width 257 height 40
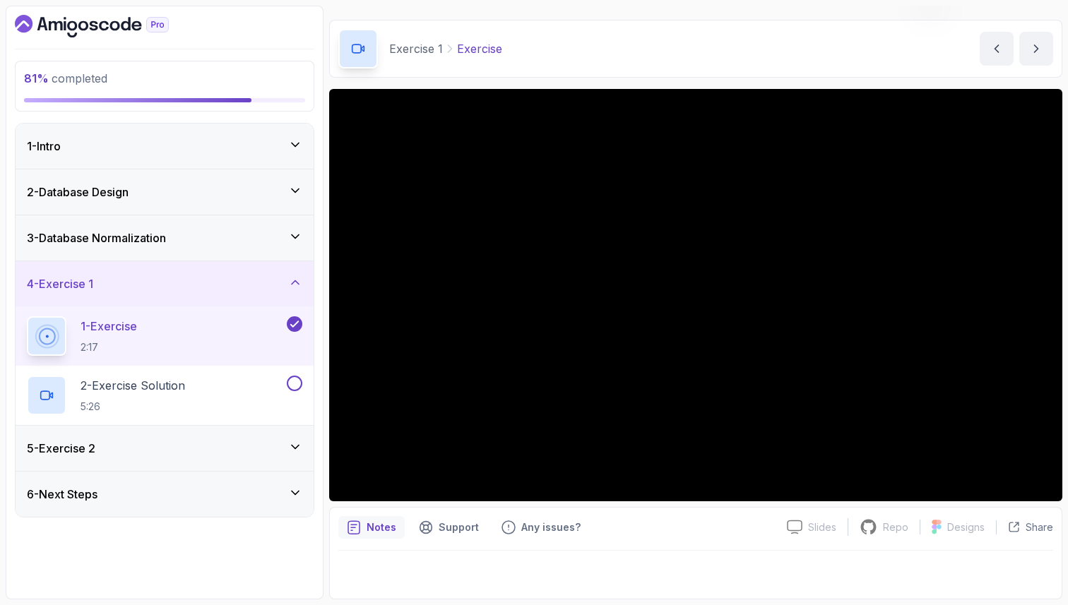
click at [384, 532] on p "Notes" at bounding box center [382, 528] width 30 height 14
click at [381, 530] on p "Notes" at bounding box center [382, 528] width 30 height 14
click at [463, 531] on p "Support" at bounding box center [459, 528] width 40 height 14
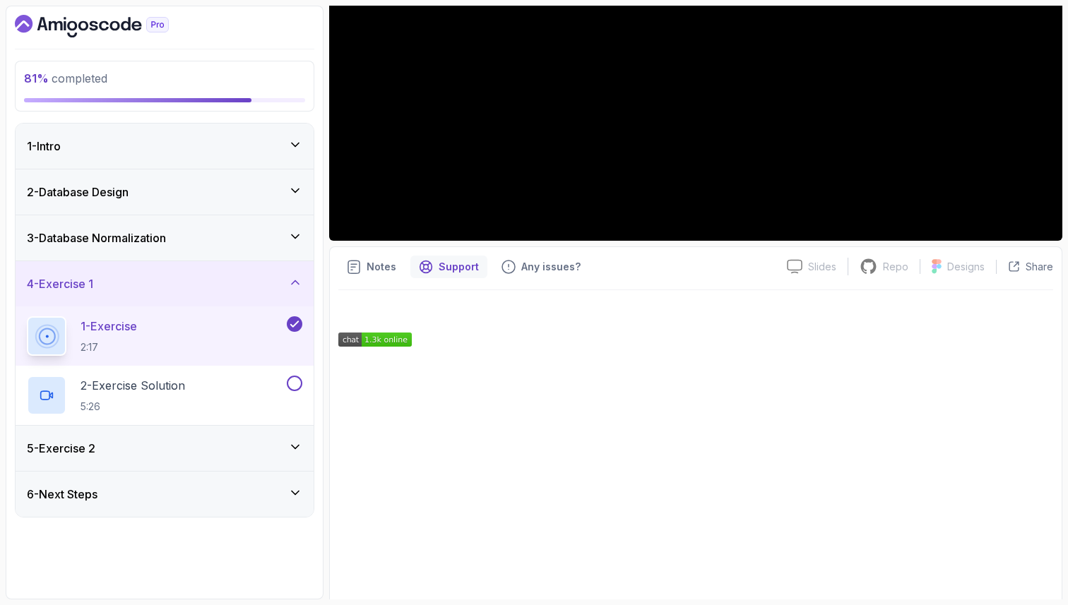
scroll to position [308, 0]
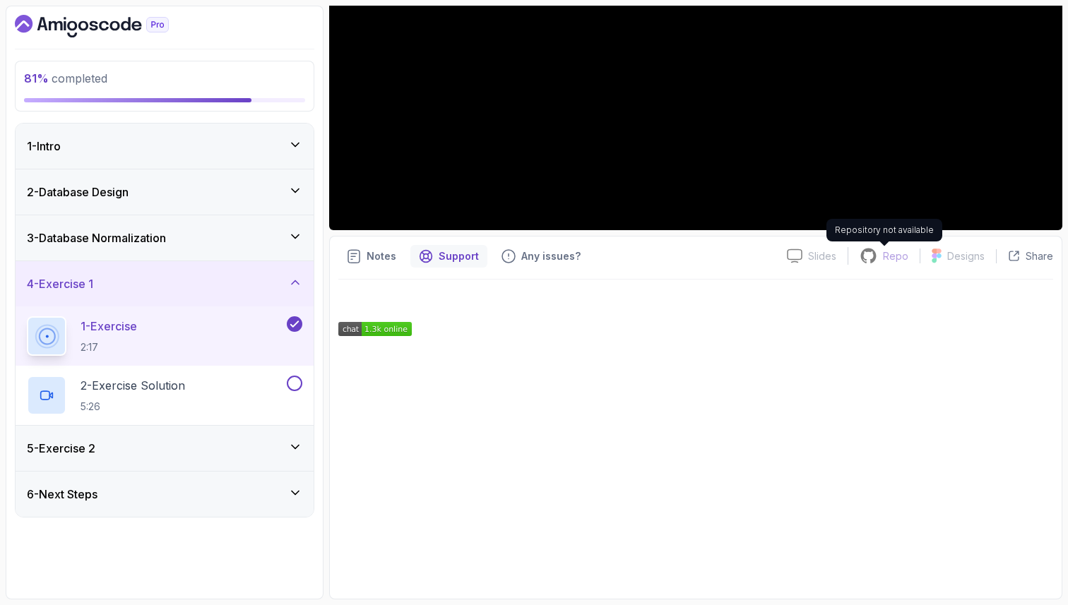
click at [882, 252] on div "Repo" at bounding box center [883, 256] width 71 height 18
click at [875, 261] on icon at bounding box center [869, 256] width 16 height 15
click at [813, 259] on p "Slides" at bounding box center [822, 256] width 28 height 14
click at [963, 262] on p "Designs" at bounding box center [965, 256] width 37 height 14
click at [1031, 255] on p "Share" at bounding box center [1040, 256] width 28 height 14
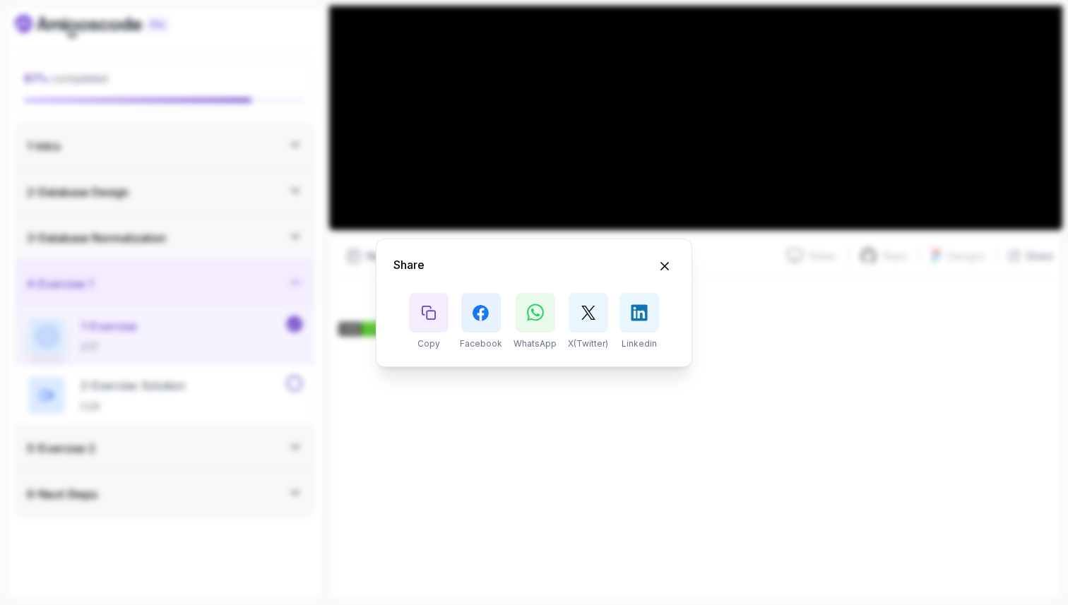
click at [1024, 264] on div "Share Copy Facebook WhatsApp X(Twitter) Linkedin" at bounding box center [534, 302] width 1068 height 605
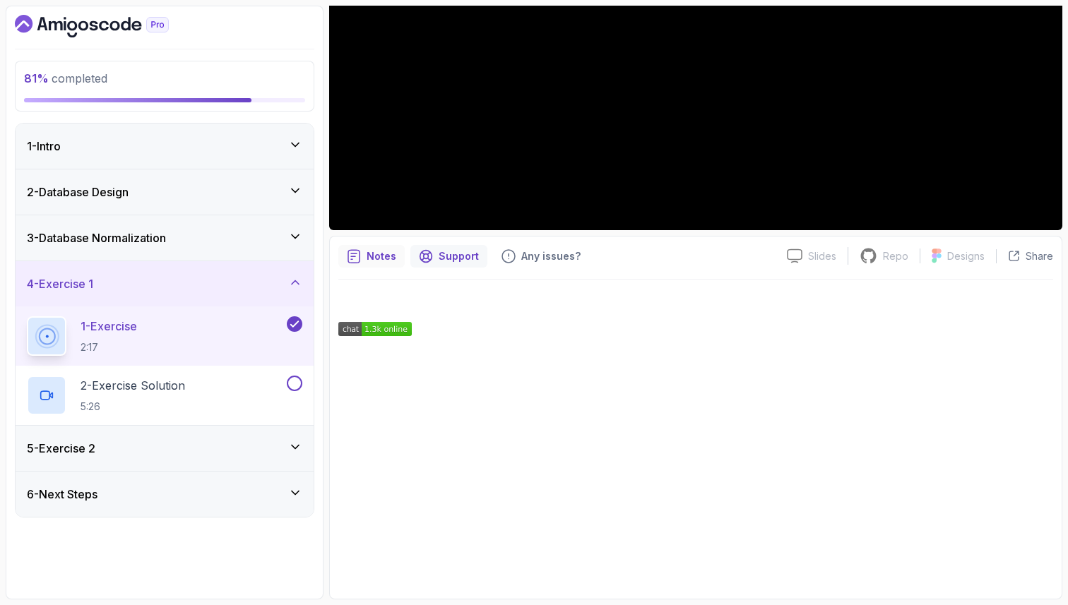
click at [381, 261] on p "Notes" at bounding box center [382, 256] width 30 height 14
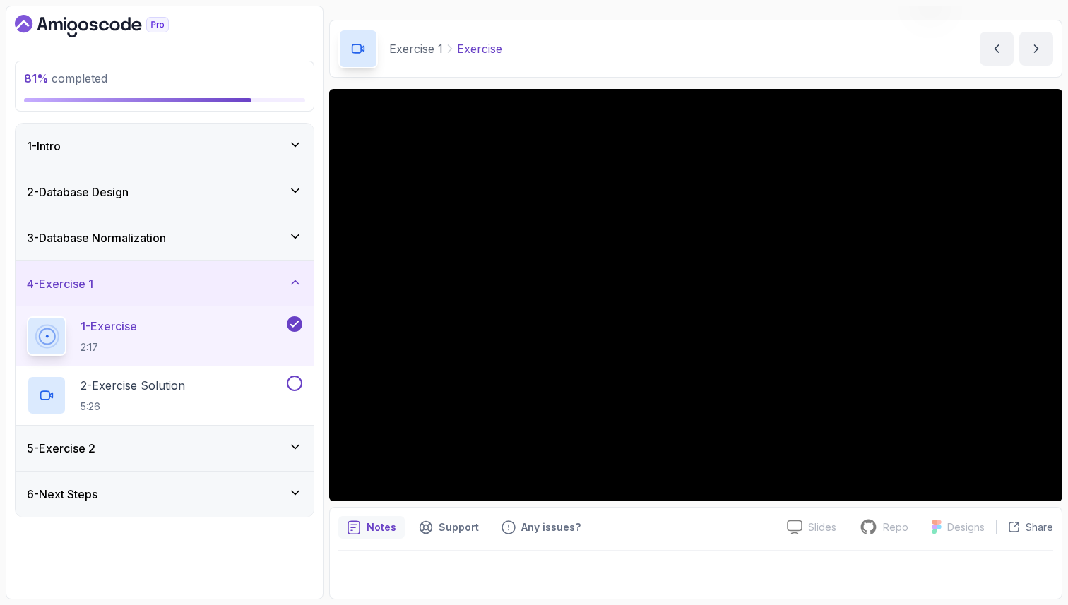
scroll to position [37, 0]
click at [379, 524] on p "Notes" at bounding box center [382, 528] width 30 height 14
click at [379, 525] on p "Notes" at bounding box center [382, 528] width 30 height 14
drag, startPoint x: 372, startPoint y: 557, endPoint x: 372, endPoint y: 571, distance: 14.1
click at [372, 565] on div at bounding box center [695, 571] width 715 height 40
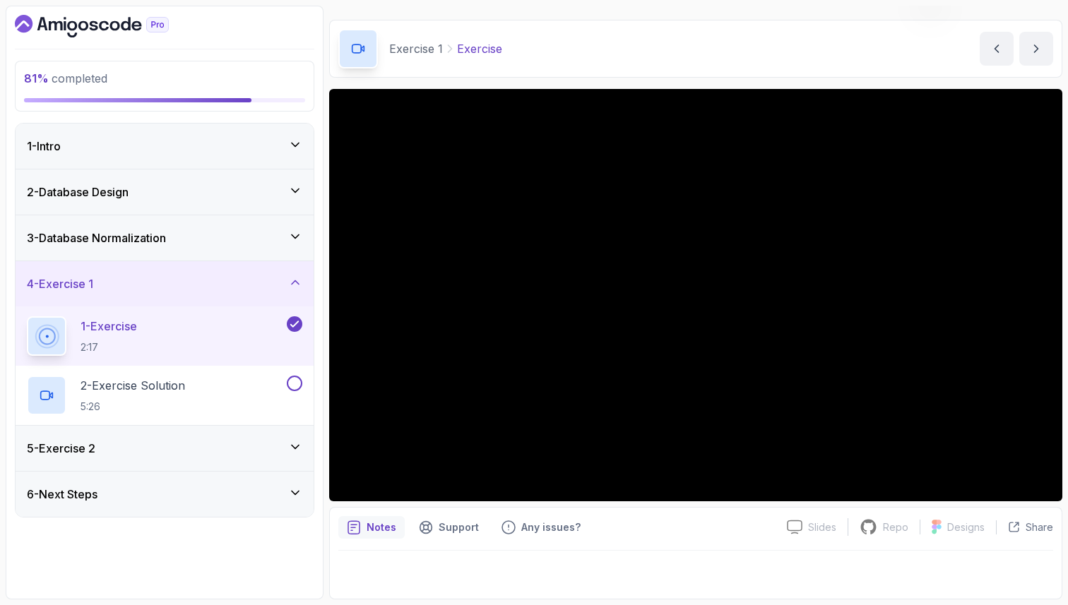
click at [372, 571] on div at bounding box center [695, 571] width 715 height 40
click at [1027, 528] on p "Share" at bounding box center [1040, 528] width 28 height 14
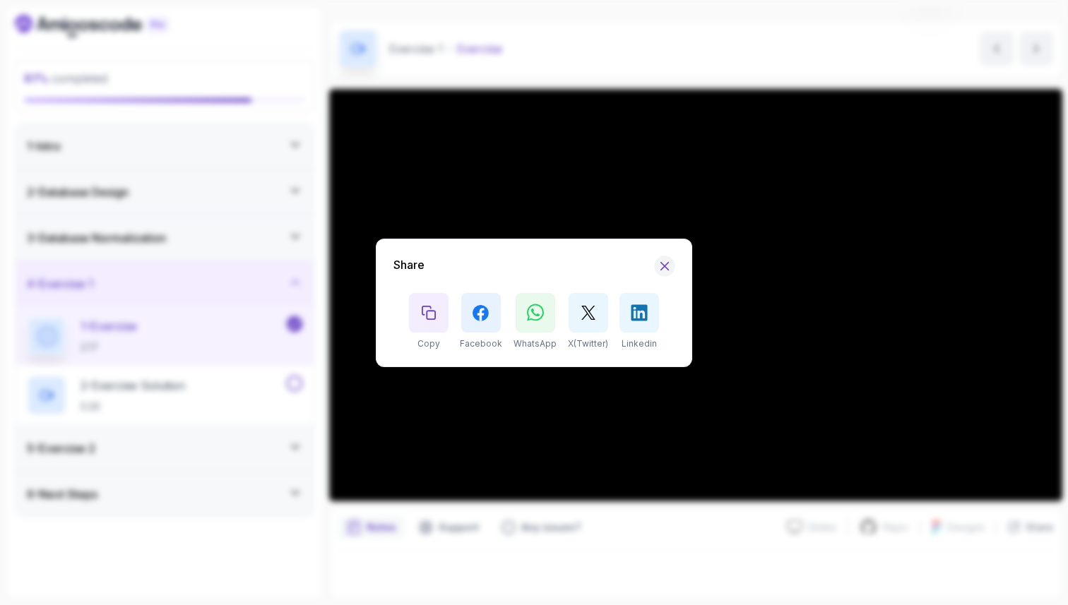
click at [663, 266] on icon "Hide Share modal" at bounding box center [665, 266] width 15 height 15
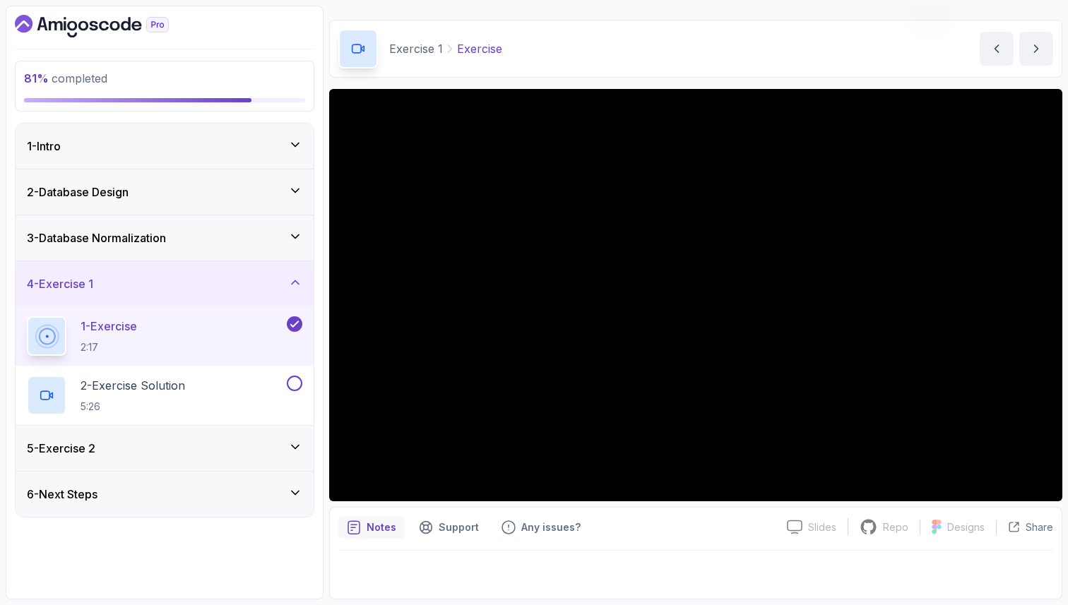
click at [373, 528] on p "Notes" at bounding box center [382, 528] width 30 height 14
click at [439, 530] on p "Support" at bounding box center [459, 528] width 40 height 14
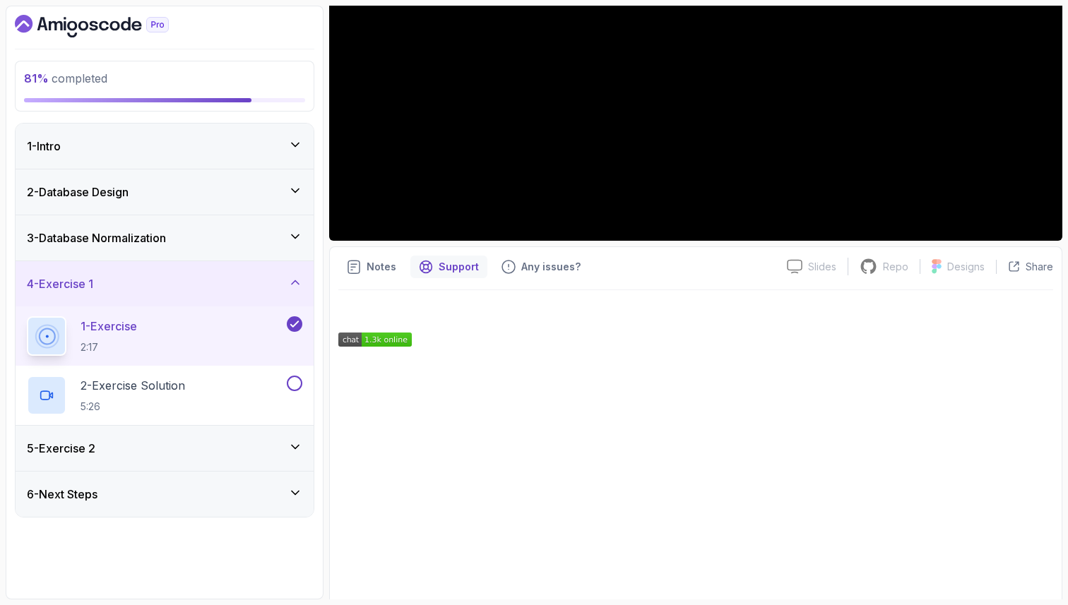
scroll to position [308, 0]
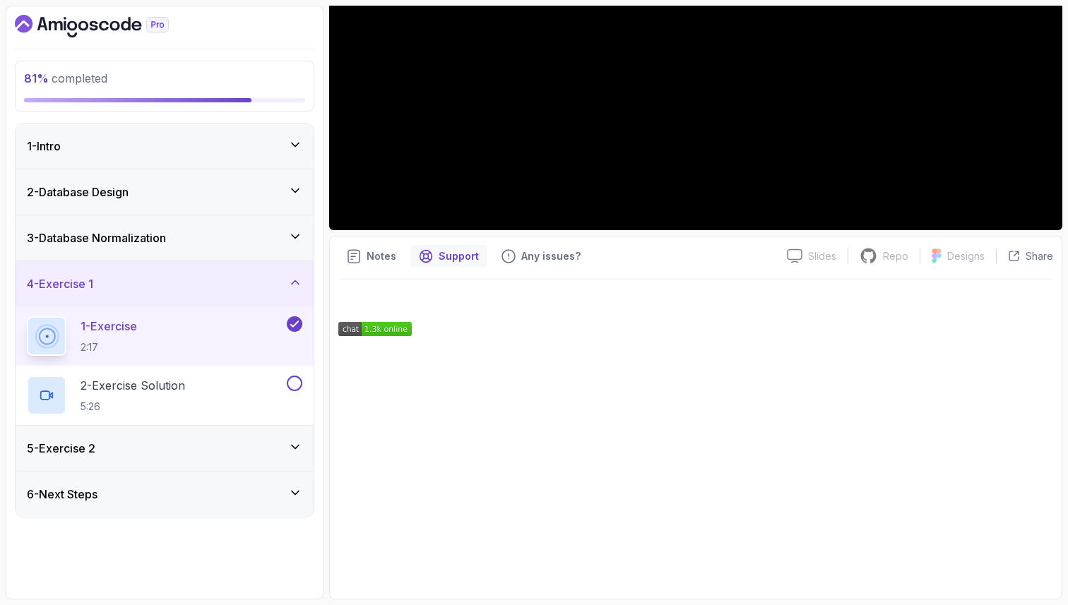
click at [392, 332] on img at bounding box center [374, 329] width 73 height 14
